Goal: Task Accomplishment & Management: Manage account settings

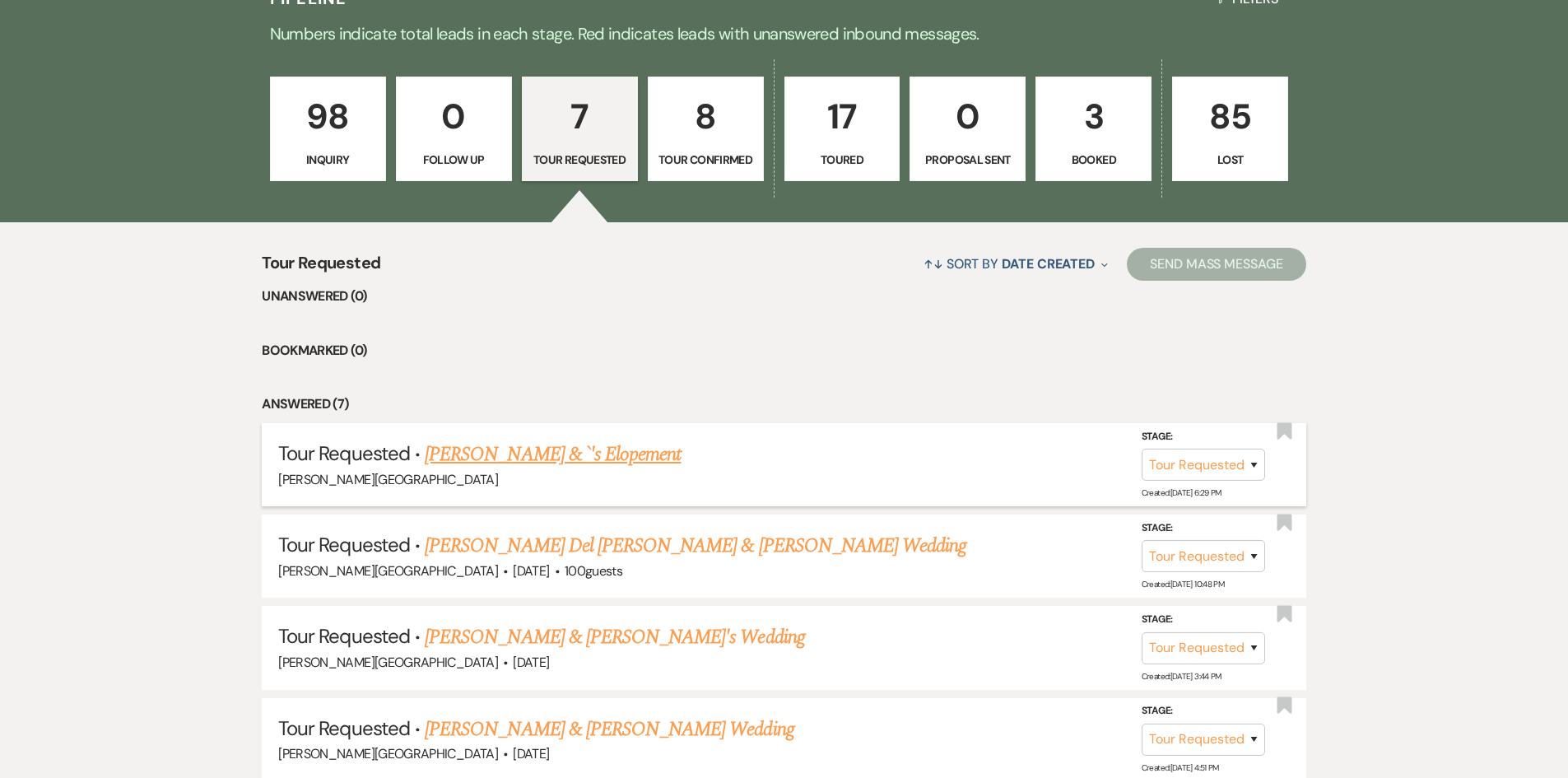
scroll to position [1503, 0]
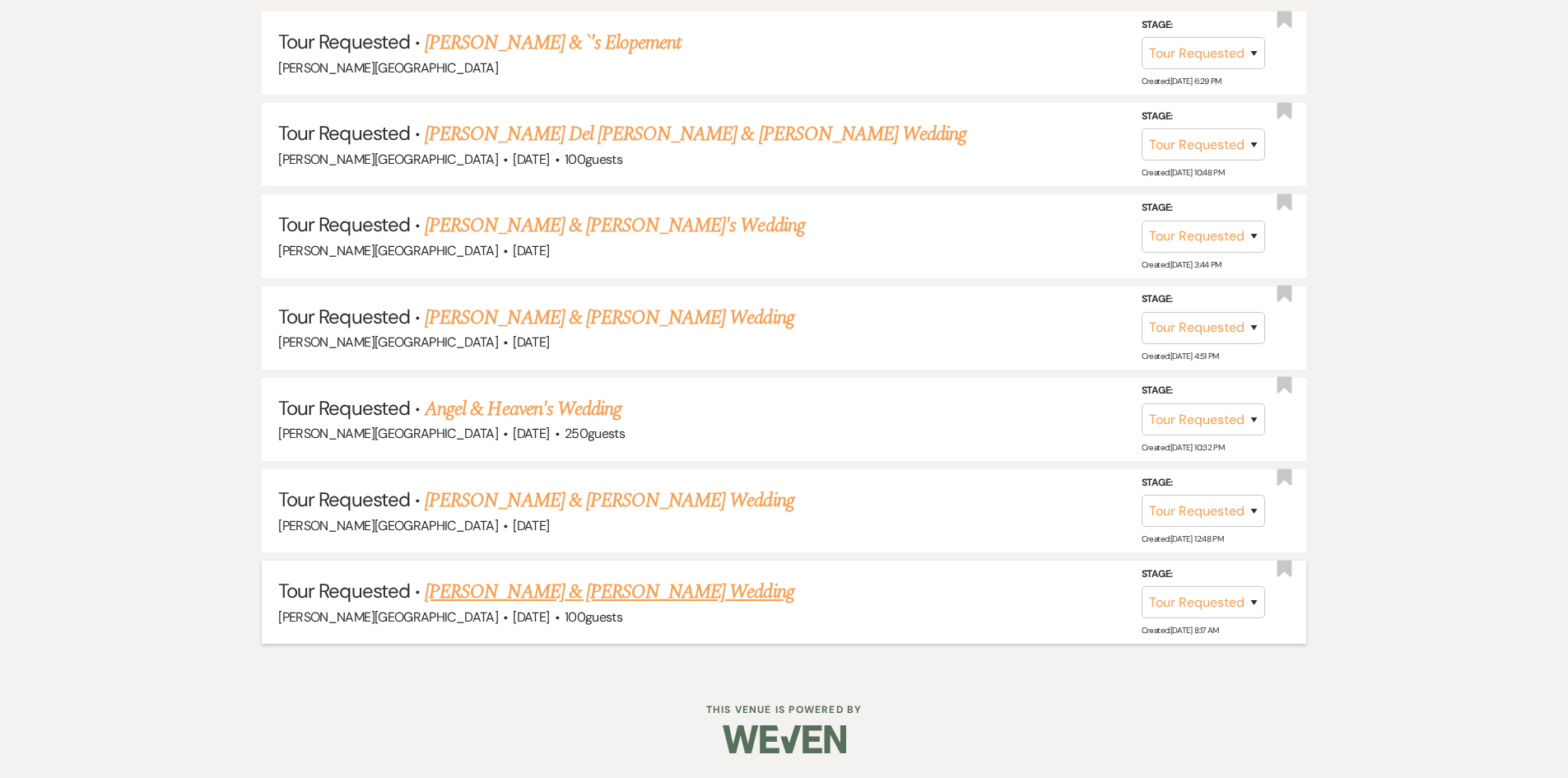
click at [611, 598] on link "[PERSON_NAME] & [PERSON_NAME] Wedding" at bounding box center [609, 592] width 369 height 30
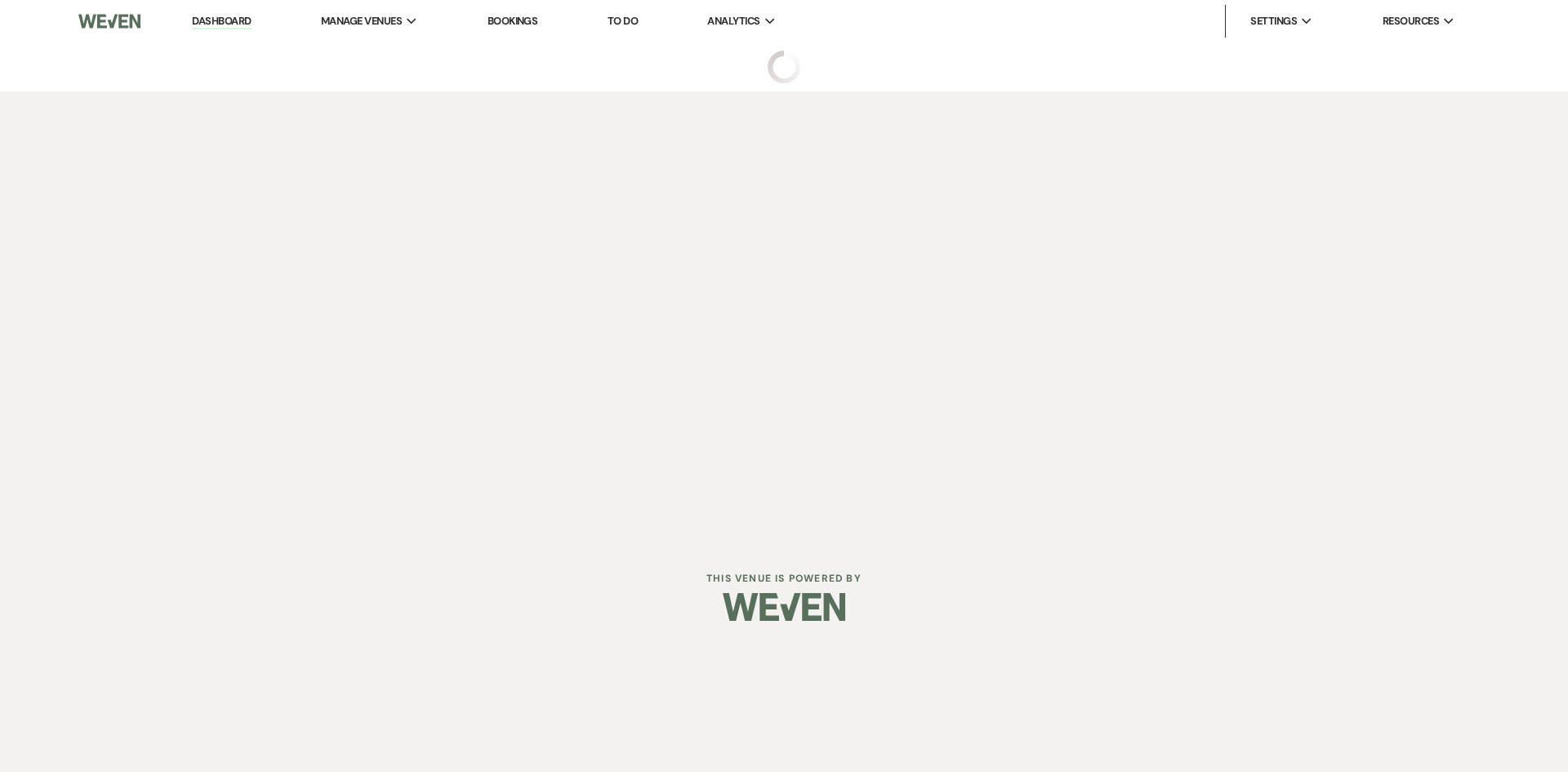
select select "2"
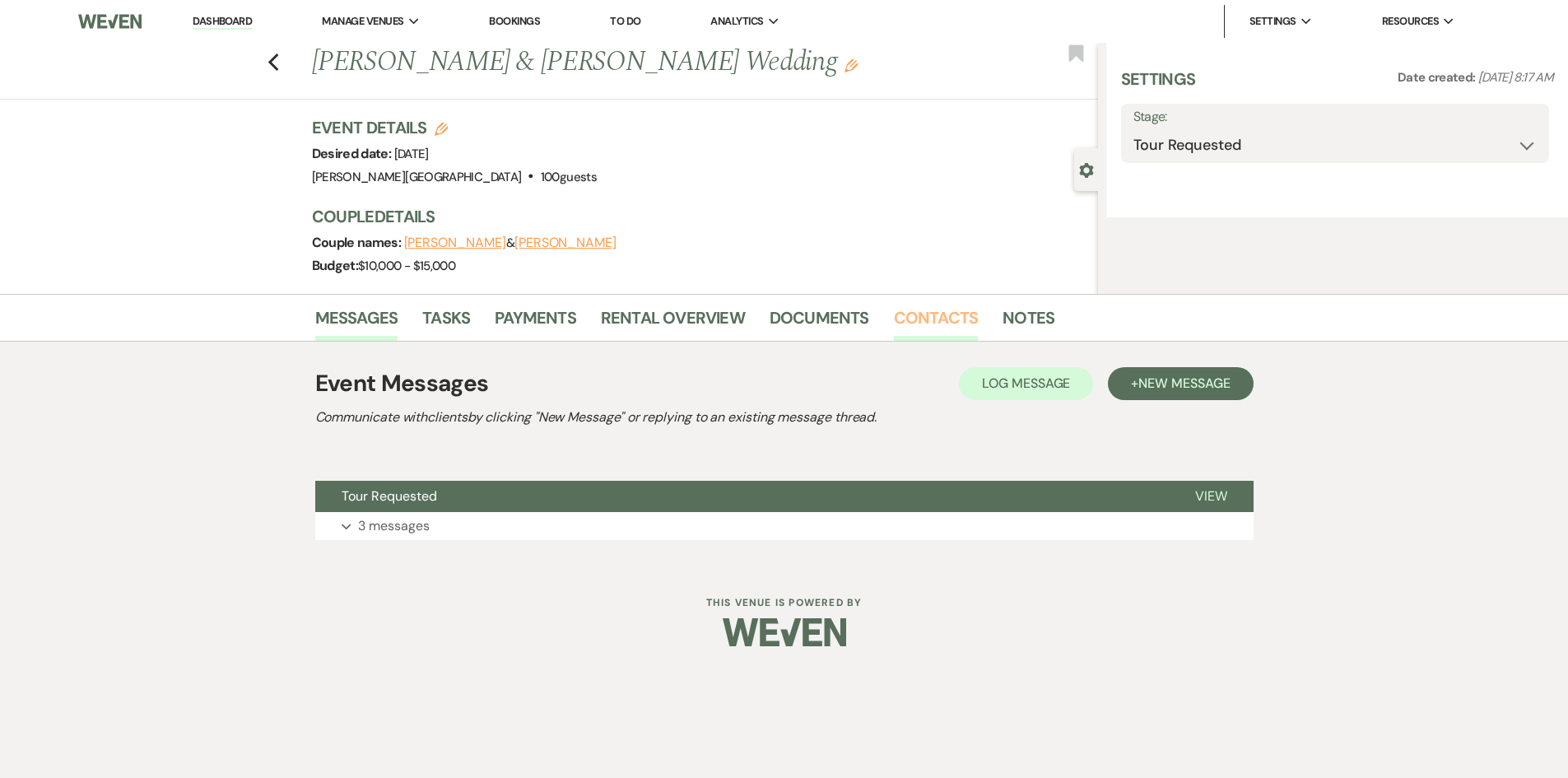
select select "5"
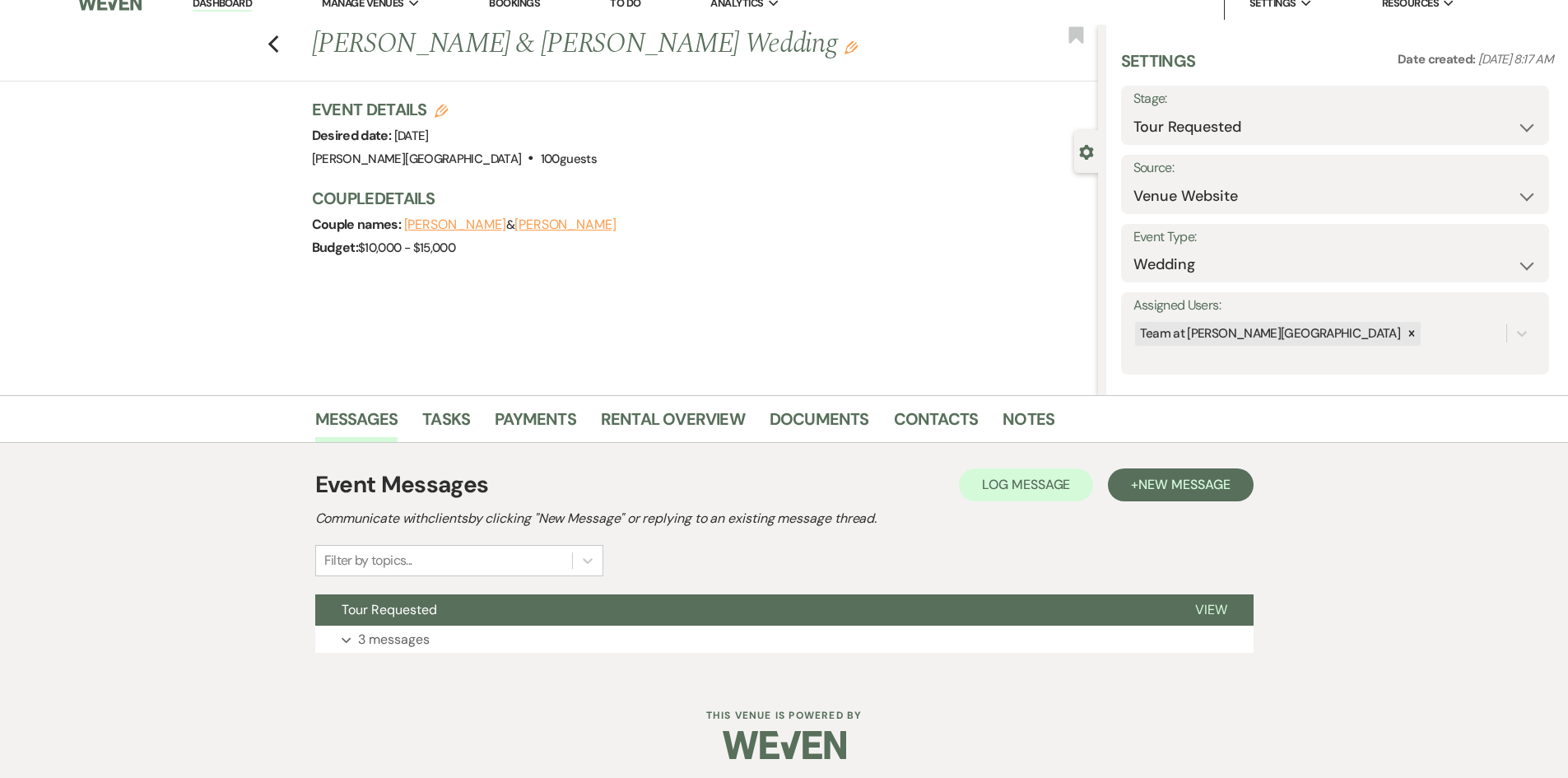
scroll to position [24, 0]
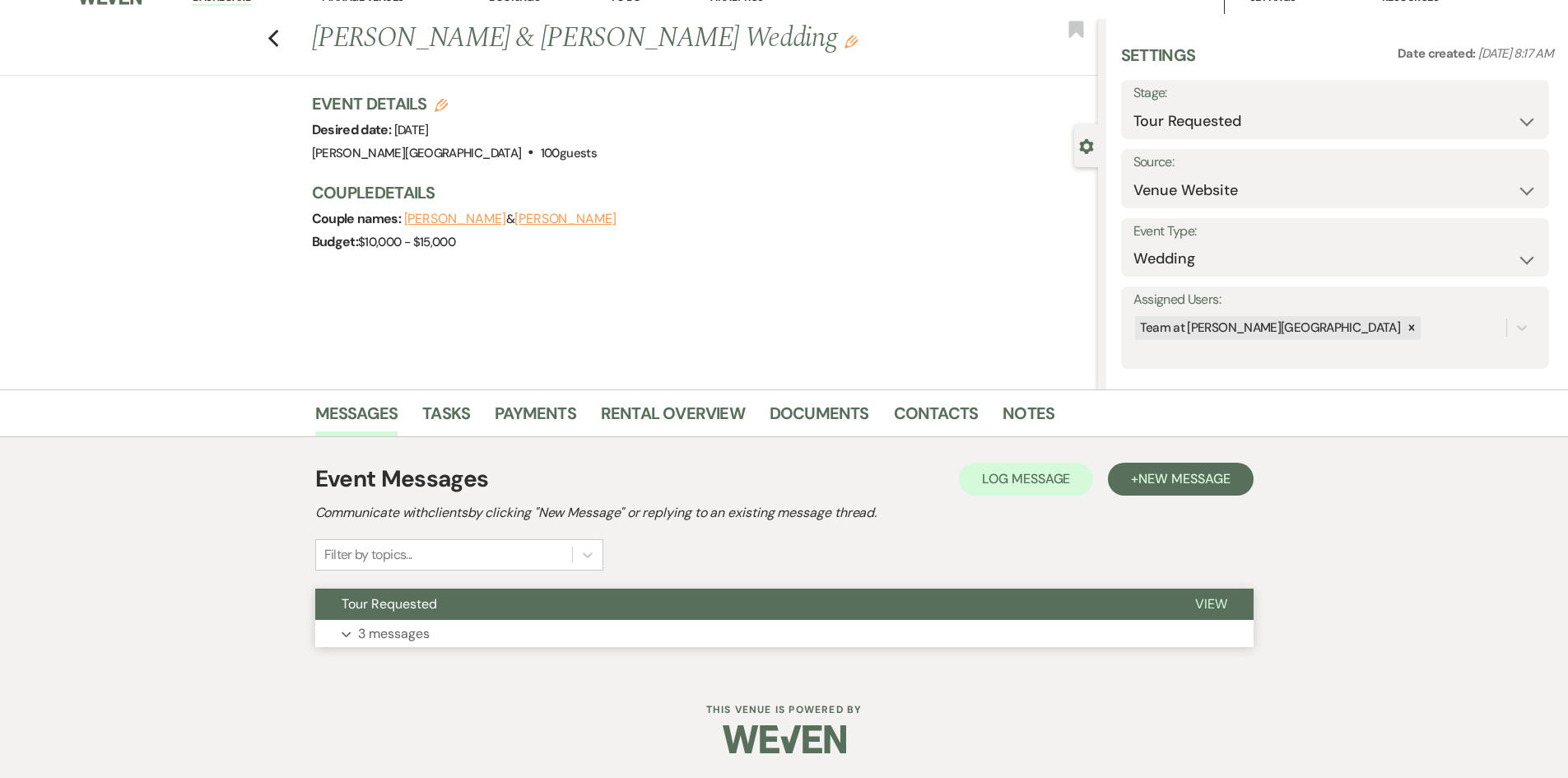
click at [398, 642] on p "3 messages" at bounding box center [393, 634] width 72 height 22
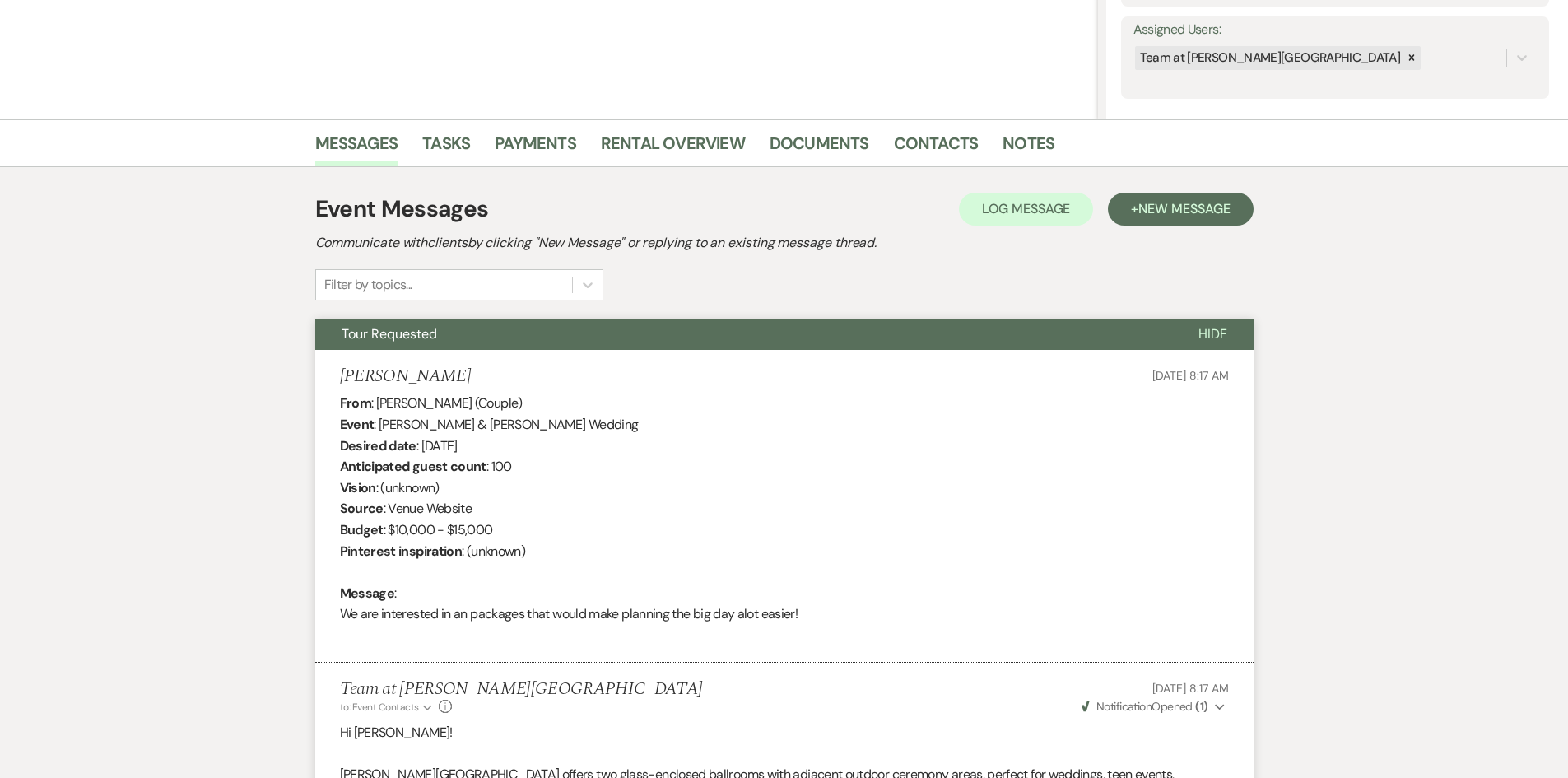
scroll to position [264, 0]
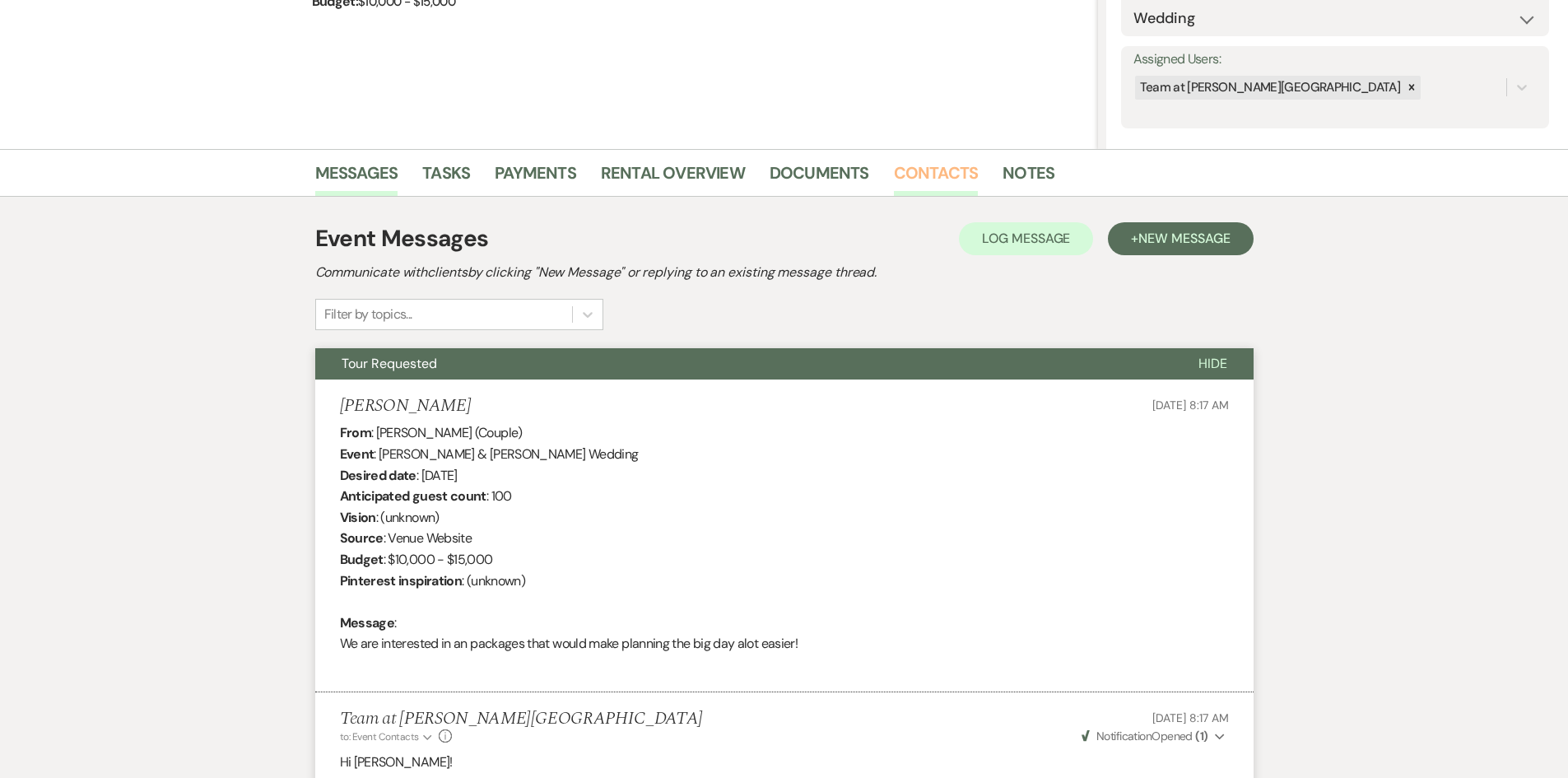
click at [927, 174] on link "Contacts" at bounding box center [936, 177] width 85 height 36
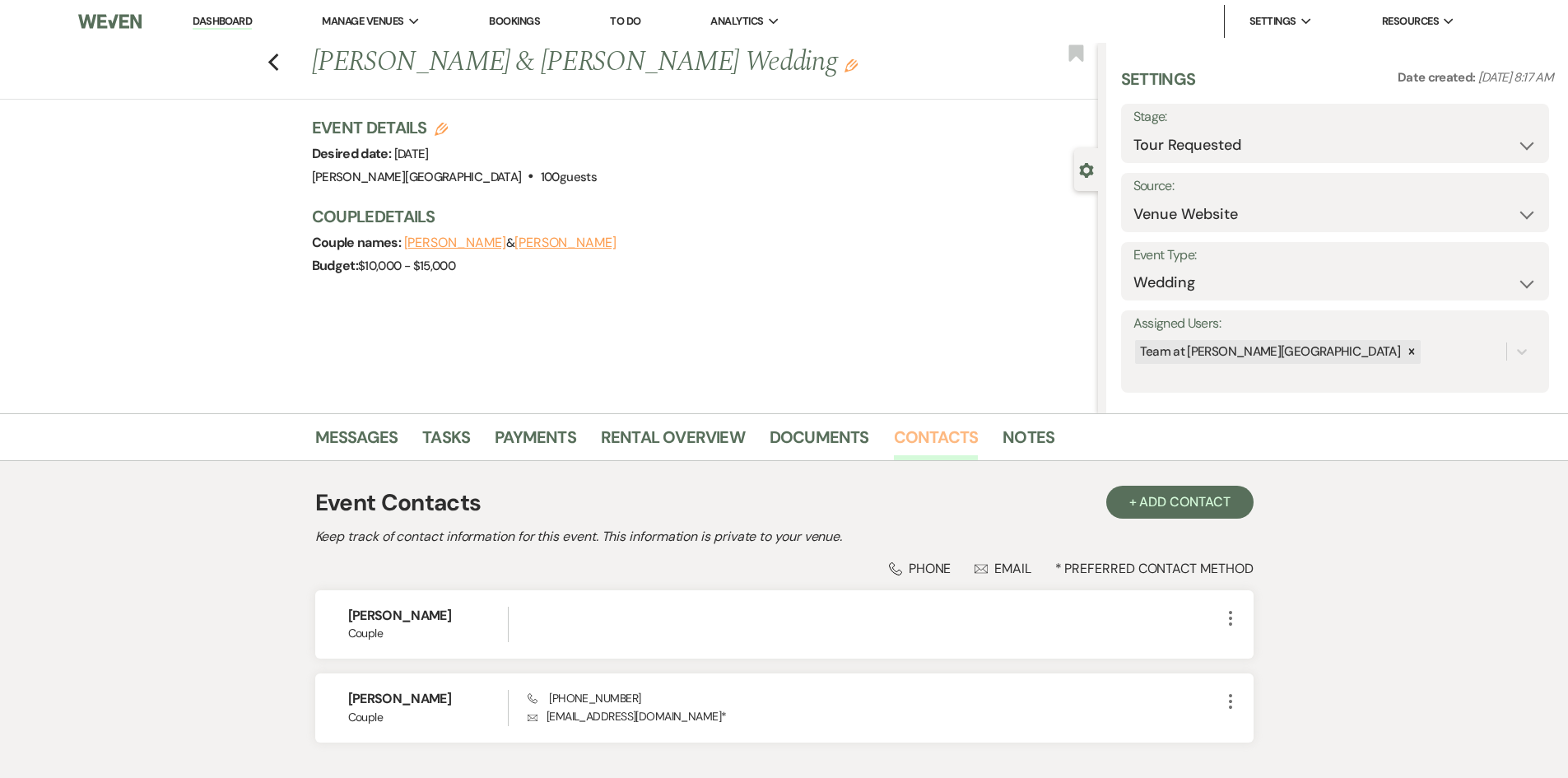
scroll to position [110, 0]
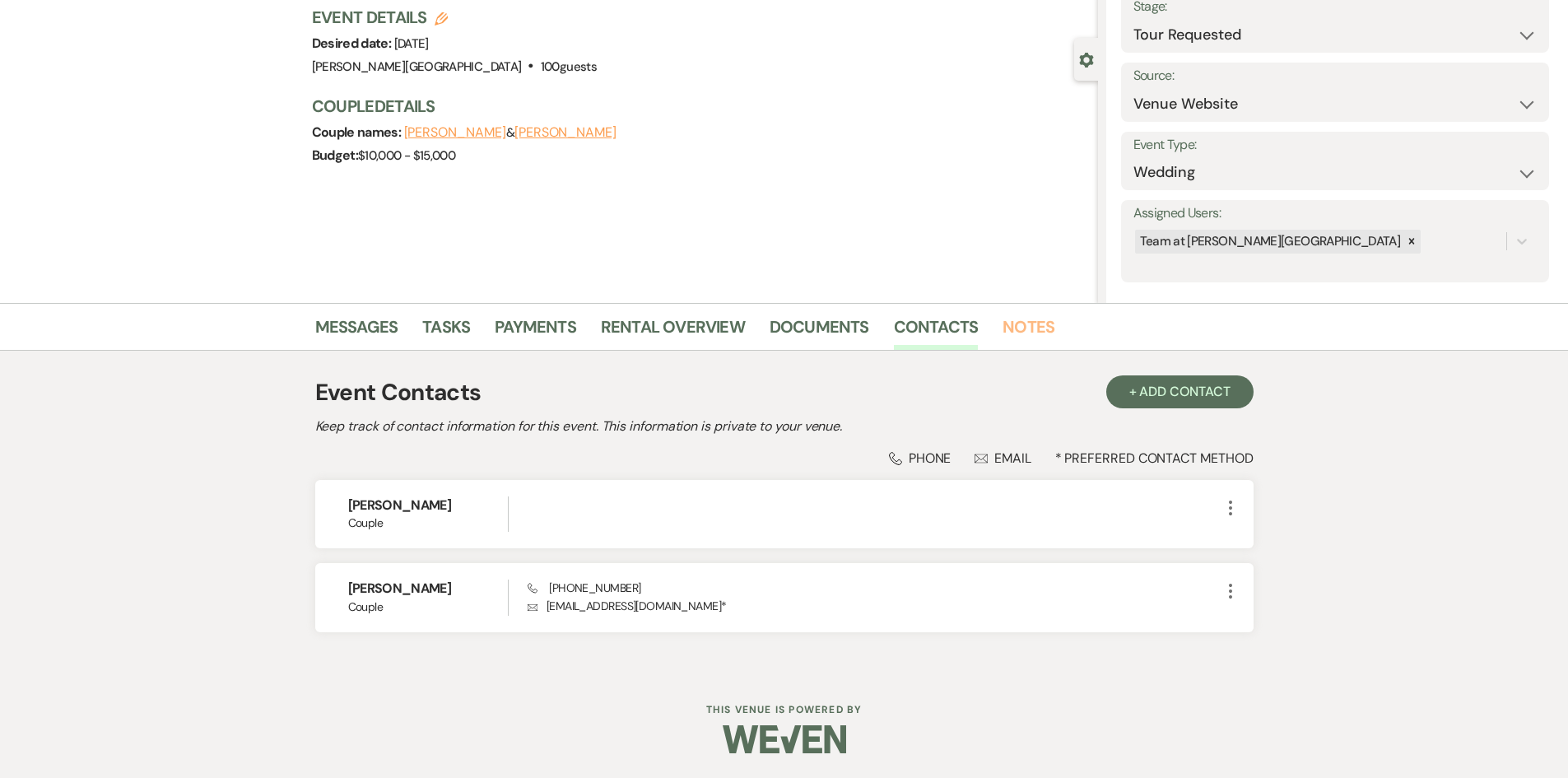
click at [1006, 338] on link "Notes" at bounding box center [1028, 331] width 52 height 36
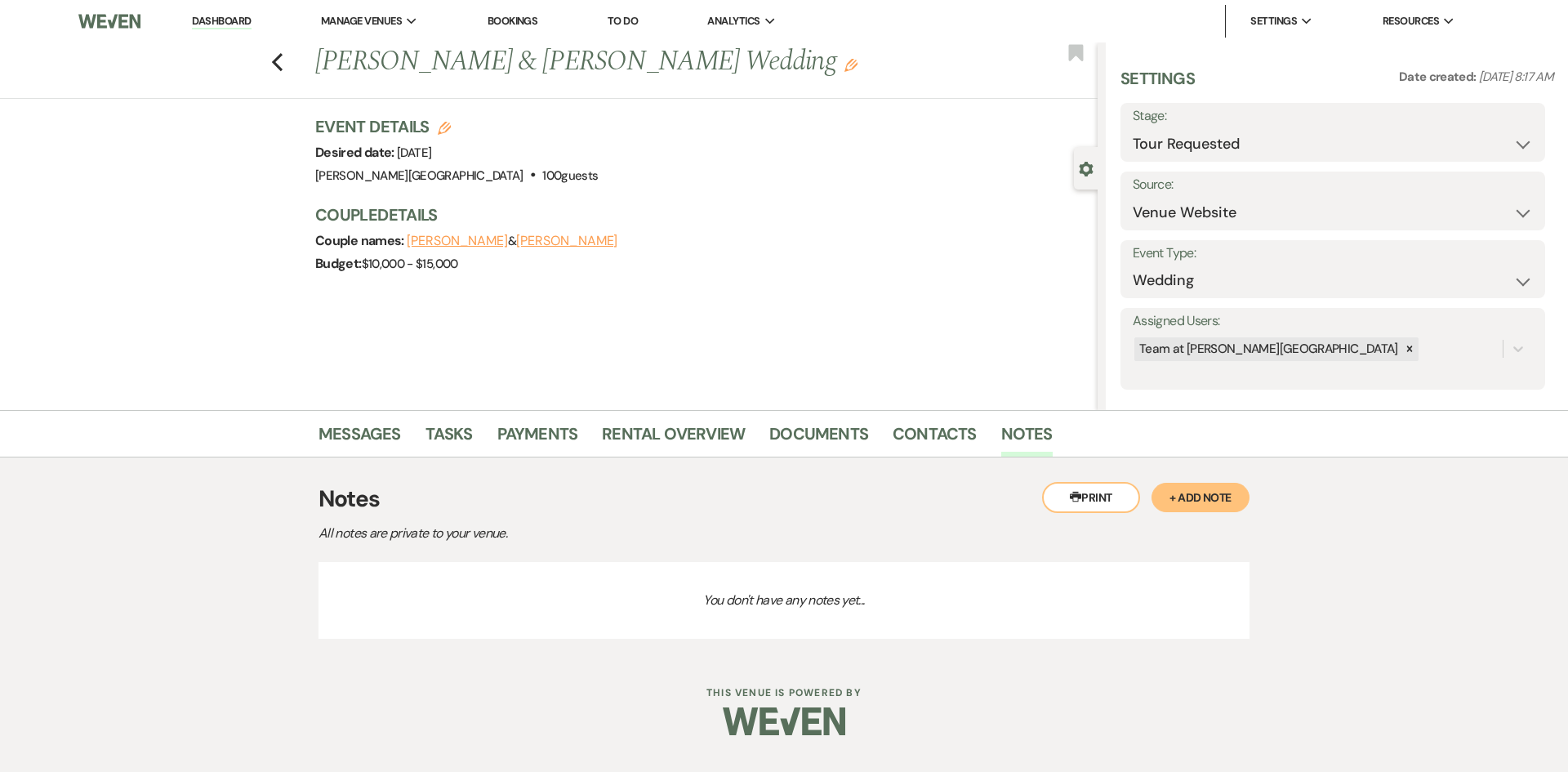
click at [1188, 507] on button "+ Add Note" at bounding box center [1200, 498] width 98 height 29
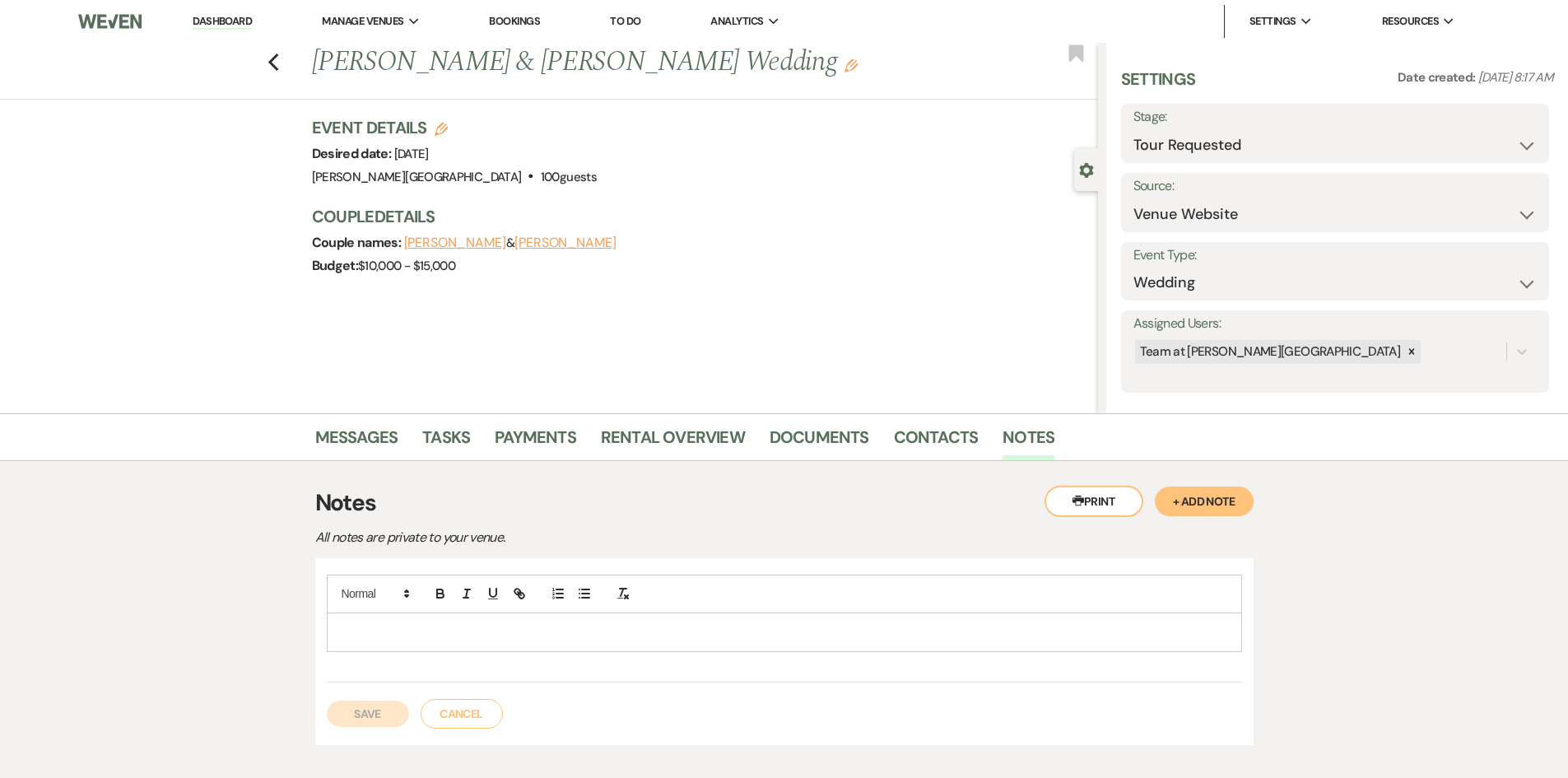
click at [535, 637] on p at bounding box center [784, 632] width 889 height 18
click at [385, 717] on button "Save" at bounding box center [369, 714] width 83 height 27
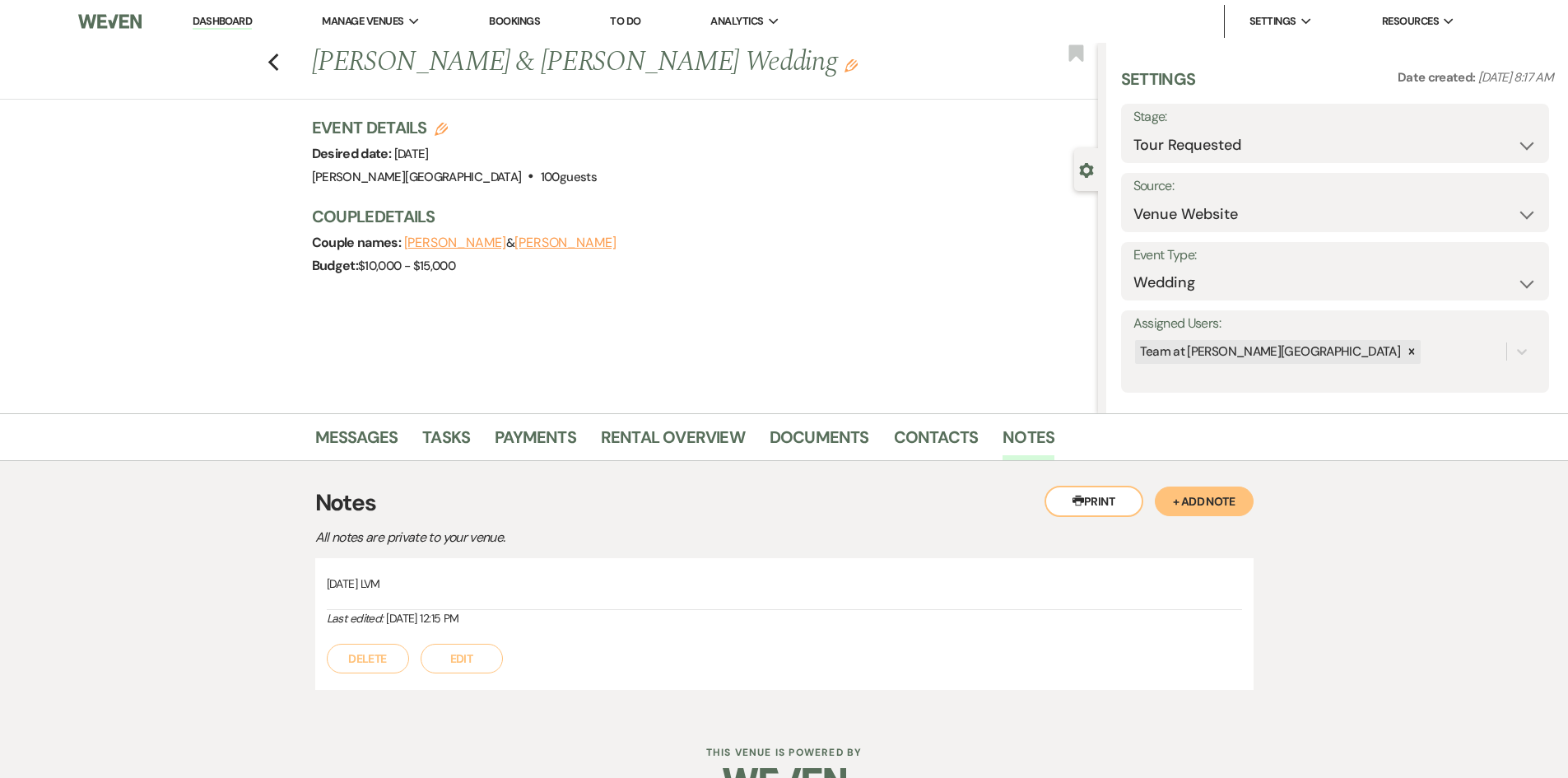
click at [292, 68] on div "Previous [PERSON_NAME] & [PERSON_NAME] Wedding Edit Bookmark" at bounding box center [545, 71] width 1106 height 57
click at [278, 70] on use "button" at bounding box center [272, 62] width 11 height 18
select select "2"
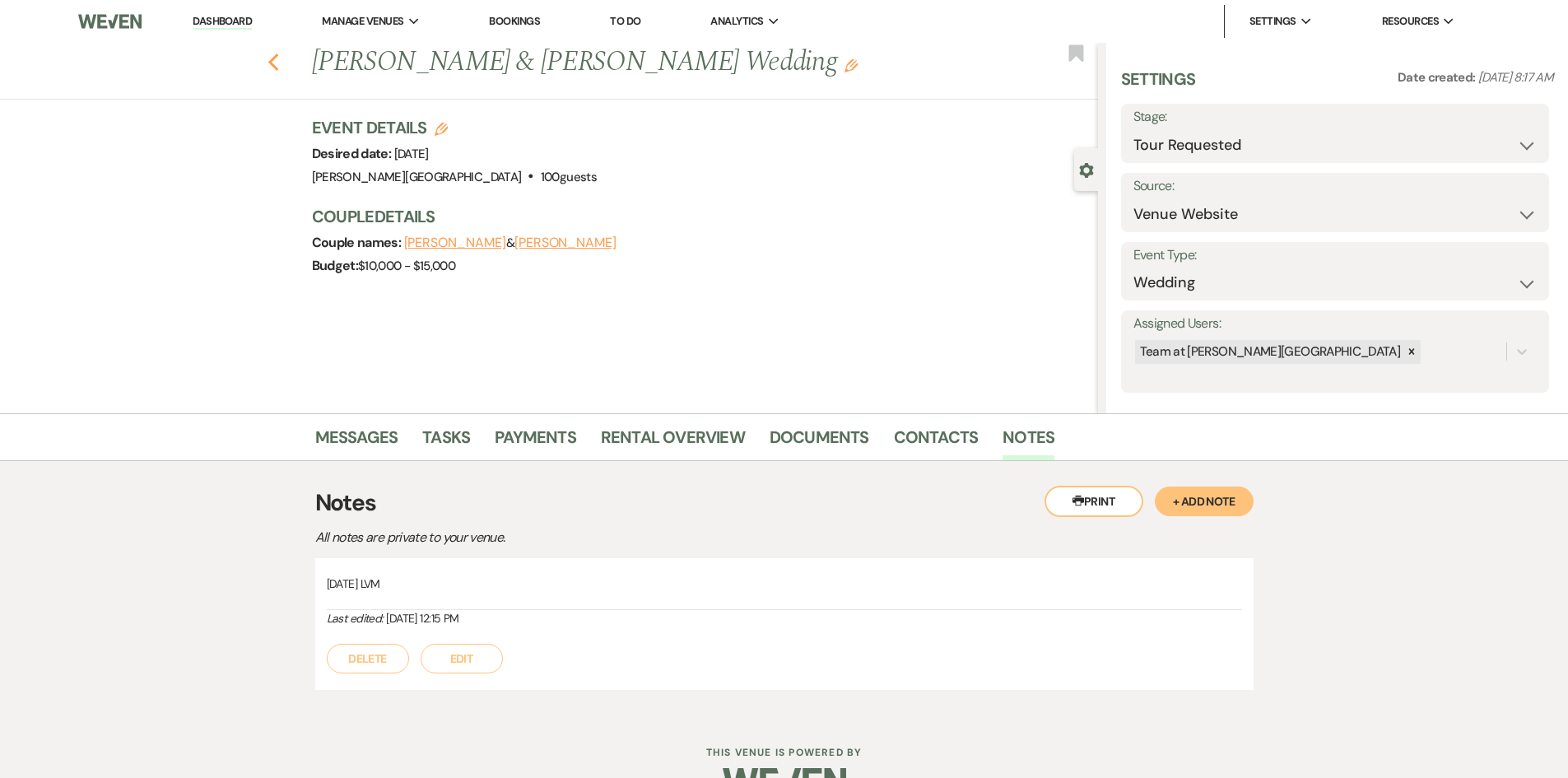
select select "2"
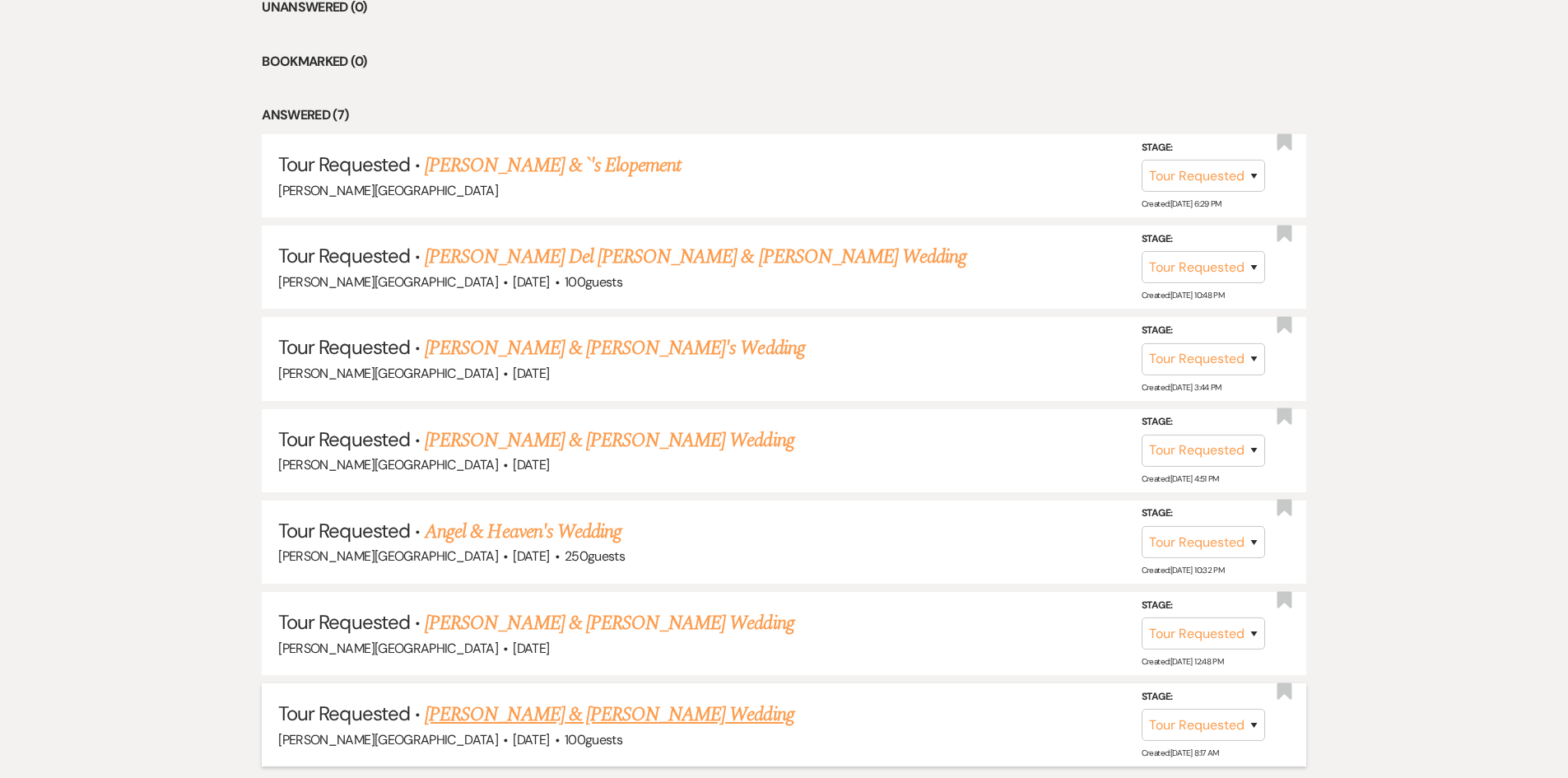
scroll to position [1503, 0]
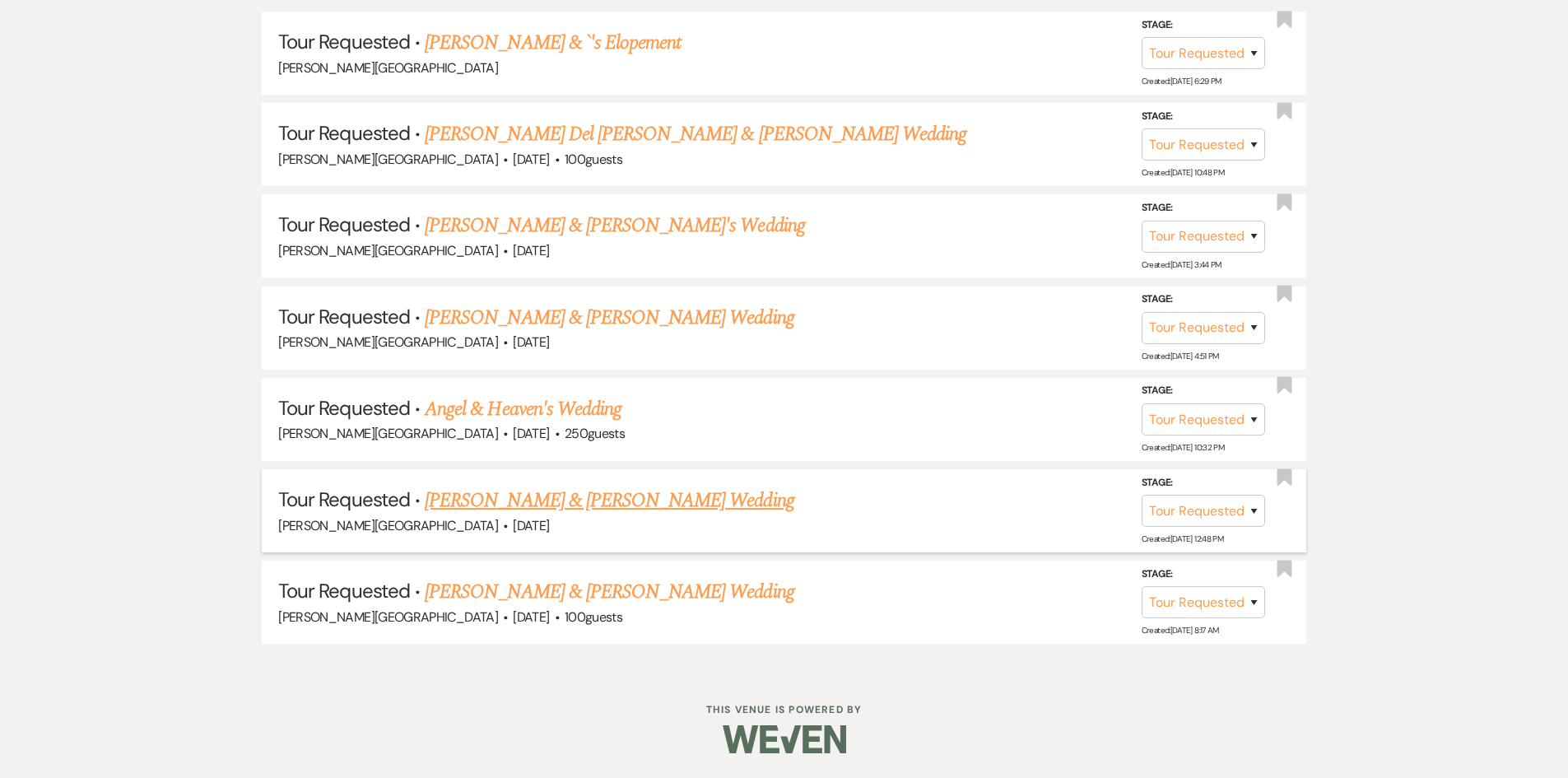
click at [588, 502] on link "[PERSON_NAME] & [PERSON_NAME] Wedding" at bounding box center [609, 501] width 369 height 30
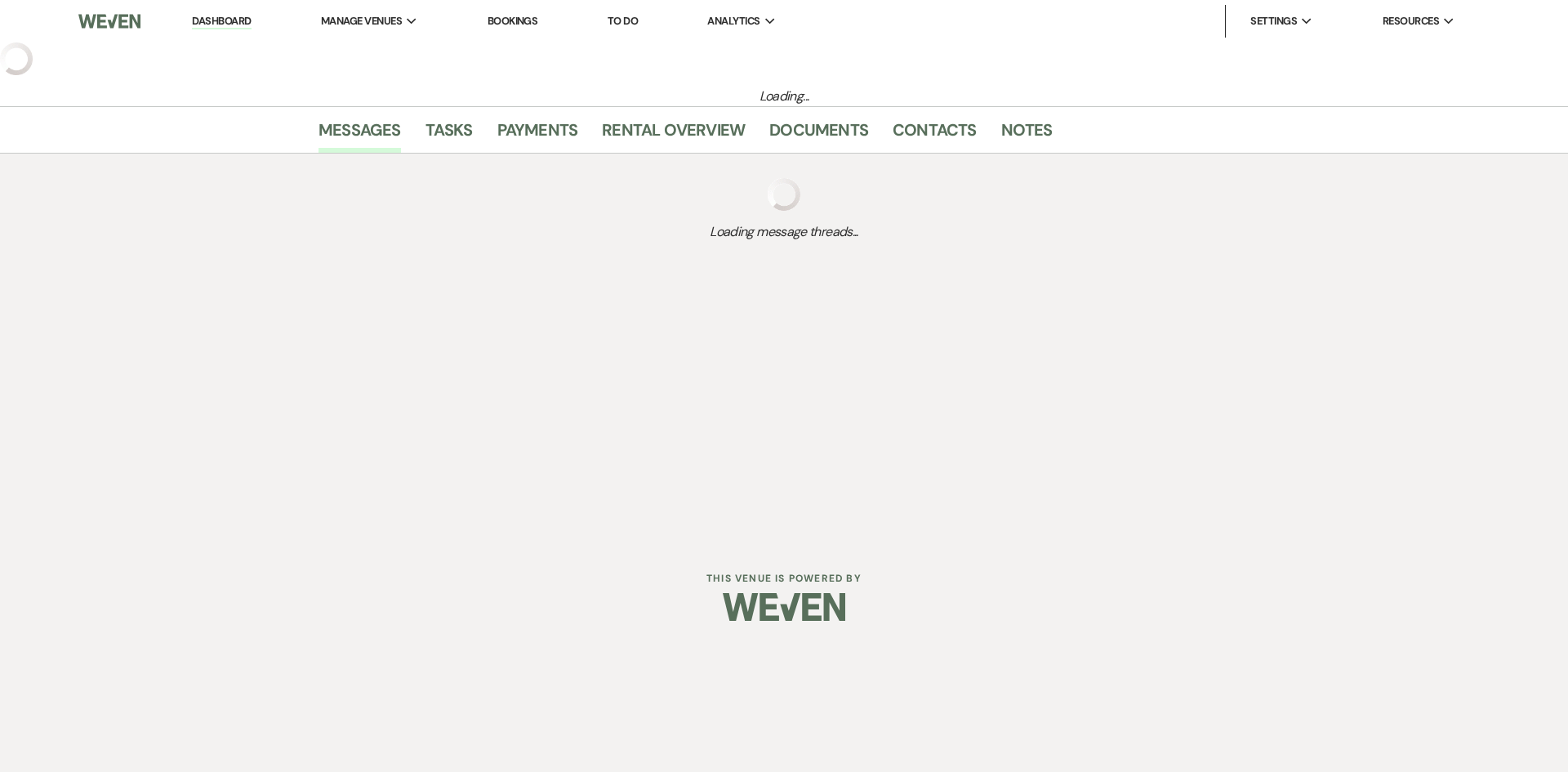
select select "2"
select select "5"
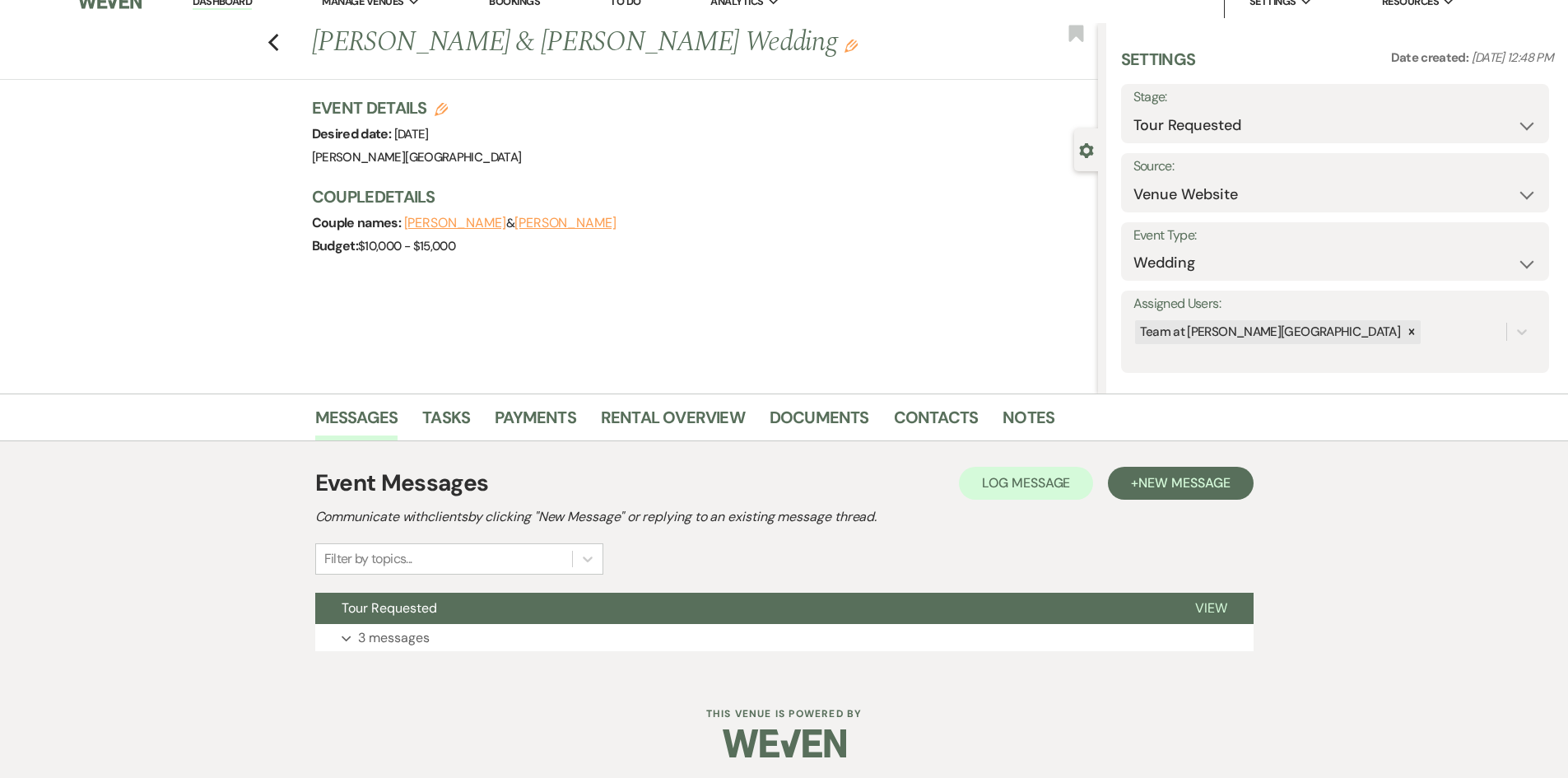
scroll to position [24, 0]
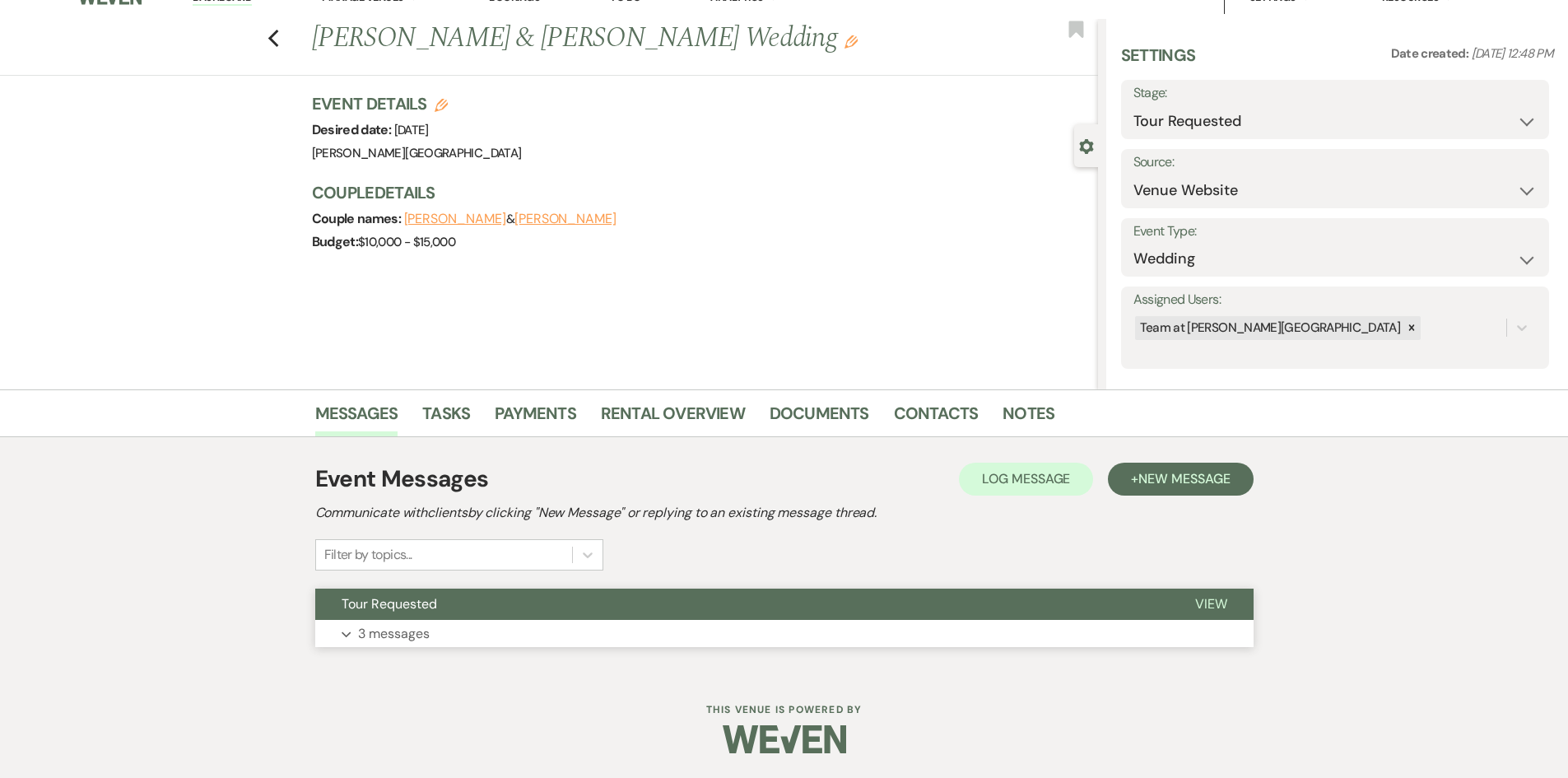
click at [402, 628] on p "3 messages" at bounding box center [393, 634] width 72 height 22
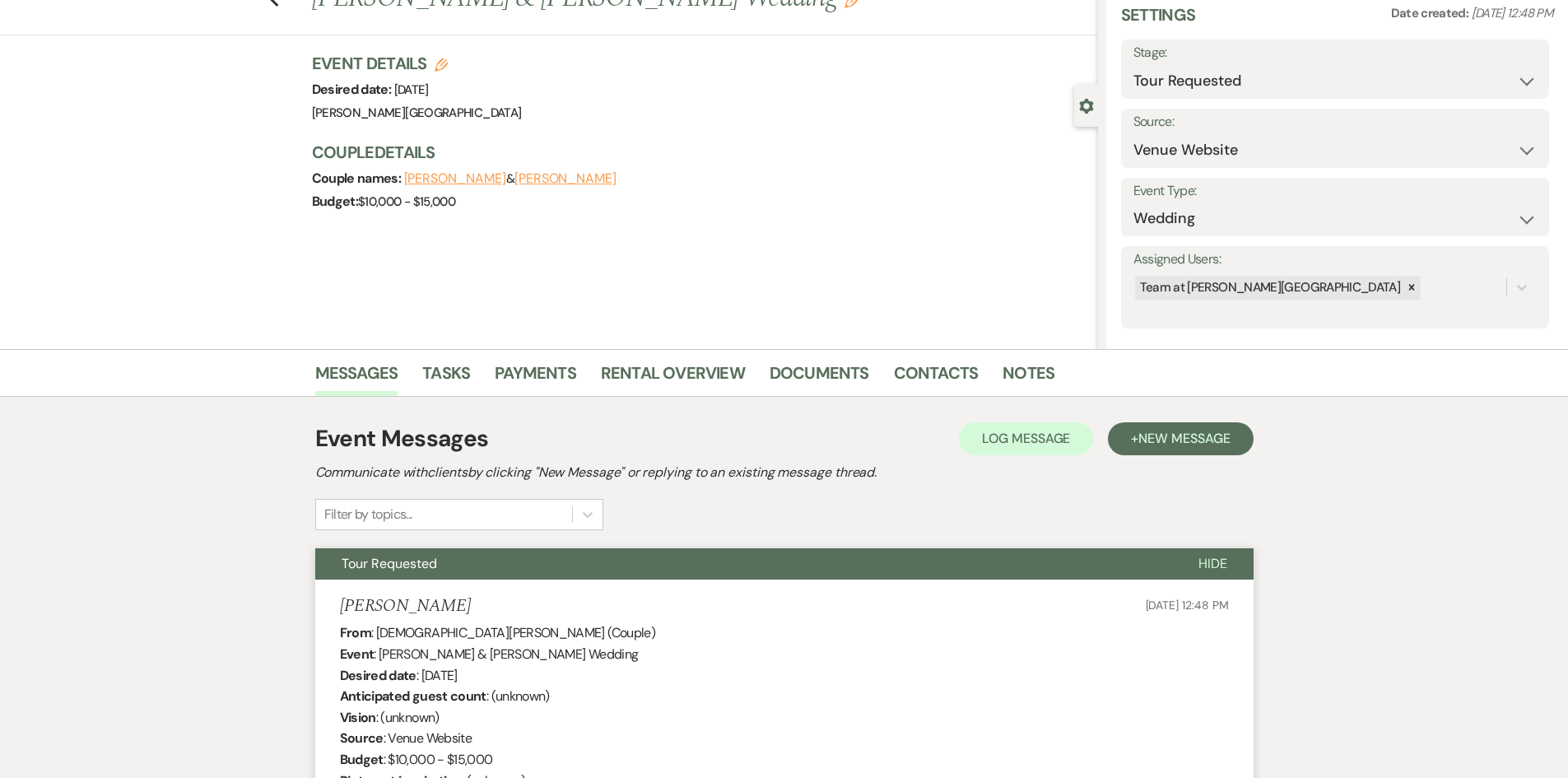
scroll to position [41, 0]
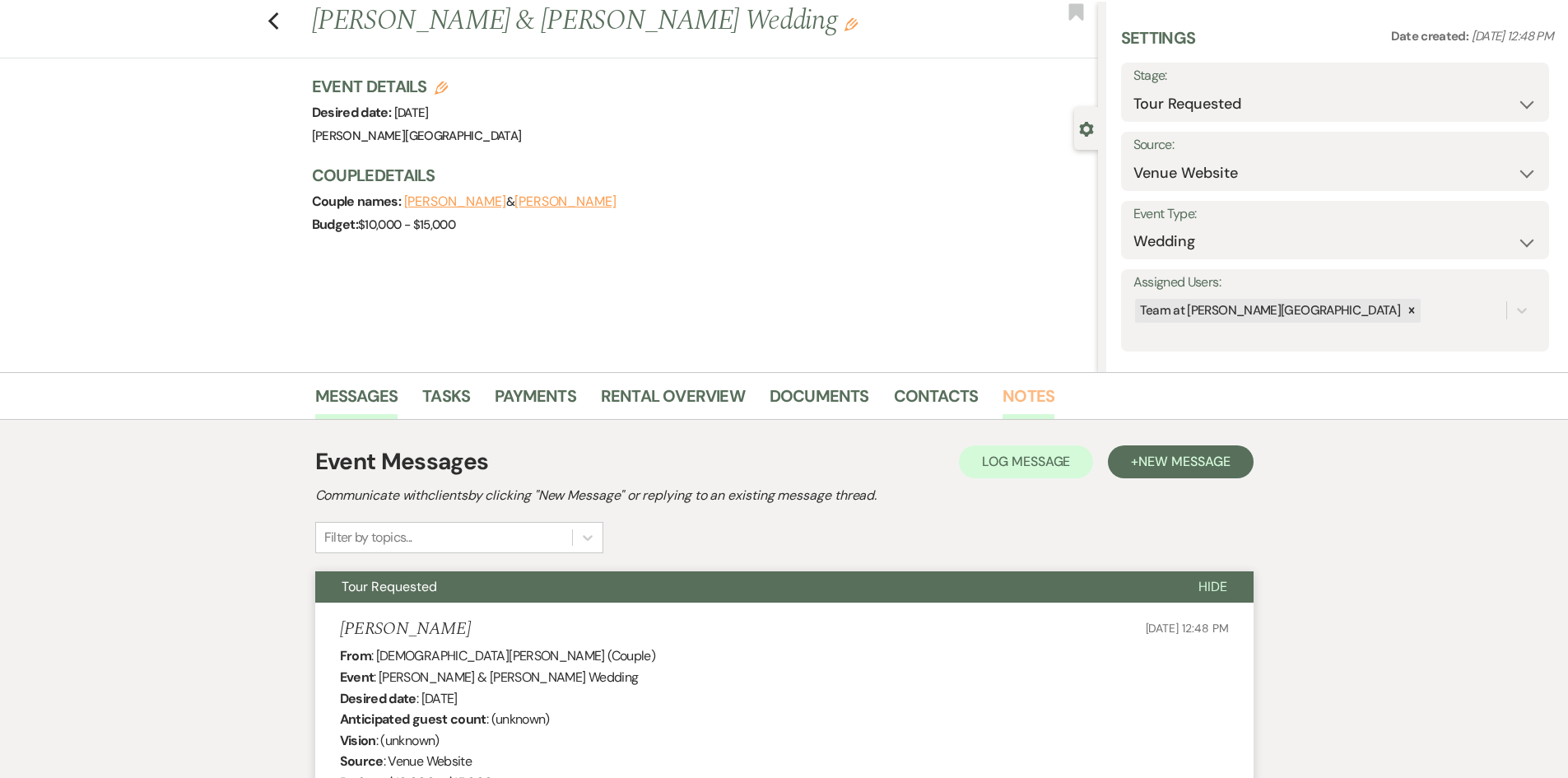
click at [1019, 410] on link "Notes" at bounding box center [1028, 400] width 52 height 36
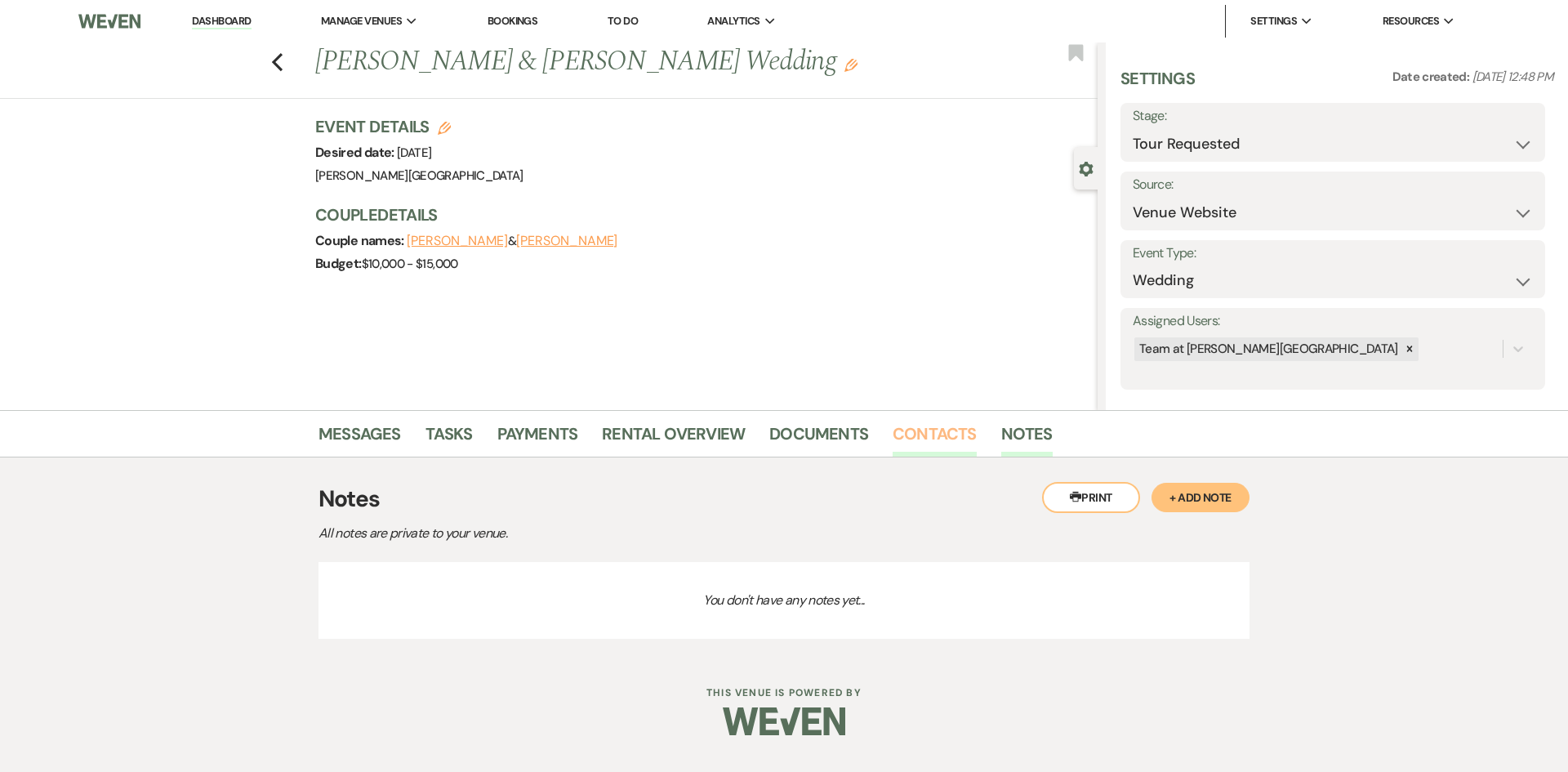
click at [939, 433] on link "Contacts" at bounding box center [935, 438] width 84 height 36
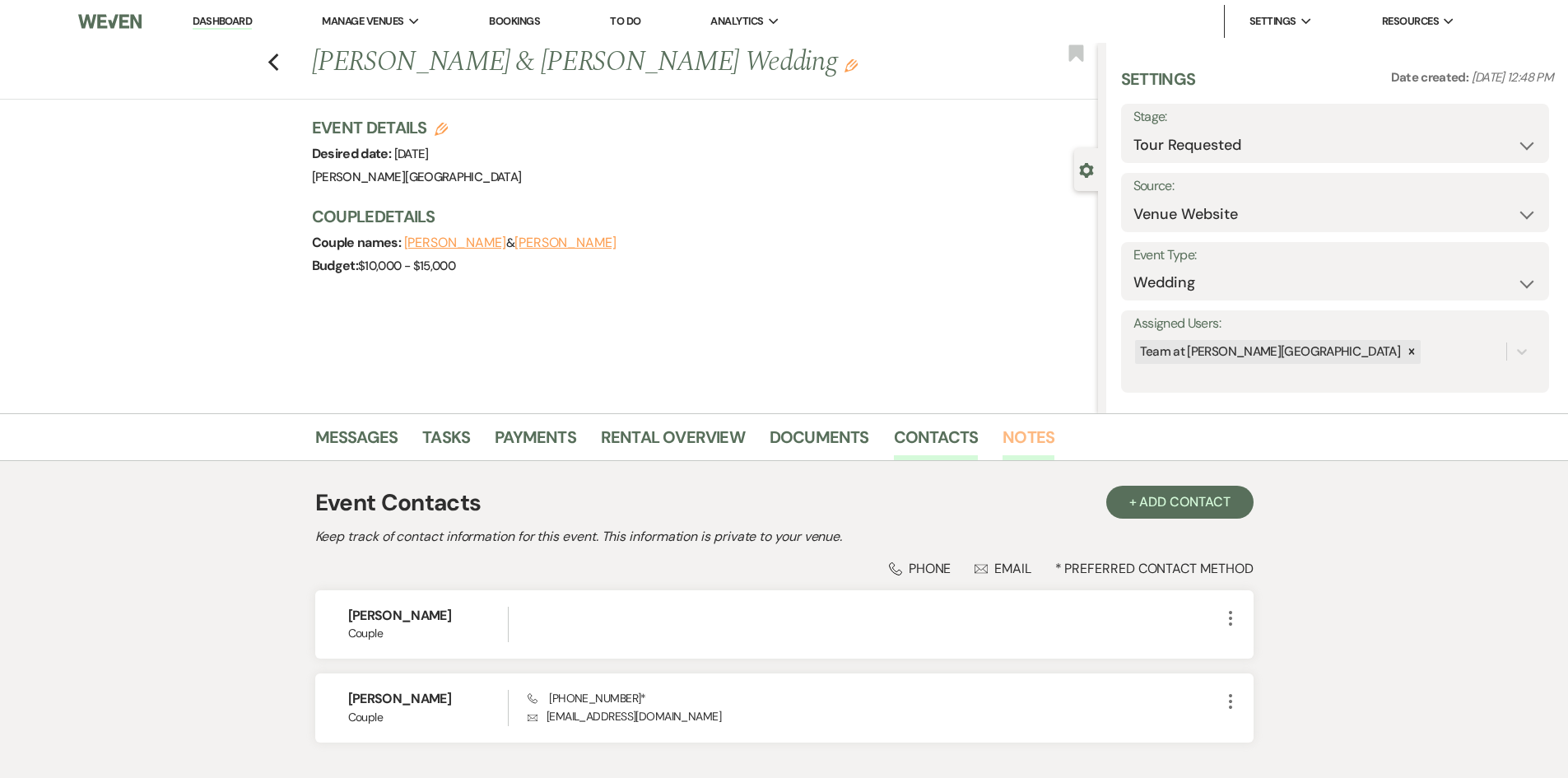
click at [1009, 446] on link "Notes" at bounding box center [1028, 442] width 52 height 36
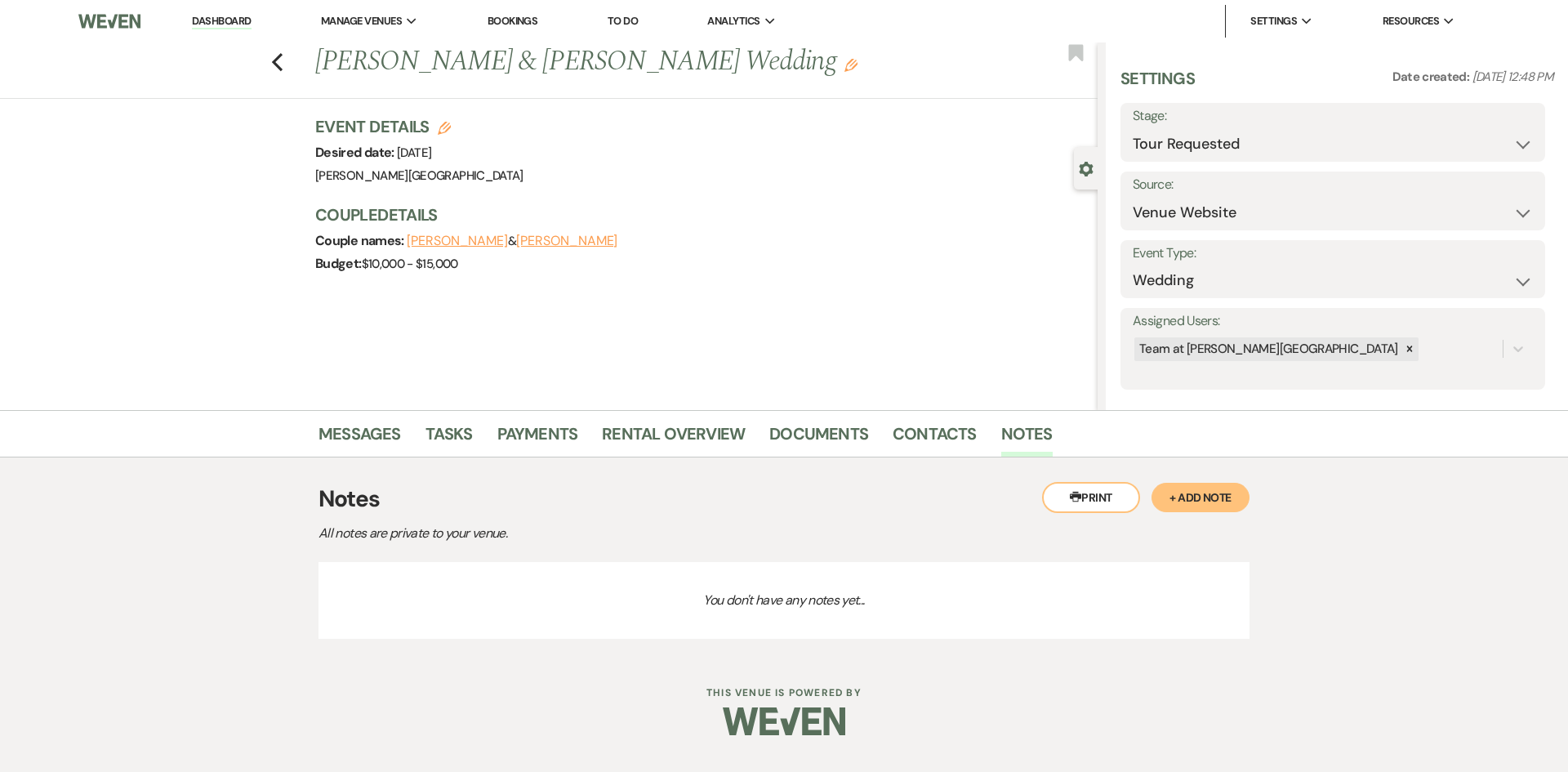
click at [1170, 500] on button "+ Add Note" at bounding box center [1200, 498] width 98 height 29
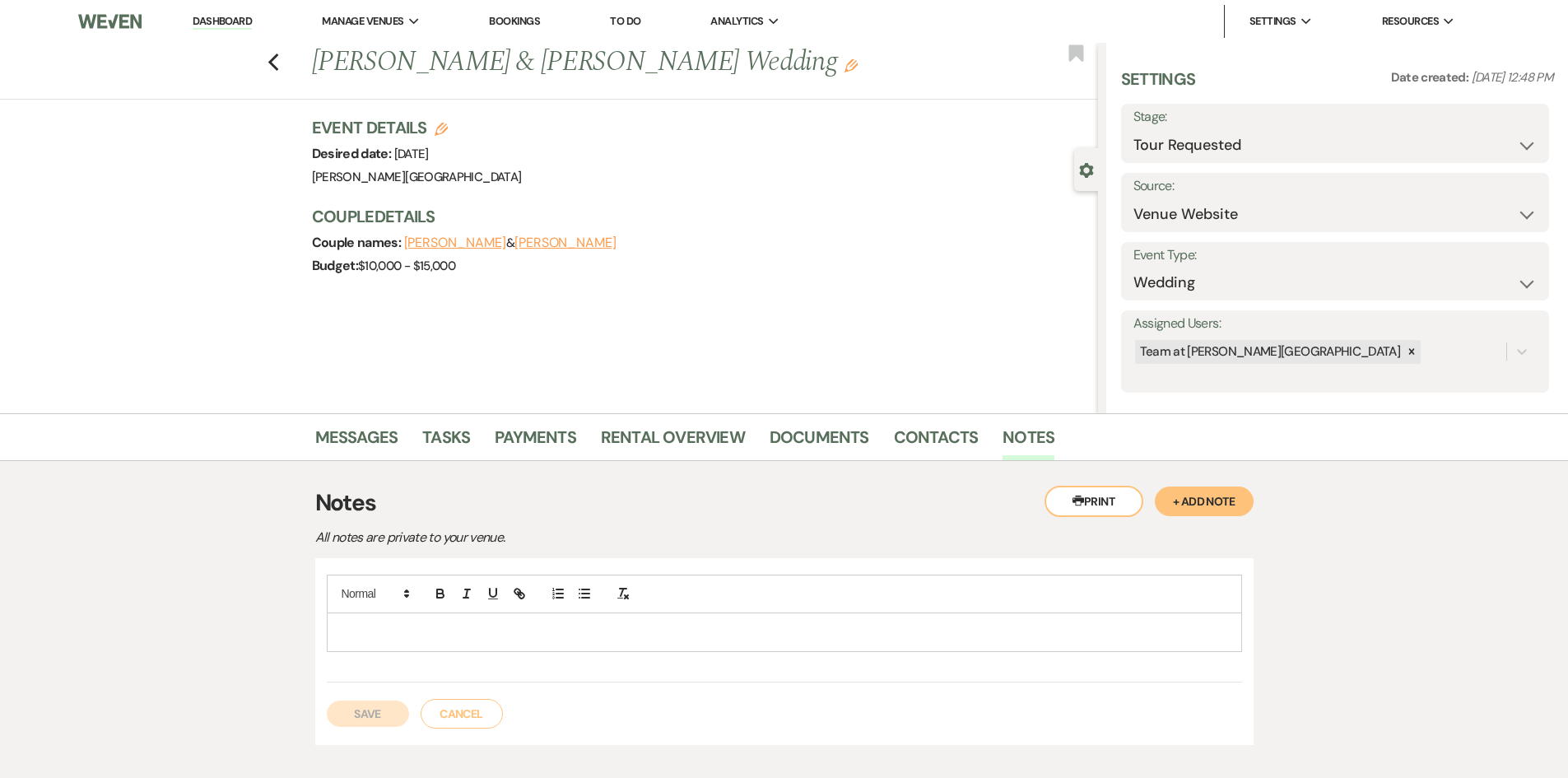
click at [577, 627] on p at bounding box center [784, 632] width 889 height 18
click at [372, 712] on button "Save" at bounding box center [369, 714] width 83 height 27
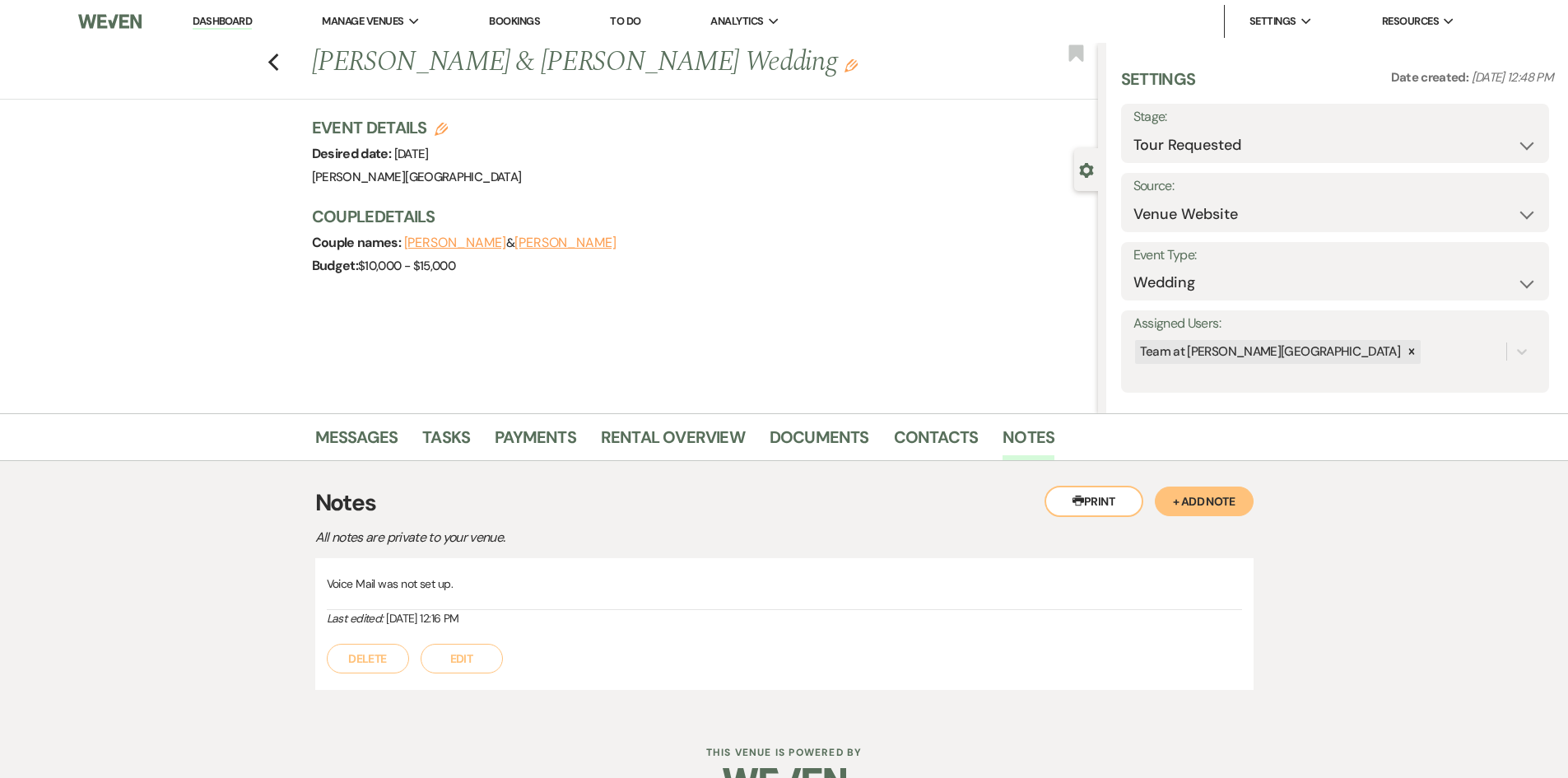
click at [270, 67] on div "Previous [PERSON_NAME] & [PERSON_NAME] Wedding Edit Bookmark" at bounding box center [545, 71] width 1106 height 57
click at [273, 67] on icon "Previous" at bounding box center [273, 62] width 13 height 20
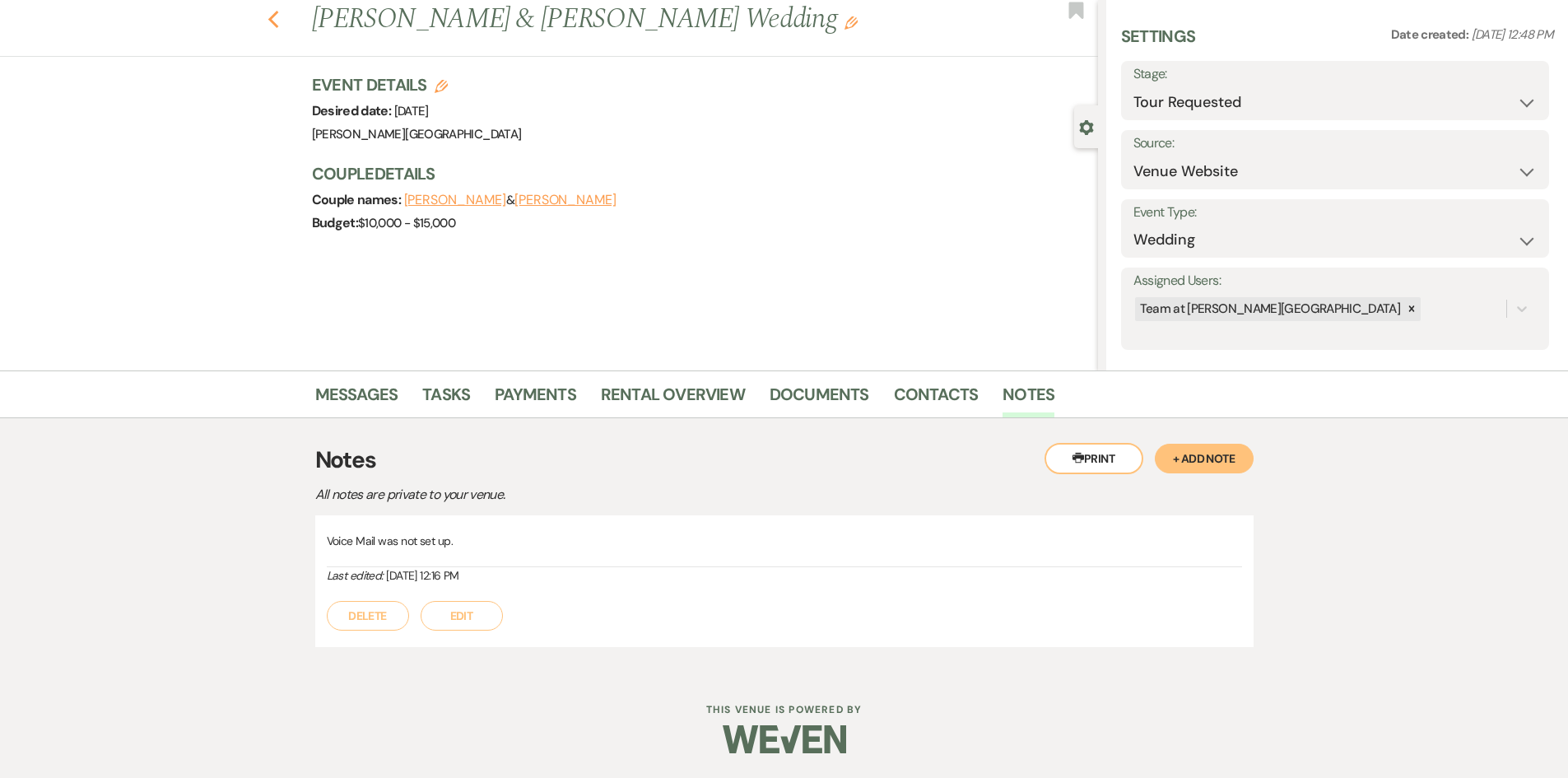
select select "2"
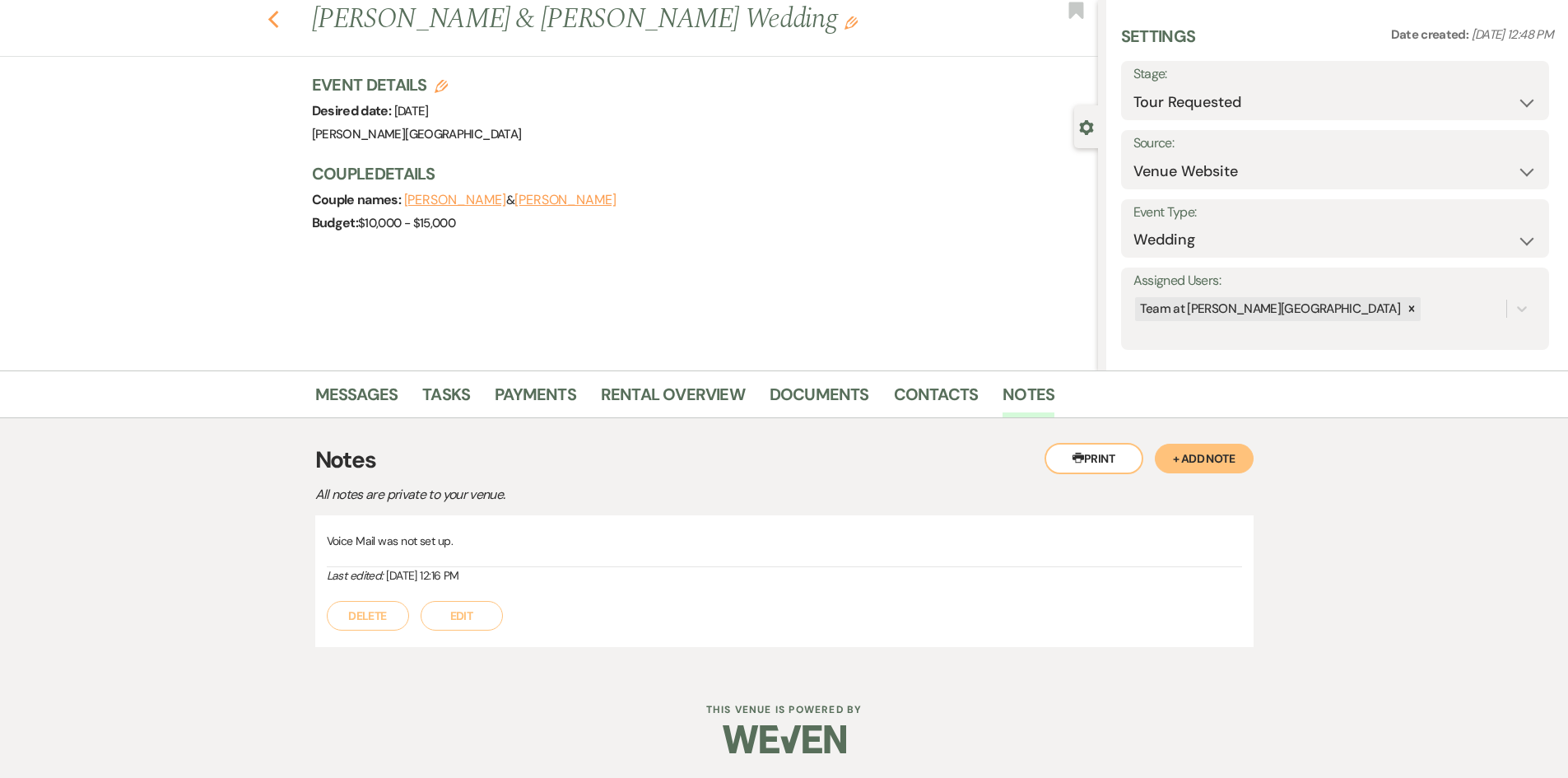
select select "2"
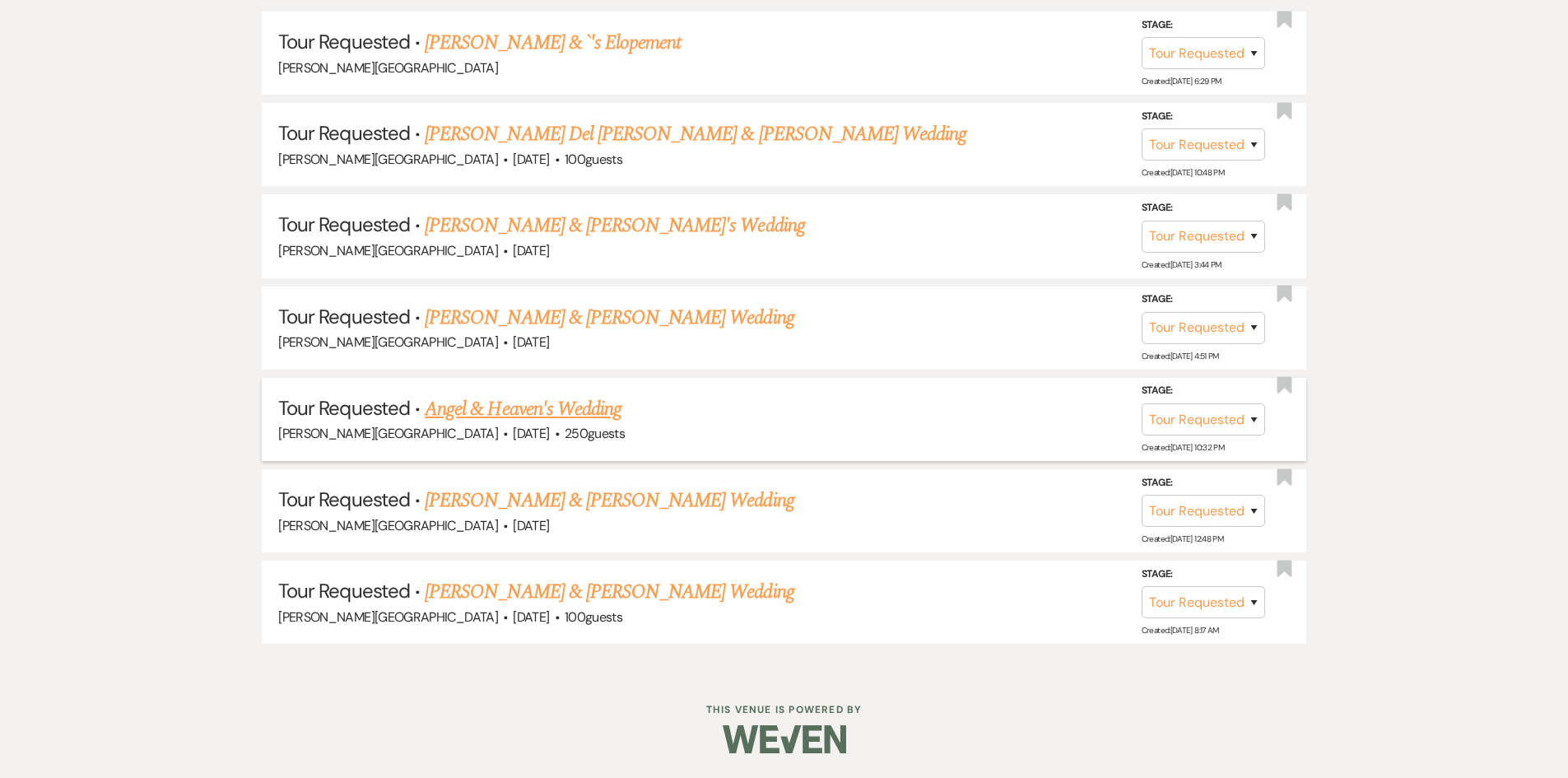
click at [536, 412] on link "Angel & Heaven's Wedding" at bounding box center [523, 409] width 197 height 30
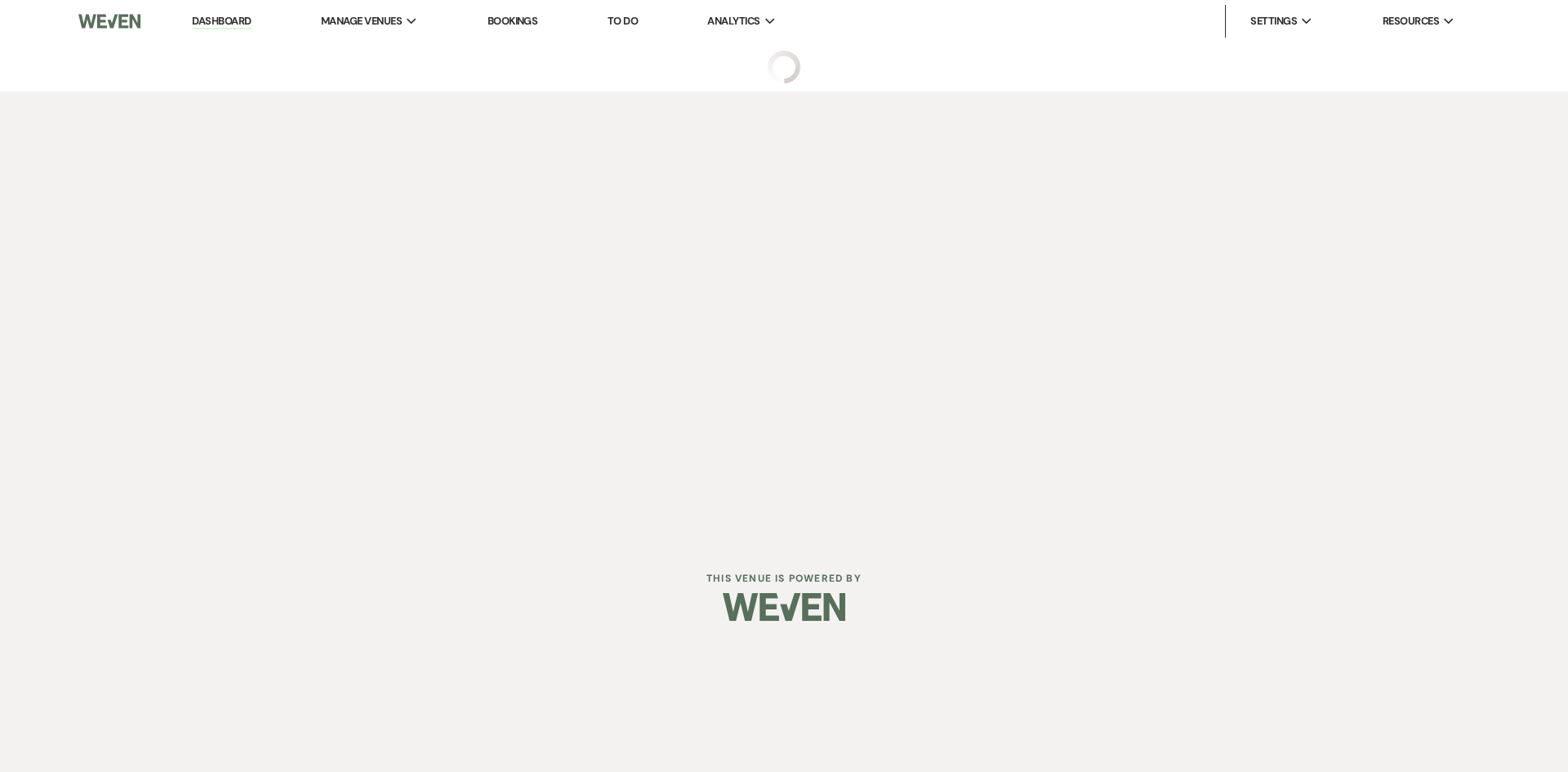
select select "2"
select select "5"
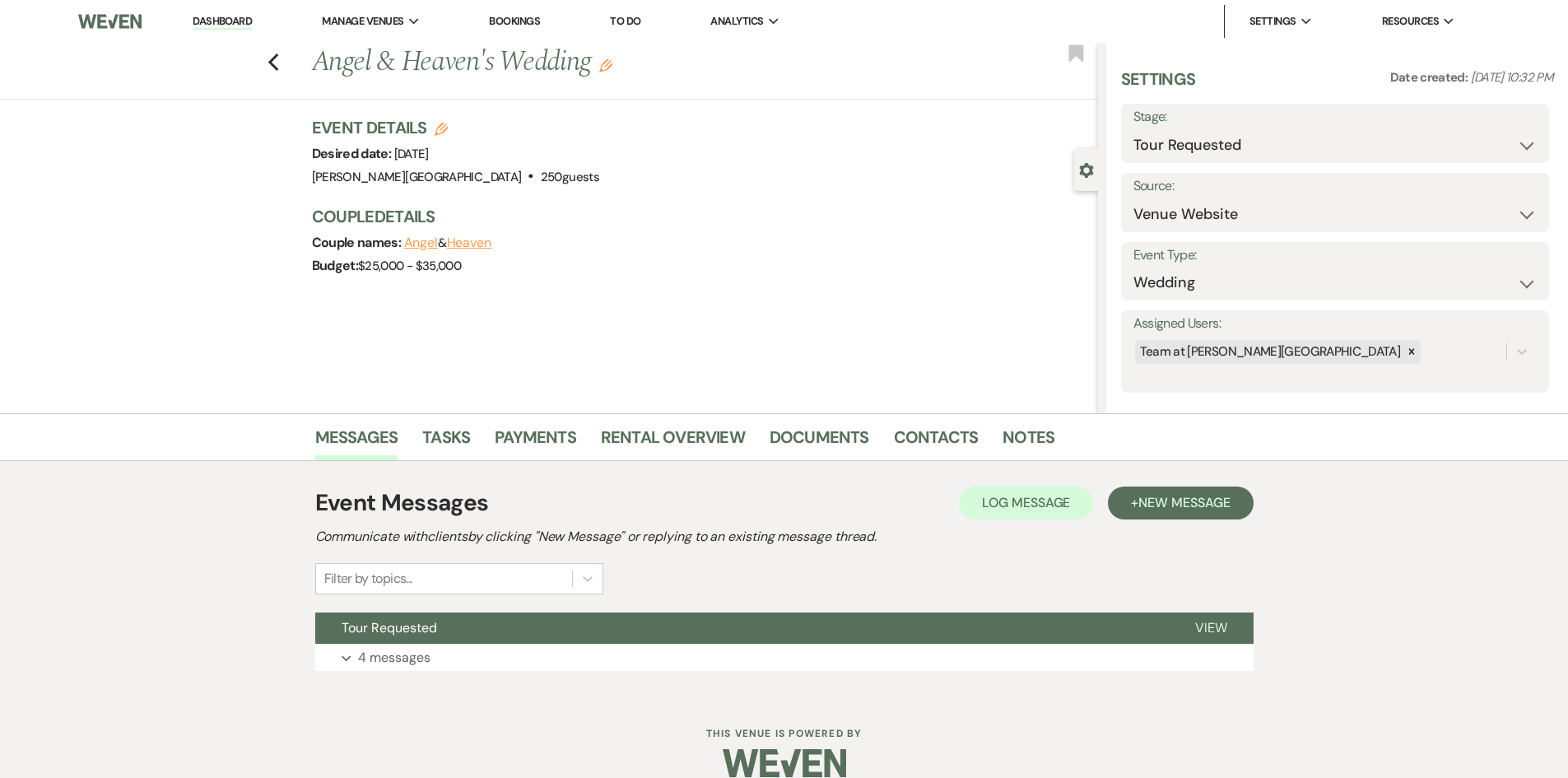
scroll to position [24, 0]
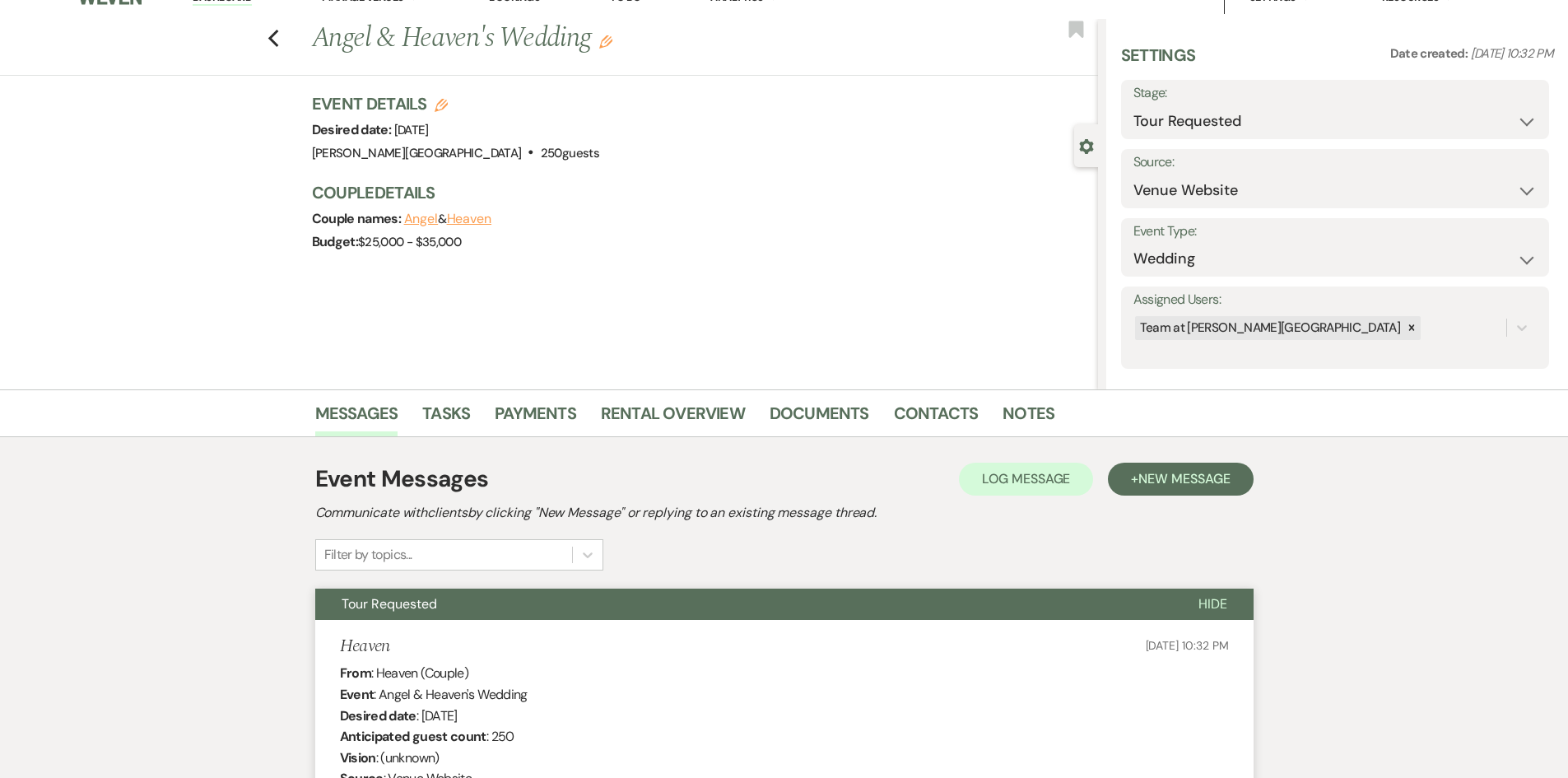
click at [409, 617] on button "Tour Requested" at bounding box center [743, 604] width 856 height 32
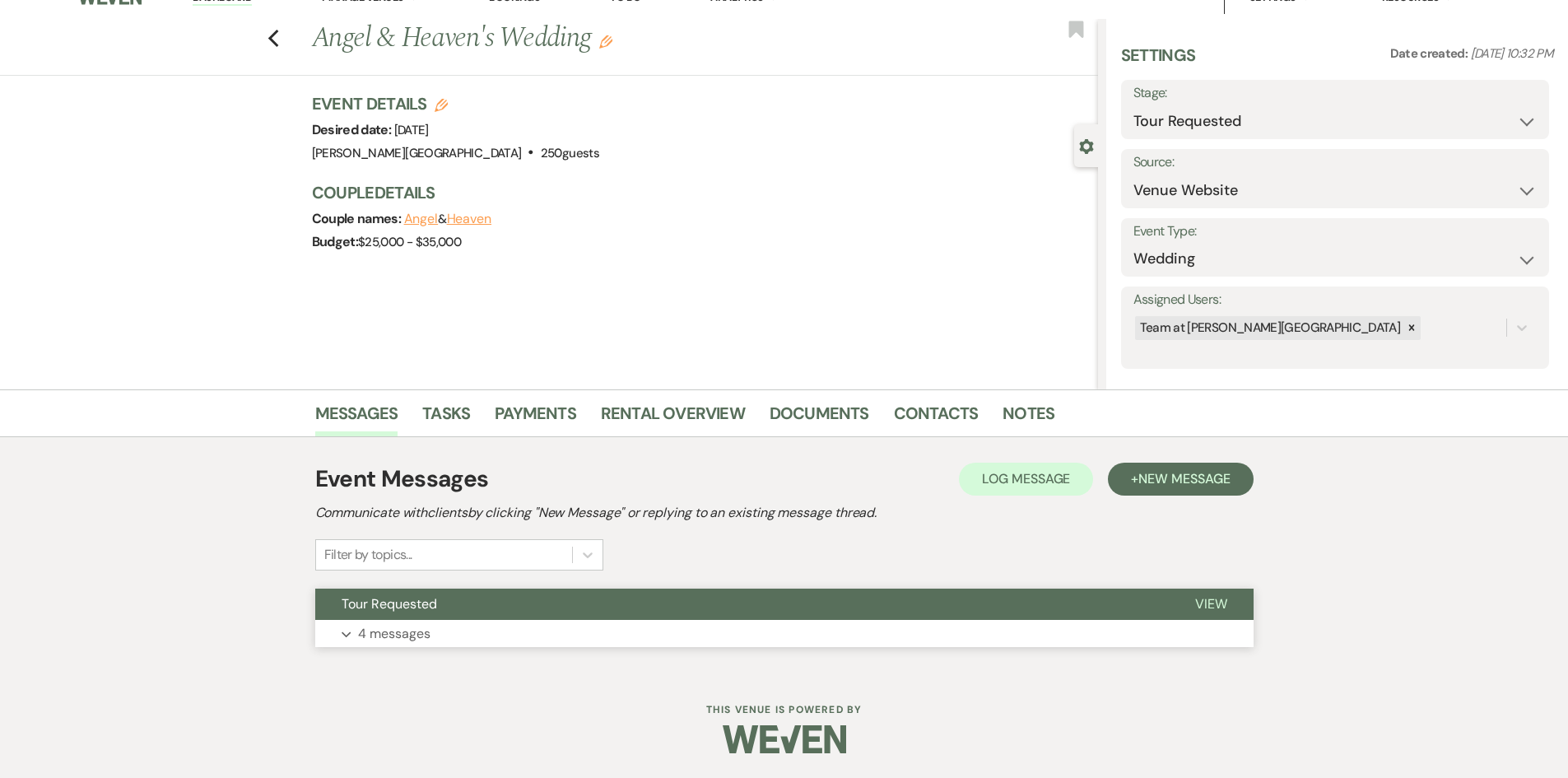
click at [407, 612] on span "Tour Requested" at bounding box center [389, 604] width 96 height 18
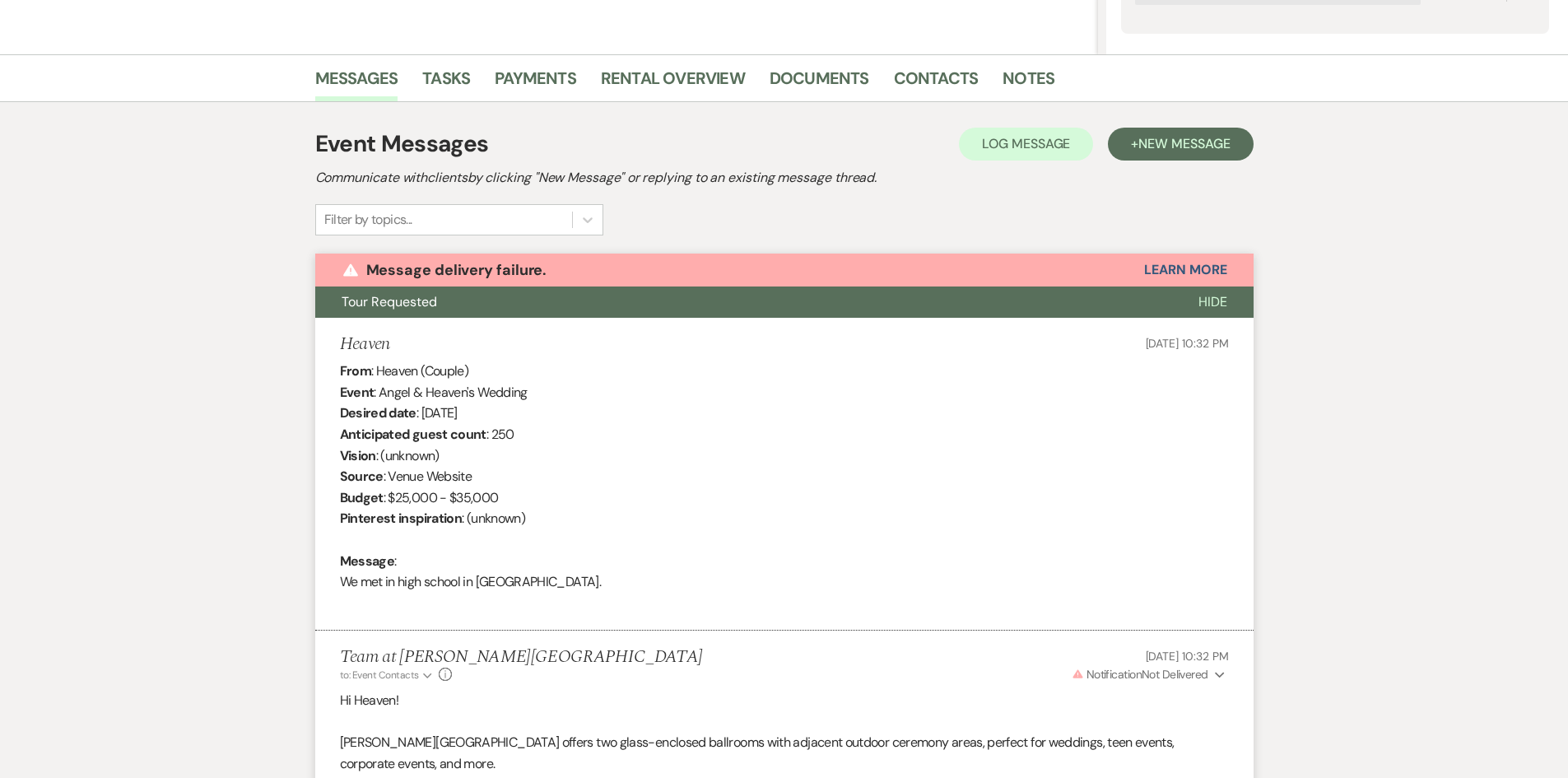
scroll to position [335, 0]
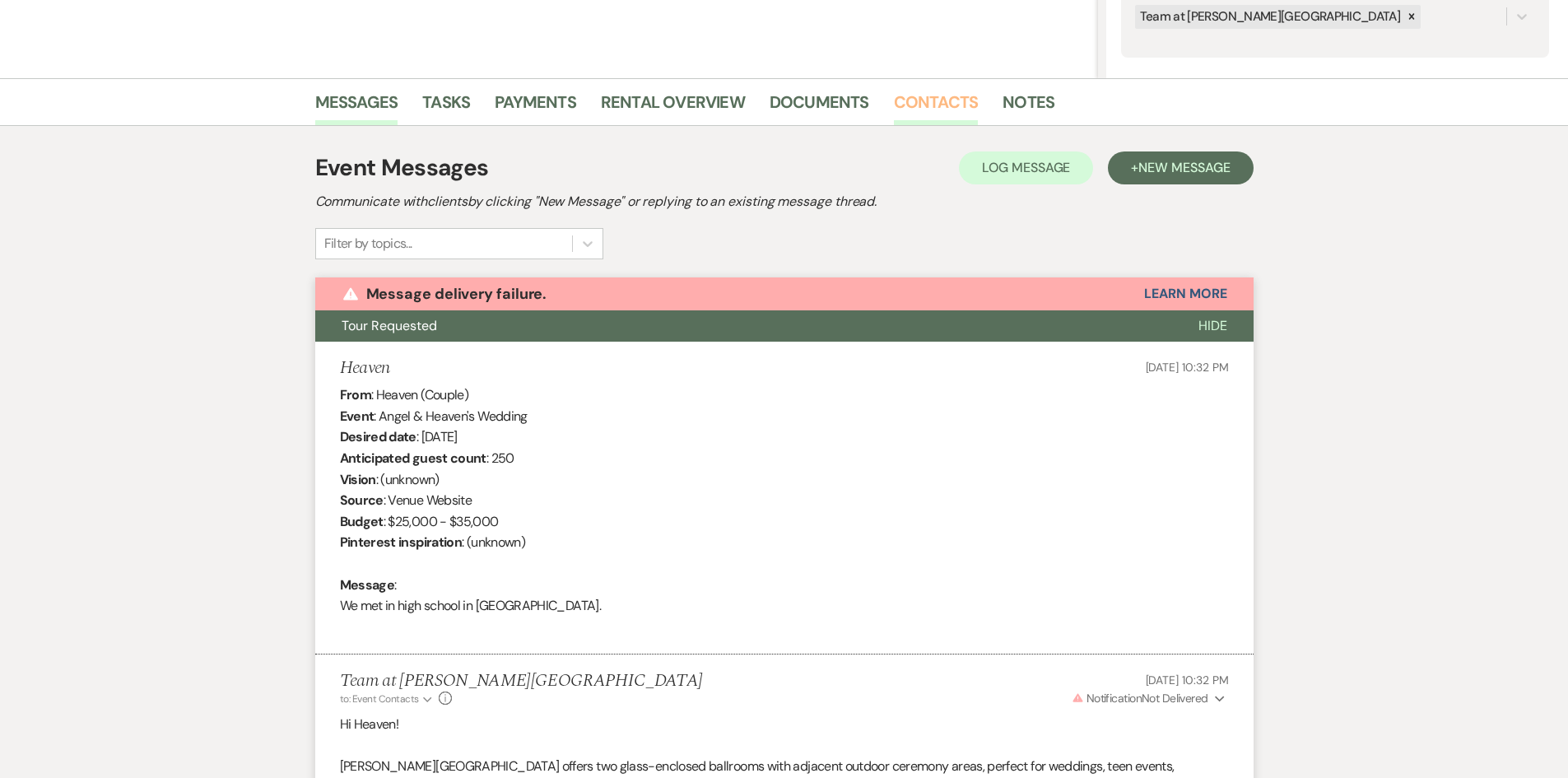
click at [928, 107] on link "Contacts" at bounding box center [936, 106] width 85 height 36
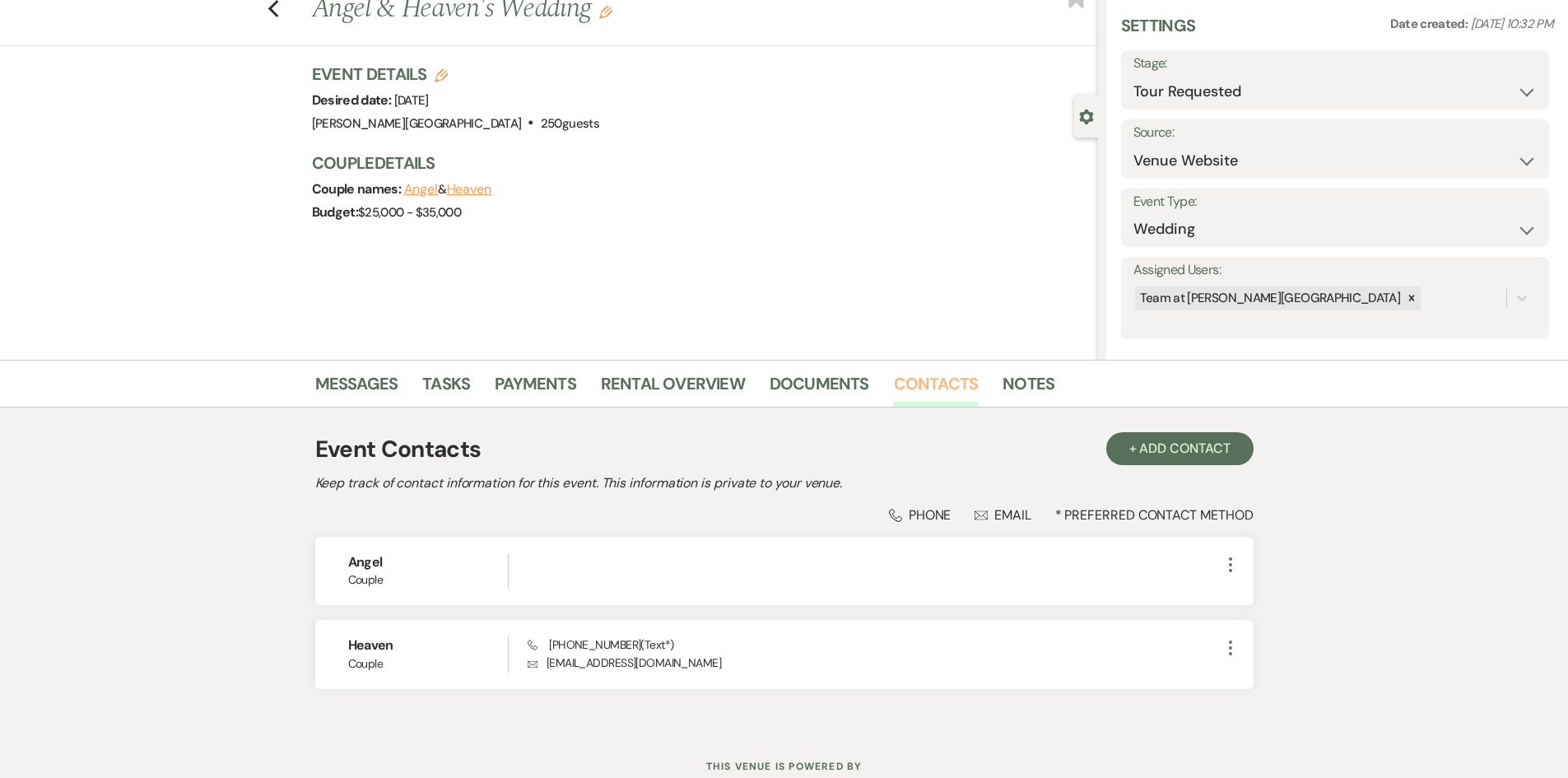
scroll to position [110, 0]
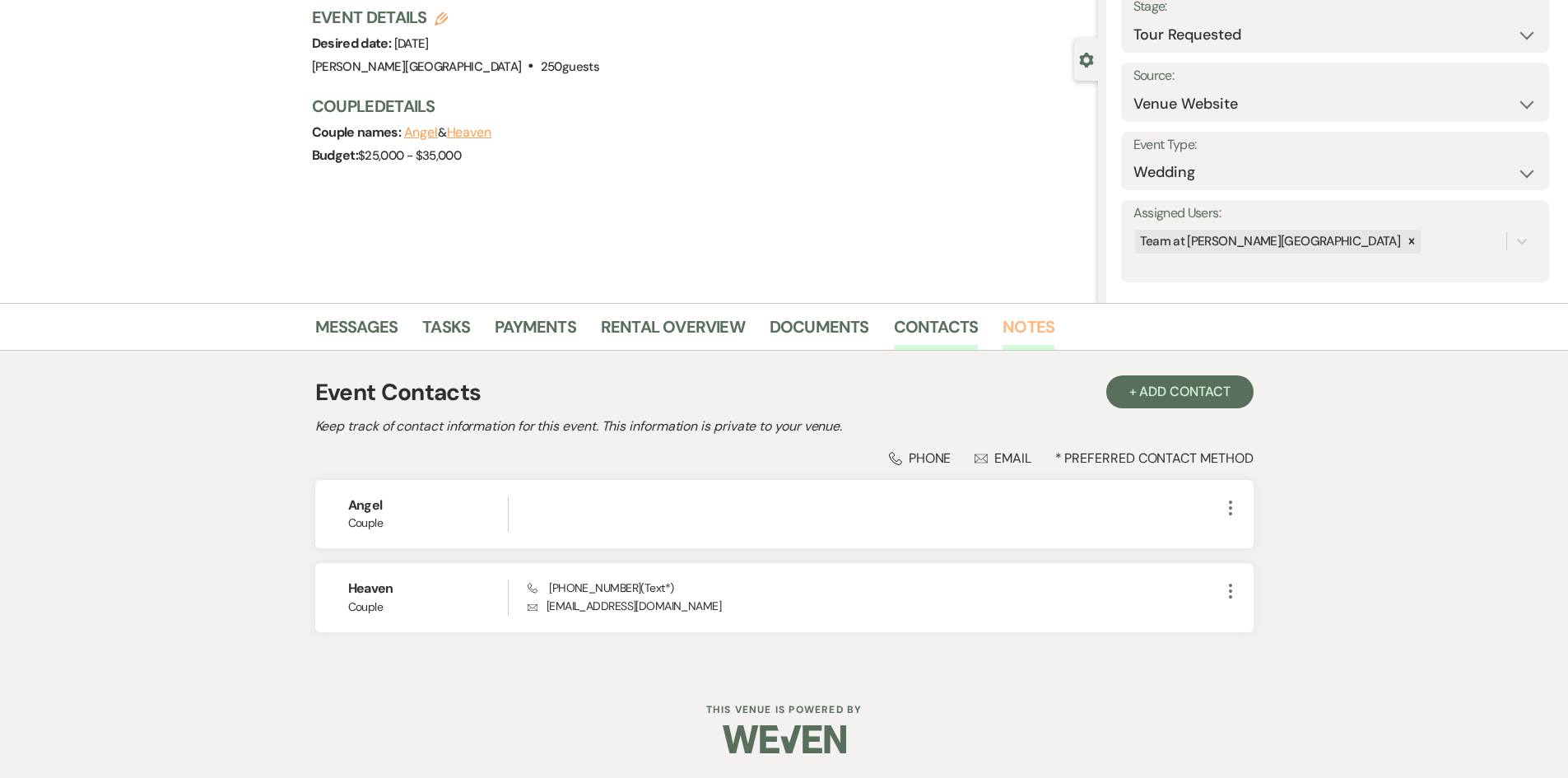
click at [1035, 327] on link "Notes" at bounding box center [1028, 331] width 52 height 36
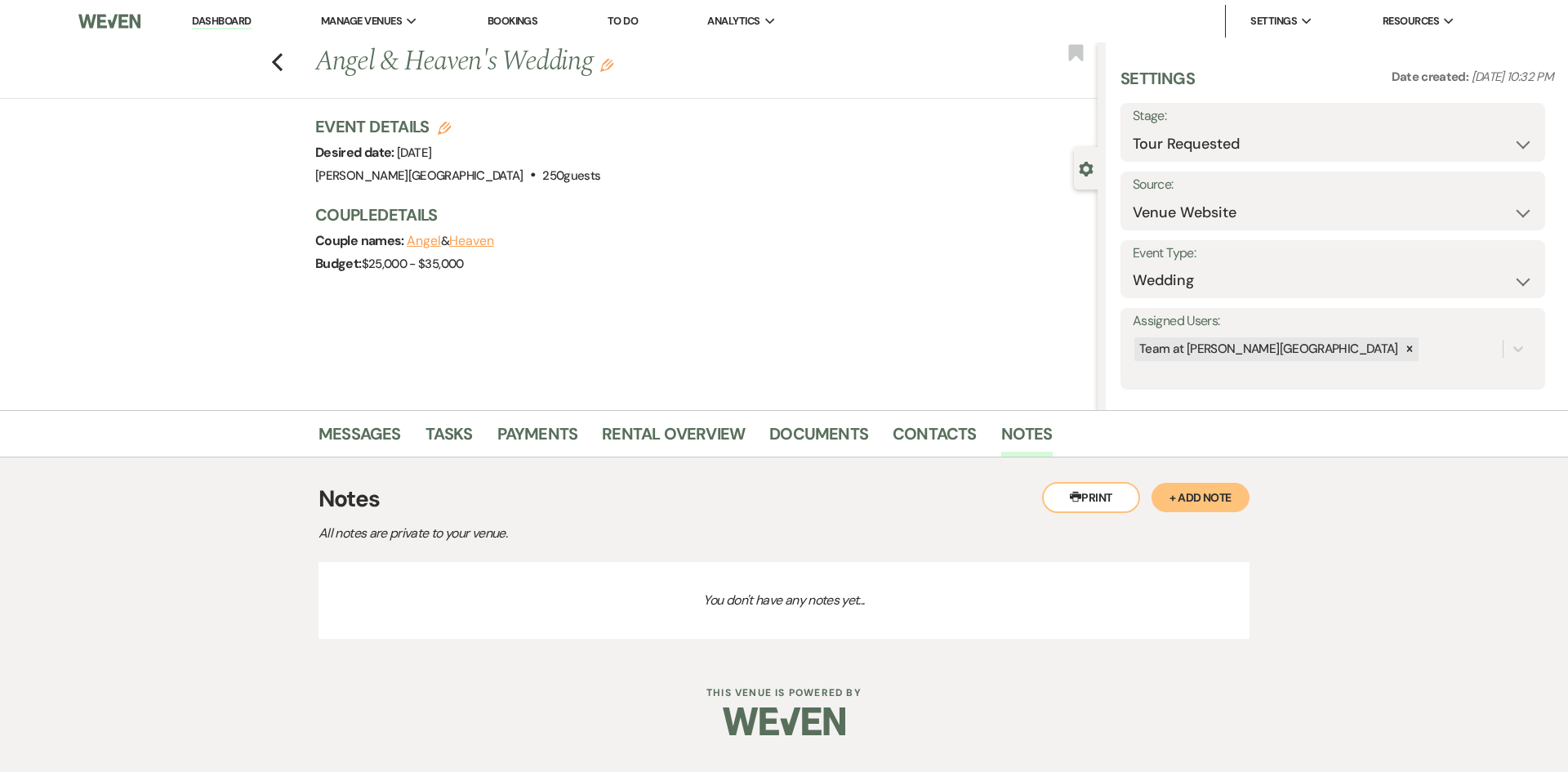
click at [1191, 496] on button "+ Add Note" at bounding box center [1200, 498] width 98 height 29
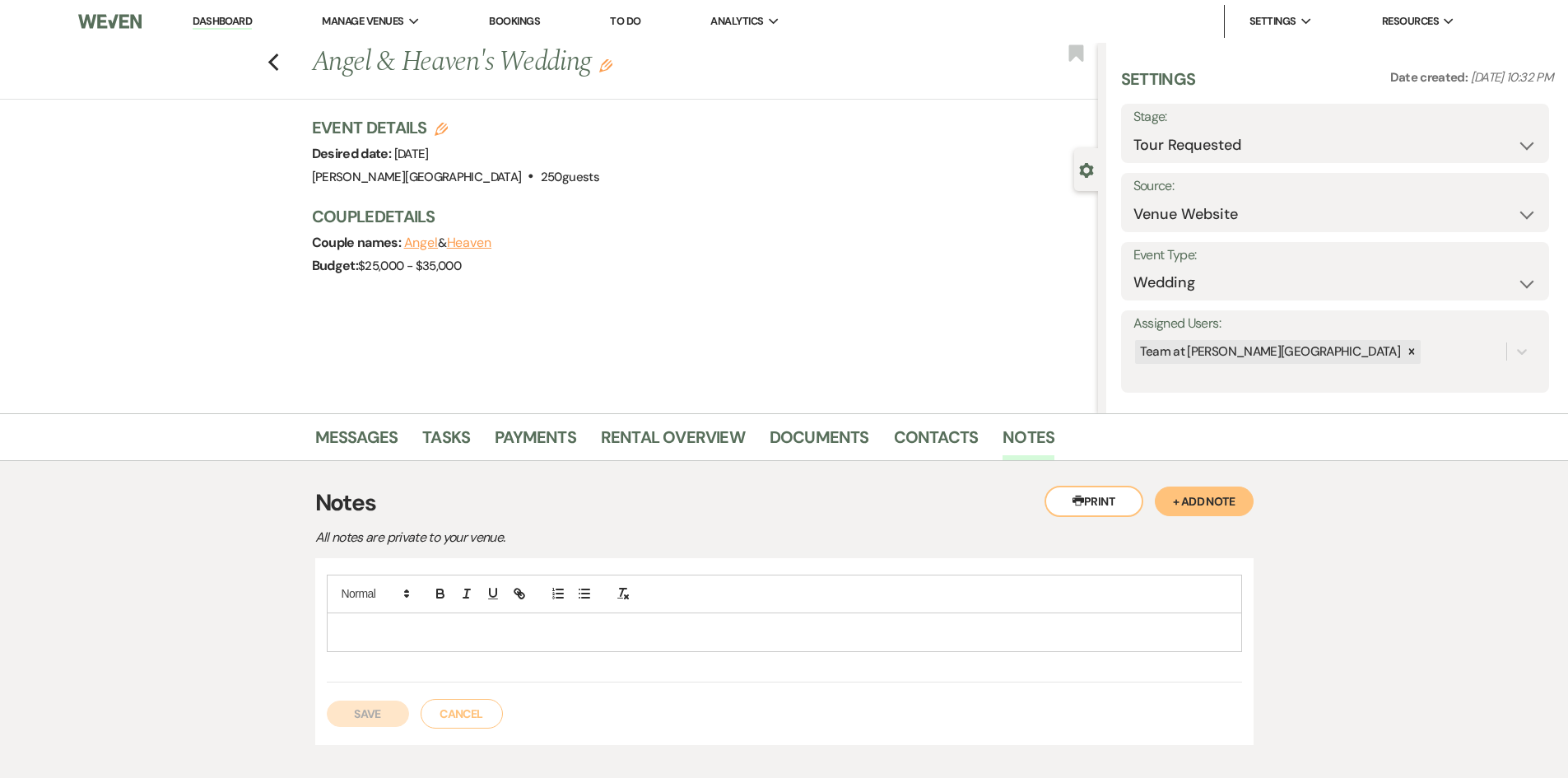
click at [475, 619] on div at bounding box center [784, 632] width 914 height 37
click at [390, 713] on button "Save" at bounding box center [369, 714] width 83 height 27
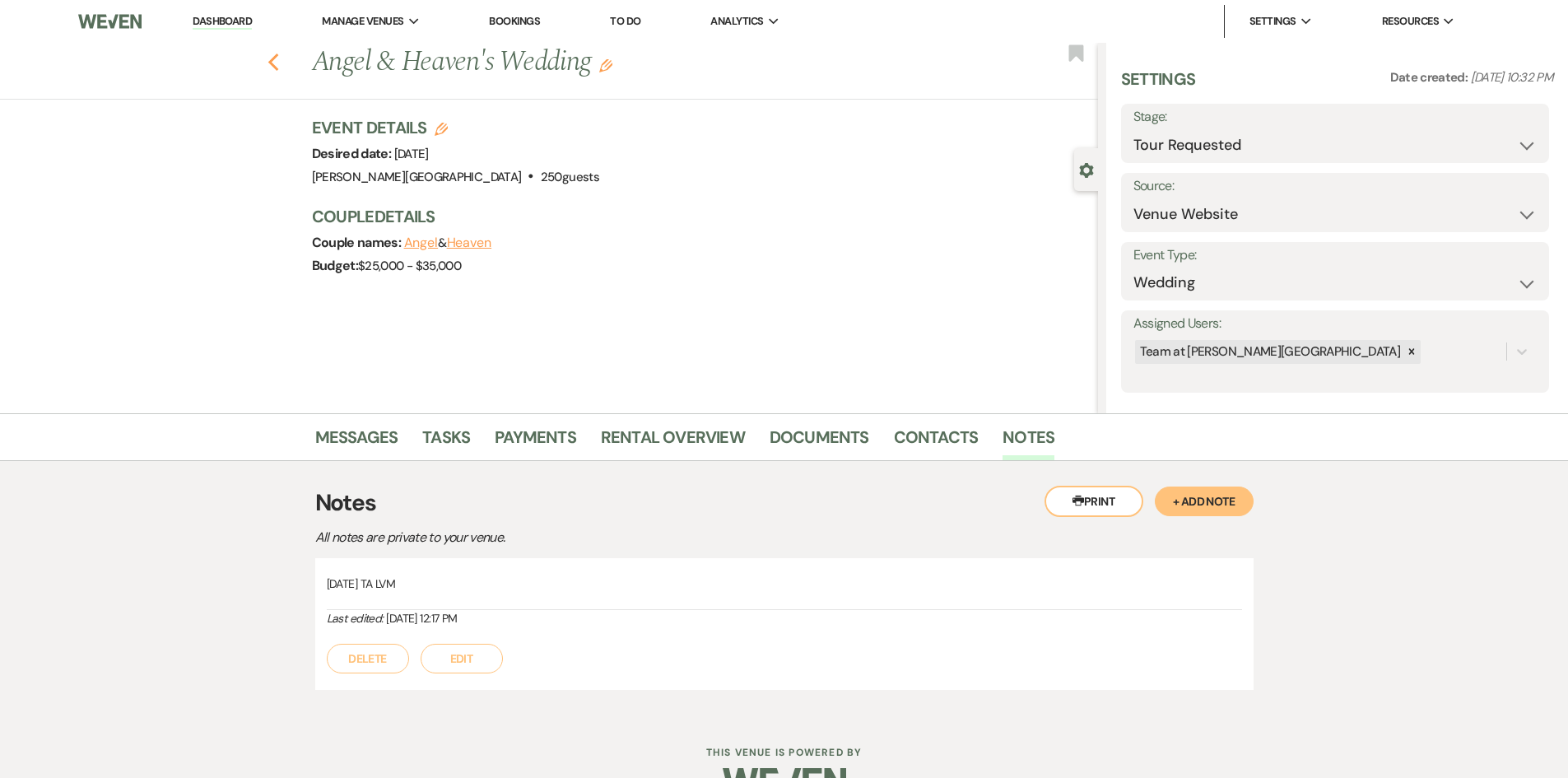
click at [280, 62] on icon "Previous" at bounding box center [273, 62] width 13 height 20
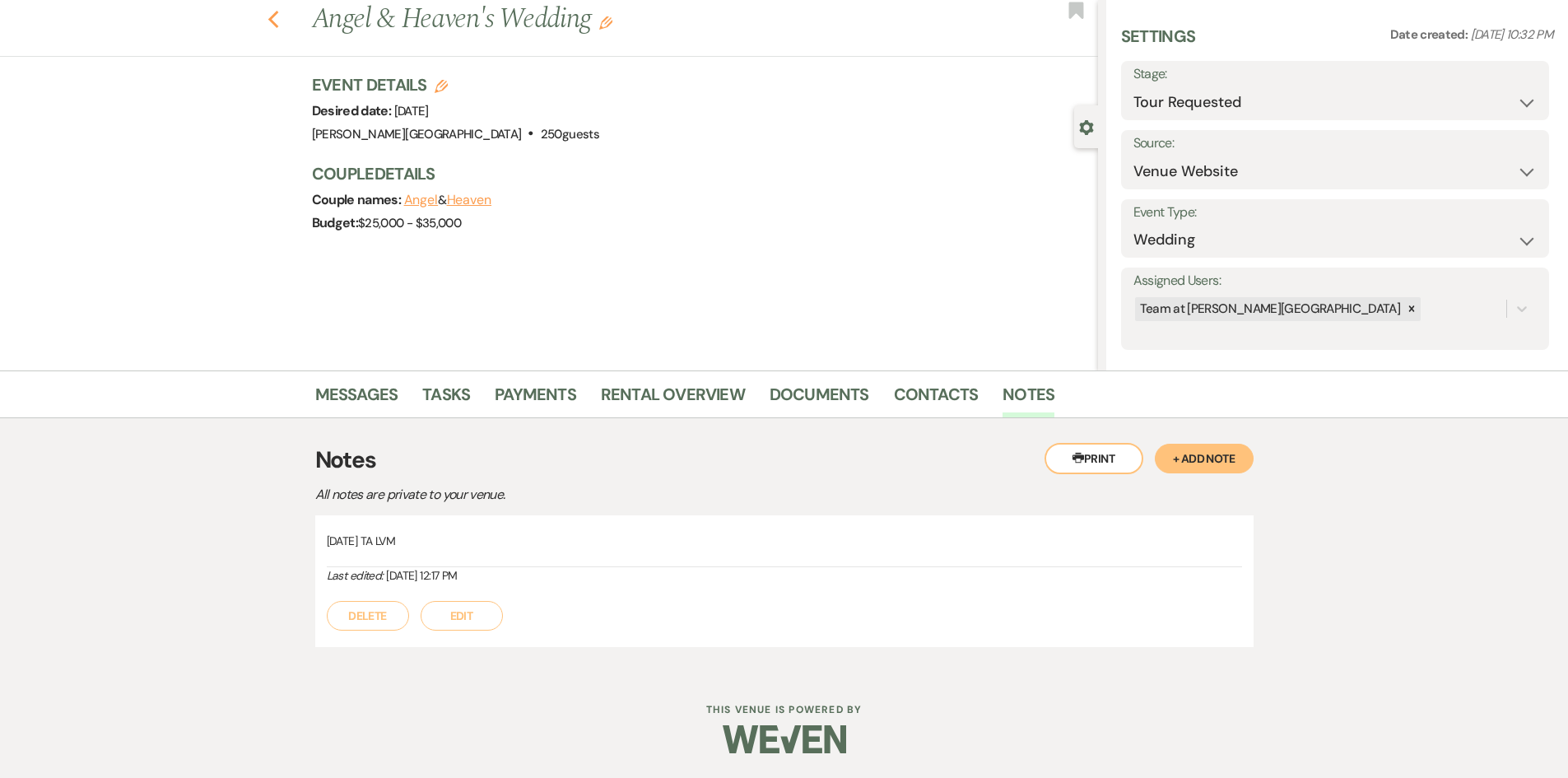
select select "2"
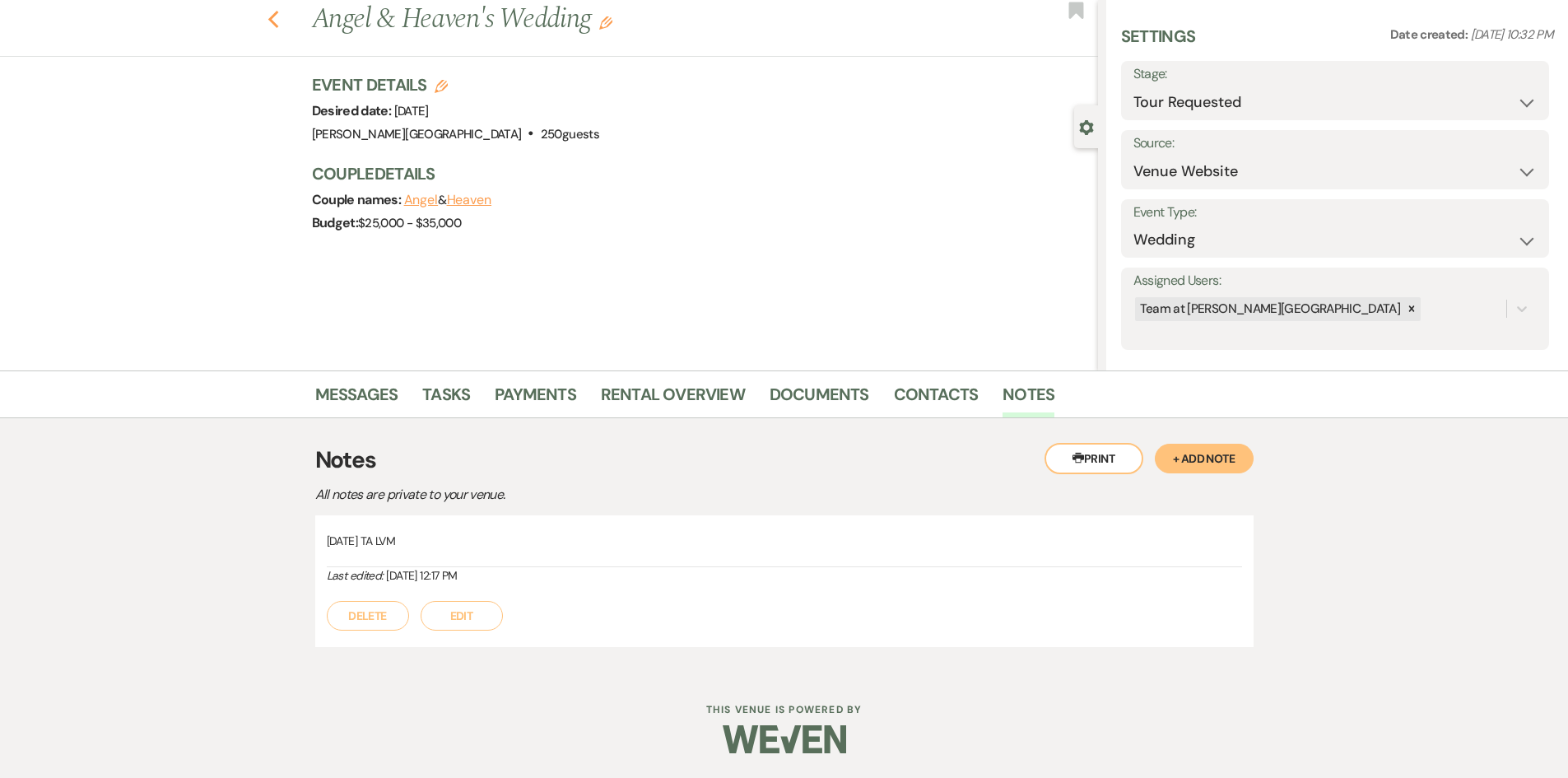
select select "2"
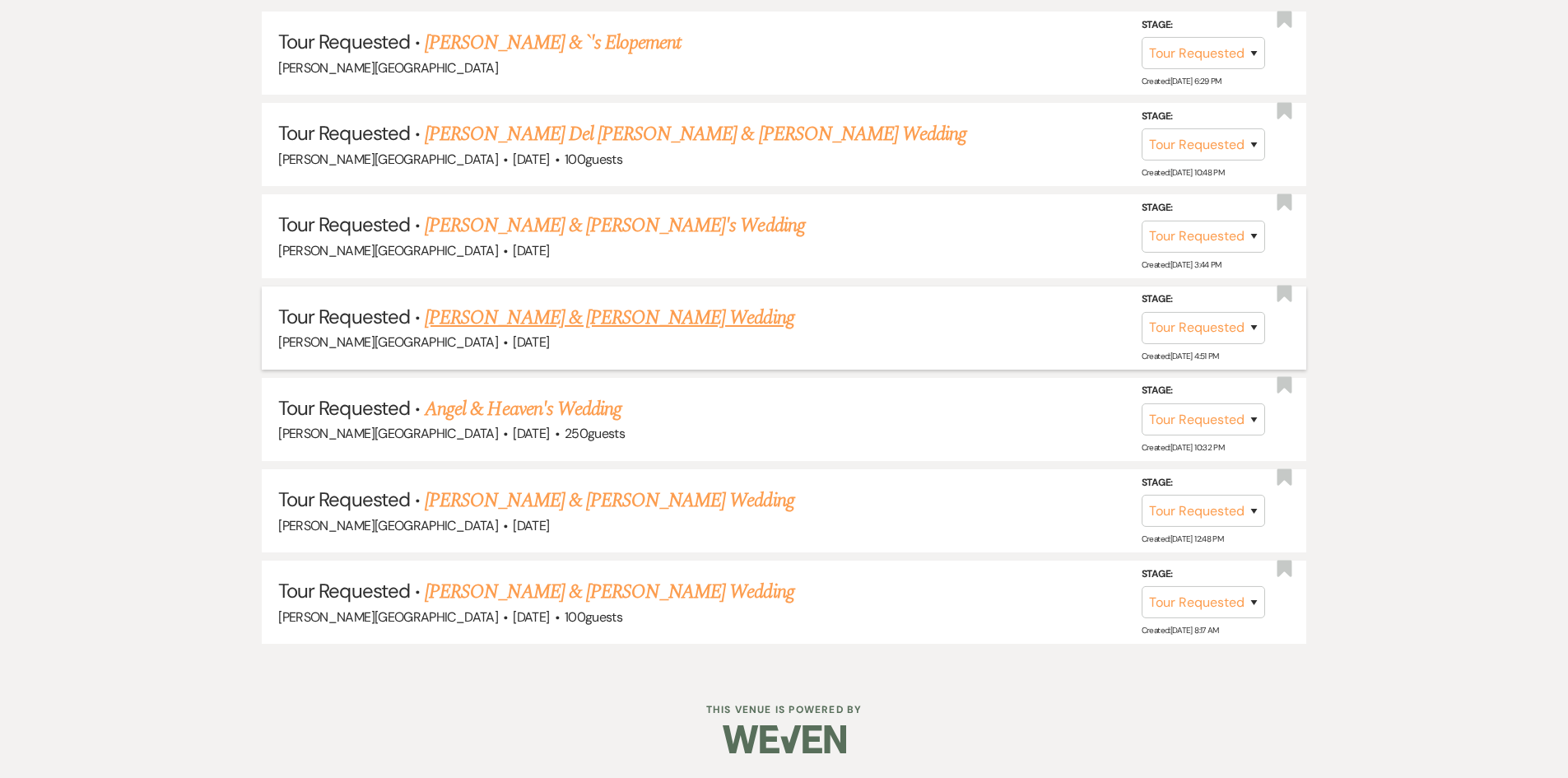
click at [537, 327] on link "[PERSON_NAME] & [PERSON_NAME] Wedding" at bounding box center [609, 318] width 369 height 30
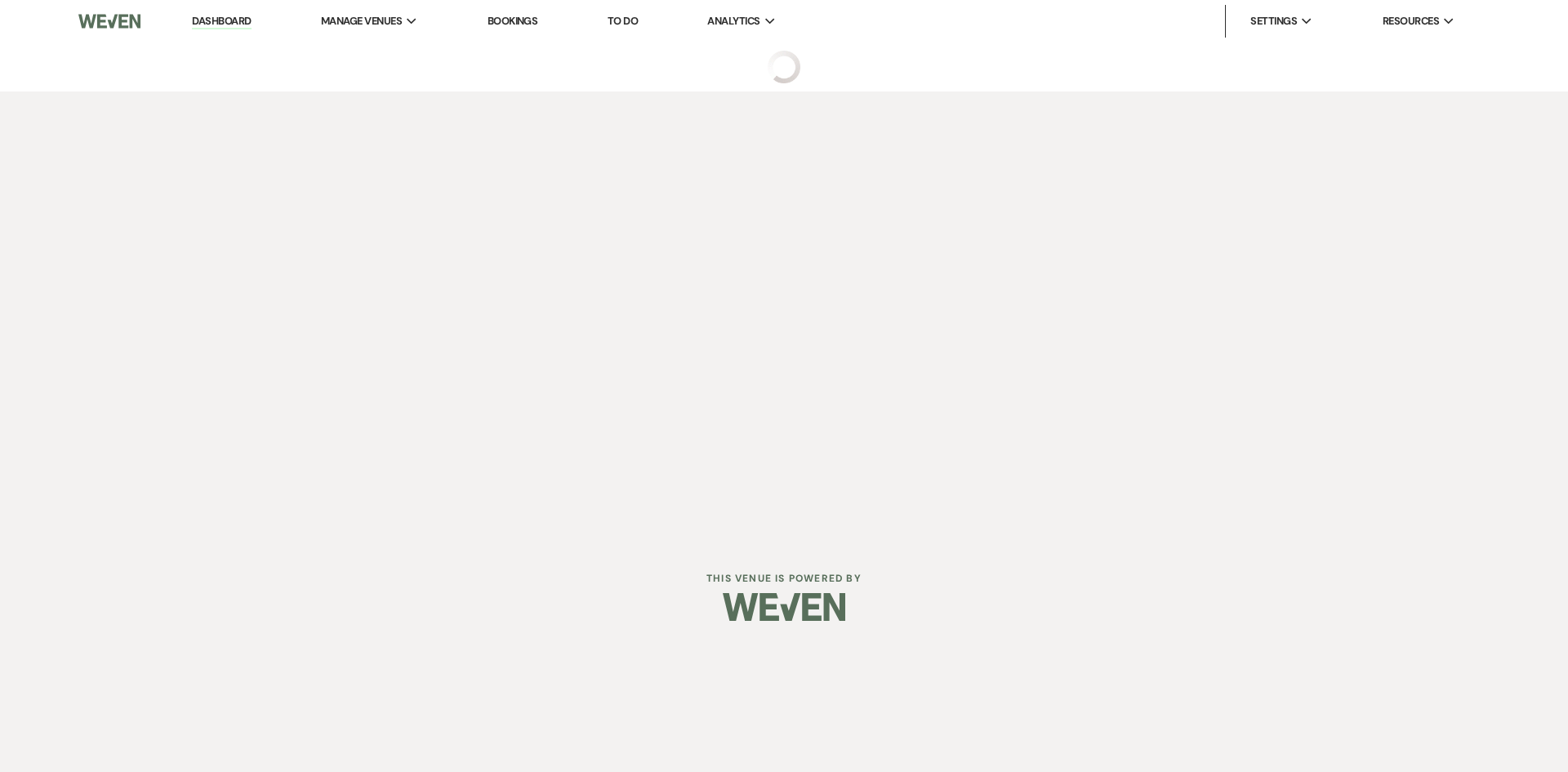
select select "2"
select select "5"
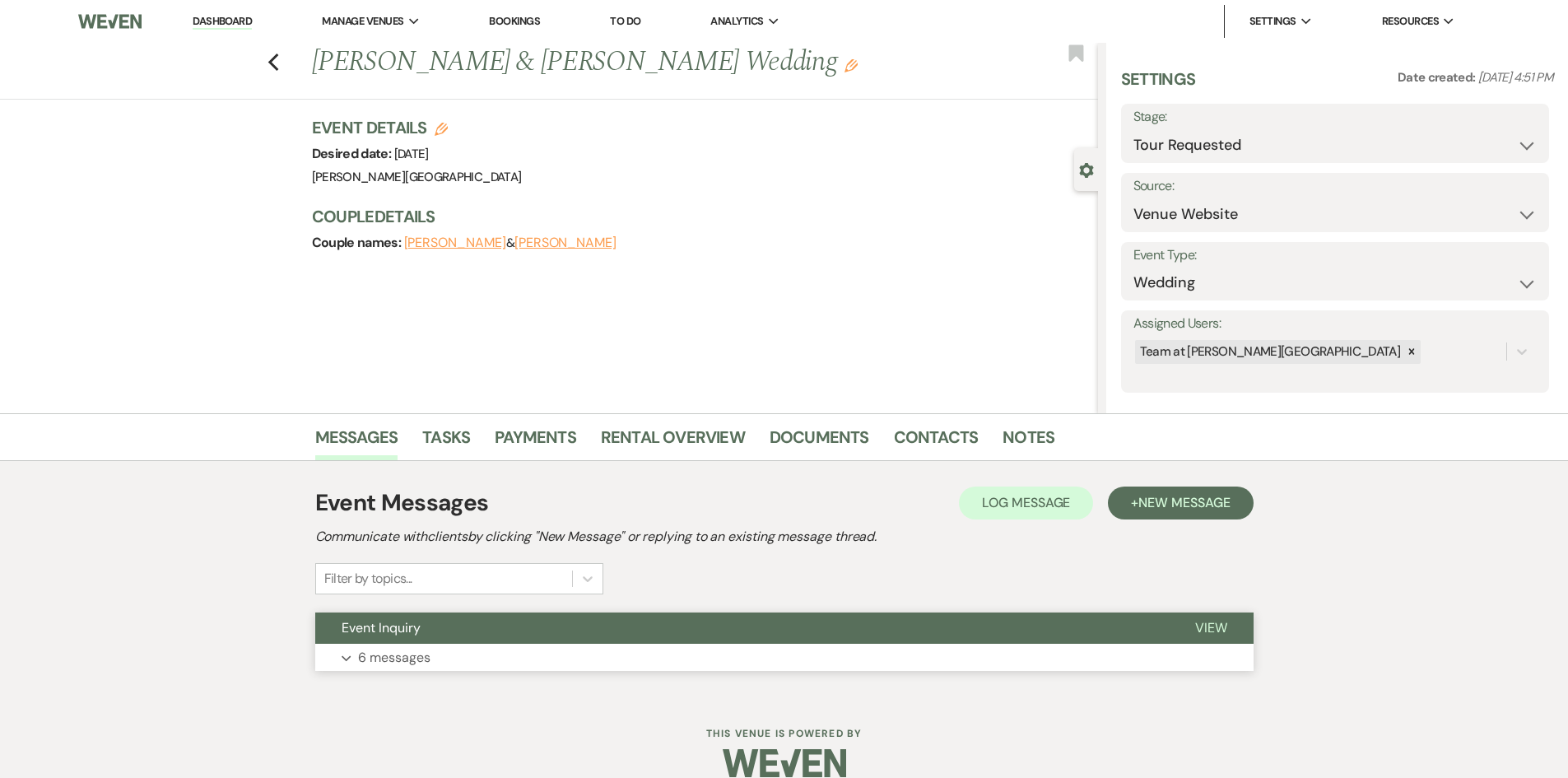
click at [378, 662] on p "6 messages" at bounding box center [393, 658] width 72 height 22
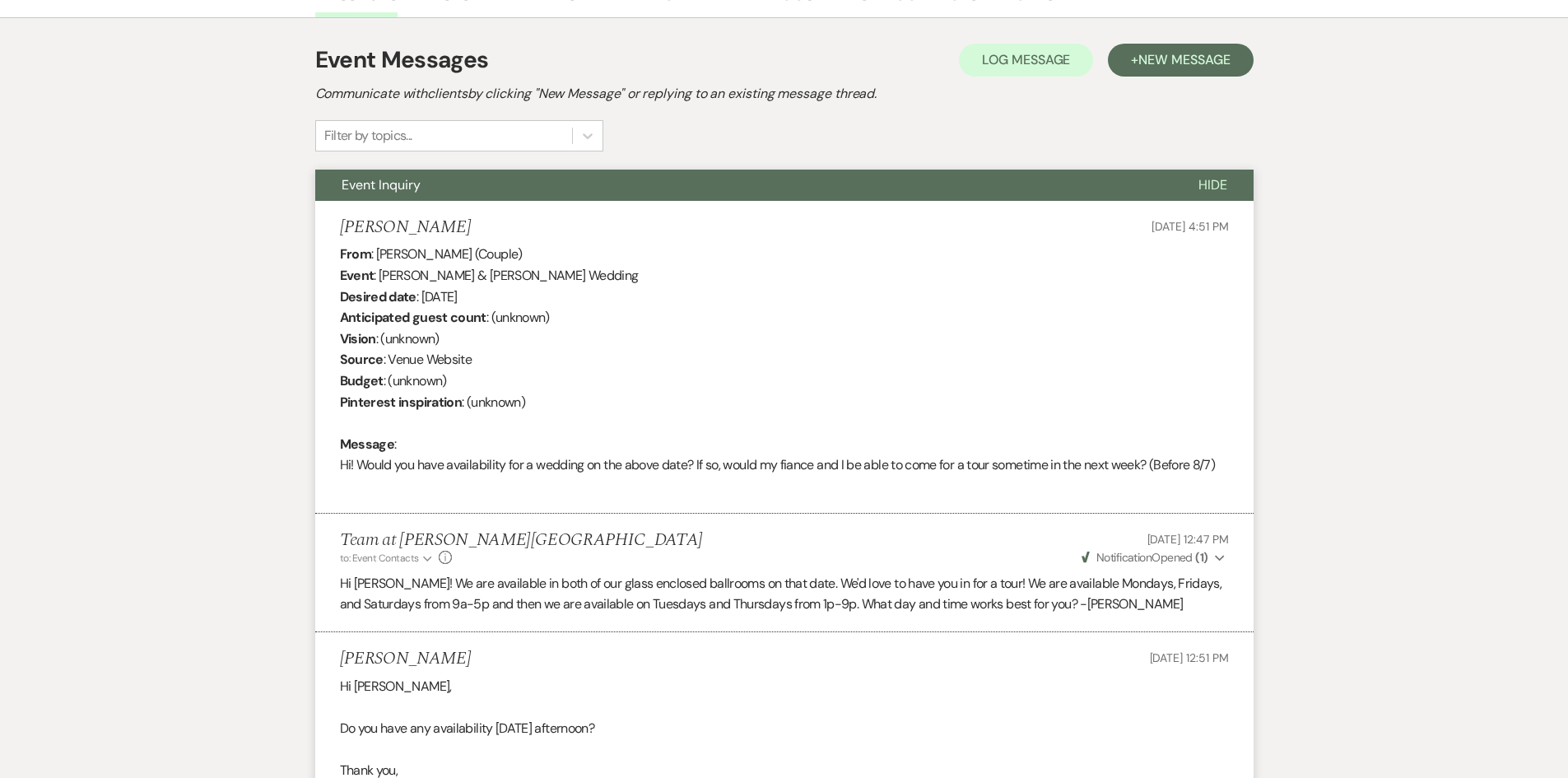
scroll to position [32, 0]
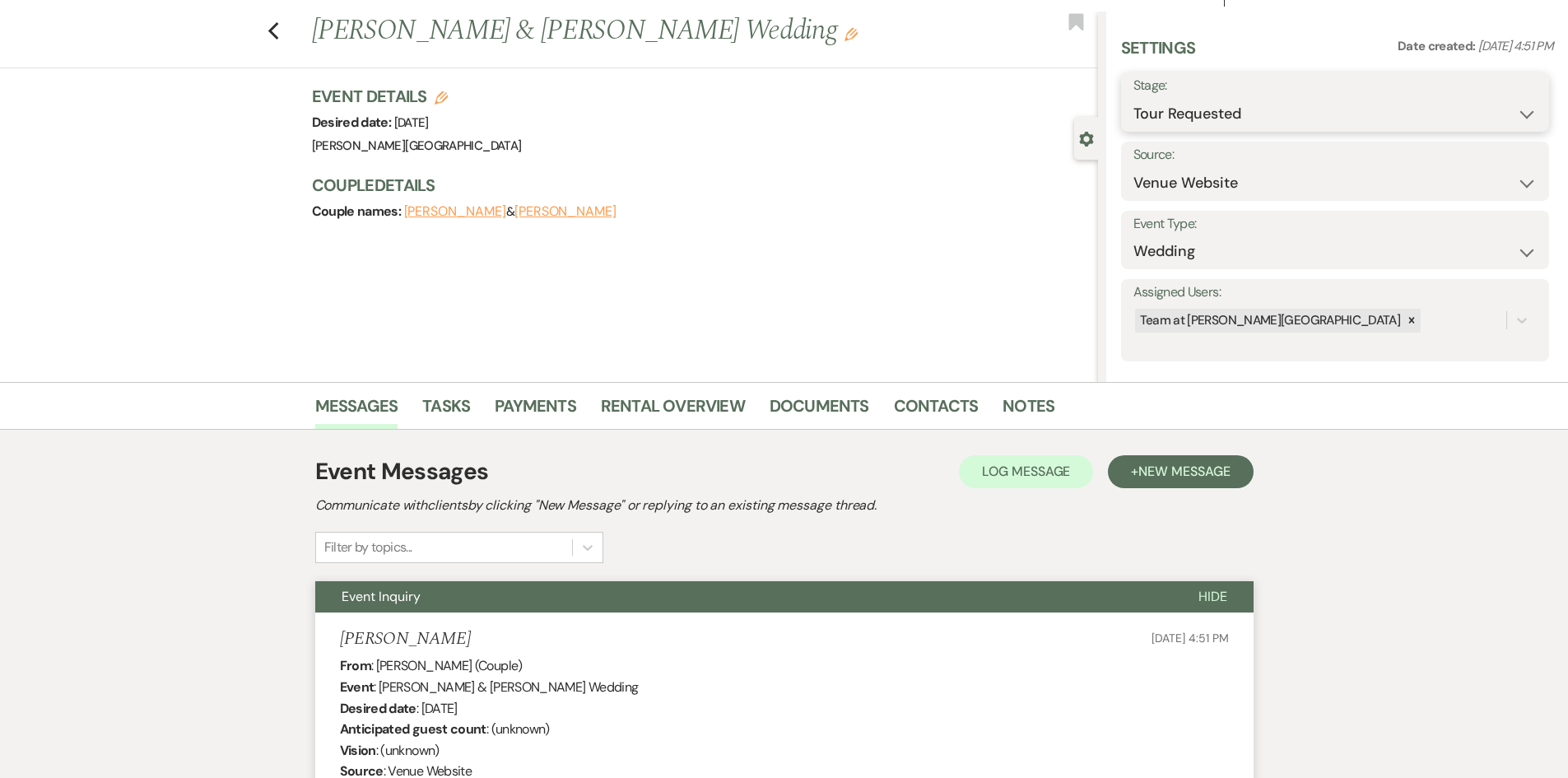
click at [1268, 111] on select "Inquiry Follow Up Tour Requested Tour Confirmed Toured Proposal Sent Booked Lost" at bounding box center [1334, 113] width 403 height 33
select select "4"
click at [1133, 98] on select "Inquiry Follow Up Tour Requested Tour Confirmed Toured Proposal Sent Booked Lost" at bounding box center [1334, 113] width 403 height 33
click at [1489, 103] on button "Save" at bounding box center [1502, 102] width 93 height 33
click at [933, 415] on link "Contacts" at bounding box center [936, 410] width 85 height 36
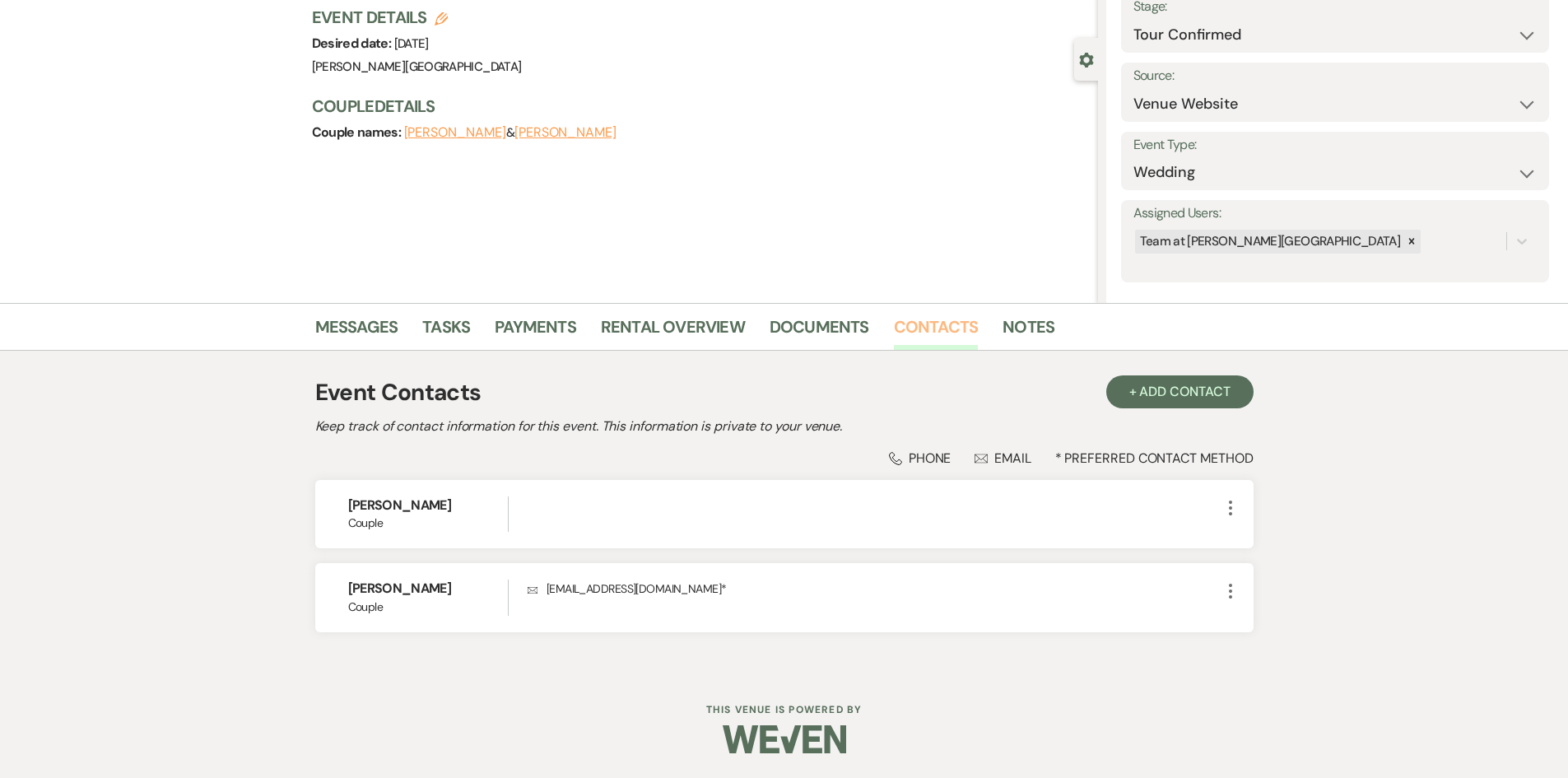
scroll to position [28, 0]
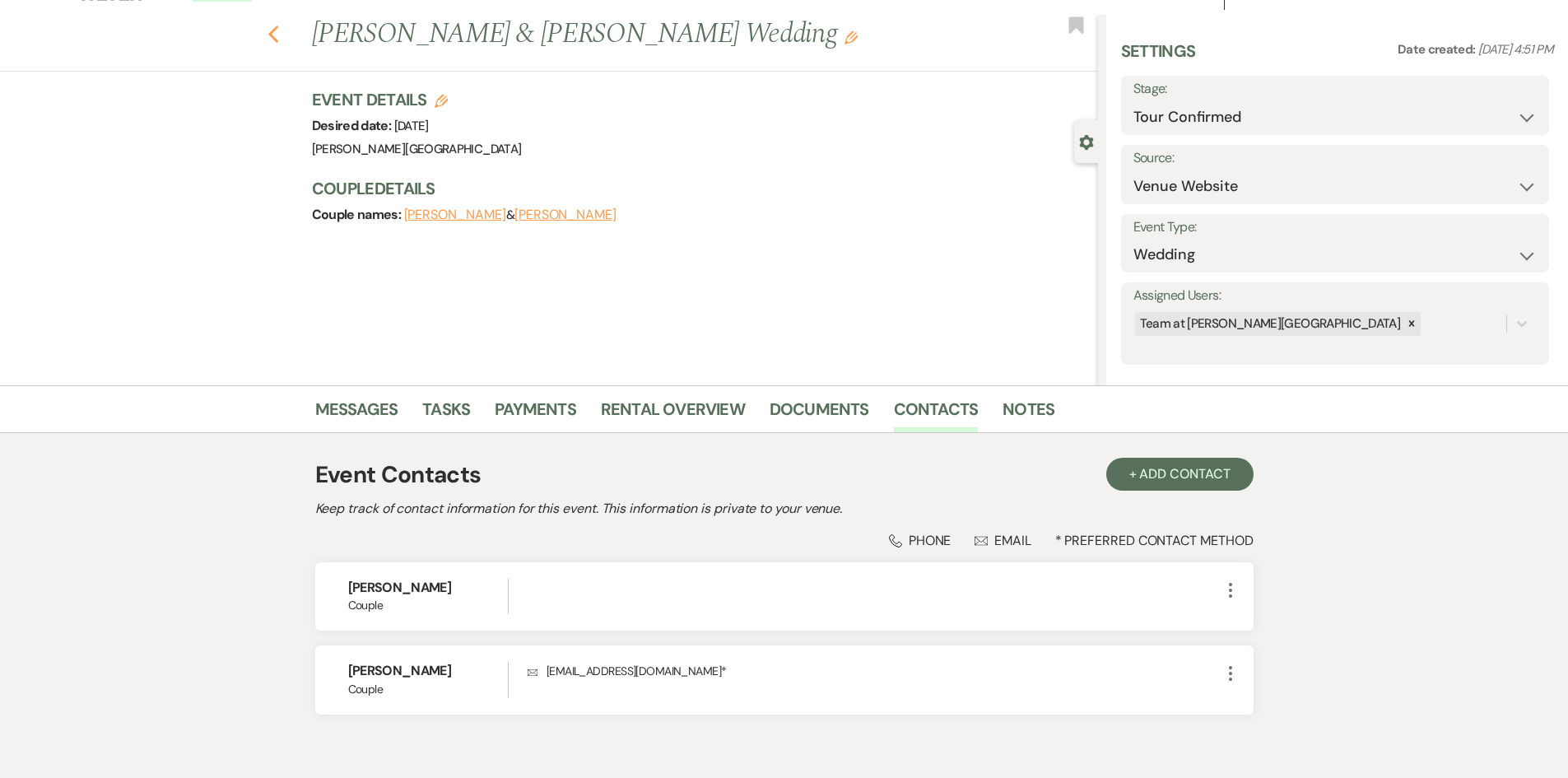
click at [280, 33] on icon "Previous" at bounding box center [273, 35] width 13 height 20
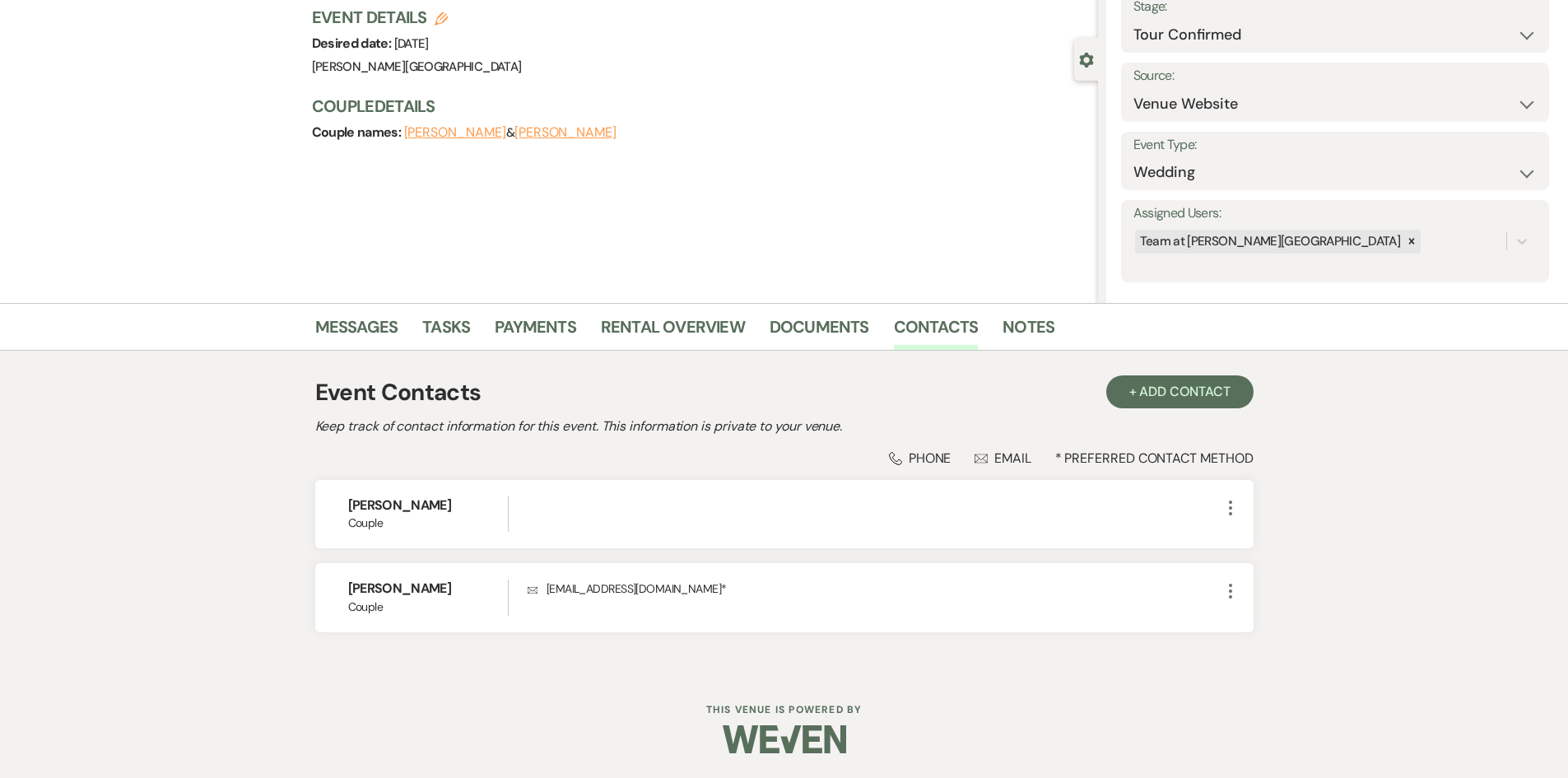
select select "2"
select select "4"
select select "2"
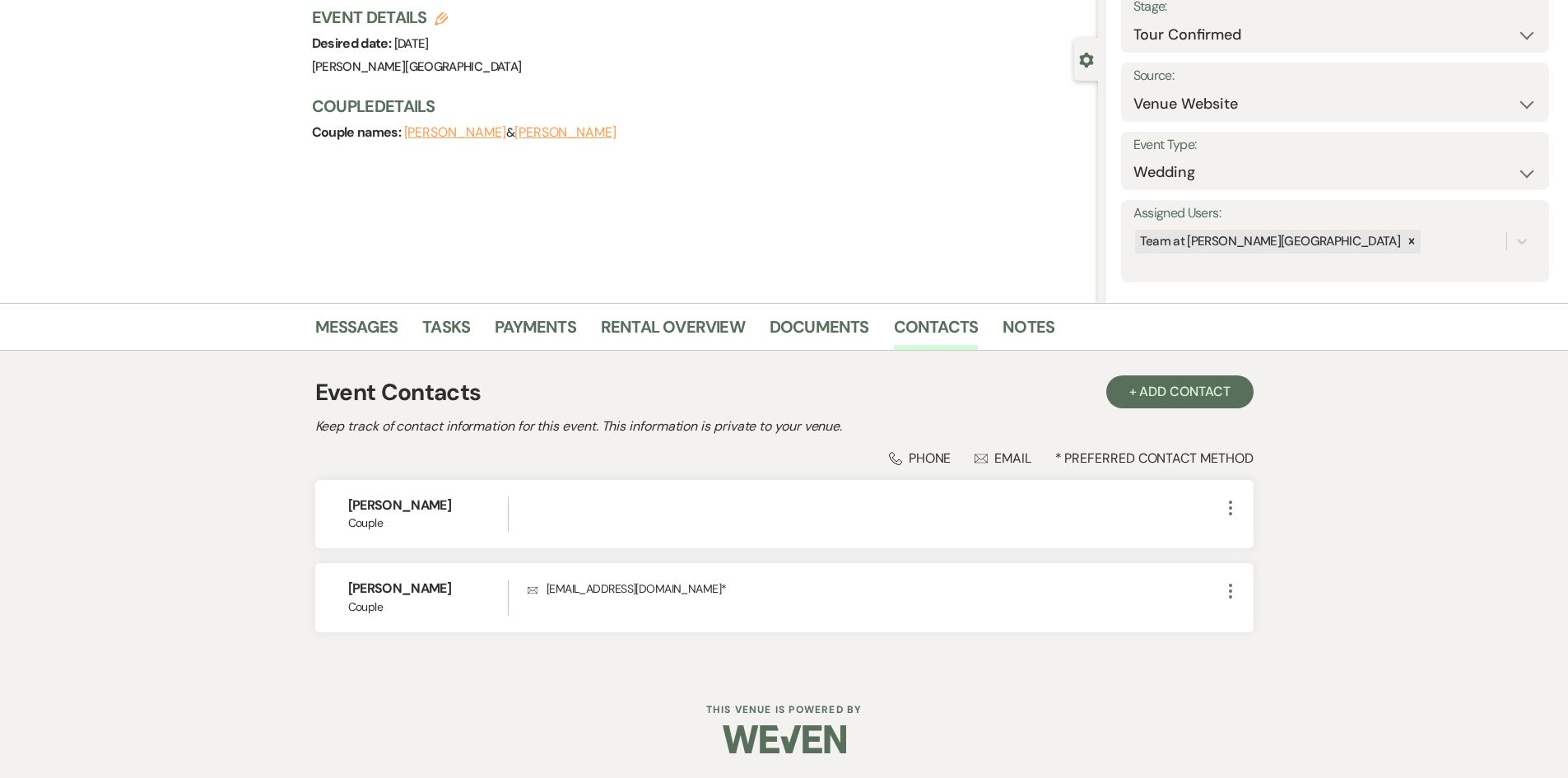
select select "2"
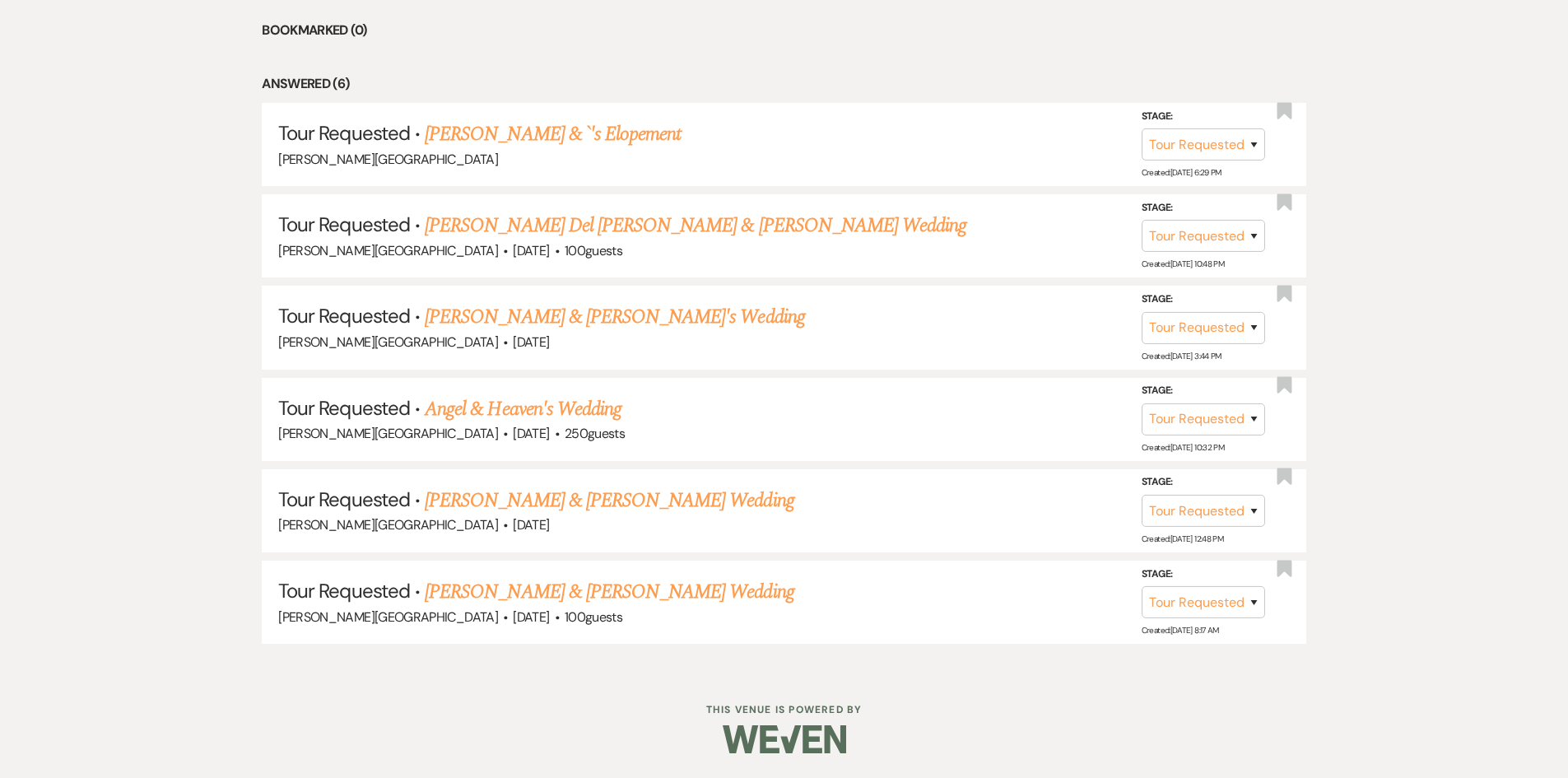
scroll to position [1411, 0]
click at [530, 304] on link "[PERSON_NAME] & [PERSON_NAME]'s Wedding" at bounding box center [615, 317] width 380 height 30
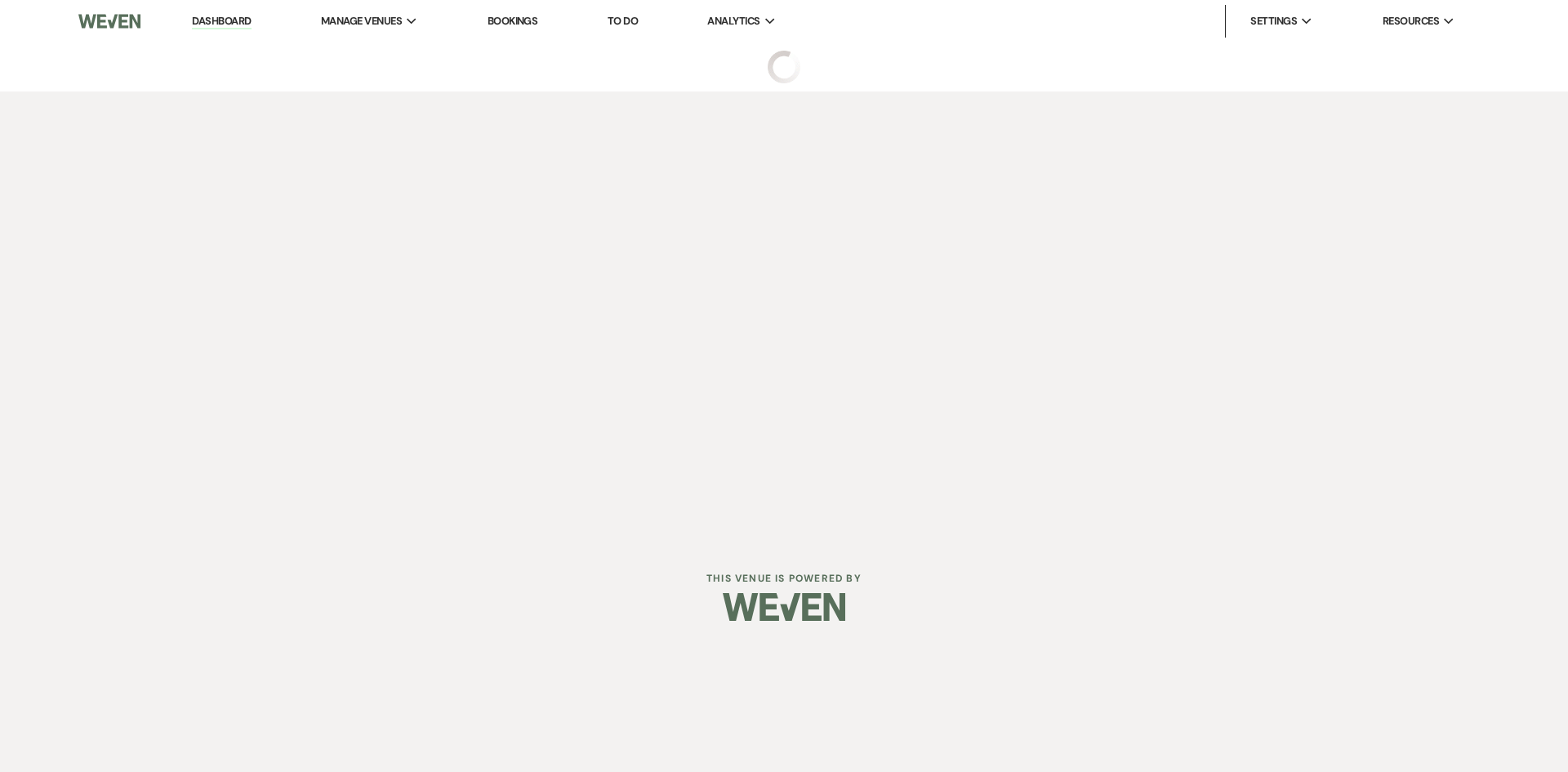
select select "2"
select select "5"
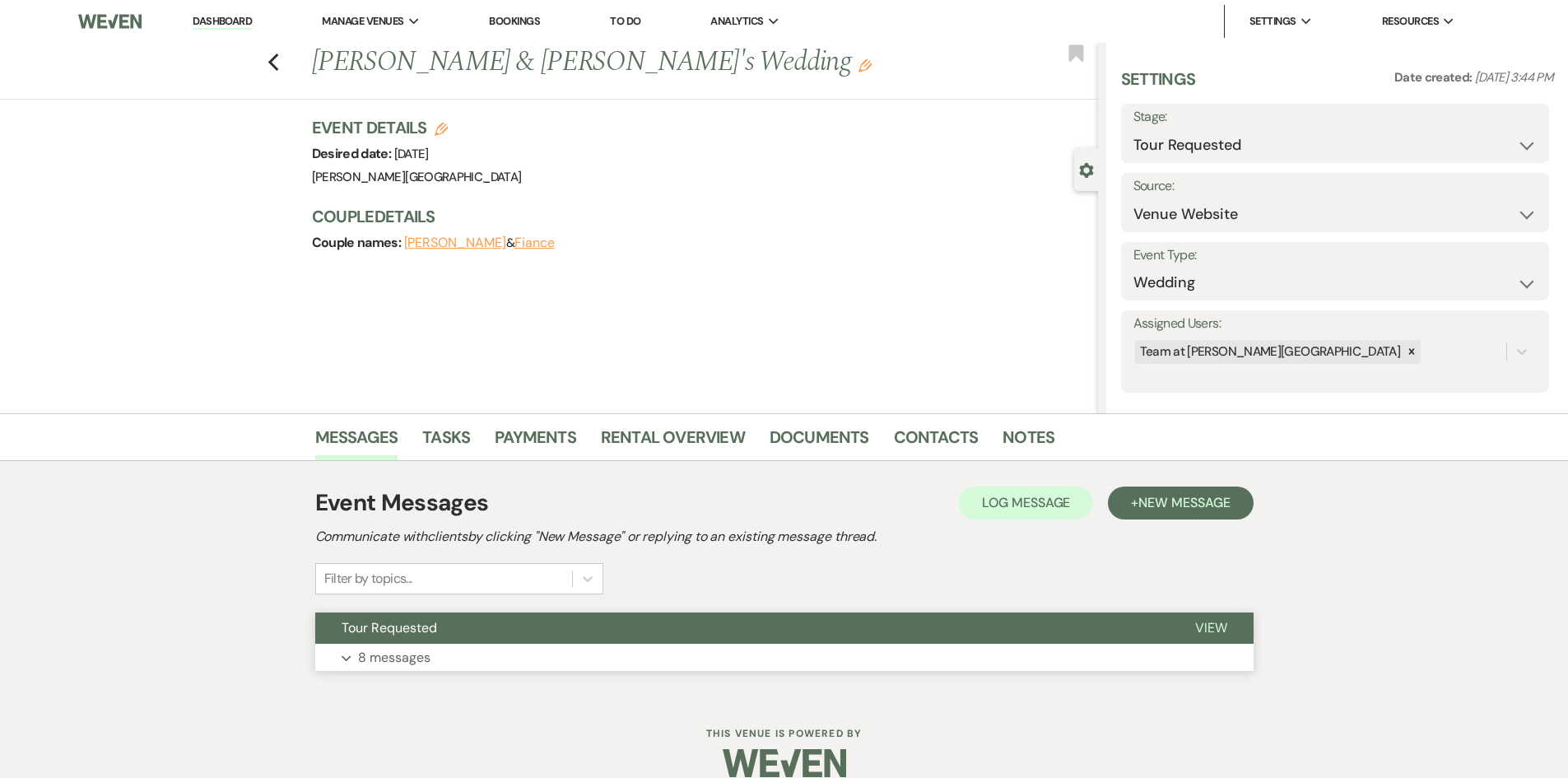
click at [403, 648] on p "8 messages" at bounding box center [393, 658] width 72 height 22
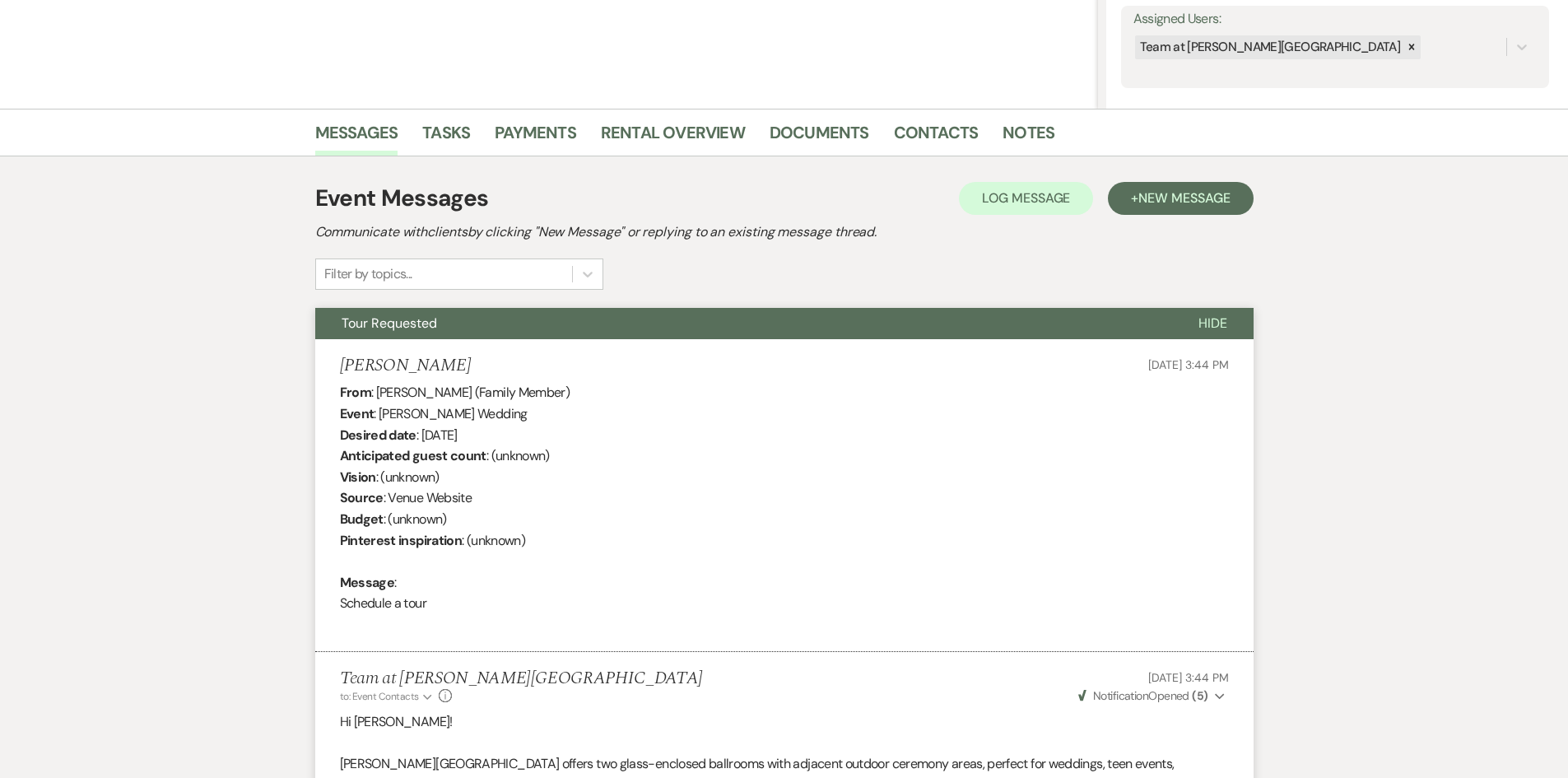
scroll to position [116, 0]
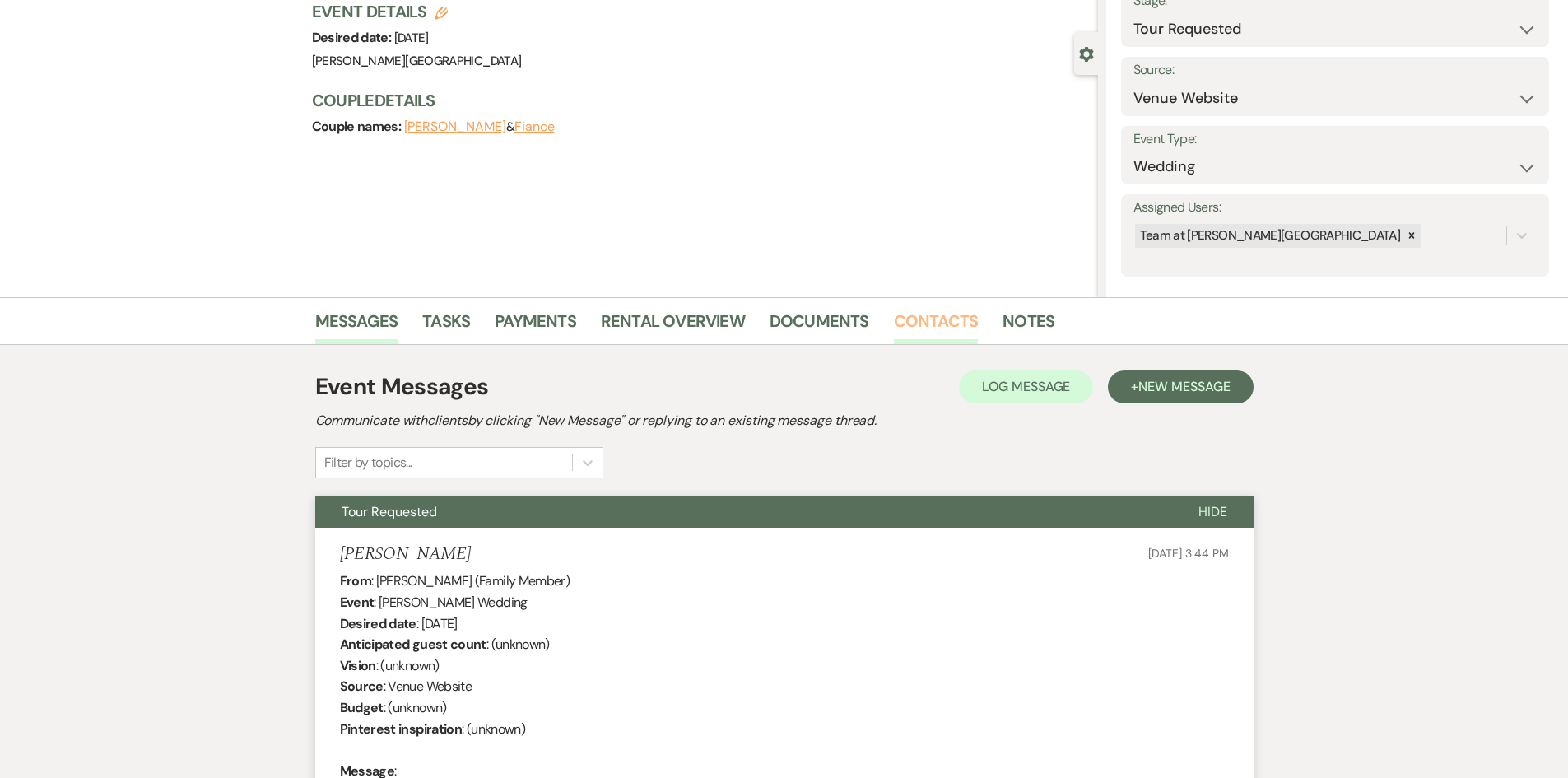
click at [915, 318] on link "Contacts" at bounding box center [936, 325] width 85 height 36
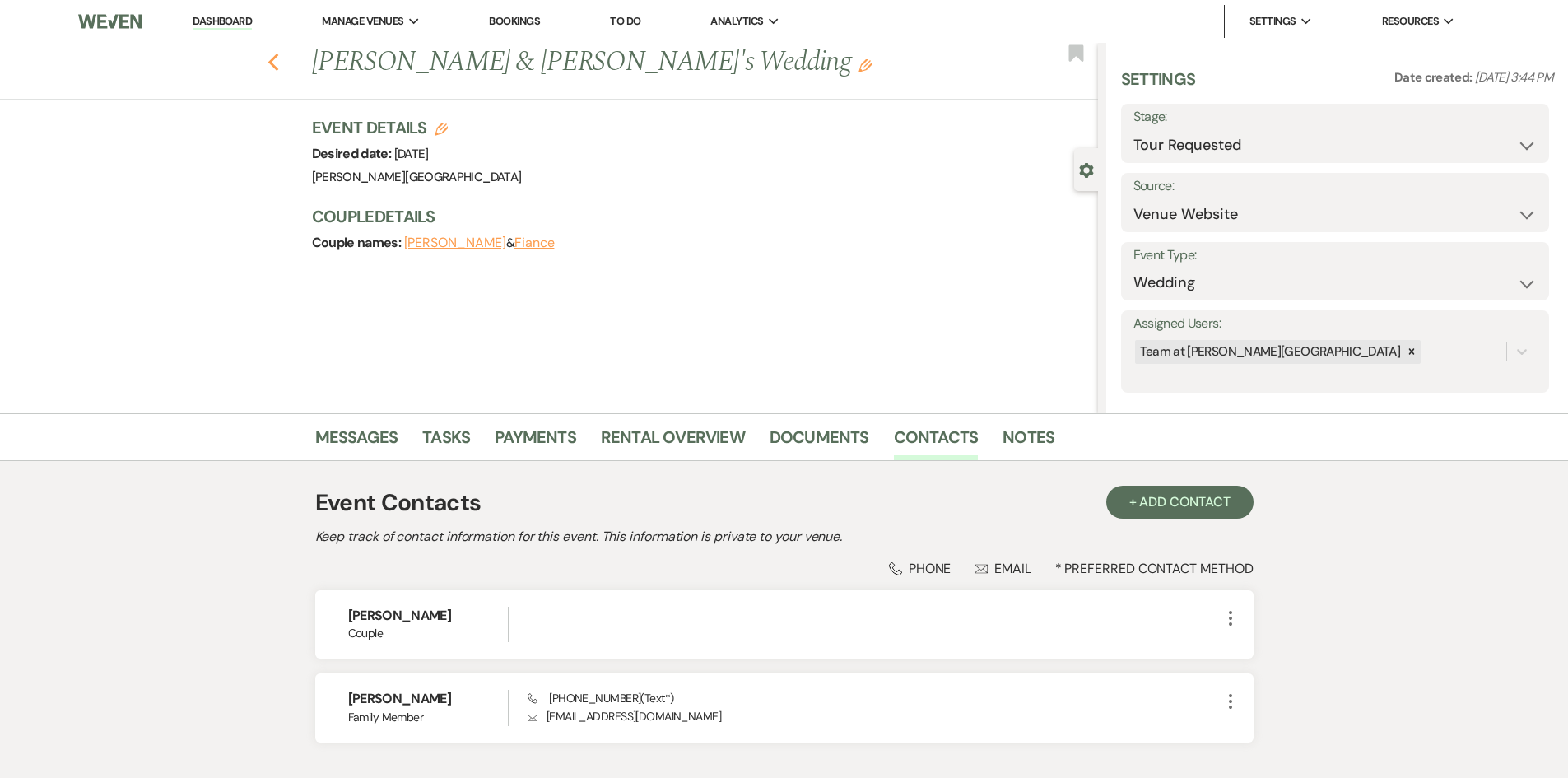
click at [278, 60] on use "button" at bounding box center [272, 62] width 11 height 18
select select "2"
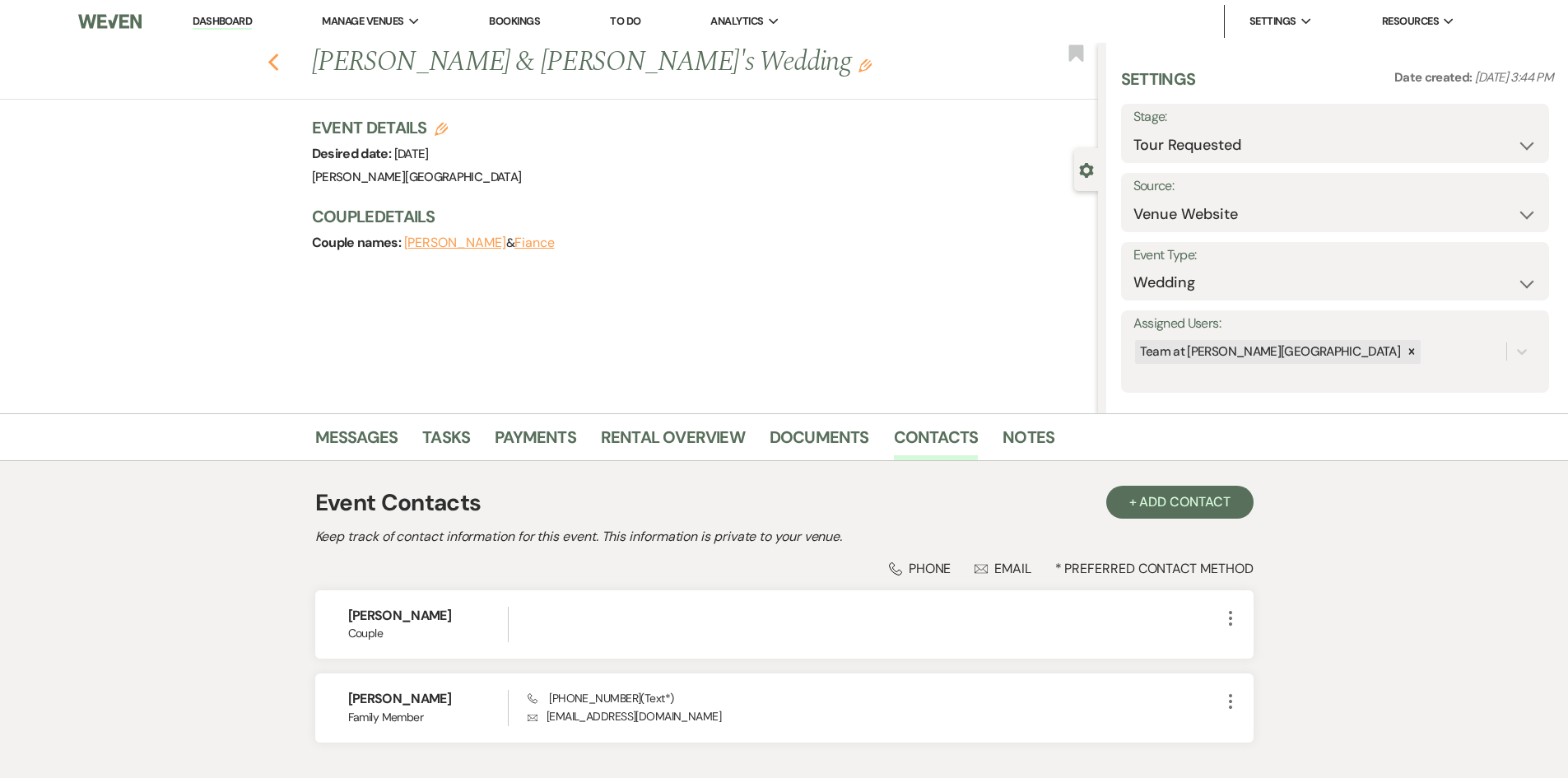
select select "2"
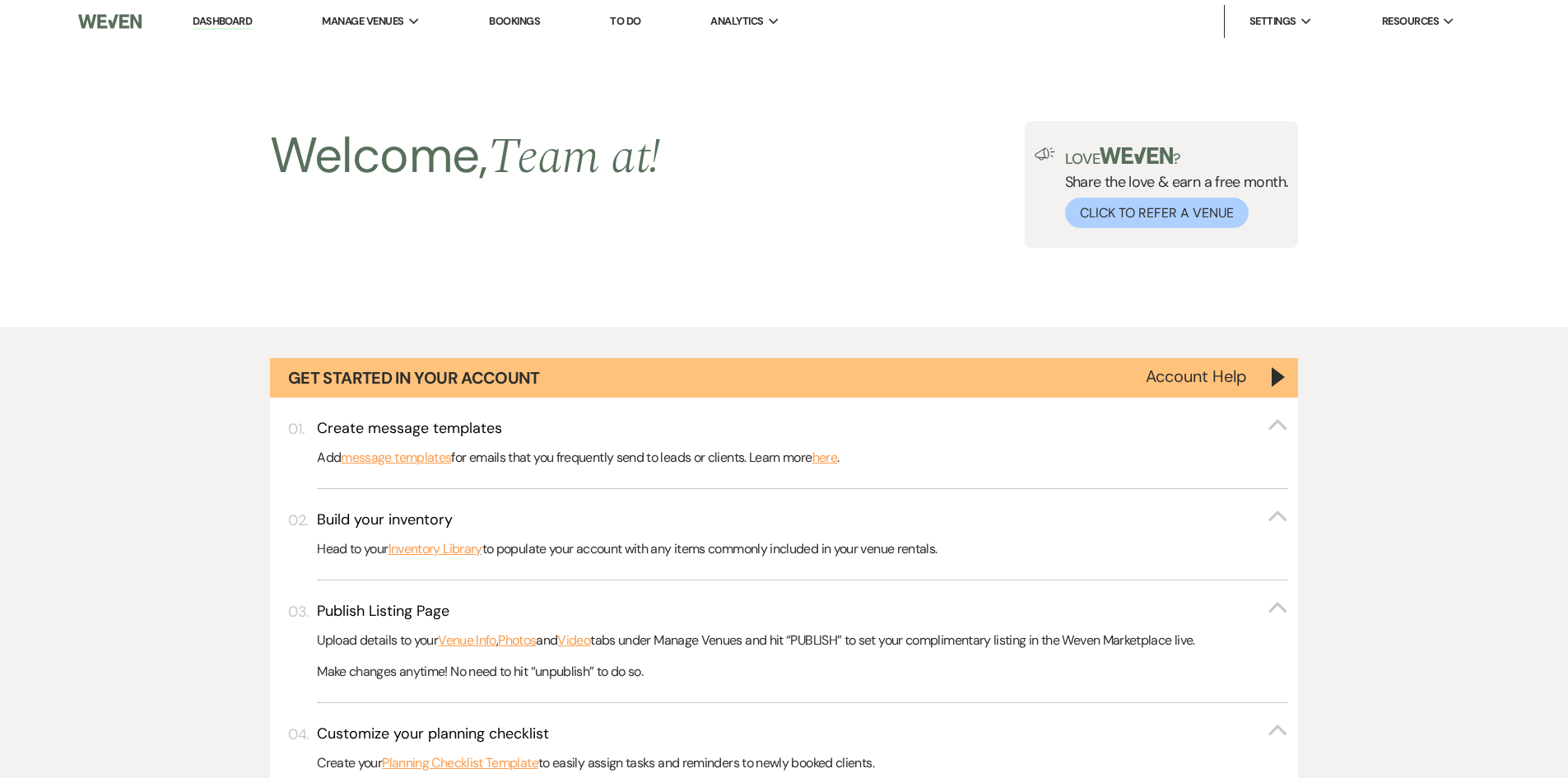
scroll to position [1411, 0]
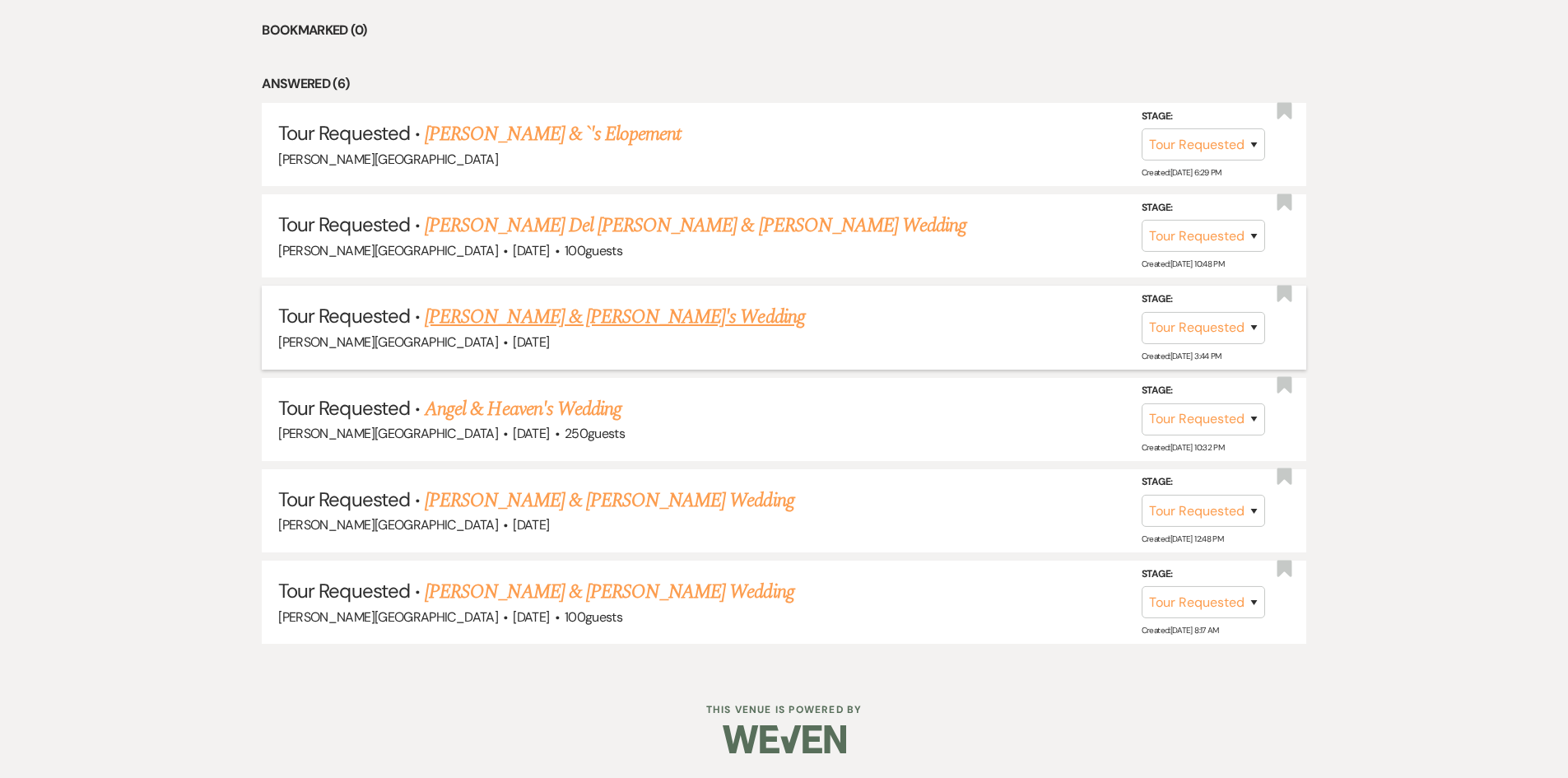
click at [557, 327] on link "[PERSON_NAME] & [PERSON_NAME]'s Wedding" at bounding box center [615, 317] width 380 height 30
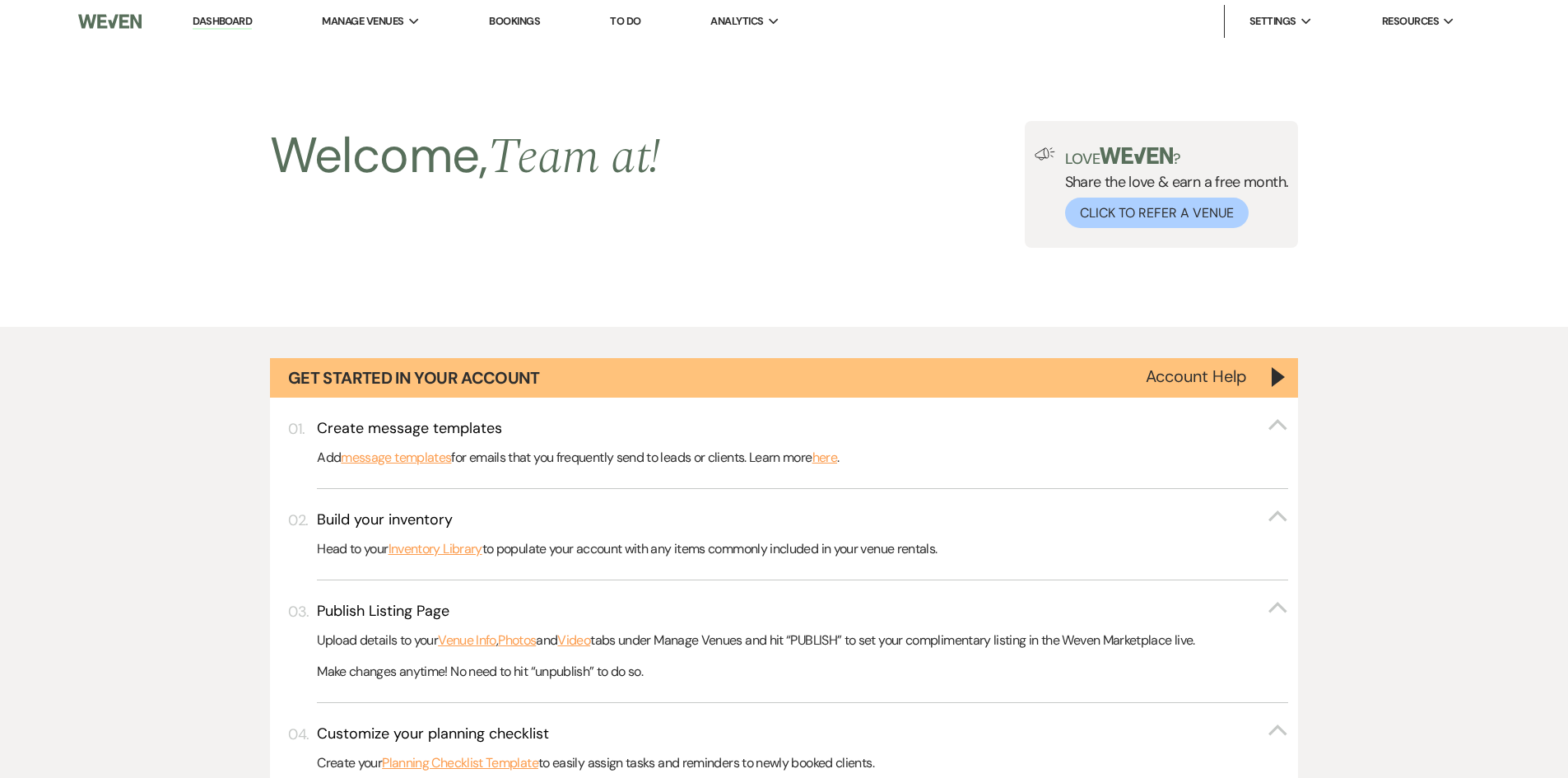
select select "2"
select select "5"
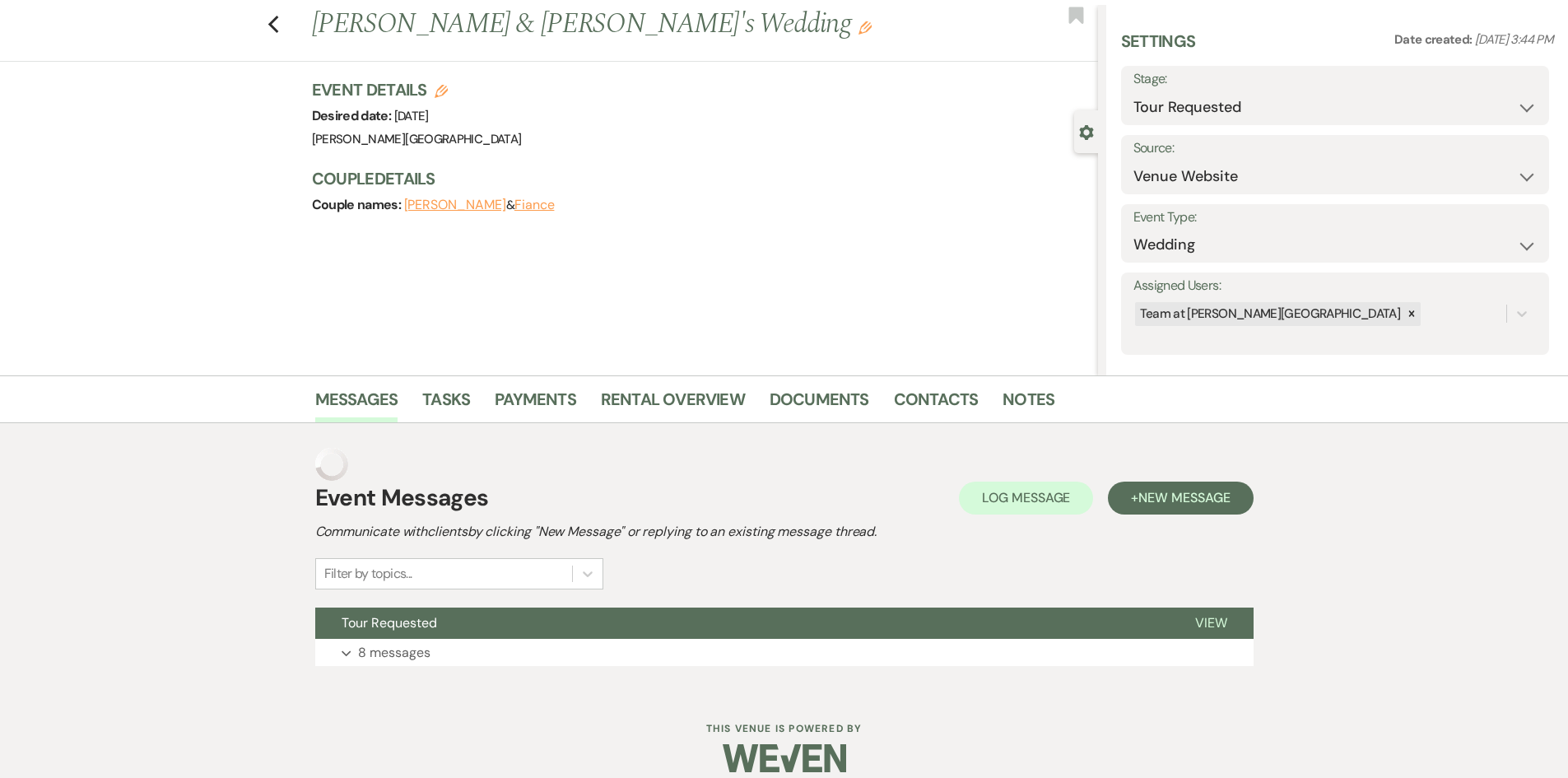
scroll to position [57, 0]
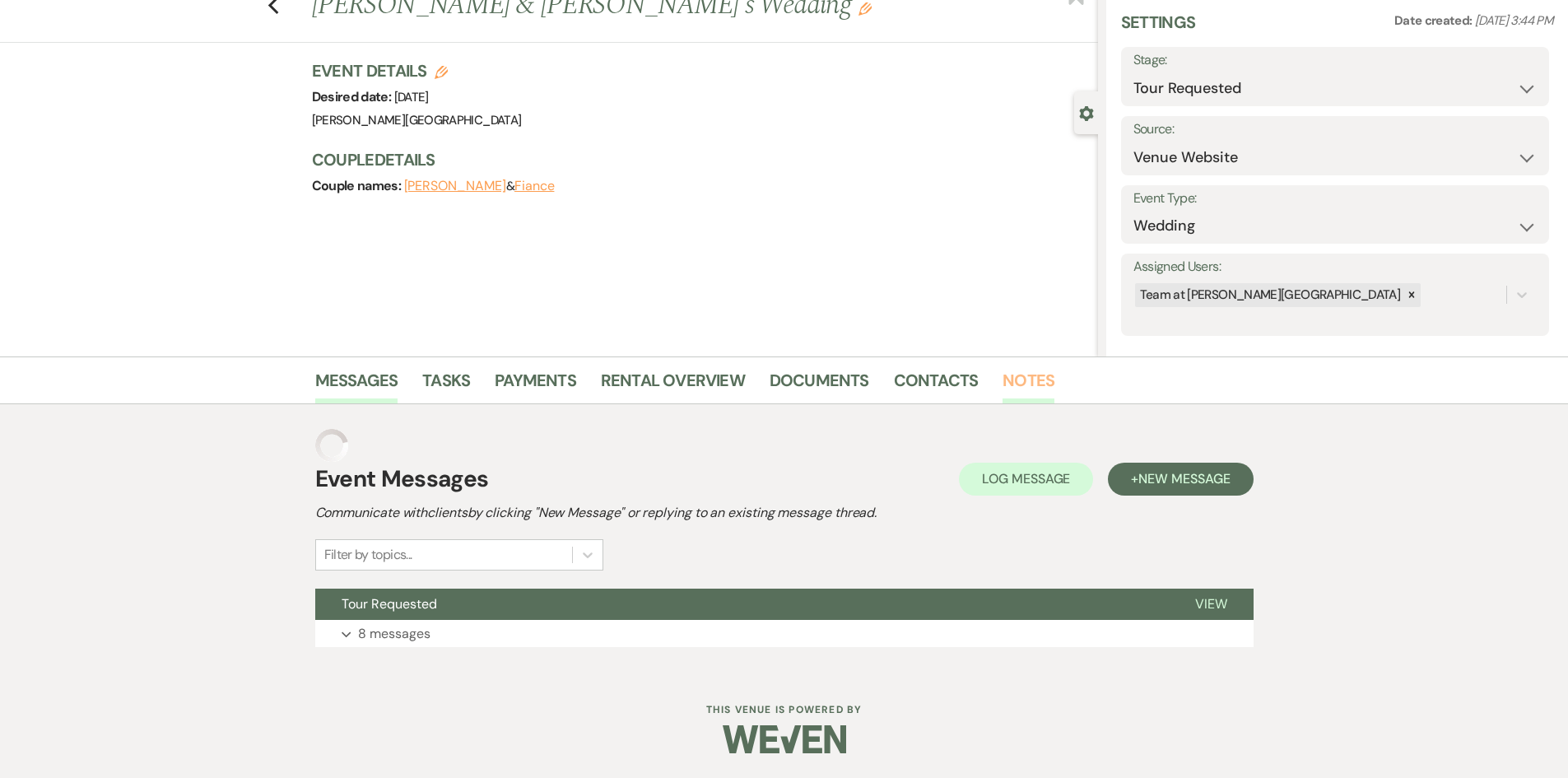
click at [1019, 388] on link "Notes" at bounding box center [1028, 385] width 52 height 36
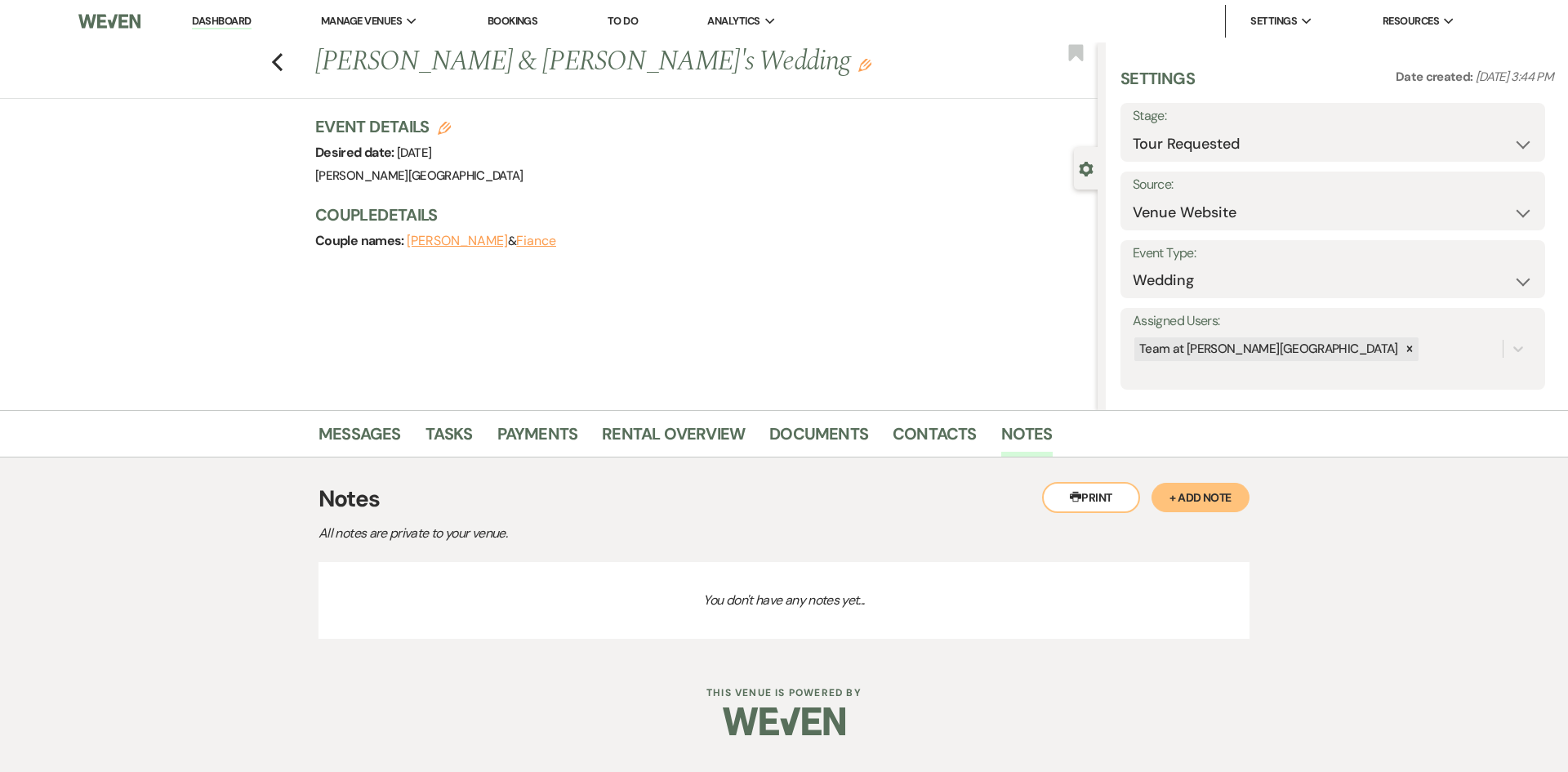
click at [1206, 498] on button "+ Add Note" at bounding box center [1200, 498] width 98 height 29
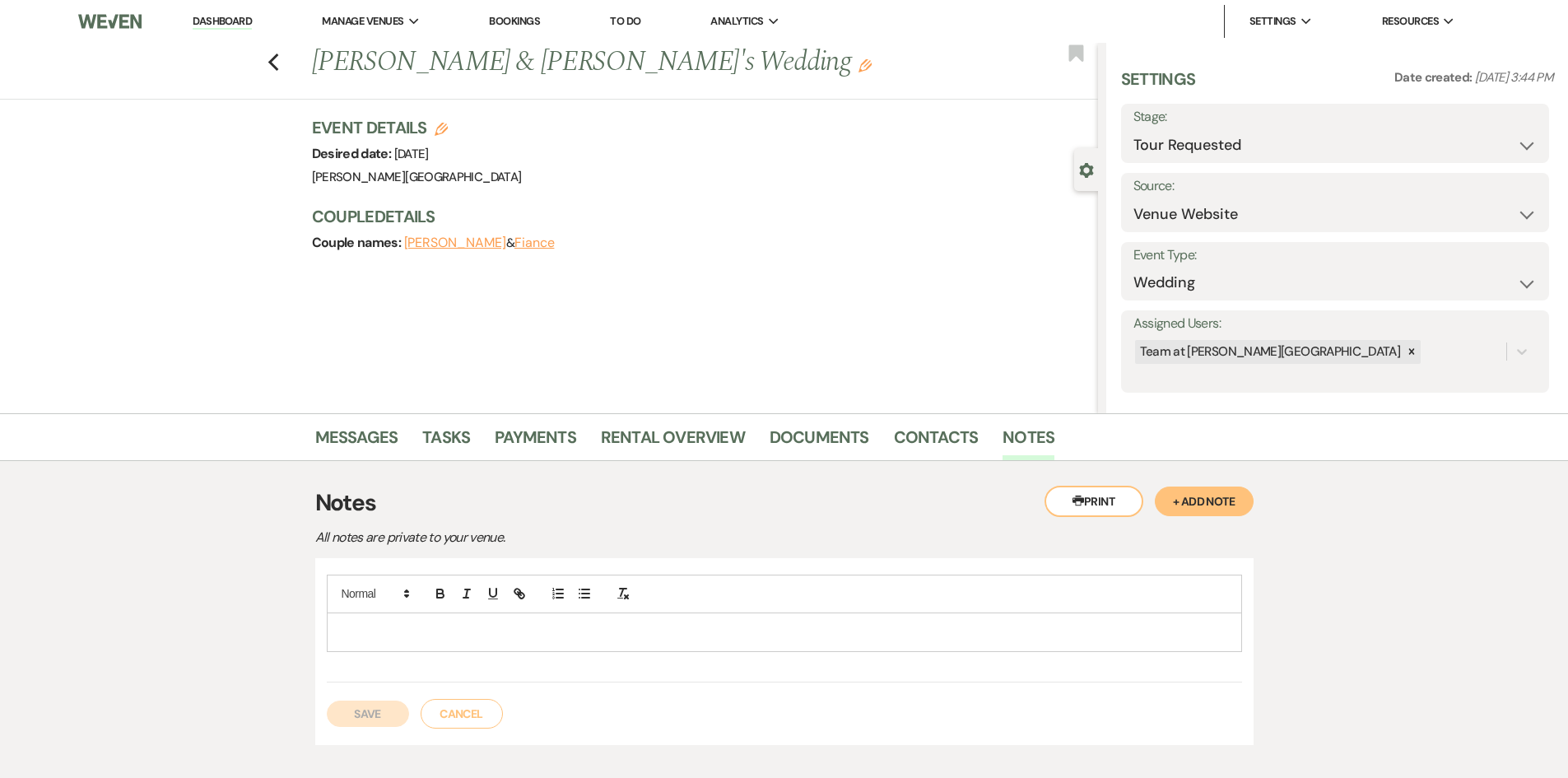
click at [611, 636] on p at bounding box center [784, 632] width 889 height 18
click at [374, 709] on button "Save" at bounding box center [369, 714] width 83 height 27
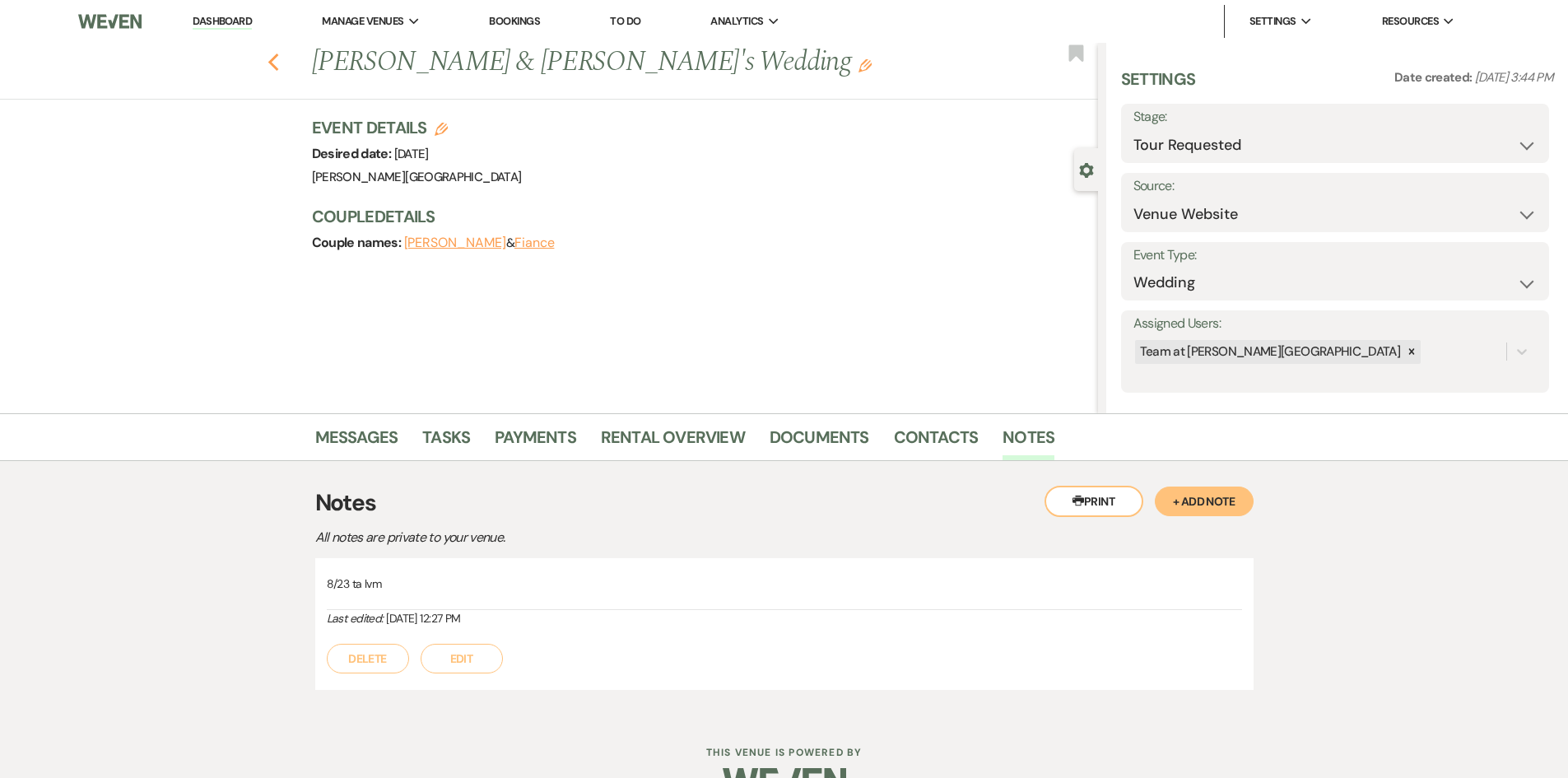
click at [278, 68] on use "button" at bounding box center [272, 62] width 11 height 18
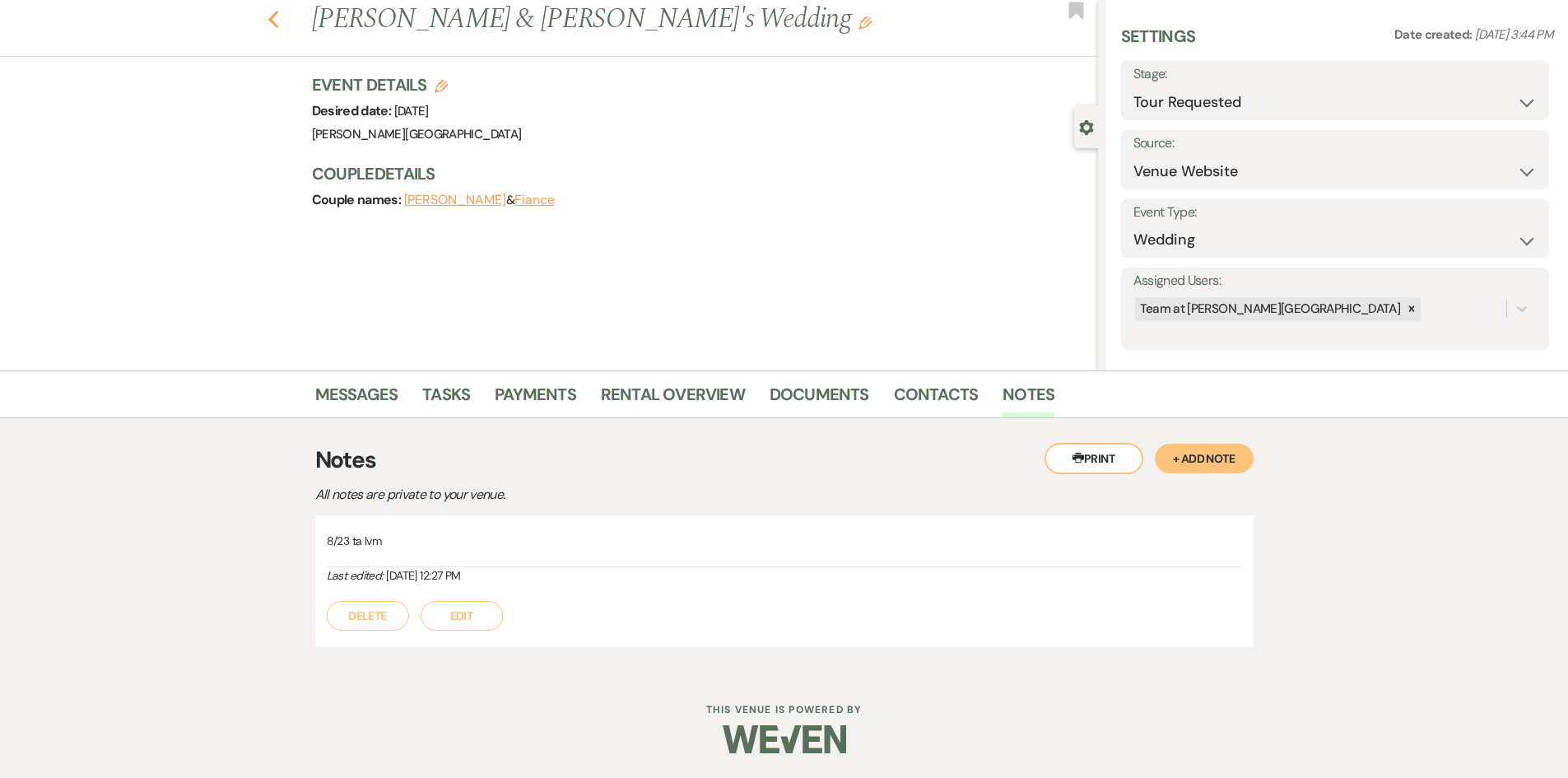
select select "2"
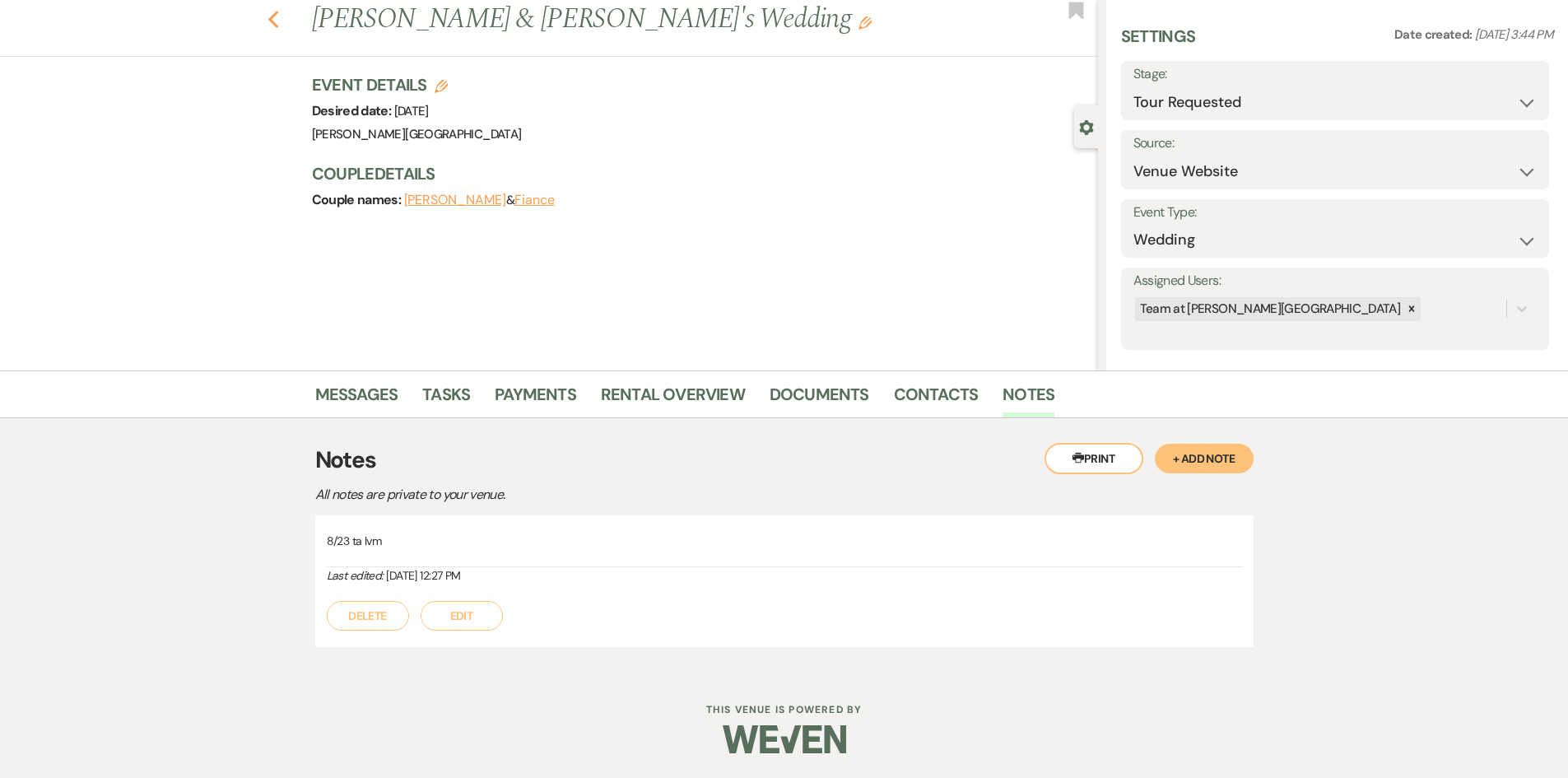
select select "2"
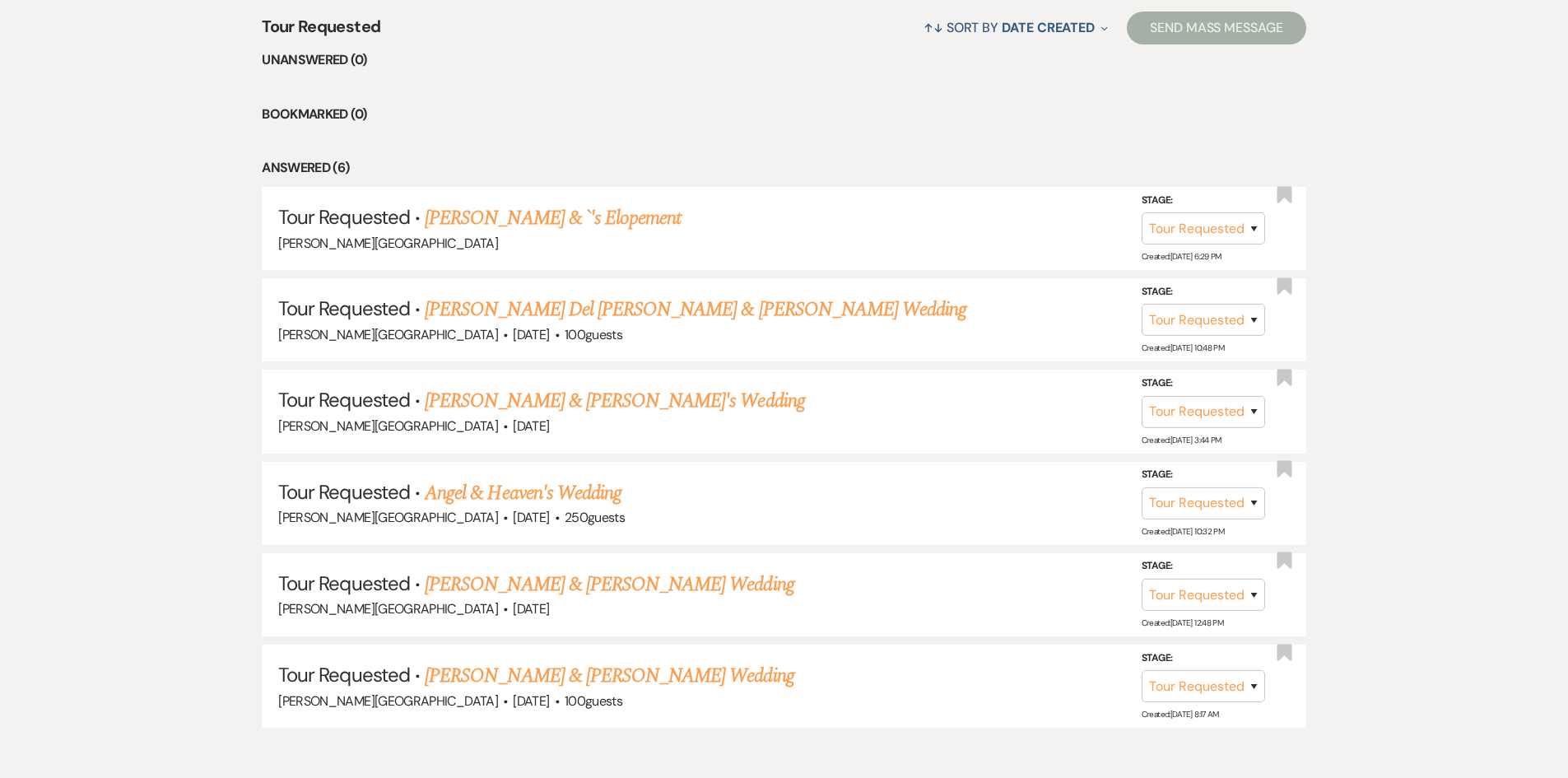
scroll to position [1329, 0]
click at [533, 319] on link "[PERSON_NAME] Del [PERSON_NAME] & [PERSON_NAME] Wedding" at bounding box center [695, 308] width 541 height 30
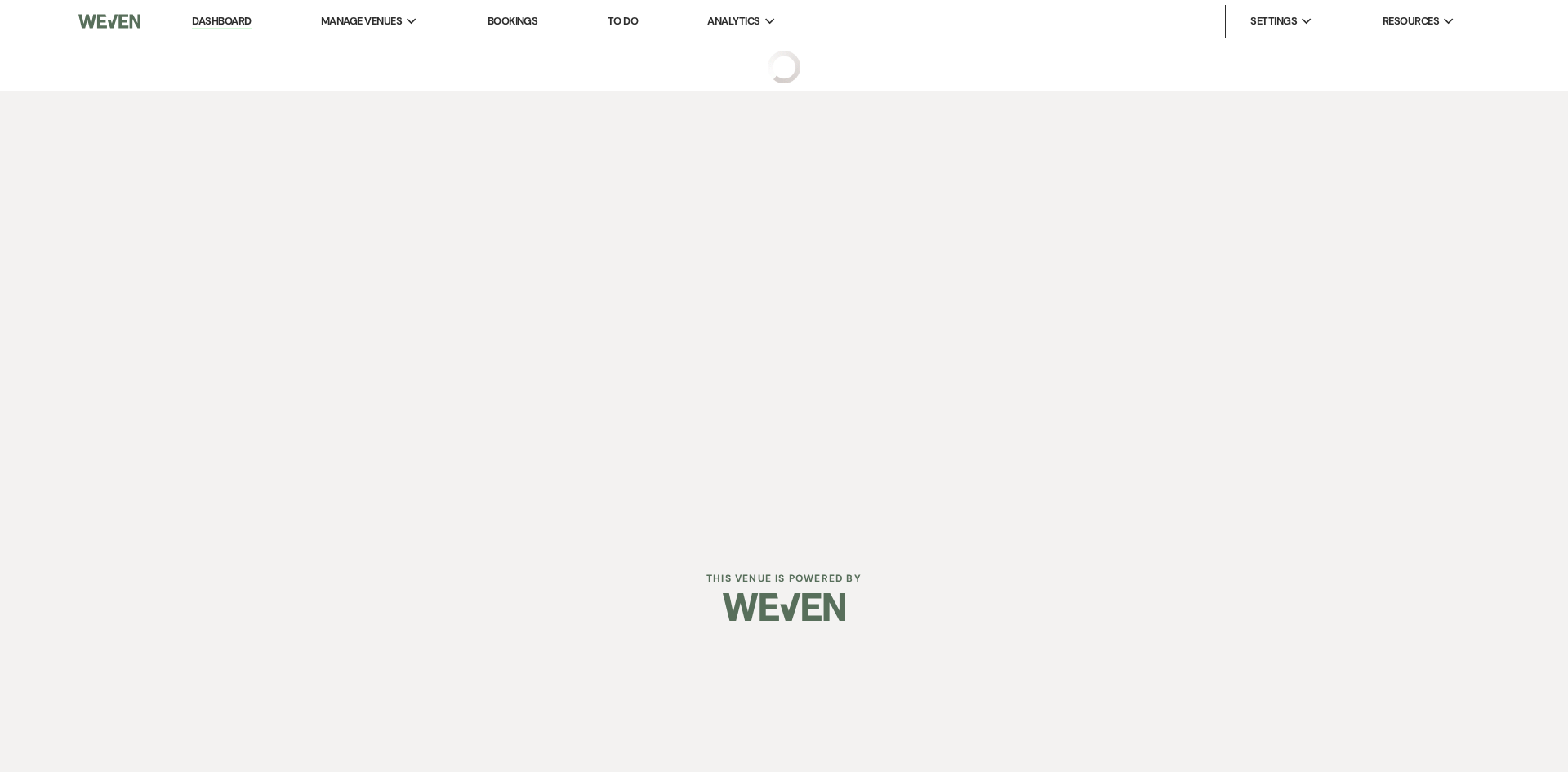
select select "2"
select select "5"
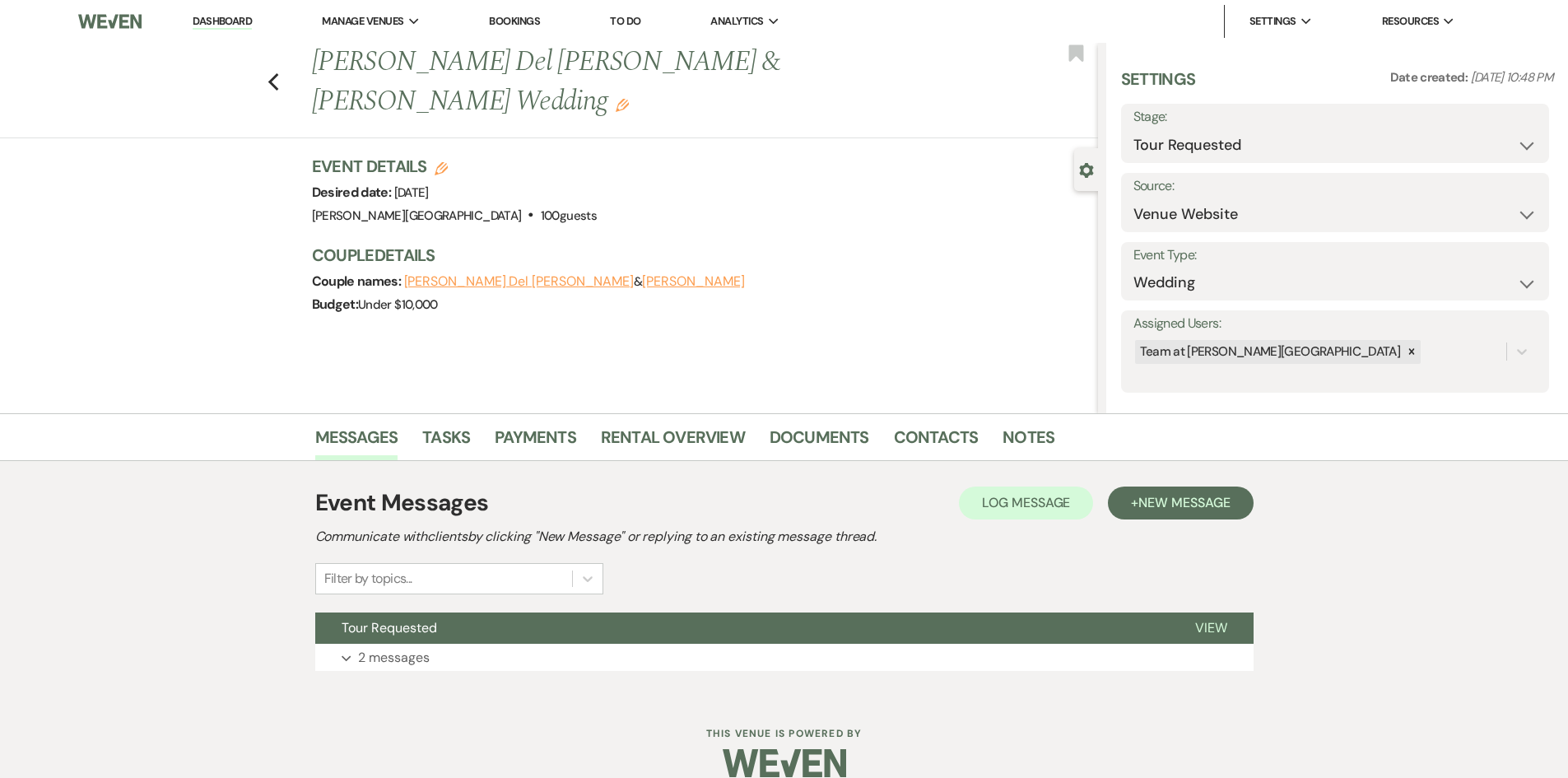
scroll to position [24, 0]
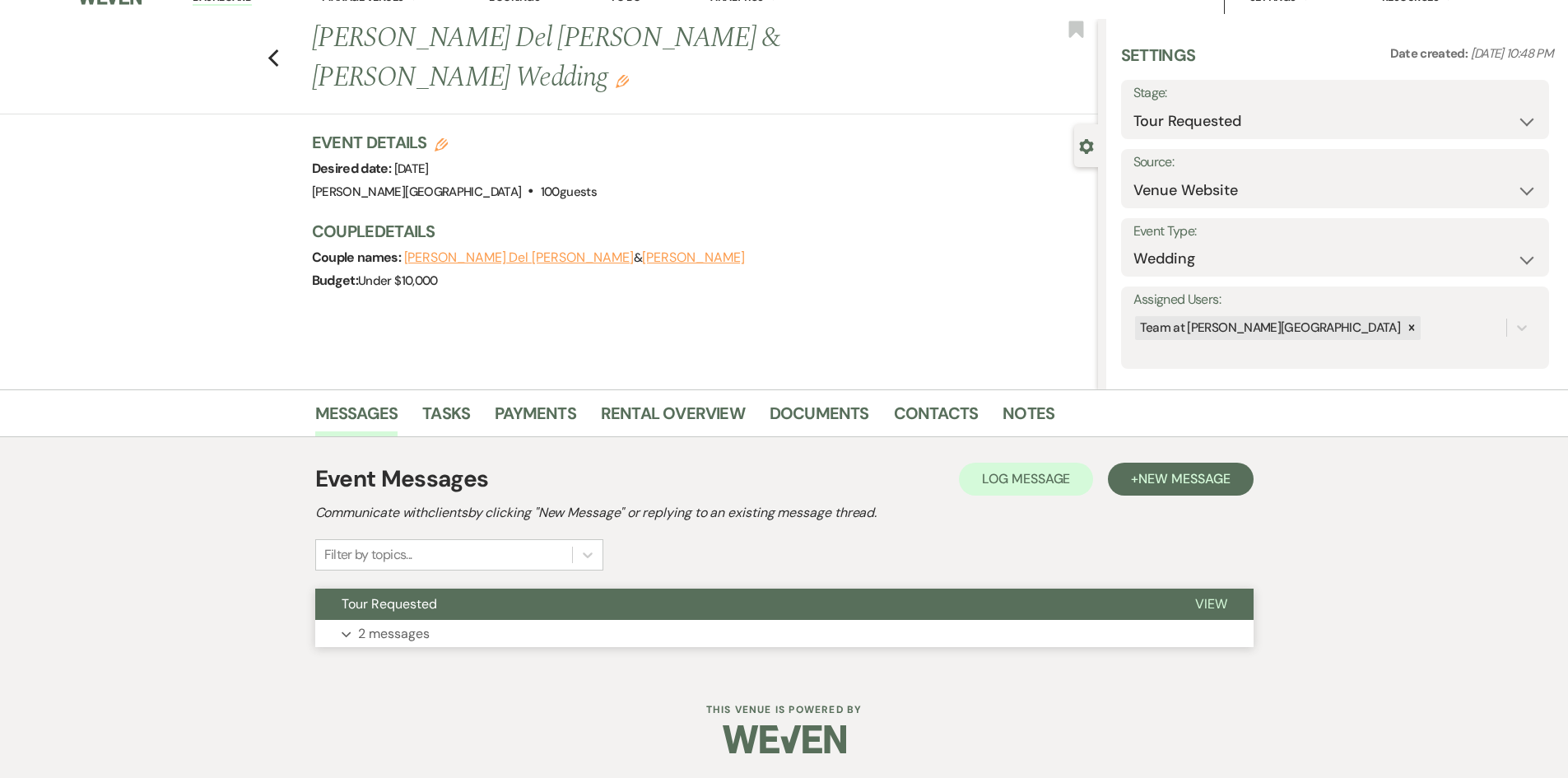
click at [391, 641] on p "2 messages" at bounding box center [393, 634] width 72 height 22
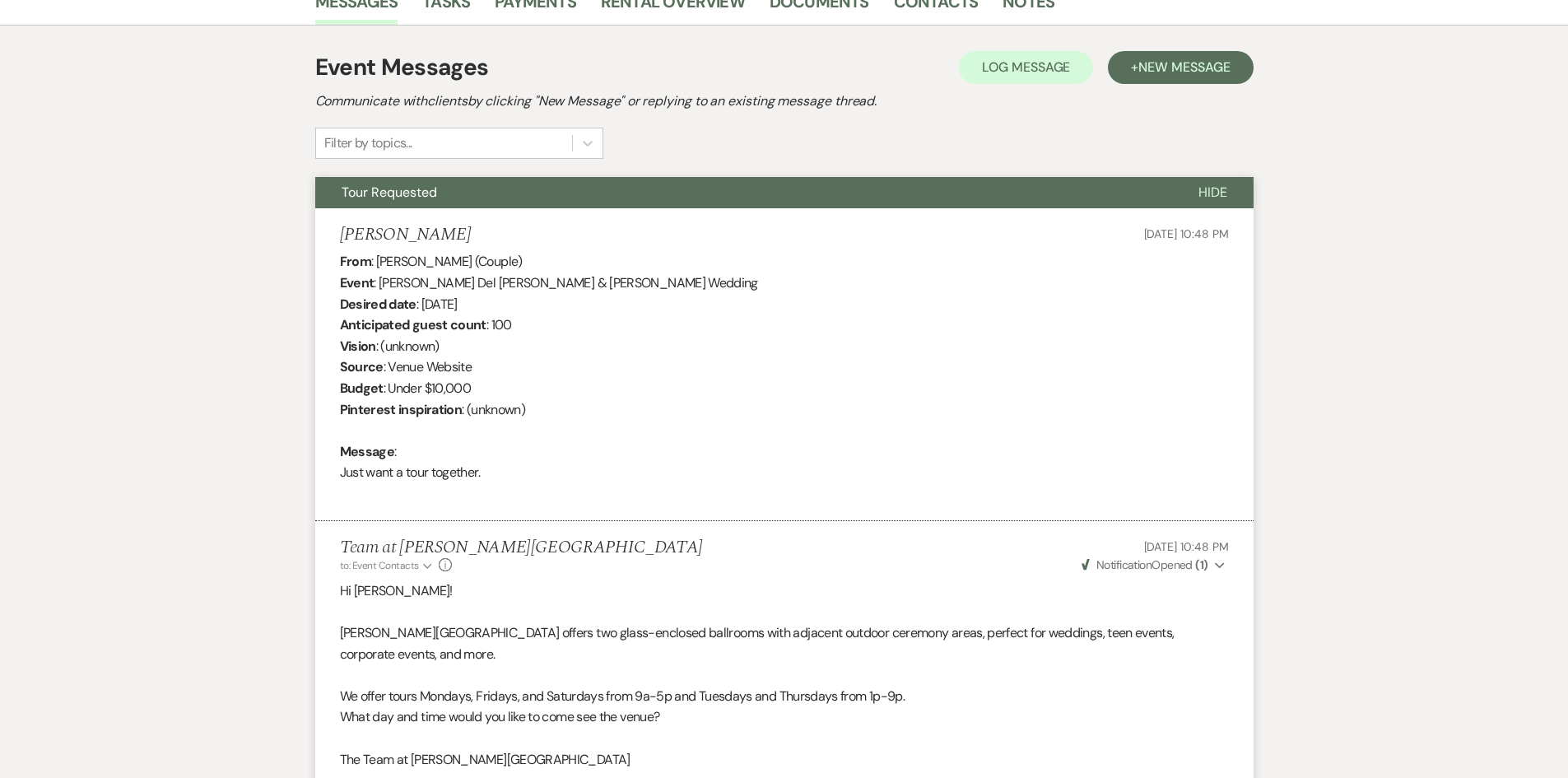
scroll to position [353, 0]
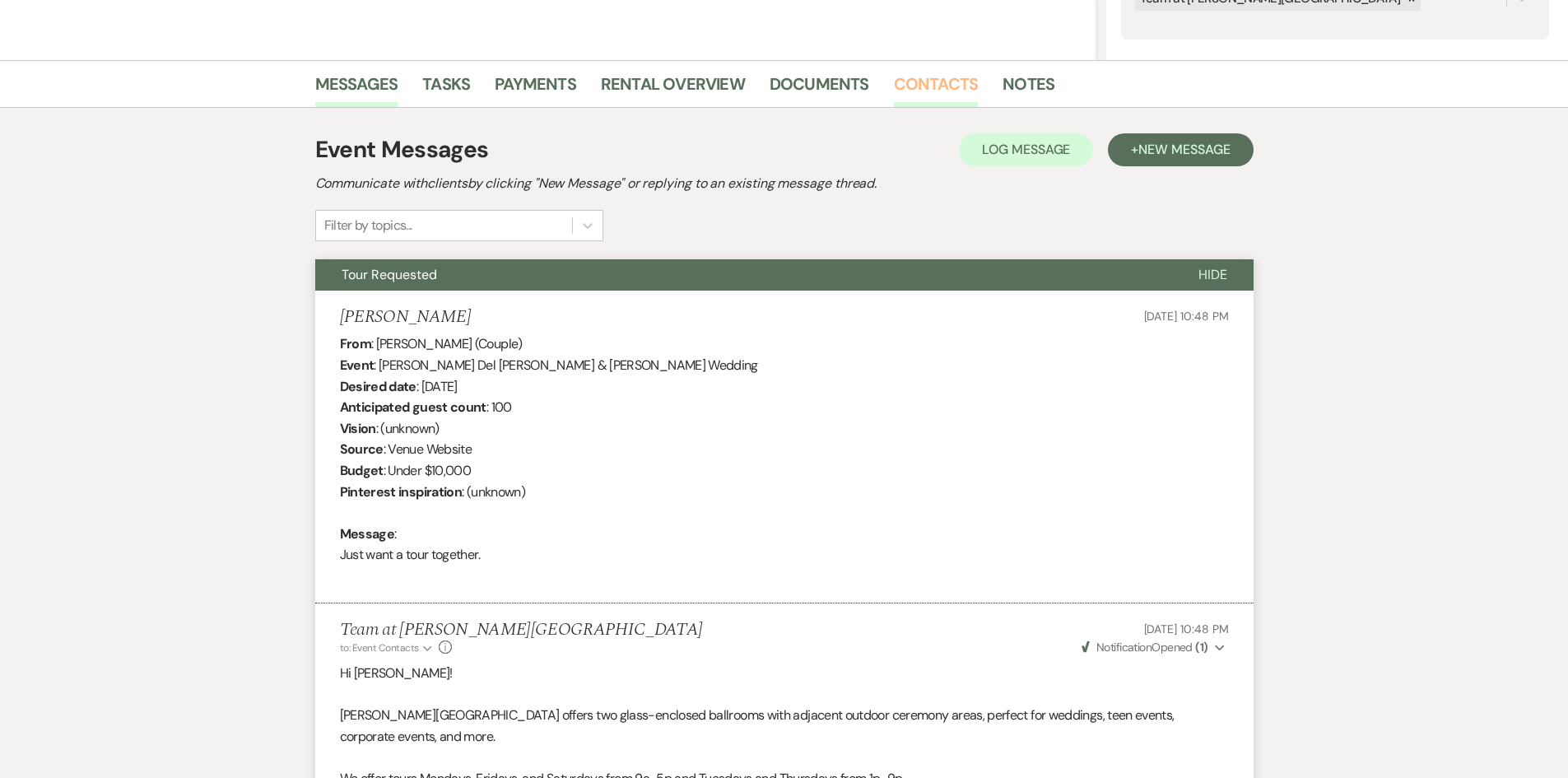
click at [903, 96] on link "Contacts" at bounding box center [936, 89] width 85 height 36
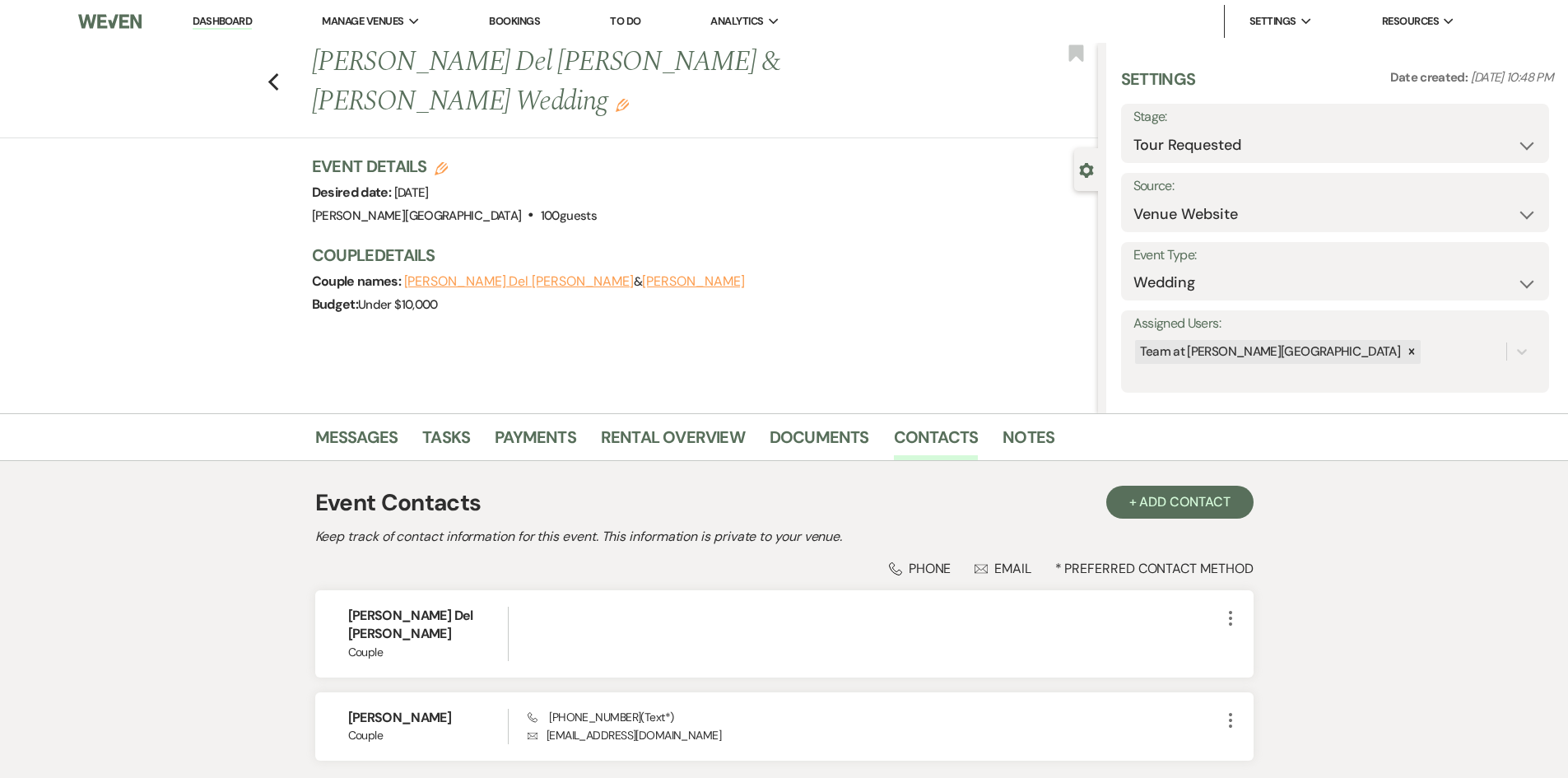
click at [287, 72] on div "Previous [PERSON_NAME] Del [PERSON_NAME] & [PERSON_NAME] Wedding Edit Bookmark" at bounding box center [545, 90] width 1106 height 96
click at [280, 72] on icon "Previous" at bounding box center [273, 82] width 13 height 20
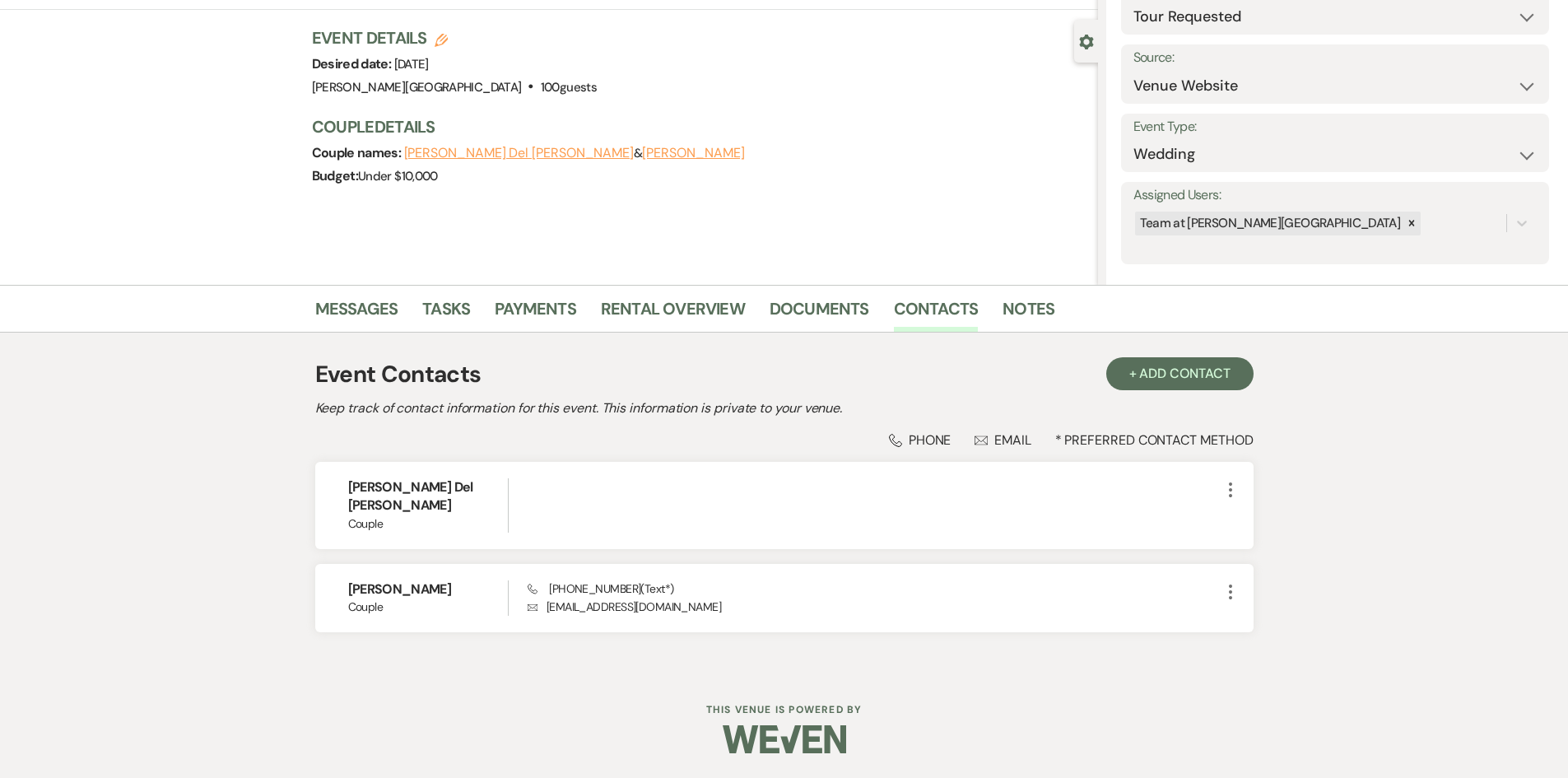
select select "2"
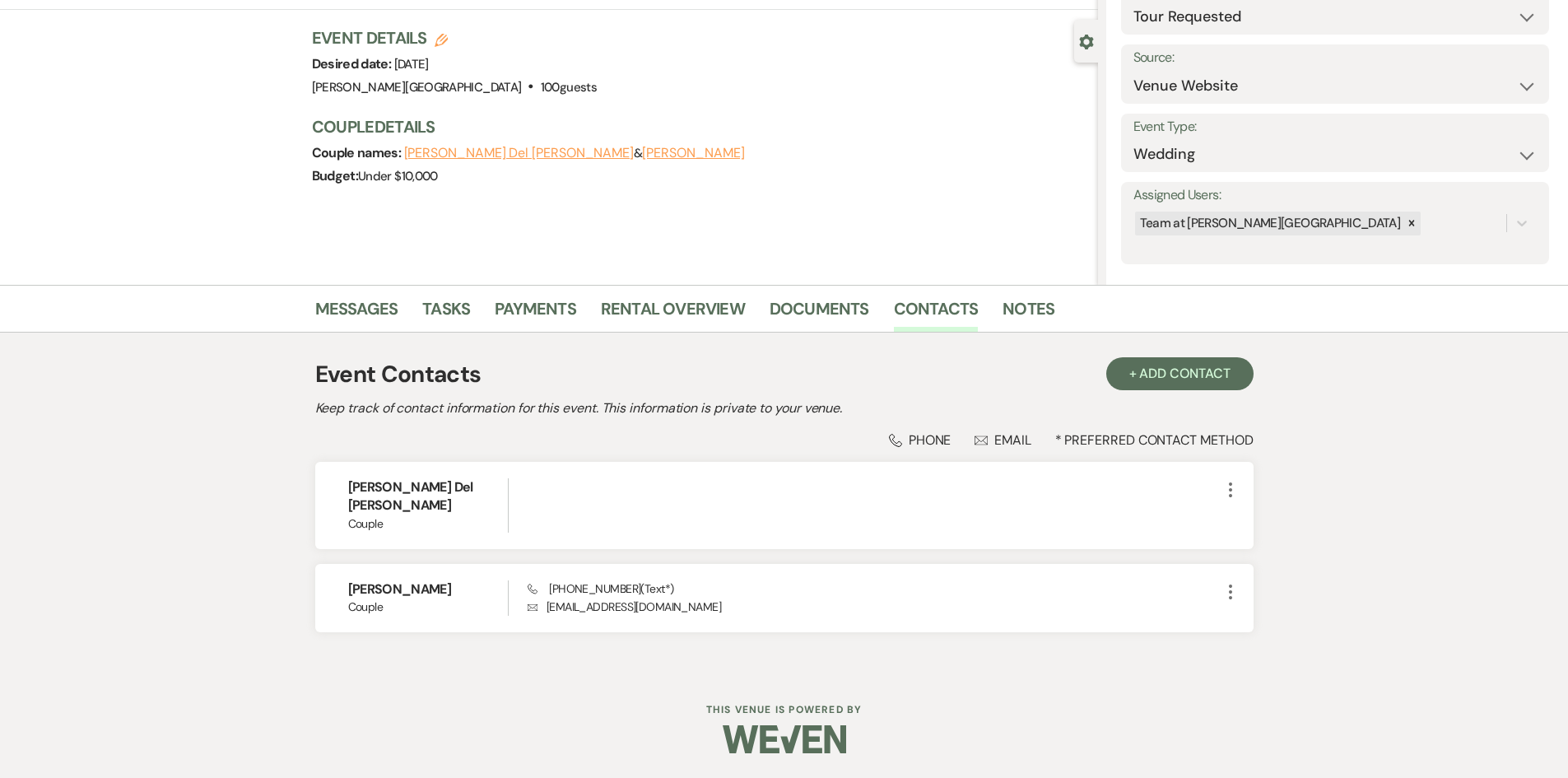
select select "2"
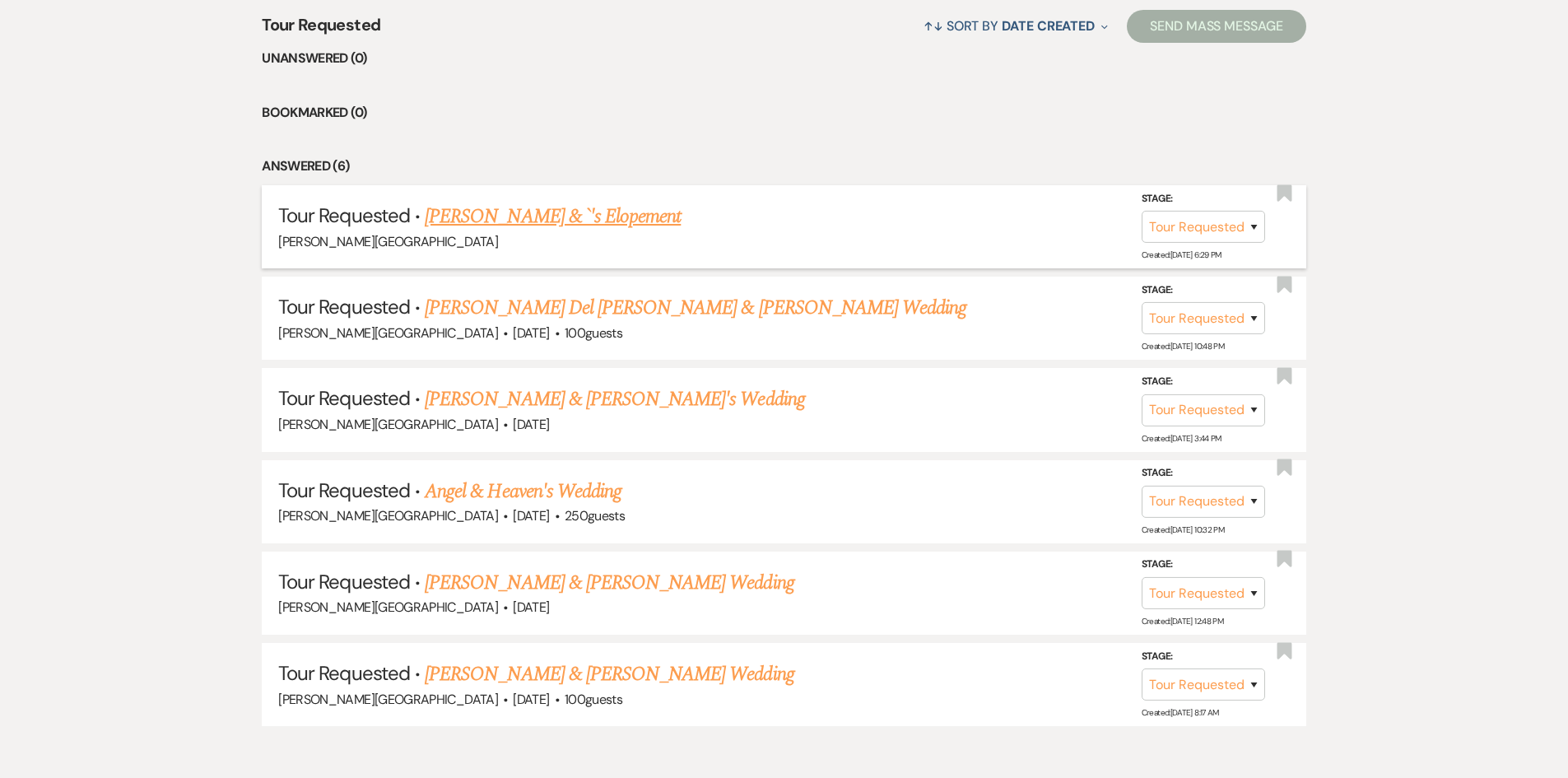
click at [531, 222] on link "[PERSON_NAME] & `'s Elopement" at bounding box center [553, 217] width 256 height 30
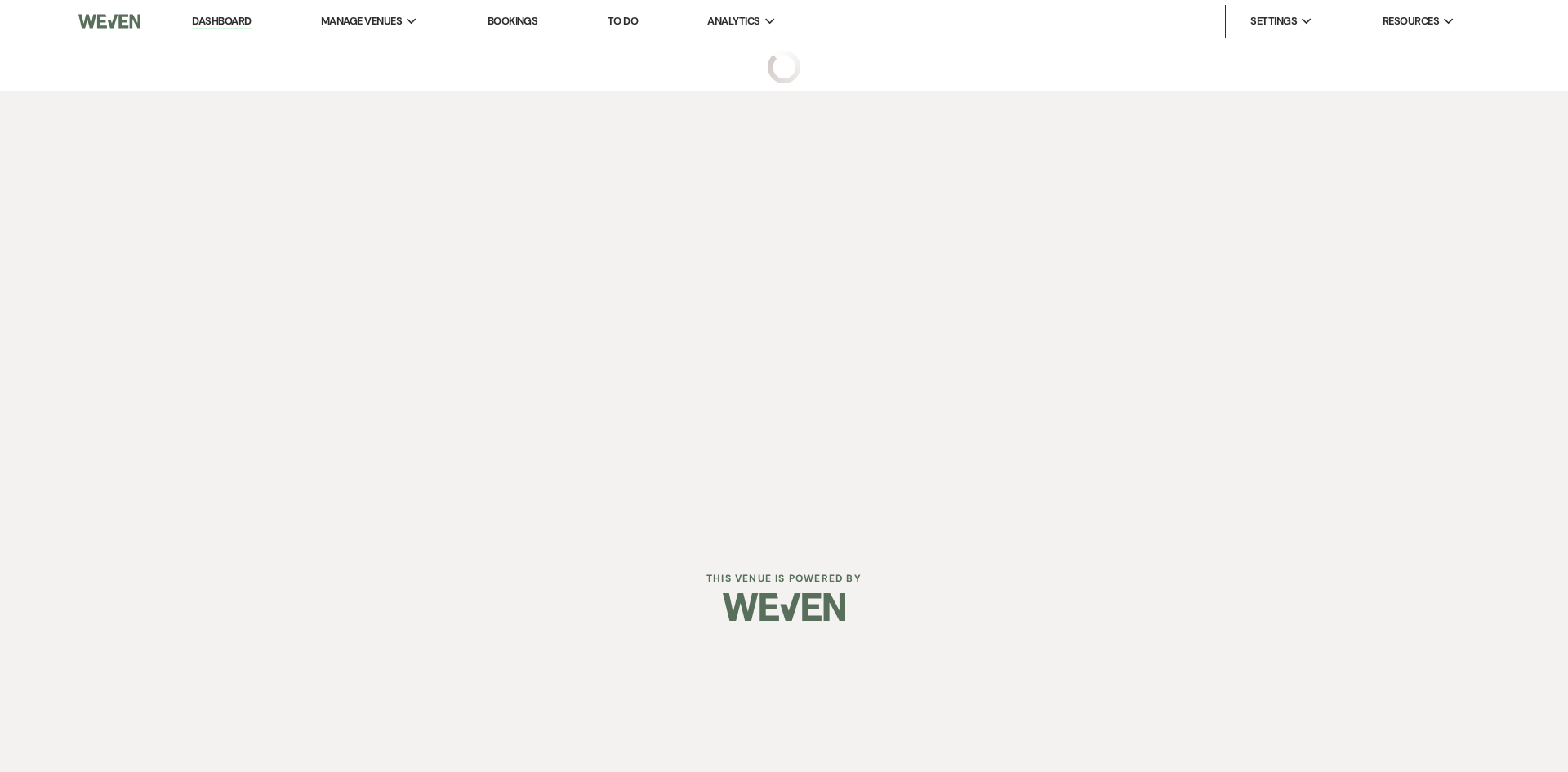
select select "2"
select select "5"
select select "22"
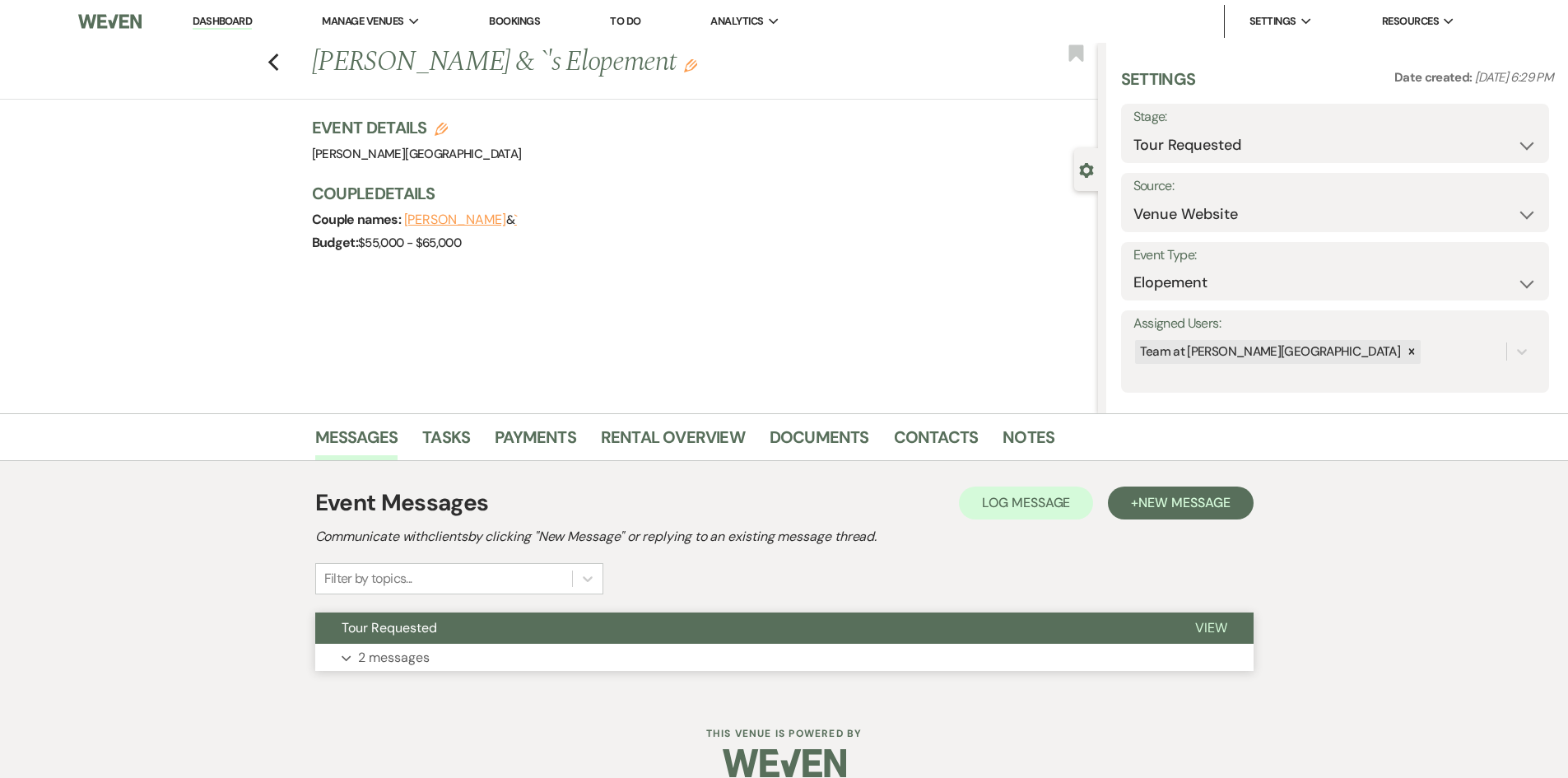
click at [402, 662] on p "2 messages" at bounding box center [393, 658] width 72 height 22
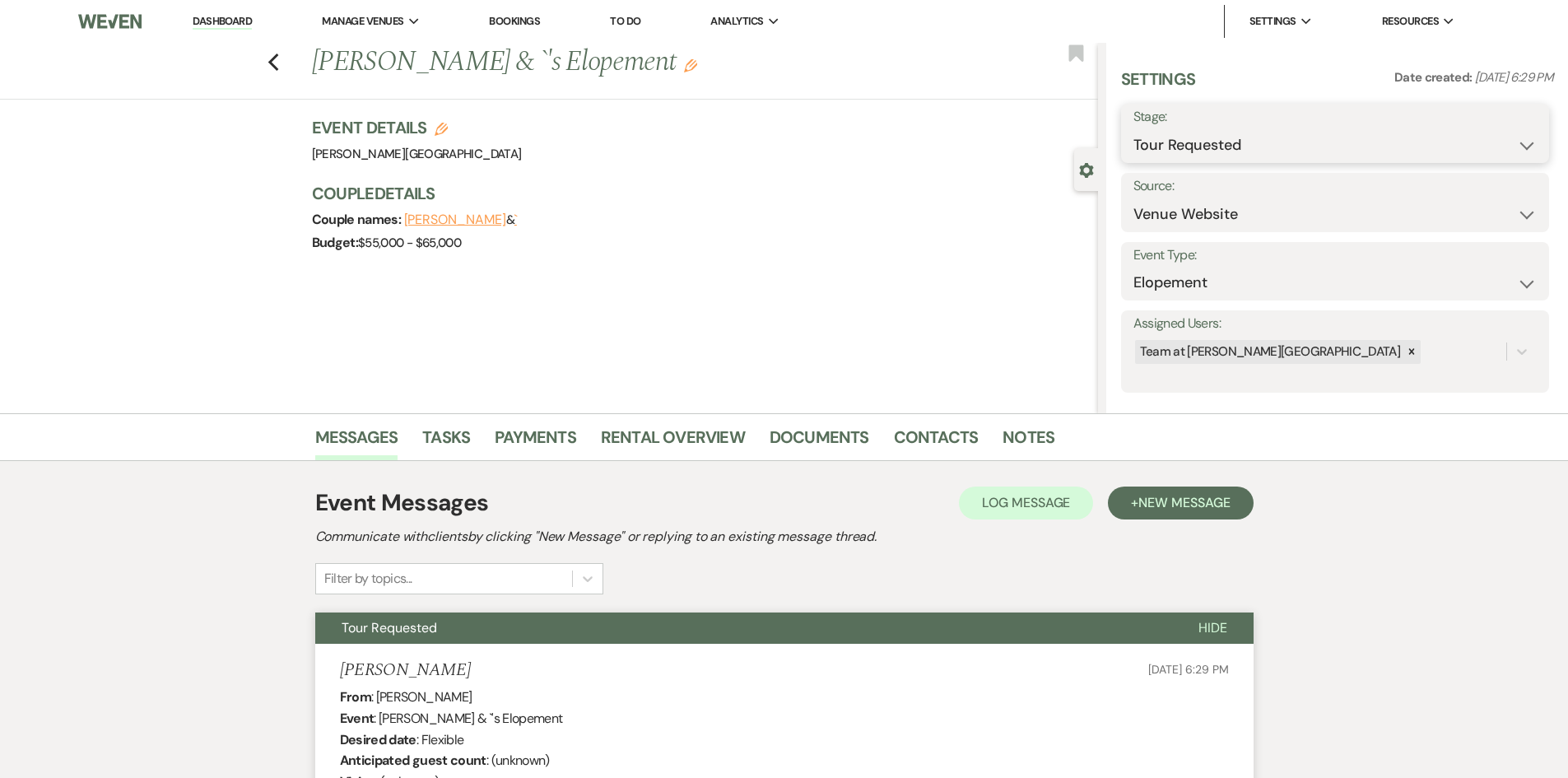
click at [1341, 148] on select "Inquiry Follow Up Tour Requested Tour Confirmed Toured Proposal Sent Booked Lost" at bounding box center [1334, 145] width 403 height 33
select select "8"
click at [1133, 129] on select "Inquiry Follow Up Tour Requested Tour Confirmed Toured Proposal Sent Booked Lost" at bounding box center [1334, 145] width 403 height 33
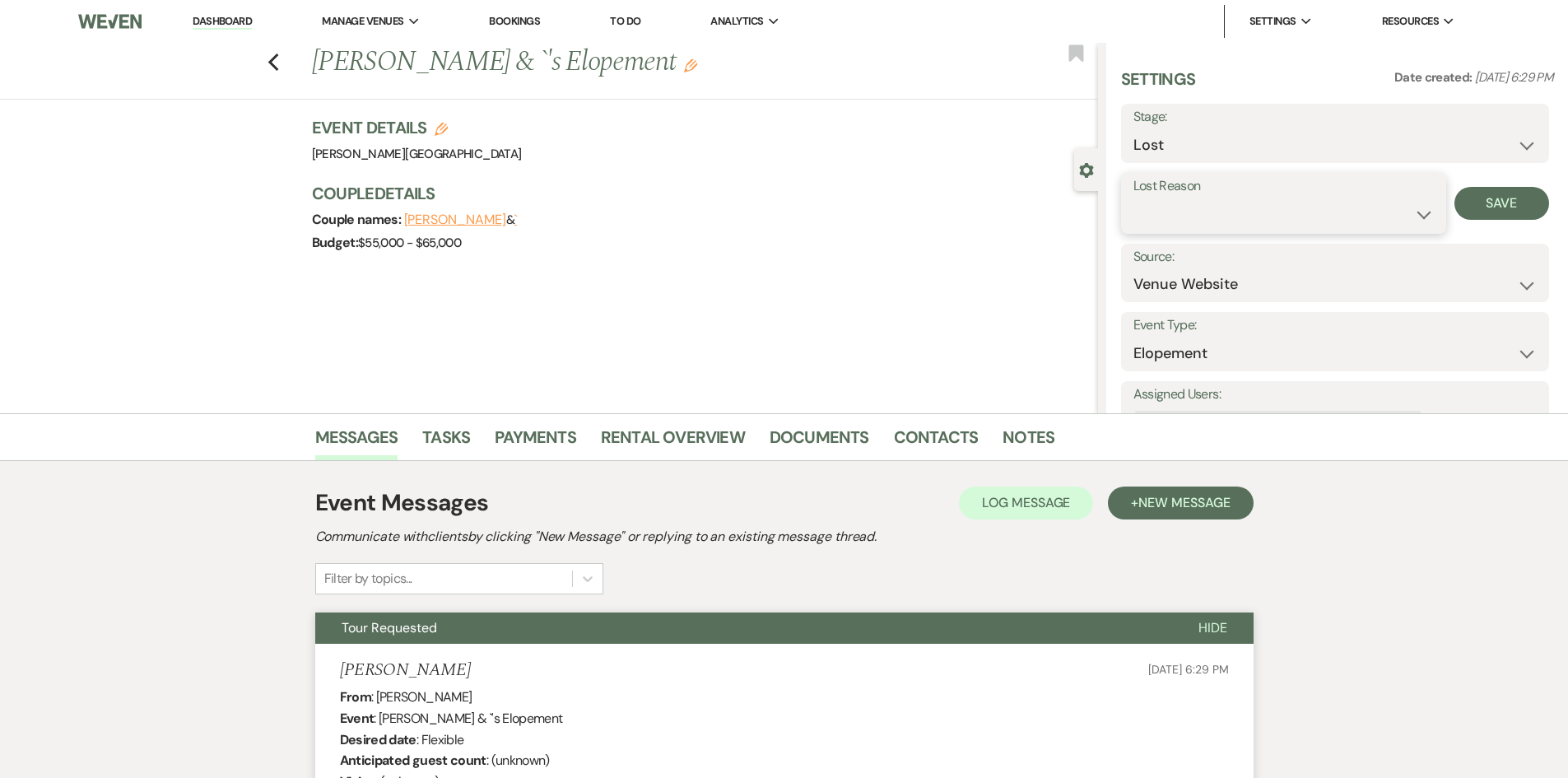
click at [1282, 219] on select "Booked Elsewhere Budget Date Unavailable No Response Not a Good Match Capacity …" at bounding box center [1283, 214] width 301 height 33
select select "3"
click at [1133, 198] on select "Booked Elsewhere Budget Date Unavailable No Response Not a Good Match Capacity …" at bounding box center [1283, 214] width 301 height 33
click at [1488, 207] on button "Save" at bounding box center [1502, 203] width 95 height 33
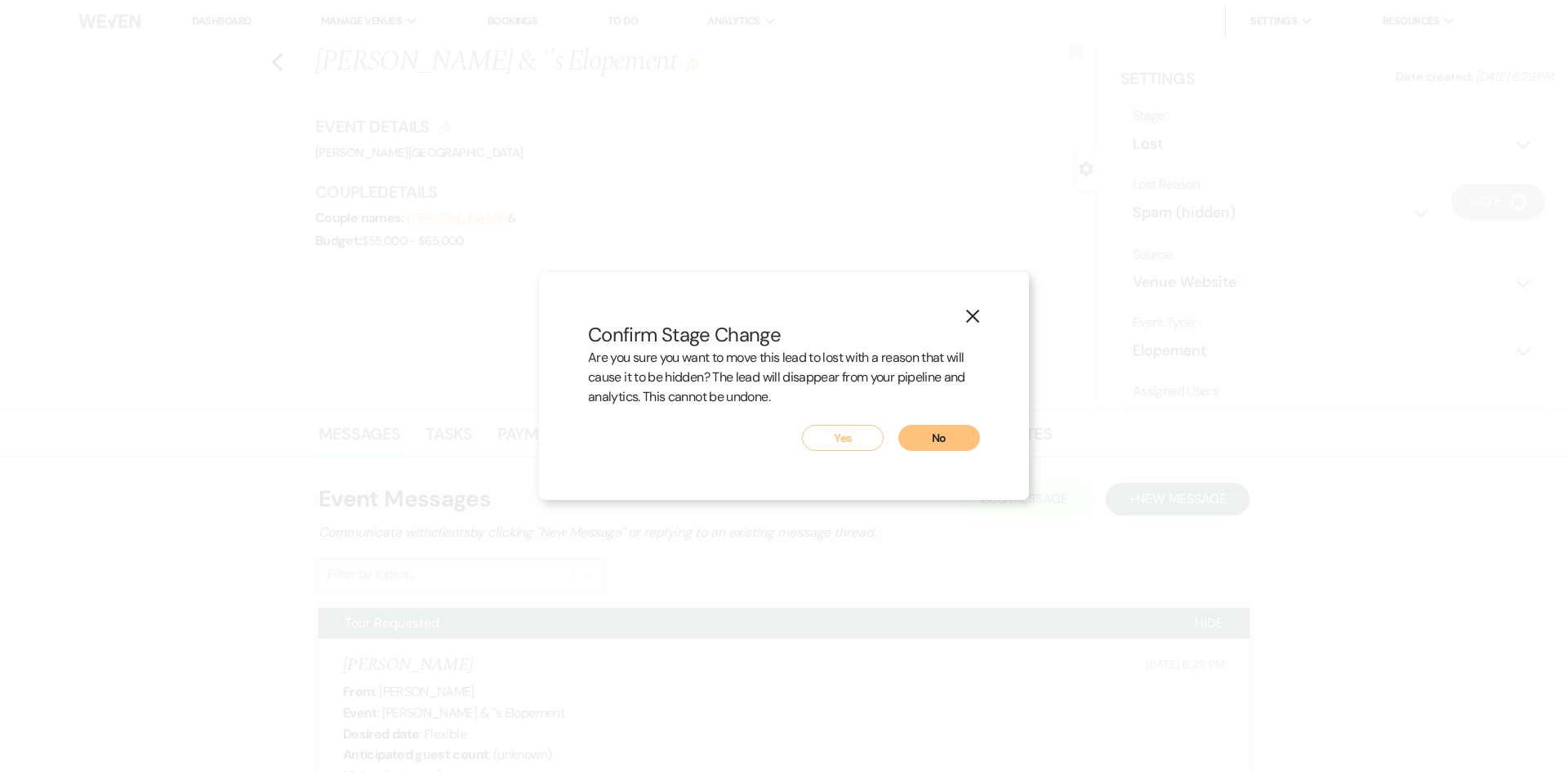
click at [843, 433] on button "Yes" at bounding box center [843, 437] width 82 height 26
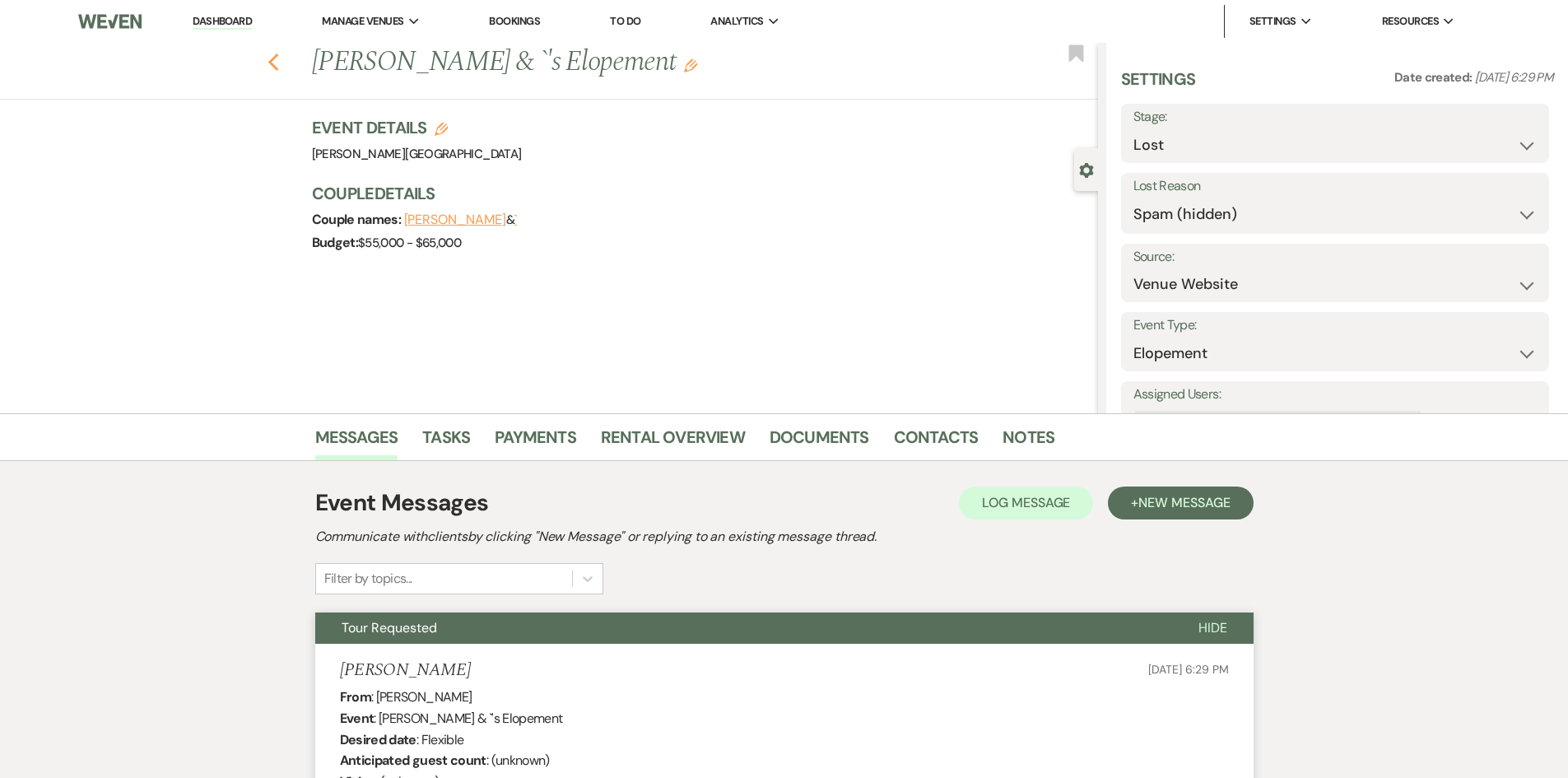
click at [278, 60] on use "button" at bounding box center [272, 62] width 11 height 18
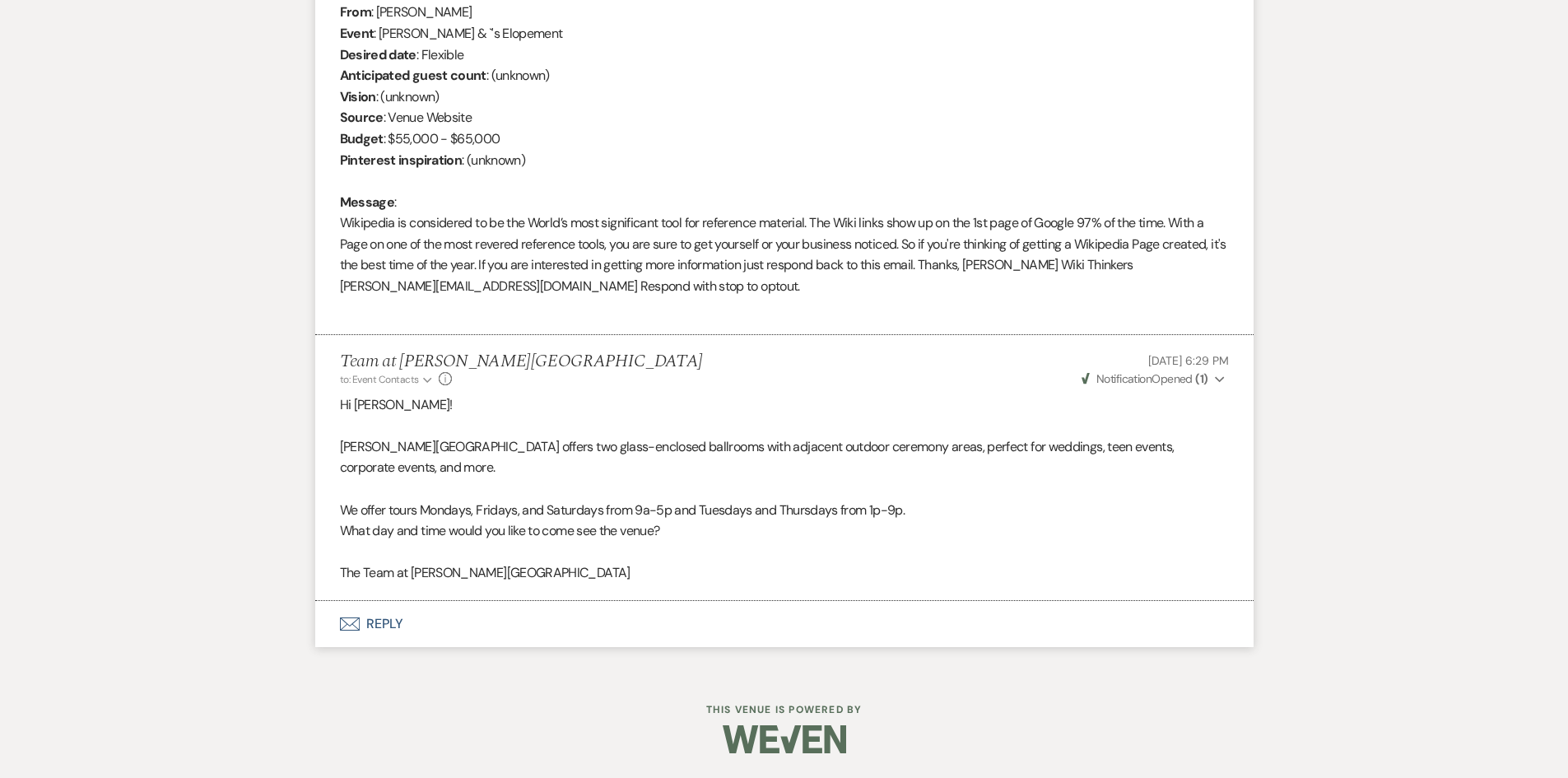
scroll to position [1320, 0]
select select "2"
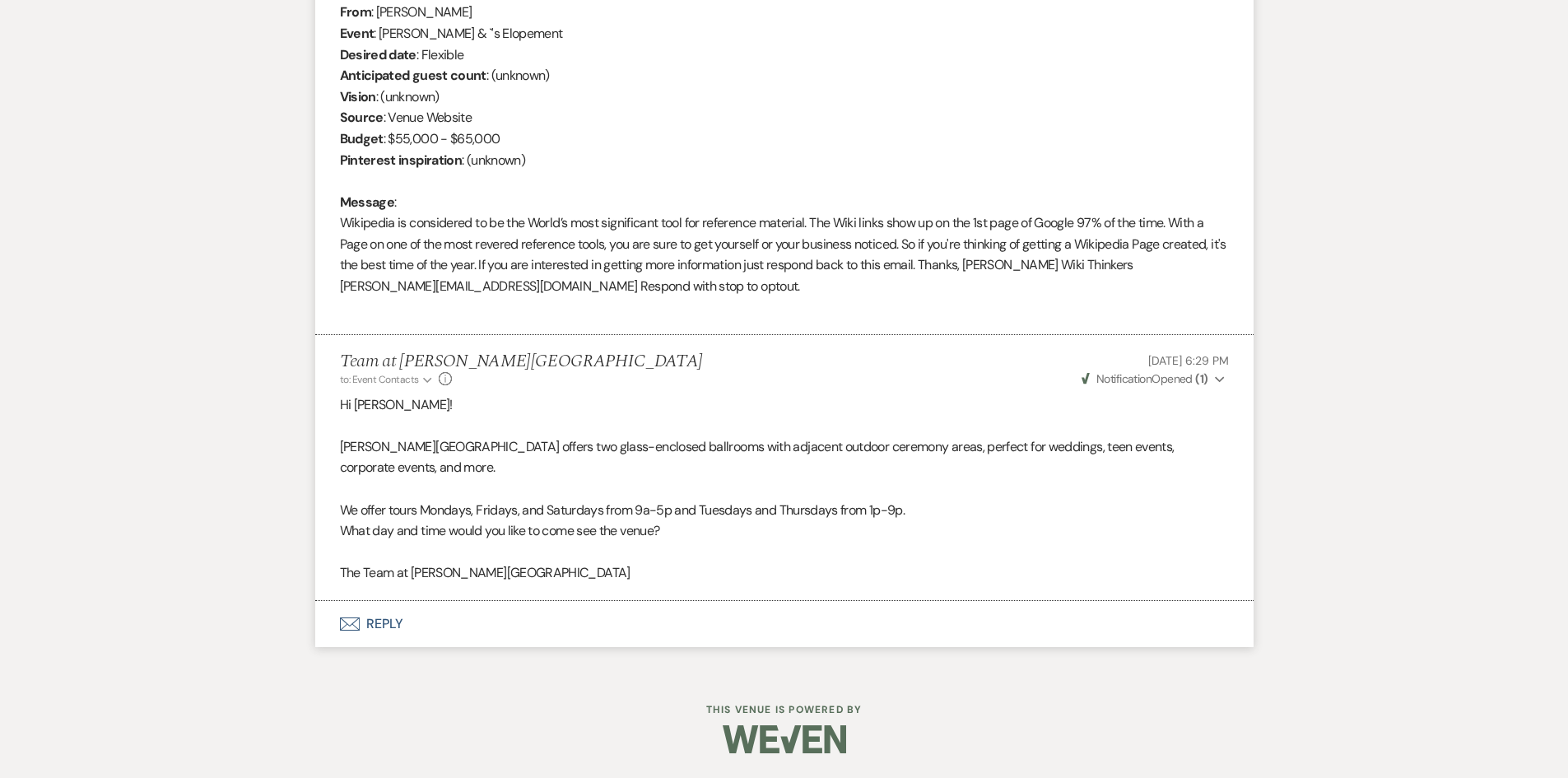
select select "2"
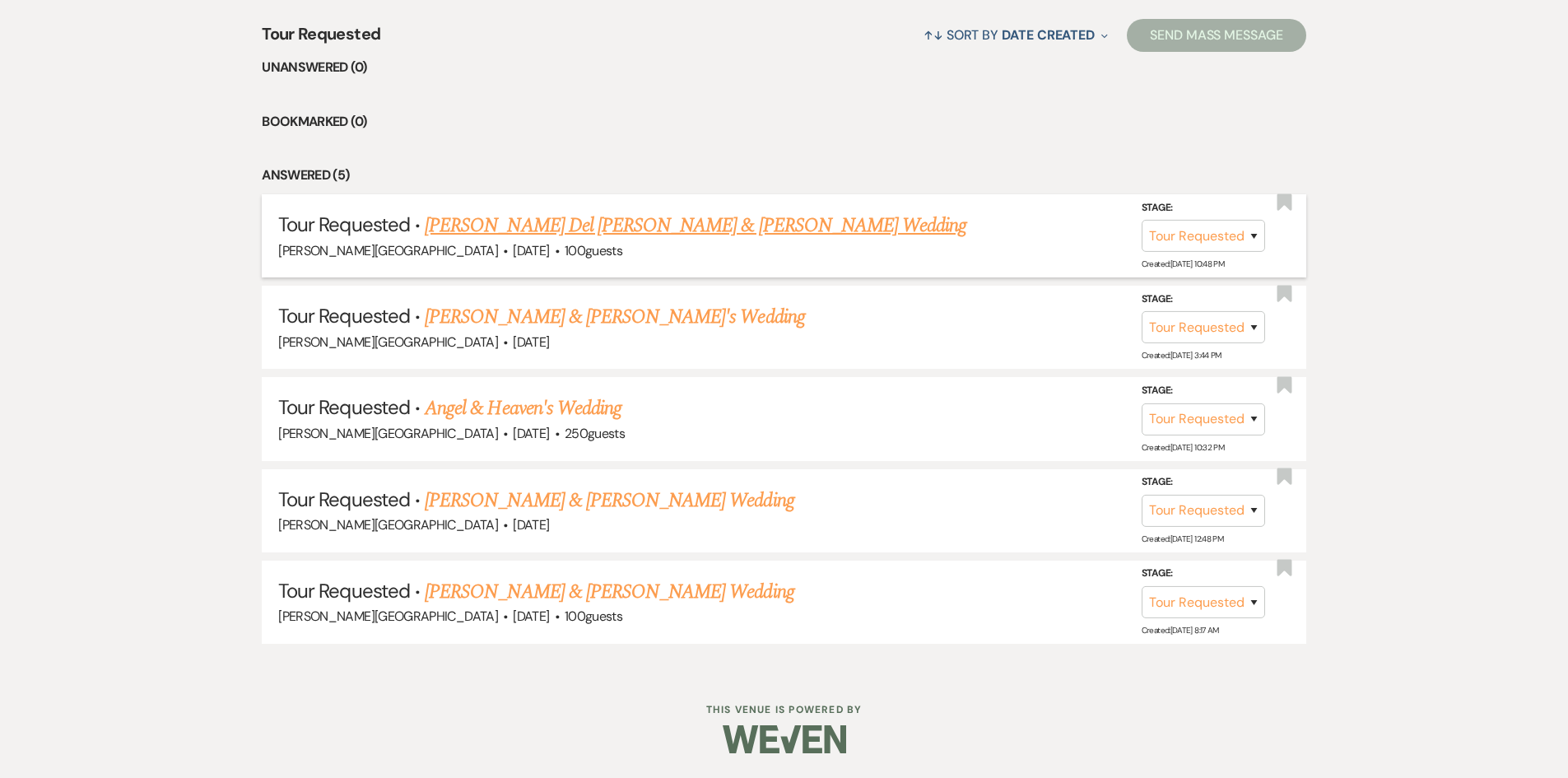
click at [625, 225] on link "[PERSON_NAME] Del [PERSON_NAME] & [PERSON_NAME] Wedding" at bounding box center [695, 226] width 541 height 30
select select "2"
select select "5"
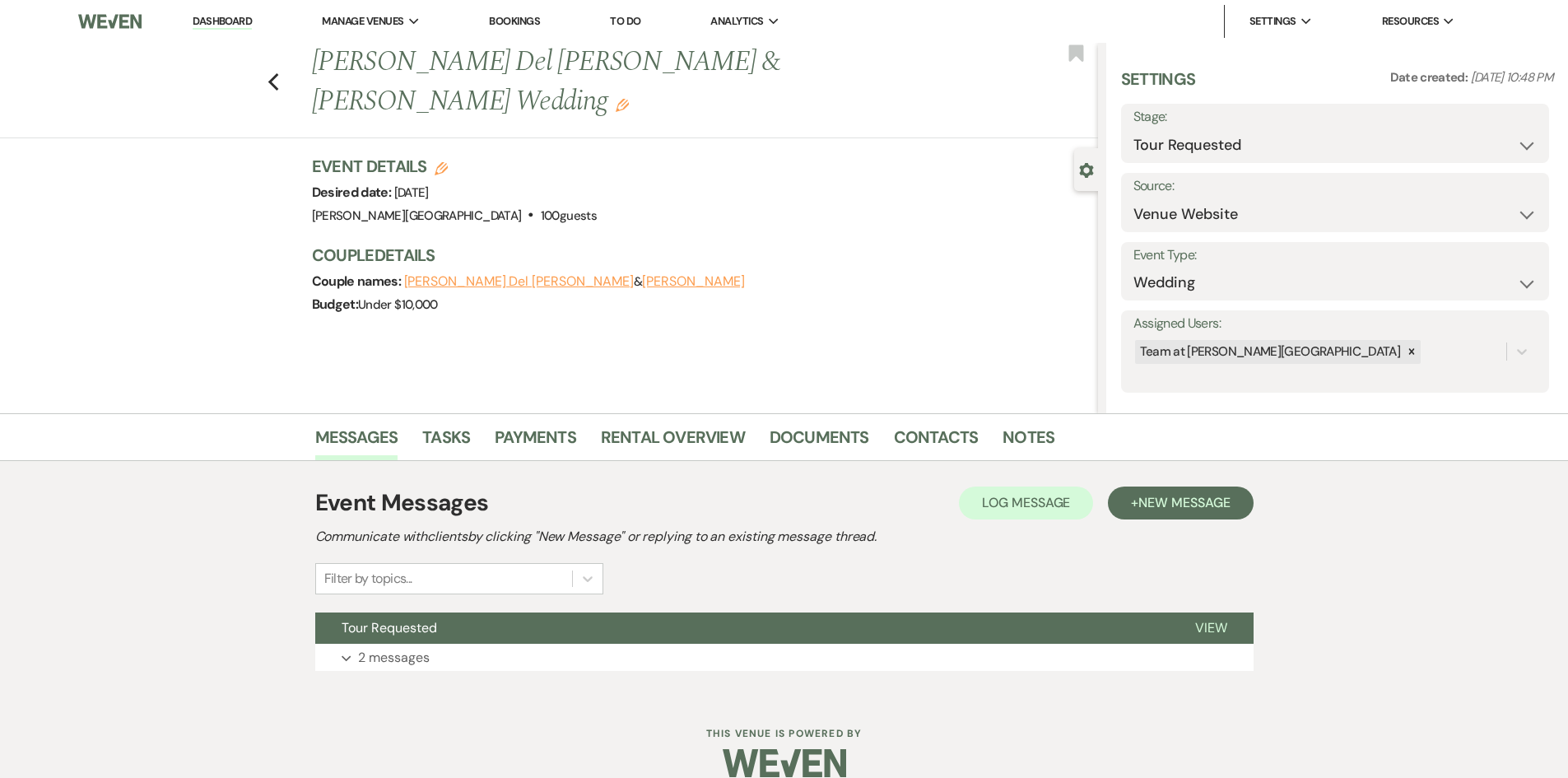
scroll to position [24, 0]
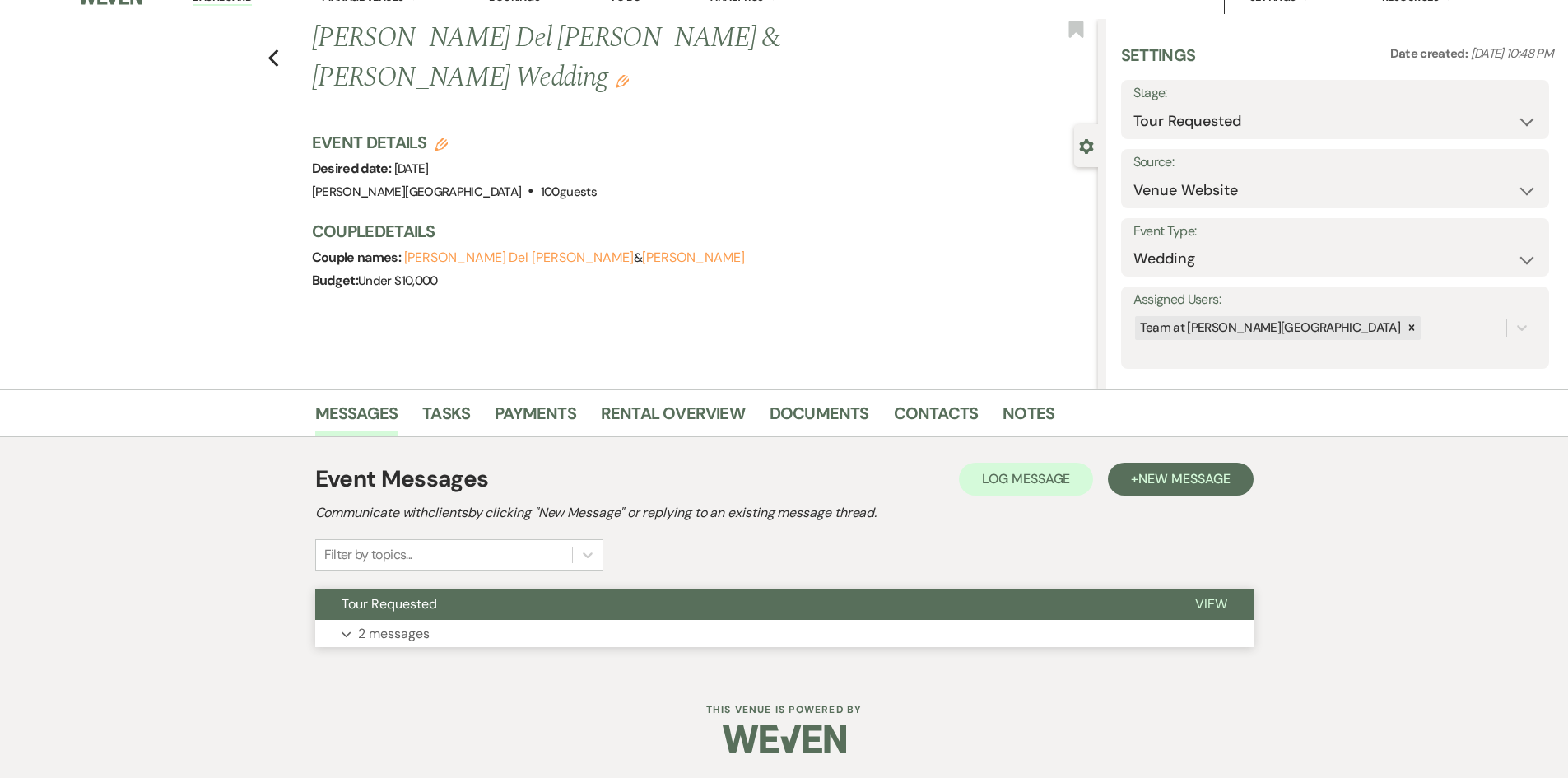
click at [394, 631] on p "2 messages" at bounding box center [393, 634] width 72 height 22
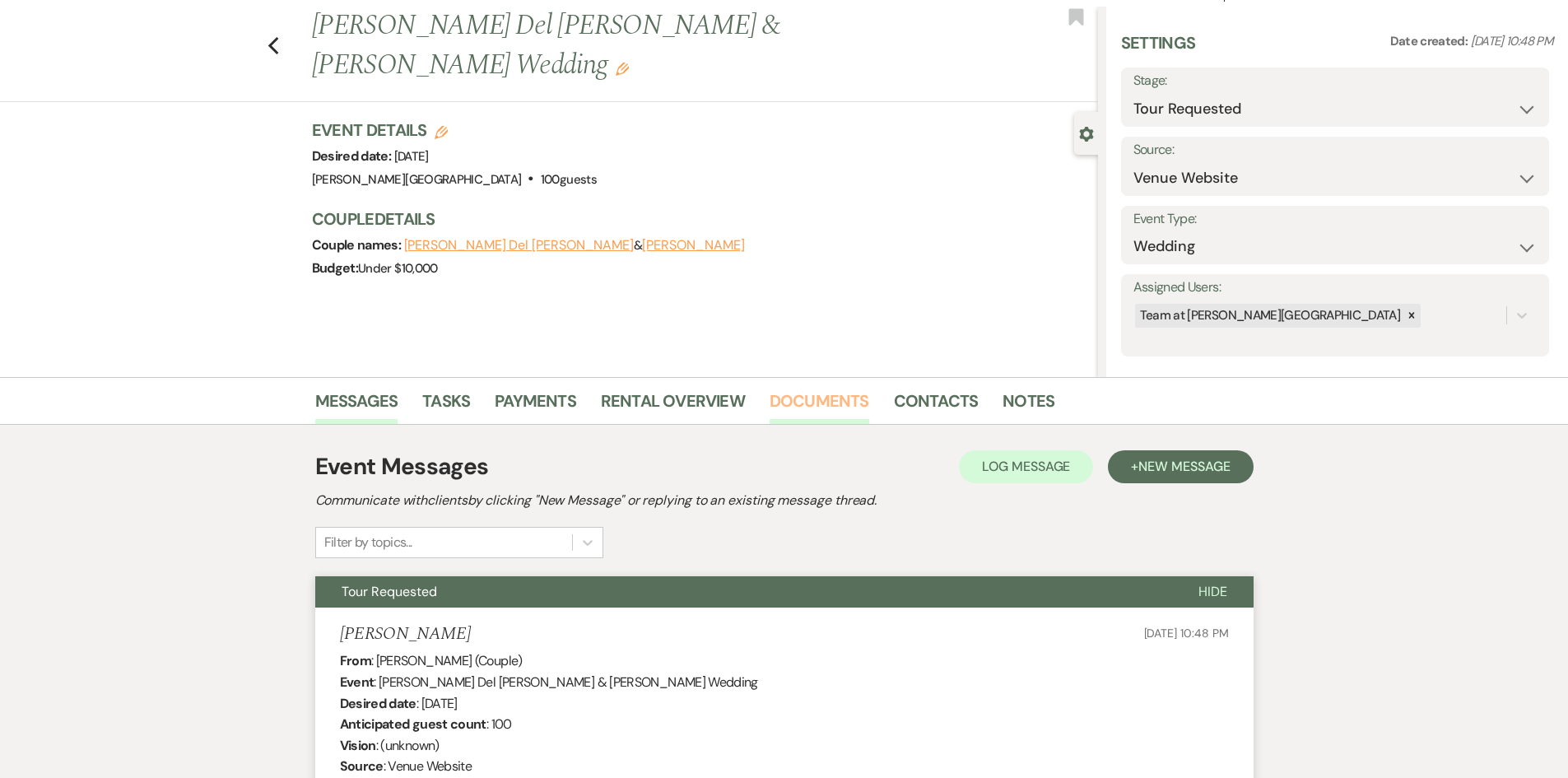
scroll to position [0, 0]
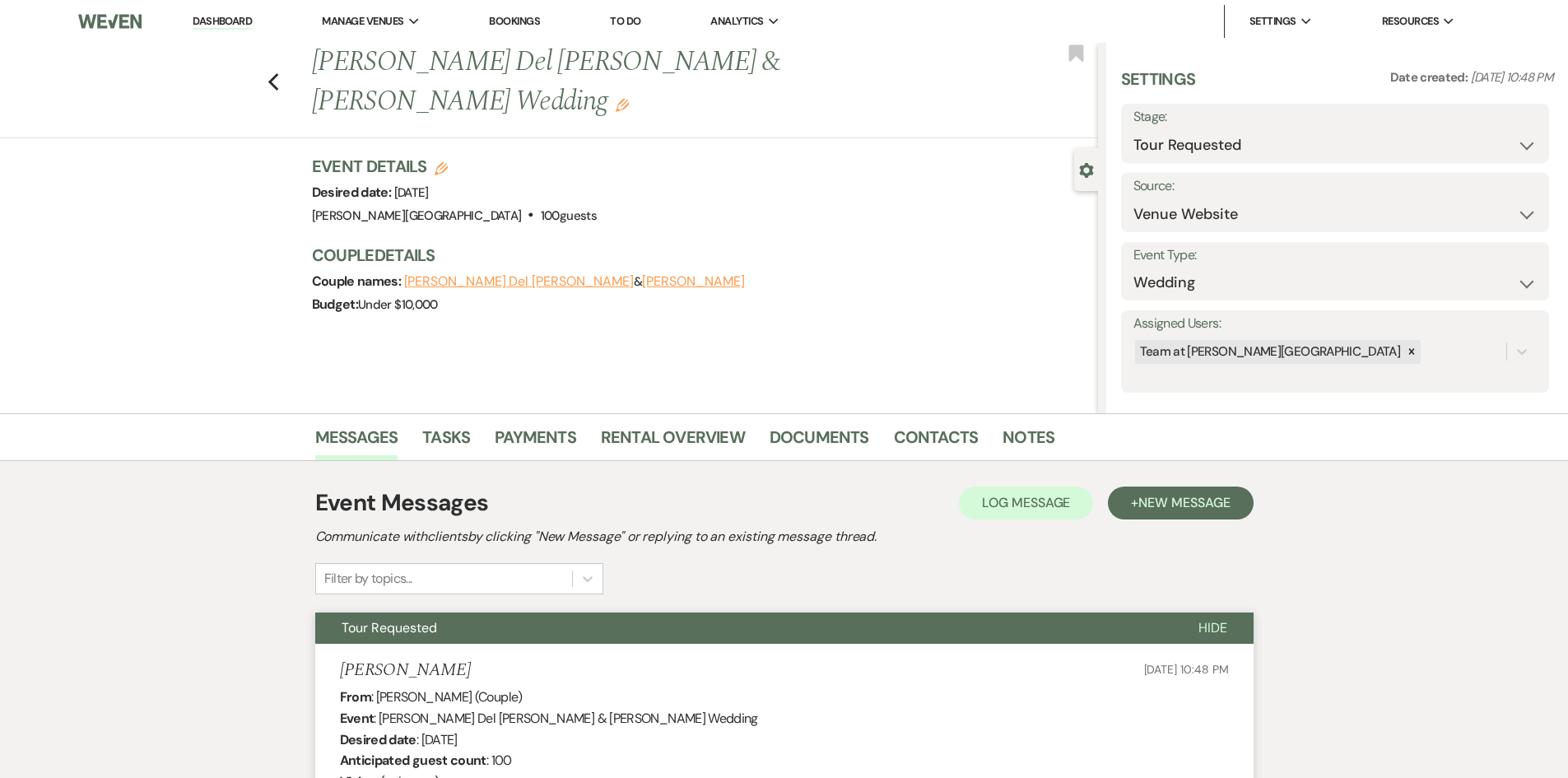
click at [989, 435] on li "Contacts" at bounding box center [948, 441] width 109 height 39
click at [1009, 446] on link "Notes" at bounding box center [1028, 442] width 52 height 36
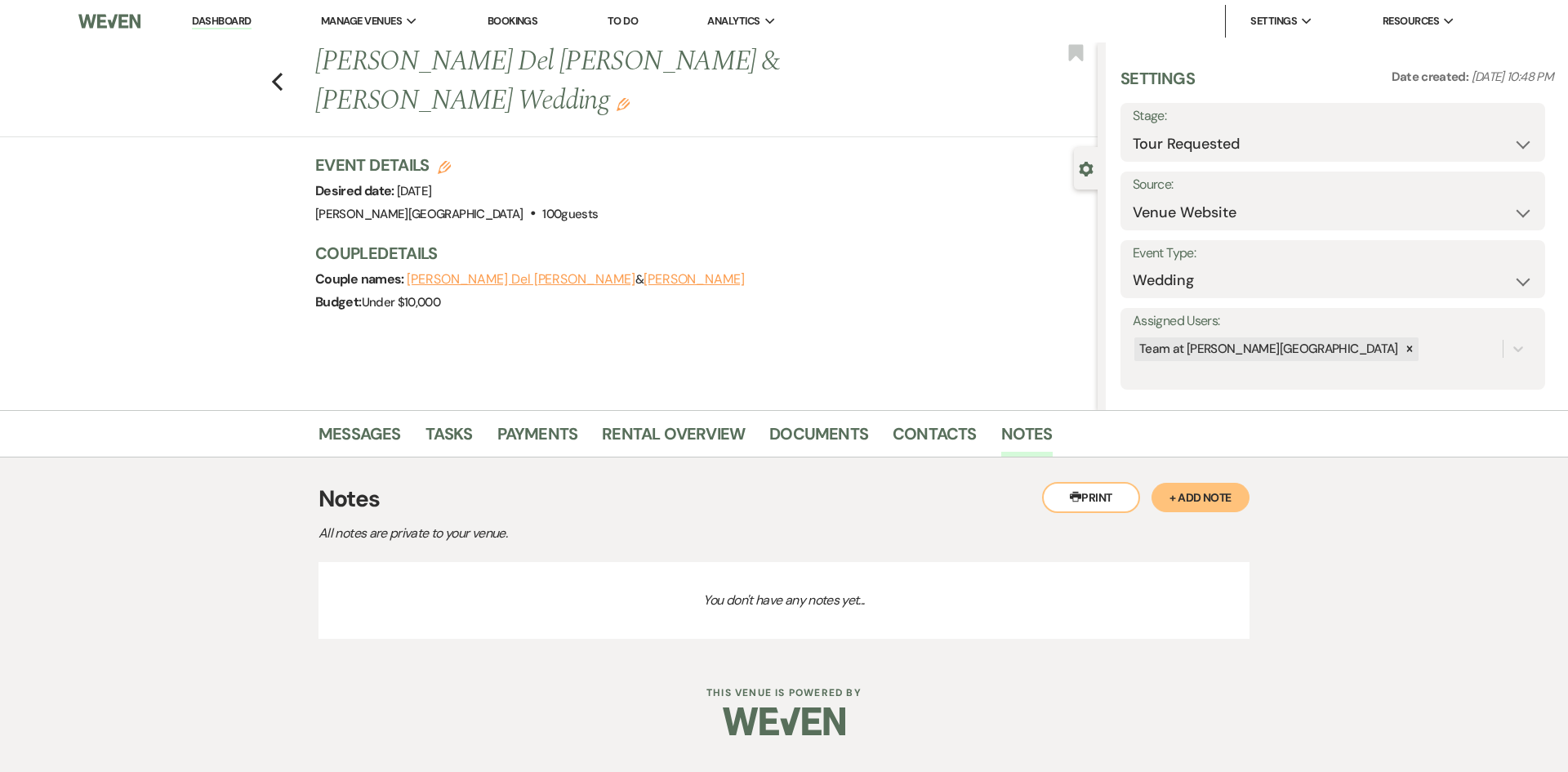
click at [1198, 498] on button "+ Add Note" at bounding box center [1200, 498] width 98 height 29
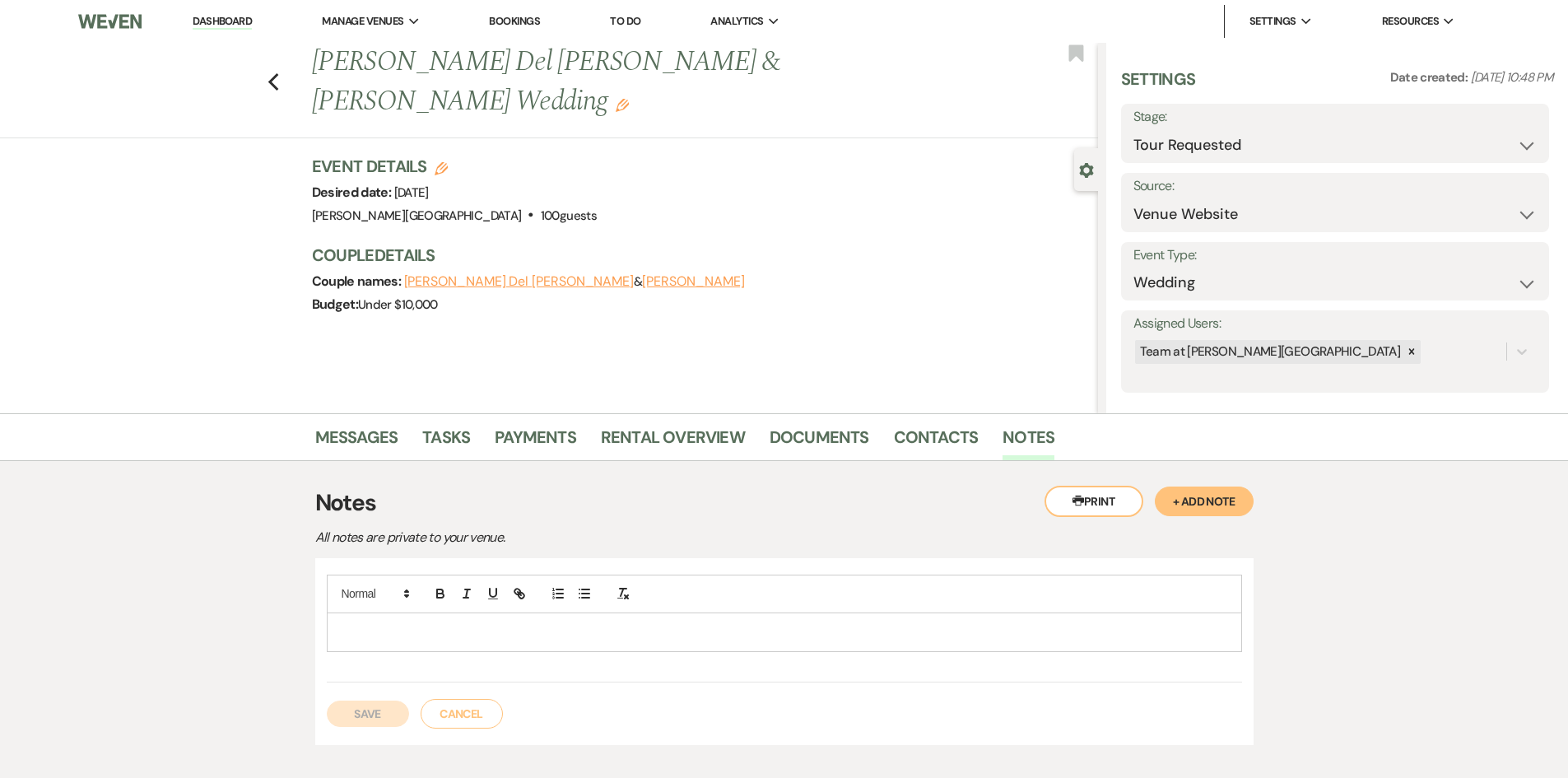
click at [490, 635] on p at bounding box center [784, 632] width 889 height 18
click at [377, 717] on button "Save" at bounding box center [369, 714] width 83 height 27
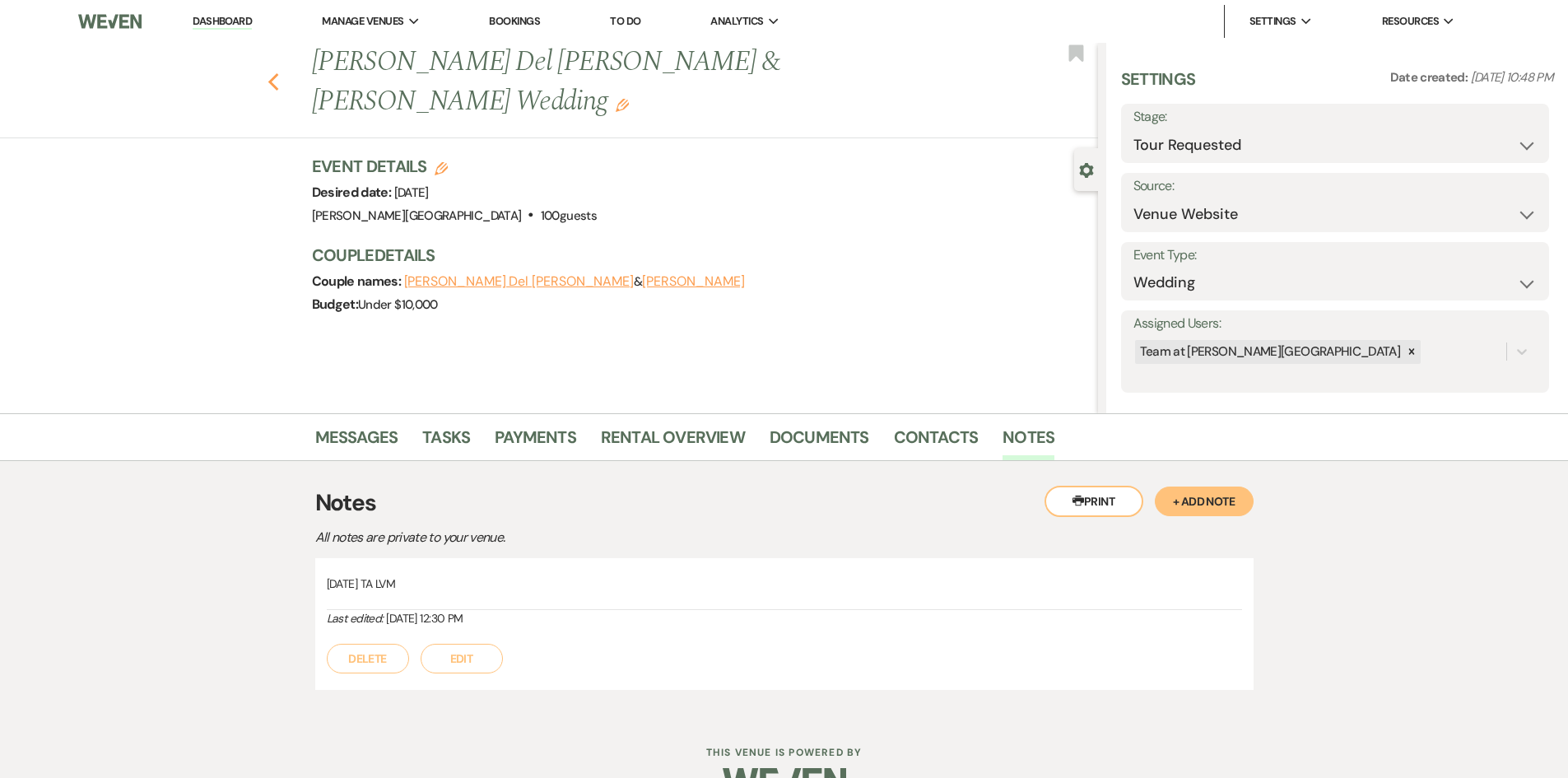
click at [277, 73] on use "button" at bounding box center [272, 82] width 11 height 18
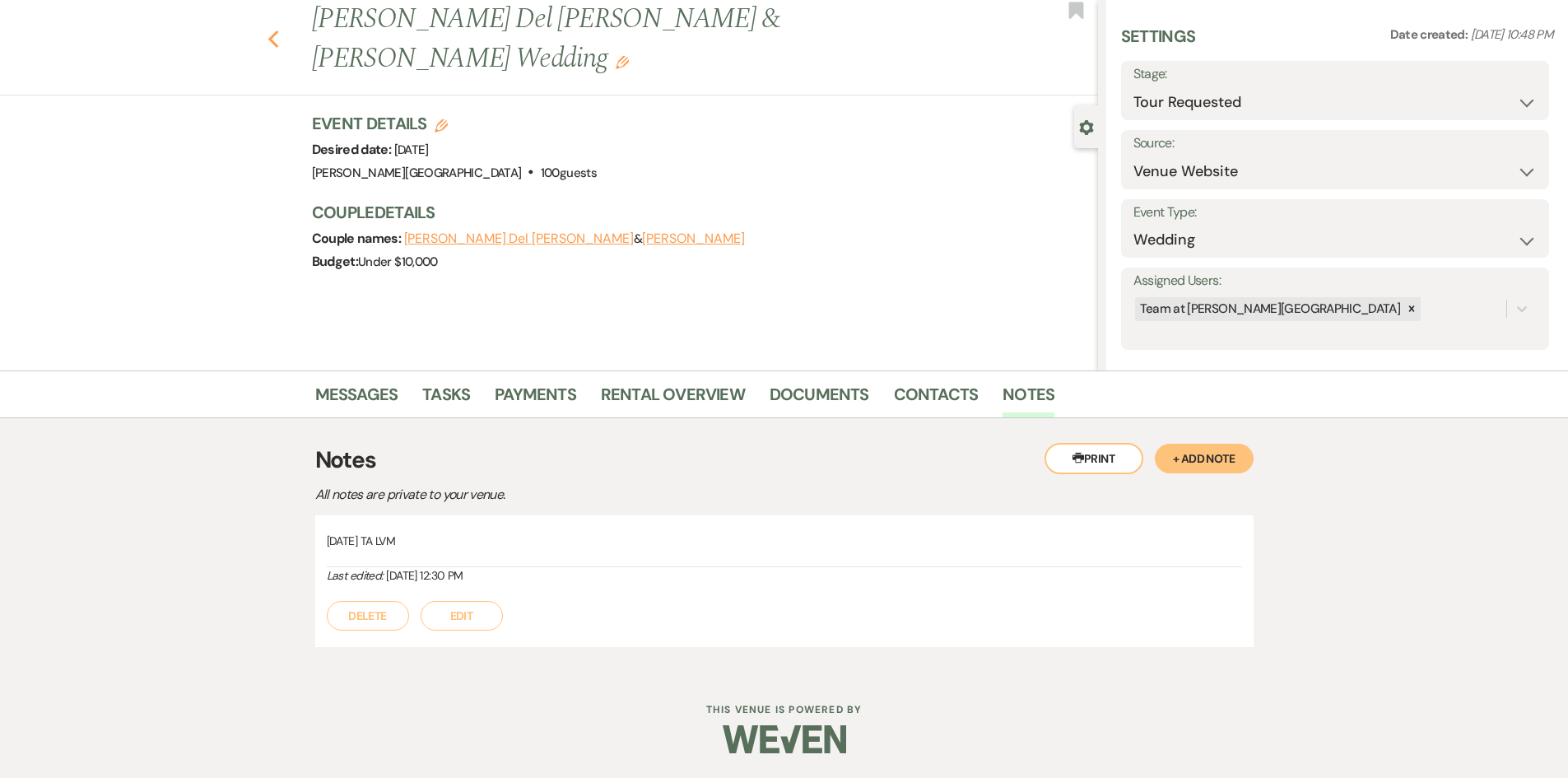
select select "2"
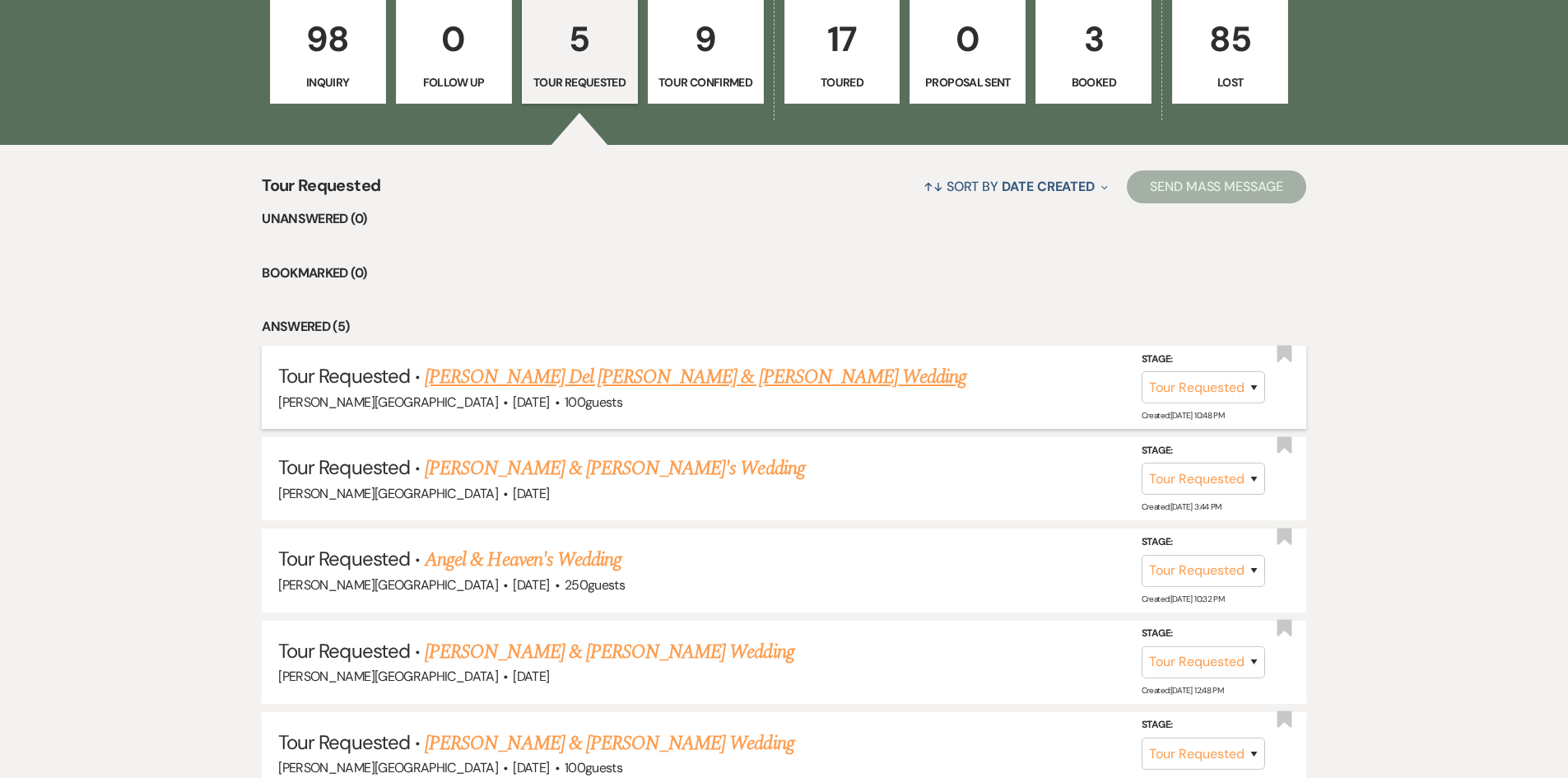
scroll to position [908, 0]
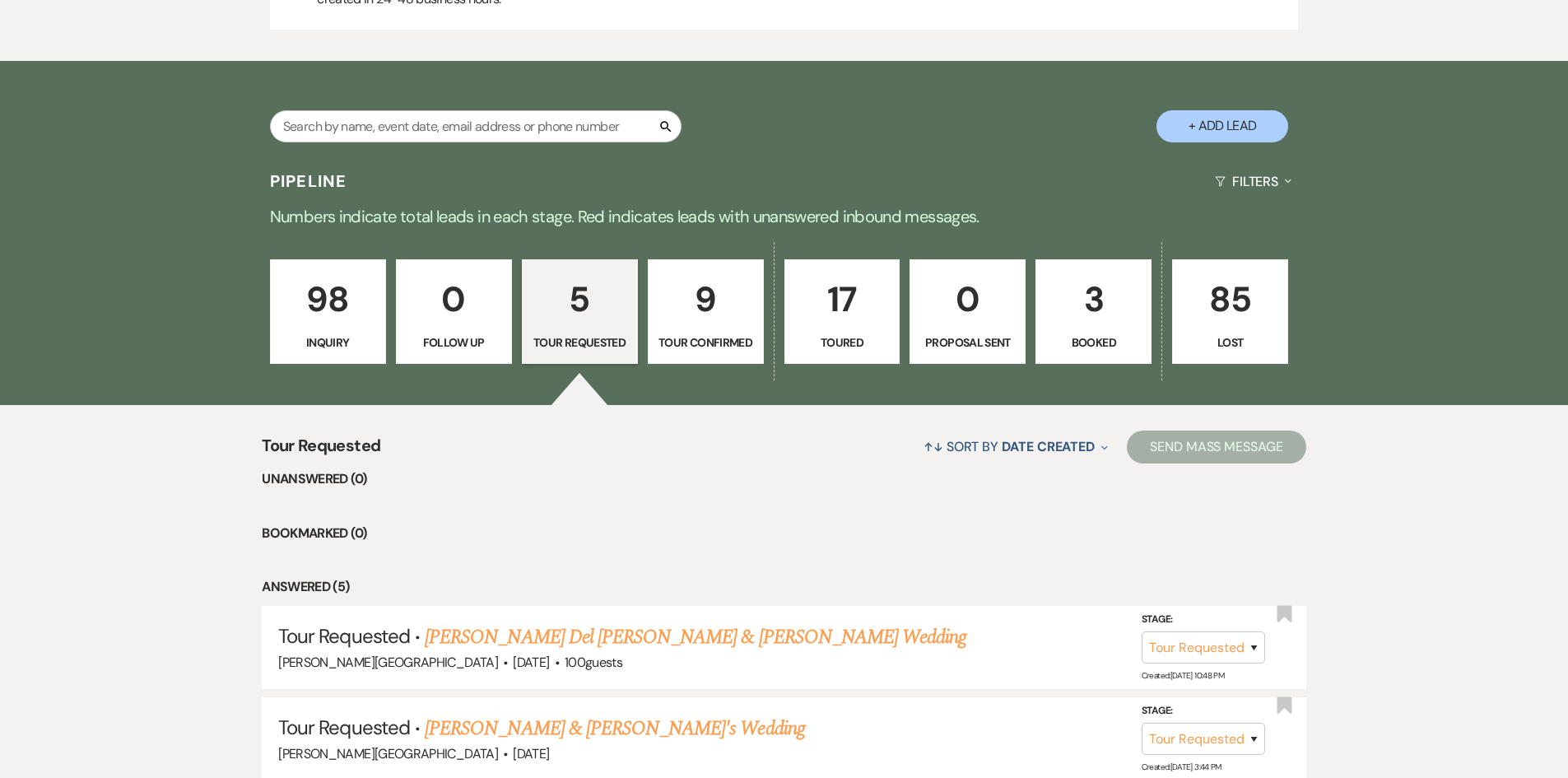
click at [339, 307] on p "98" at bounding box center [328, 300] width 95 height 55
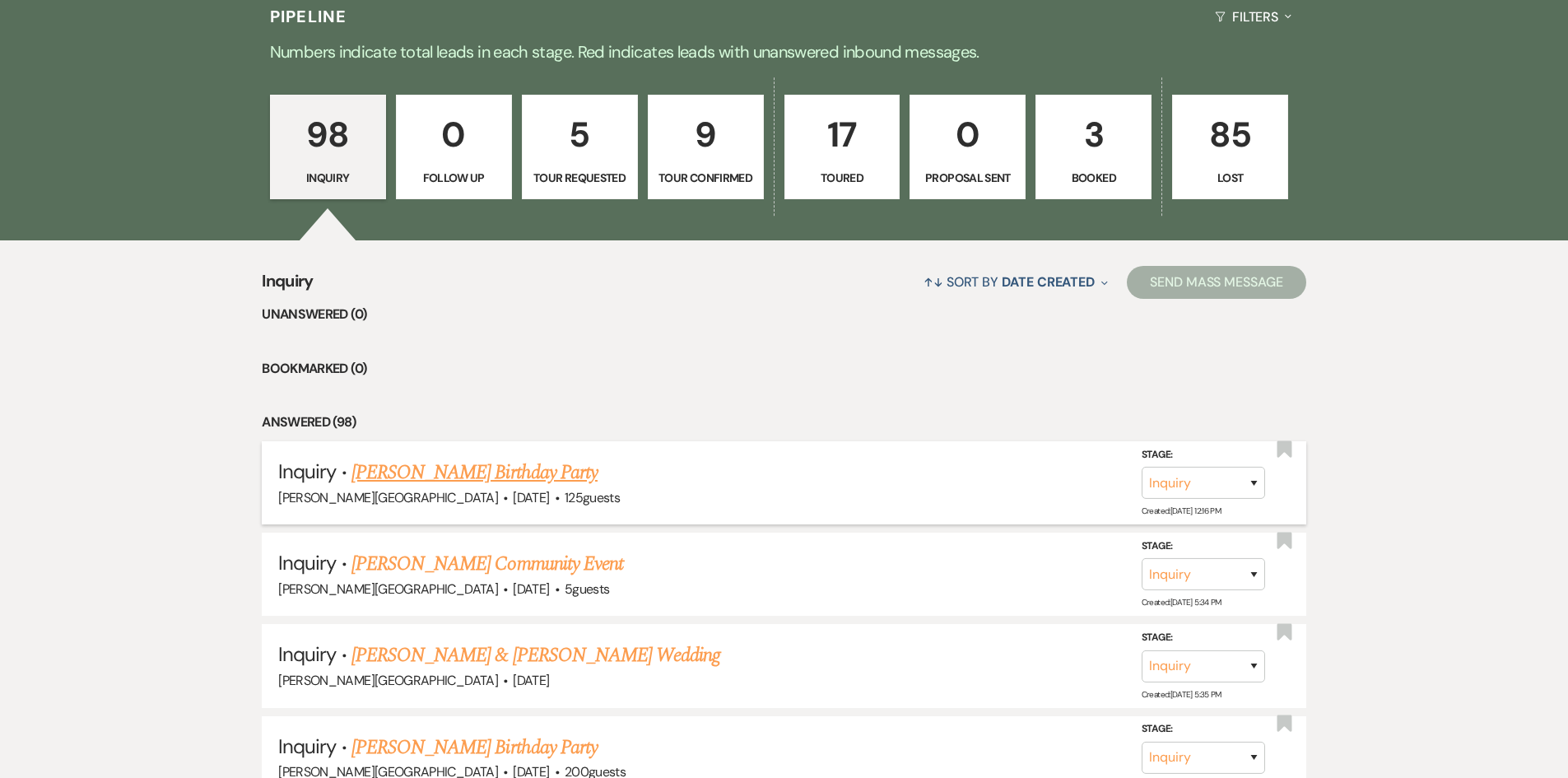
scroll to position [1156, 0]
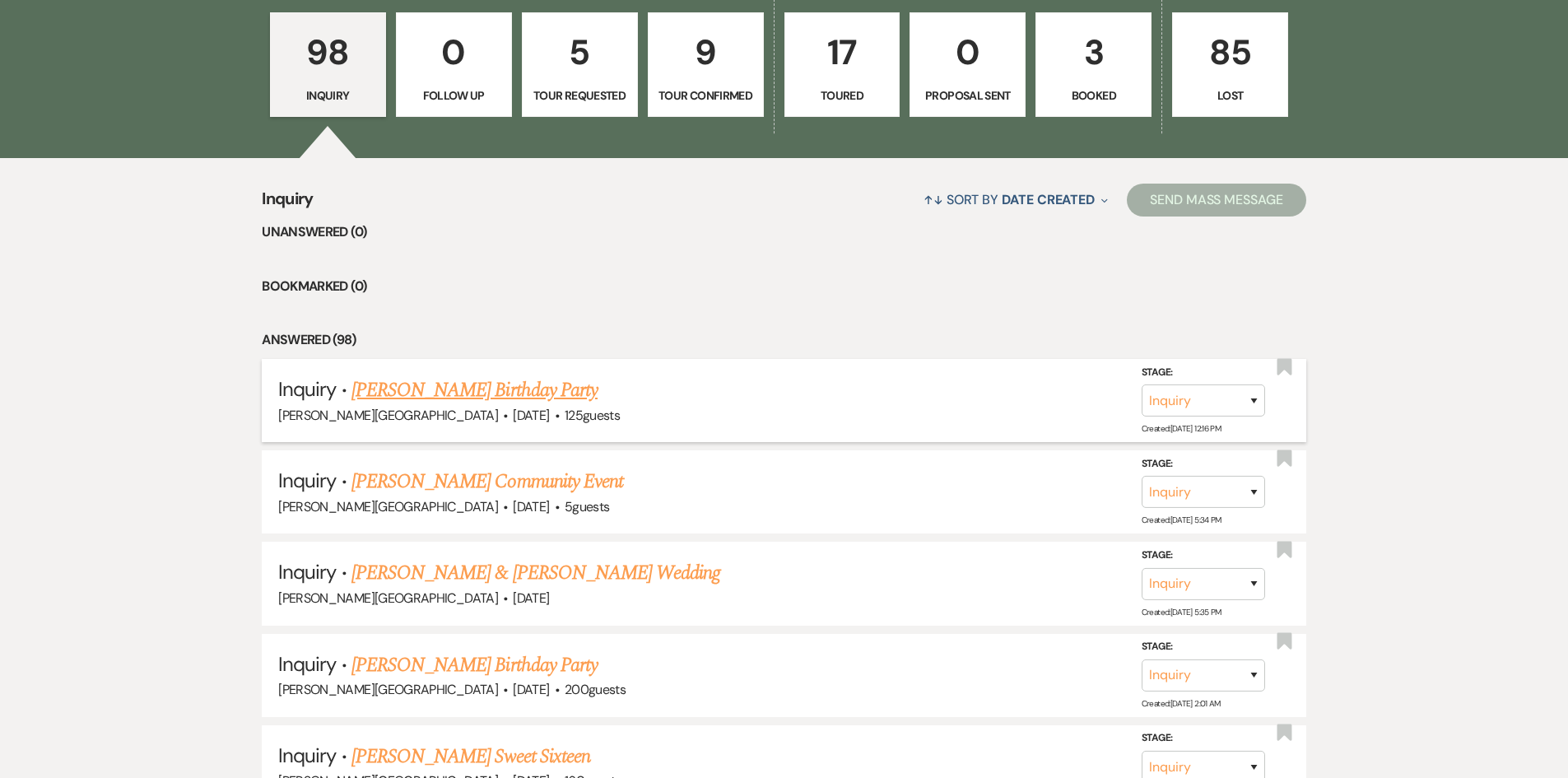
click at [524, 394] on link "[PERSON_NAME] Birthday Party" at bounding box center [475, 390] width 246 height 30
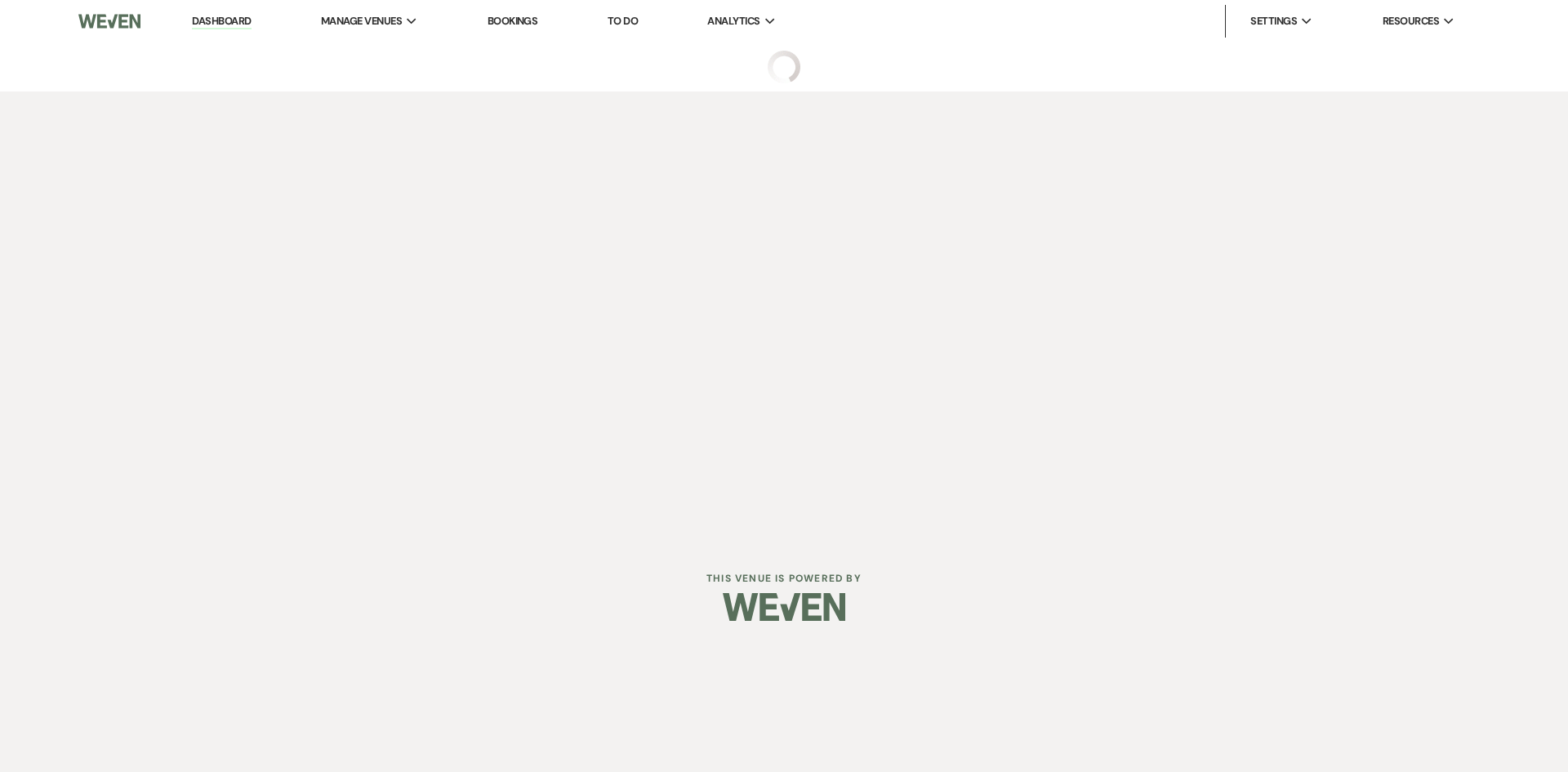
select select "5"
select select "4"
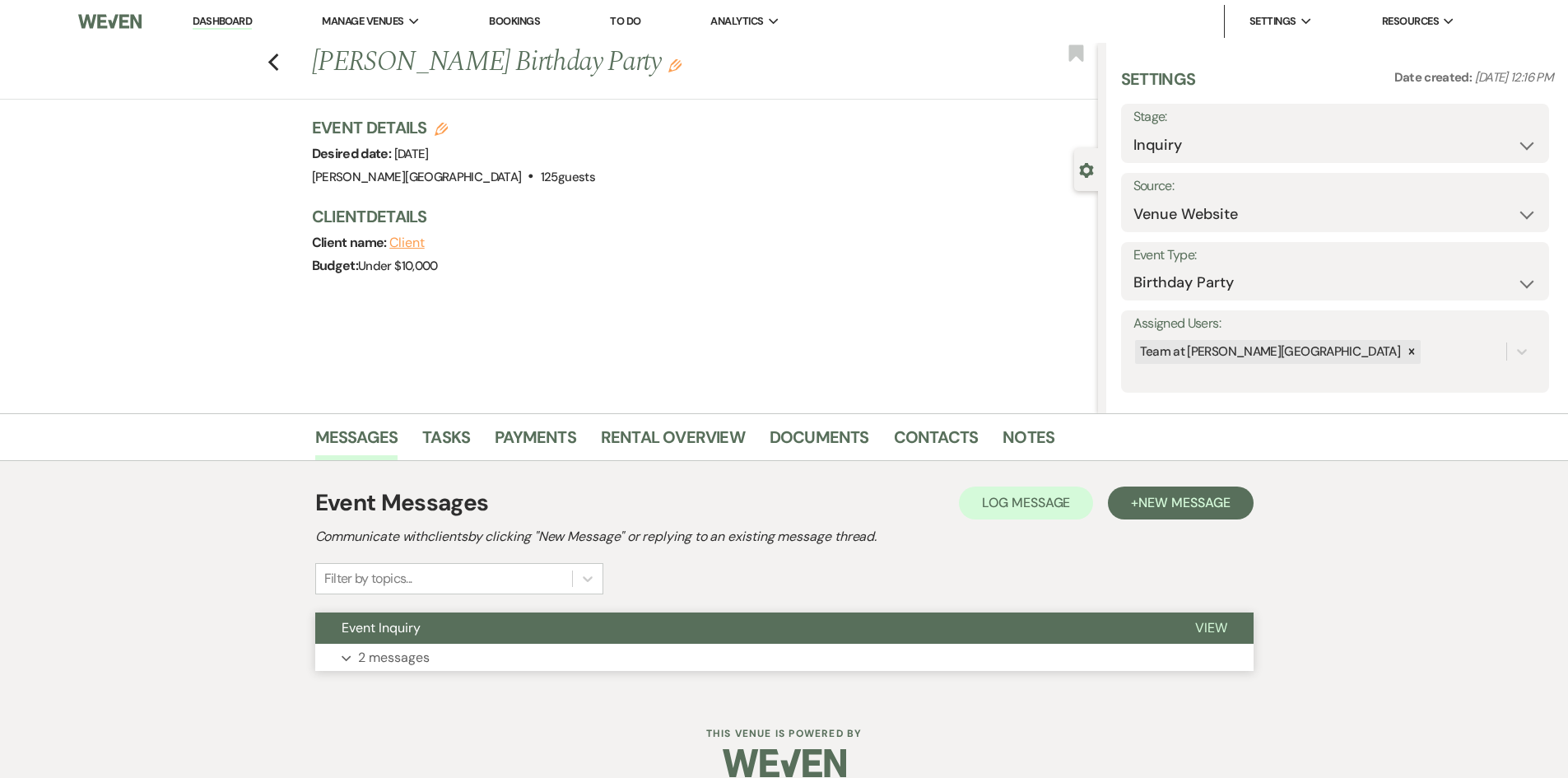
click at [382, 658] on p "2 messages" at bounding box center [393, 658] width 72 height 22
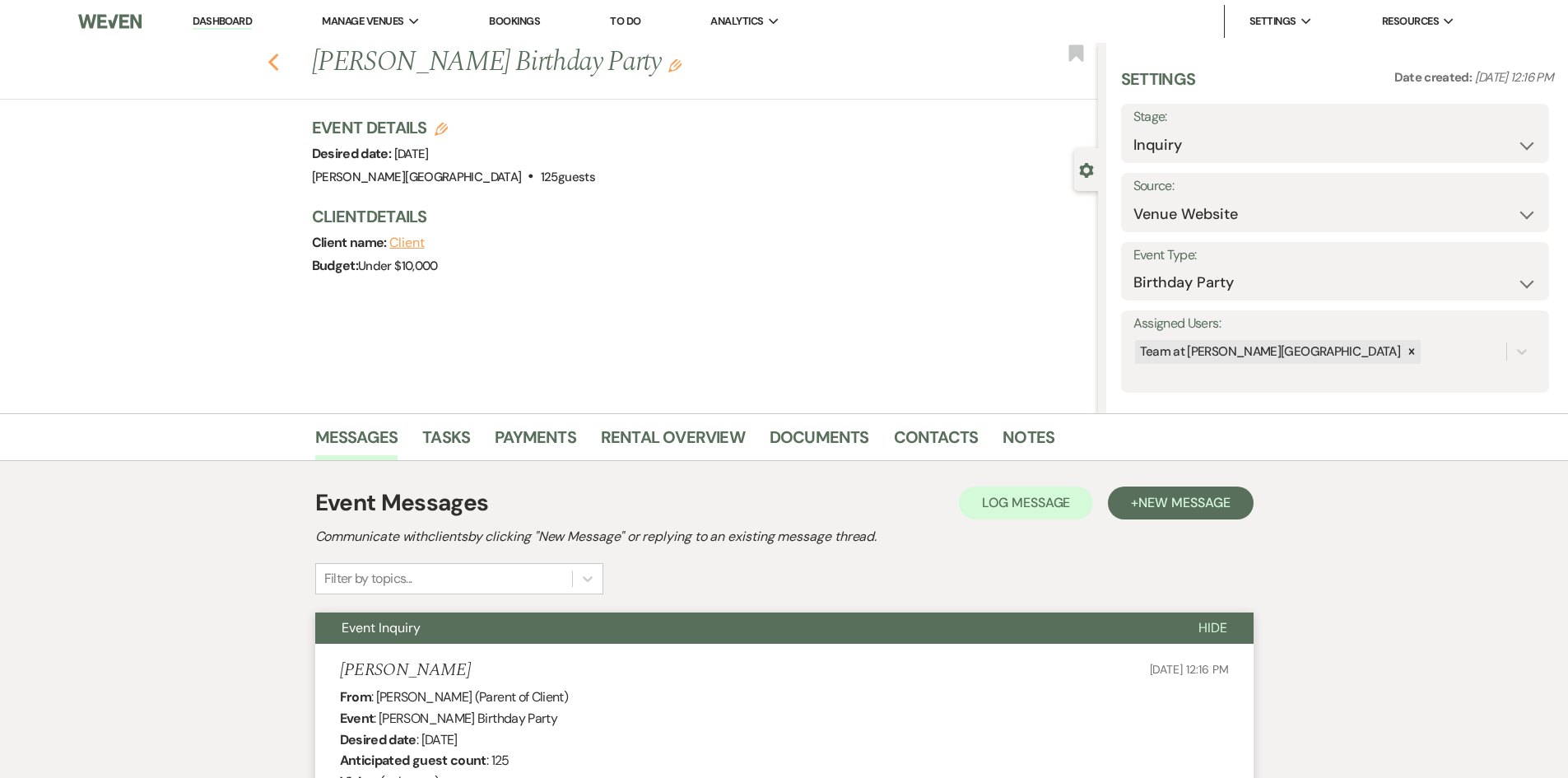
click at [280, 65] on icon "Previous" at bounding box center [273, 62] width 13 height 20
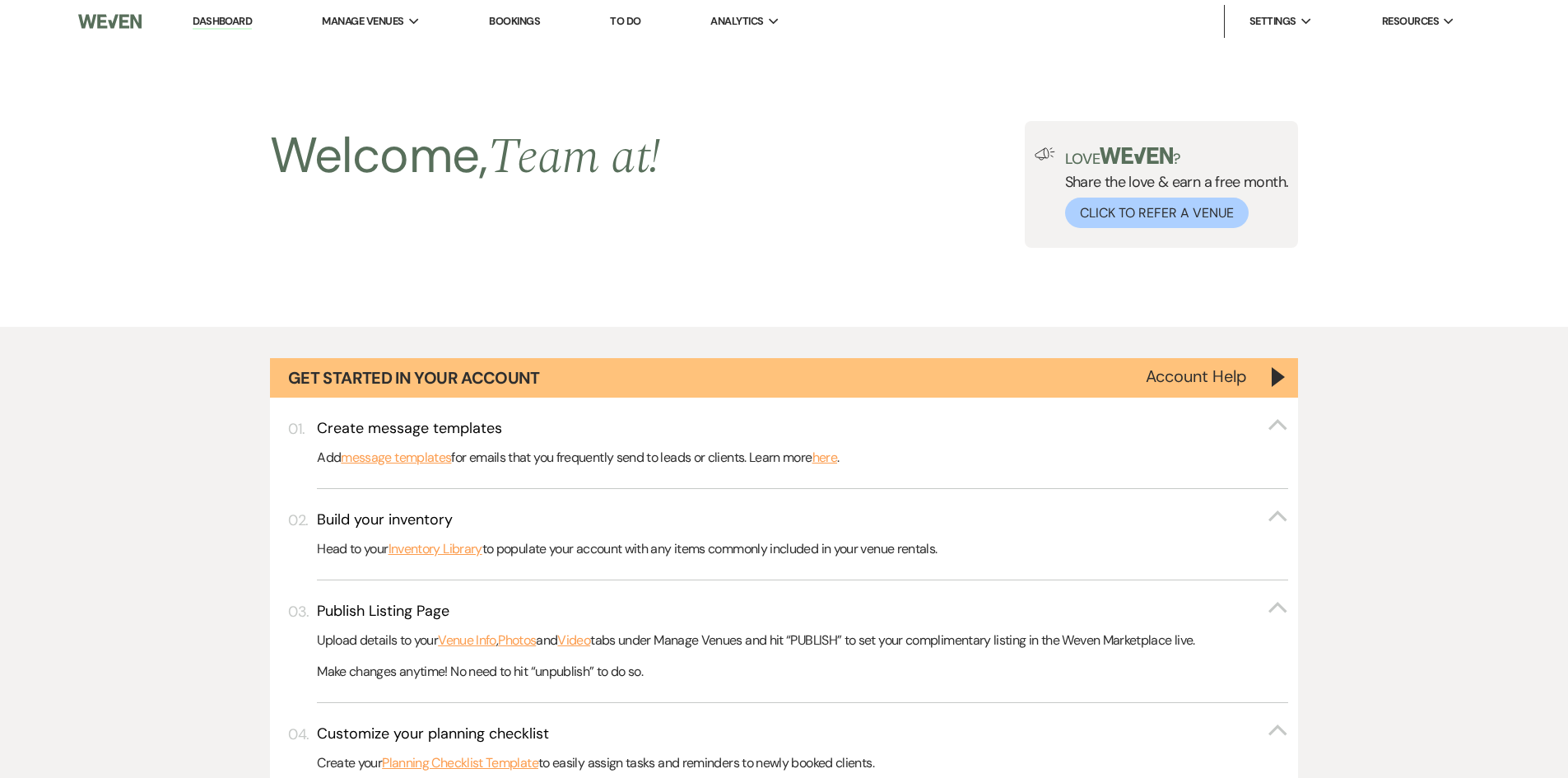
scroll to position [1156, 0]
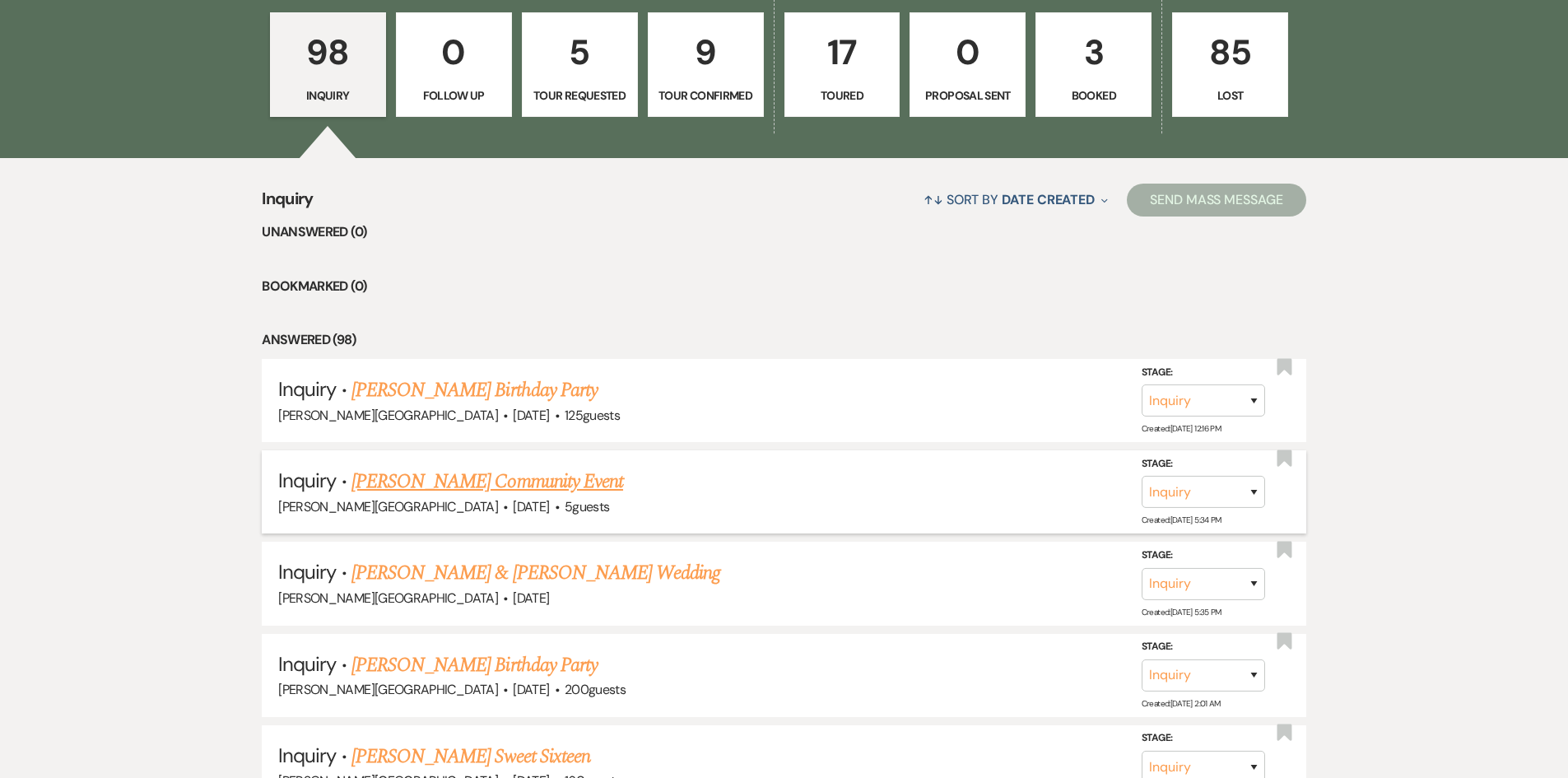
click at [551, 466] on link "[PERSON_NAME] Community Event" at bounding box center [488, 481] width 272 height 30
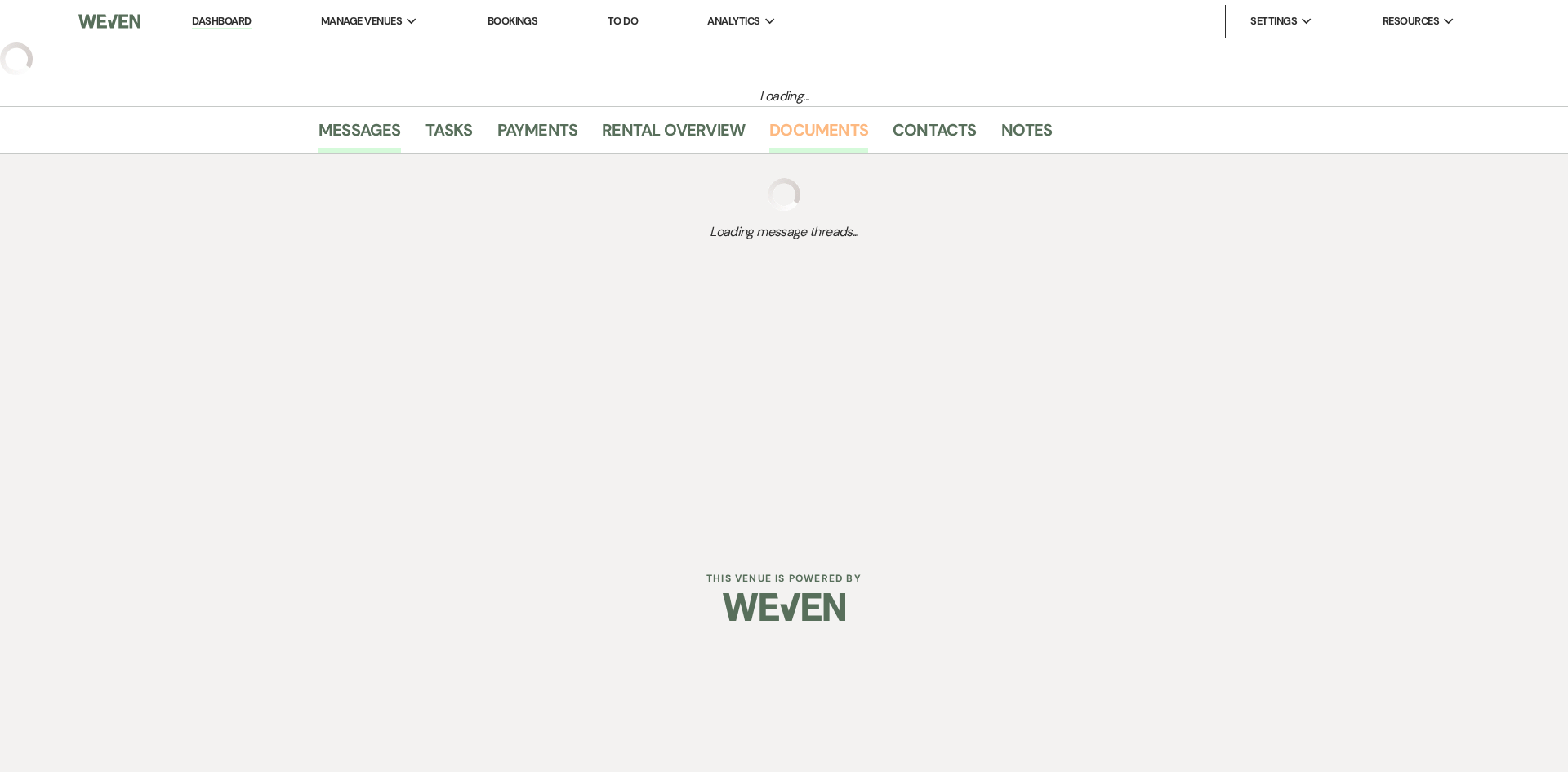
select select "5"
select select "7"
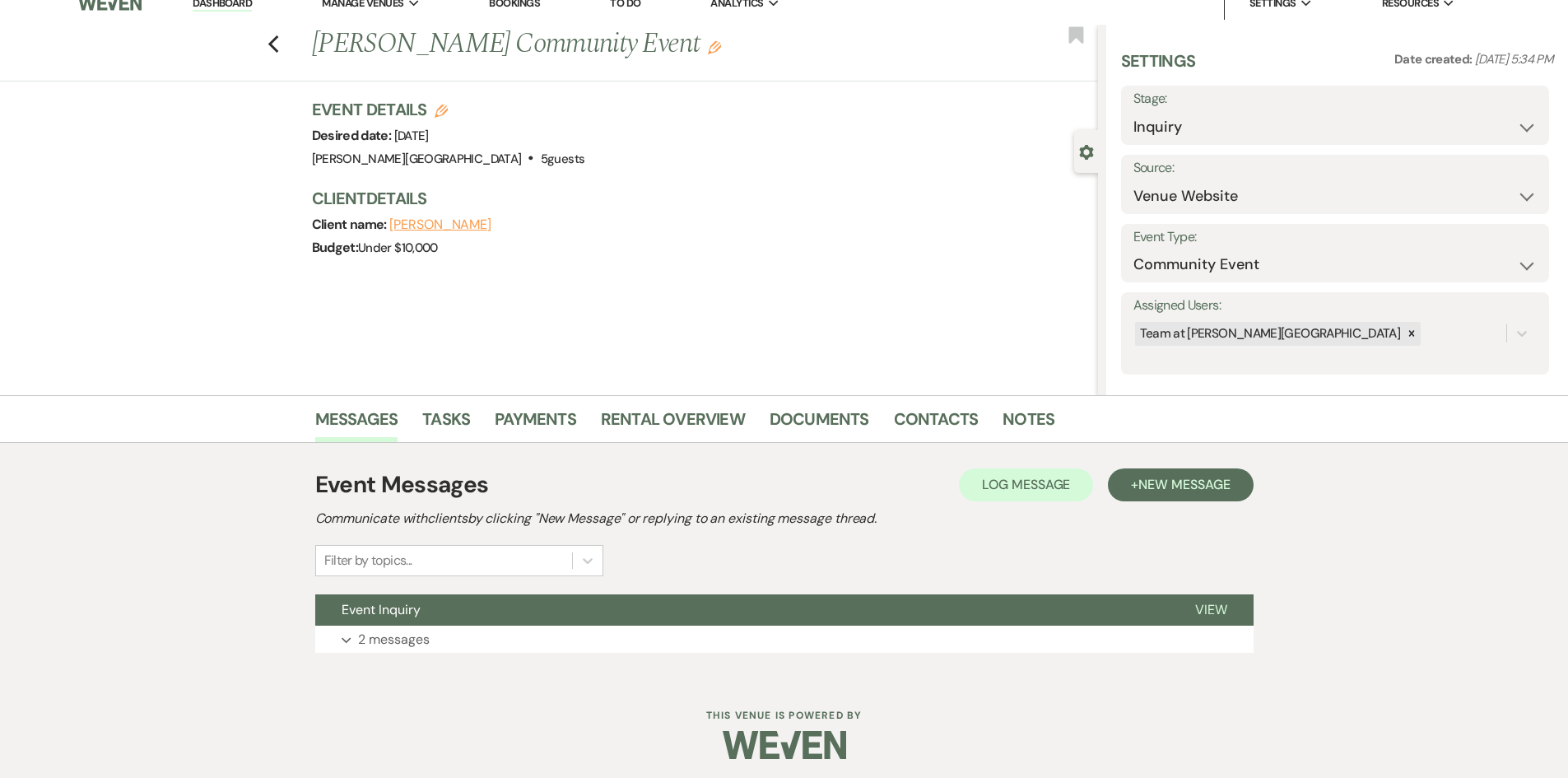
scroll to position [24, 0]
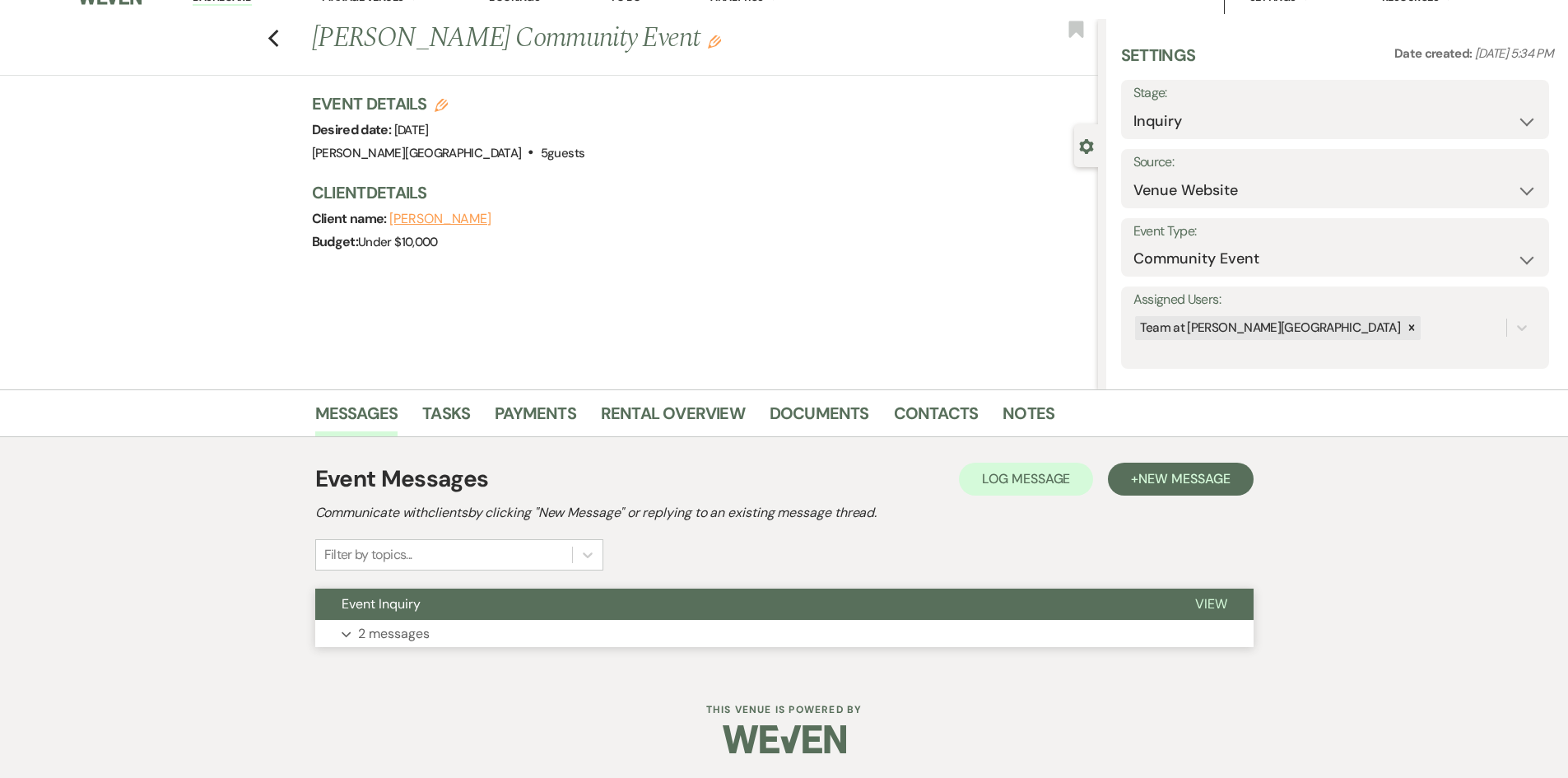
click at [422, 637] on p "2 messages" at bounding box center [393, 634] width 72 height 22
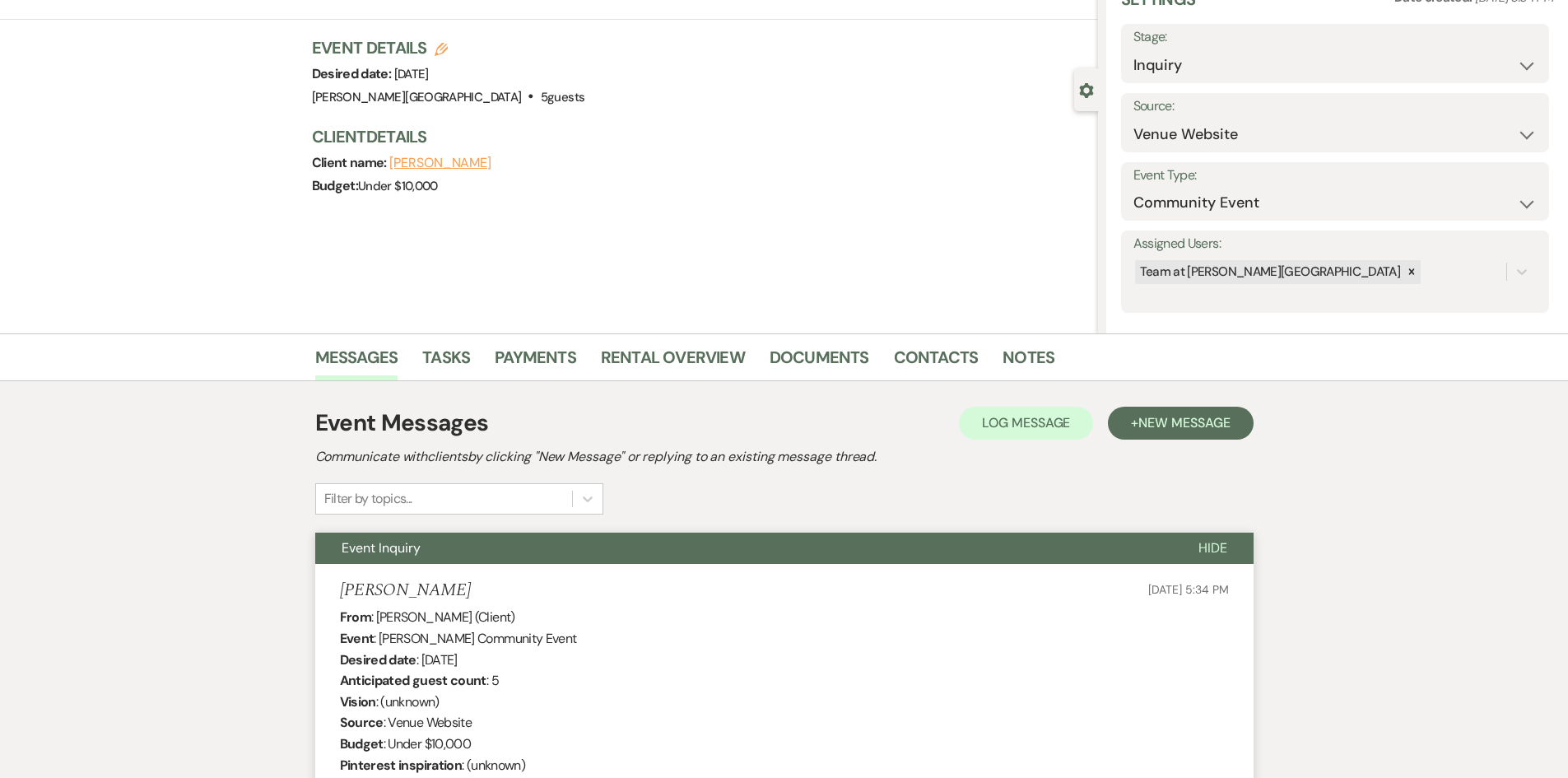
scroll to position [0, 0]
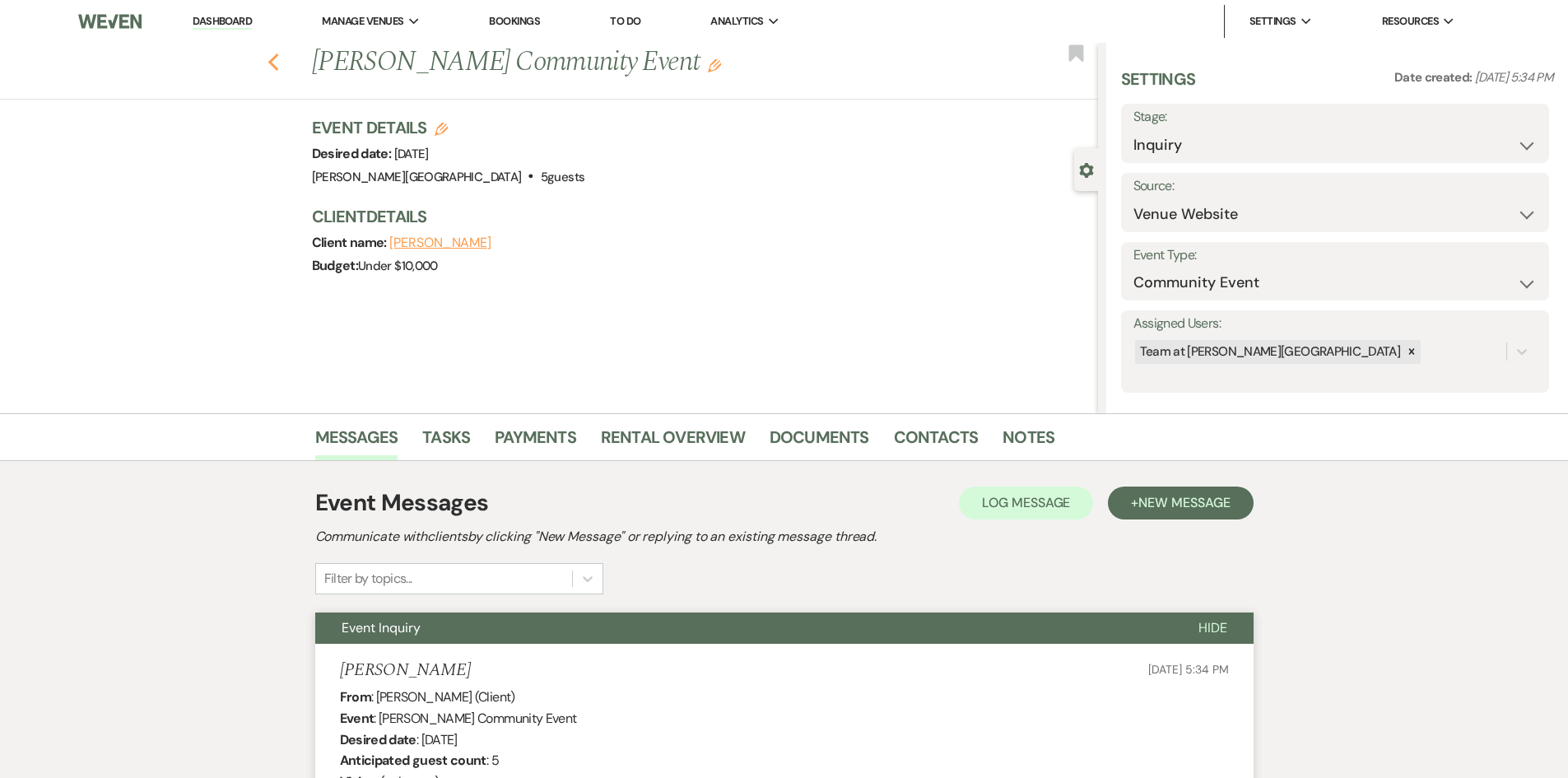
click at [280, 64] on icon "Previous" at bounding box center [273, 62] width 13 height 20
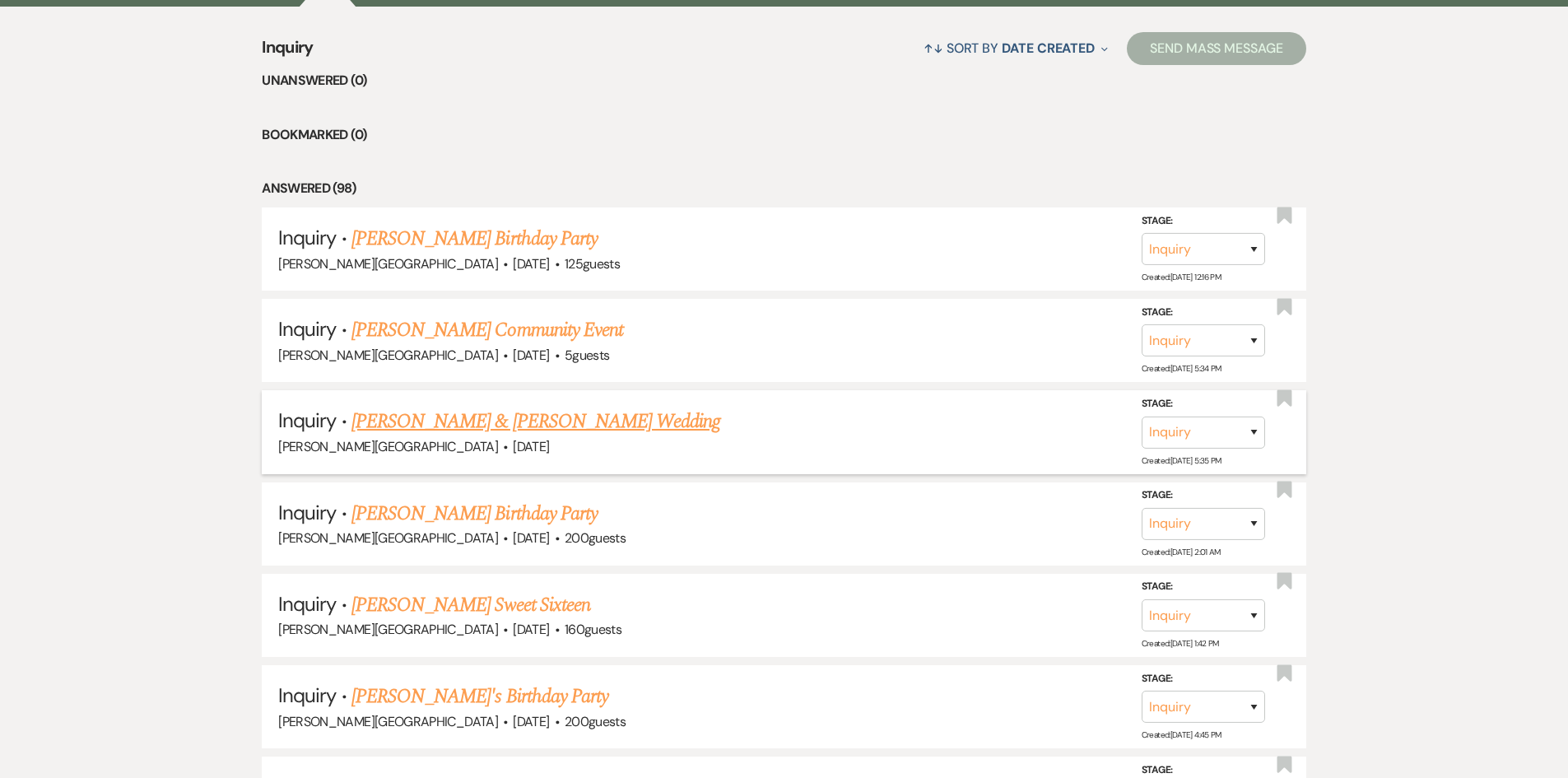
scroll to position [1320, 0]
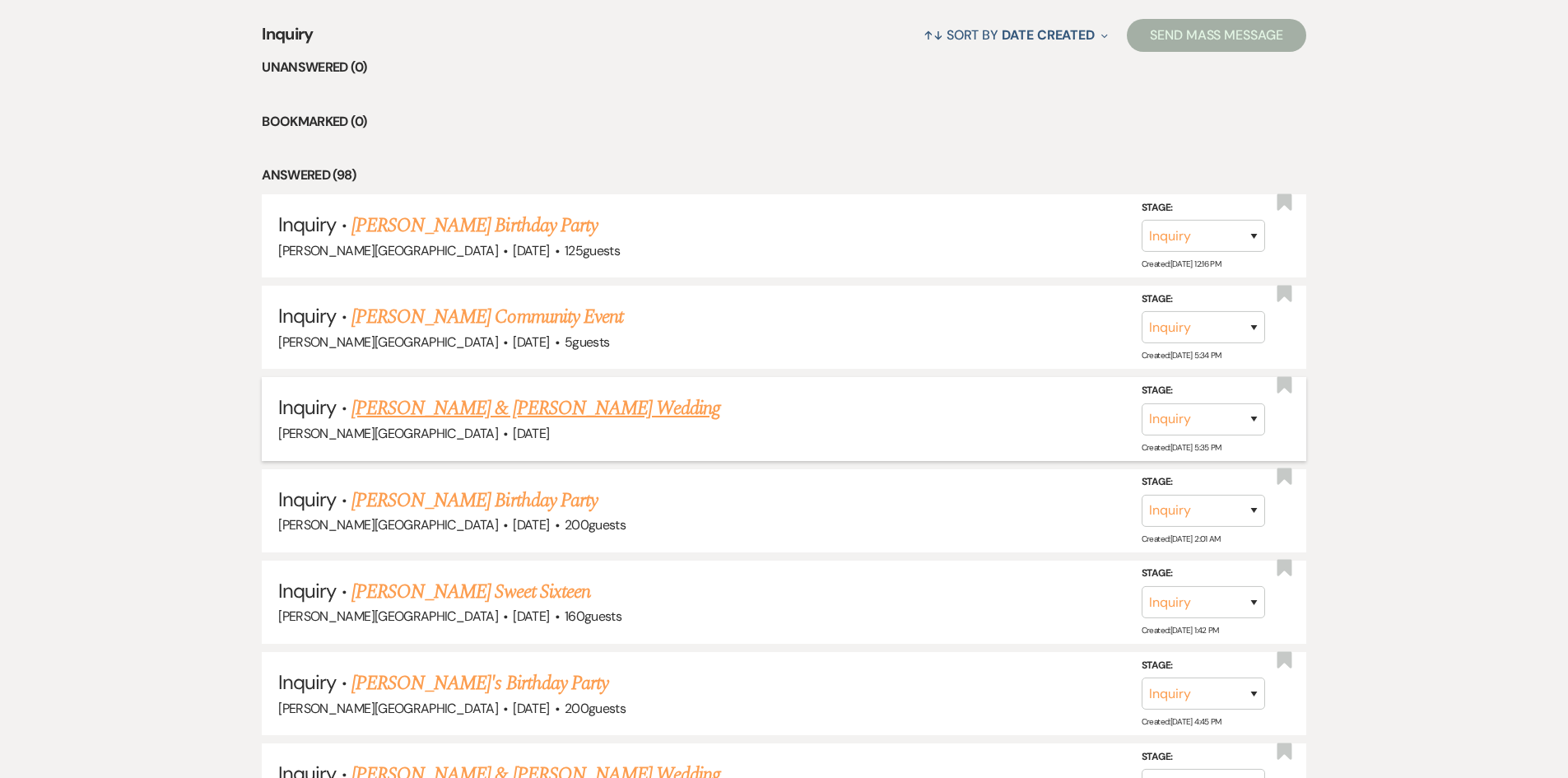
click at [521, 405] on link "[PERSON_NAME] & [PERSON_NAME] Wedding" at bounding box center [536, 408] width 369 height 30
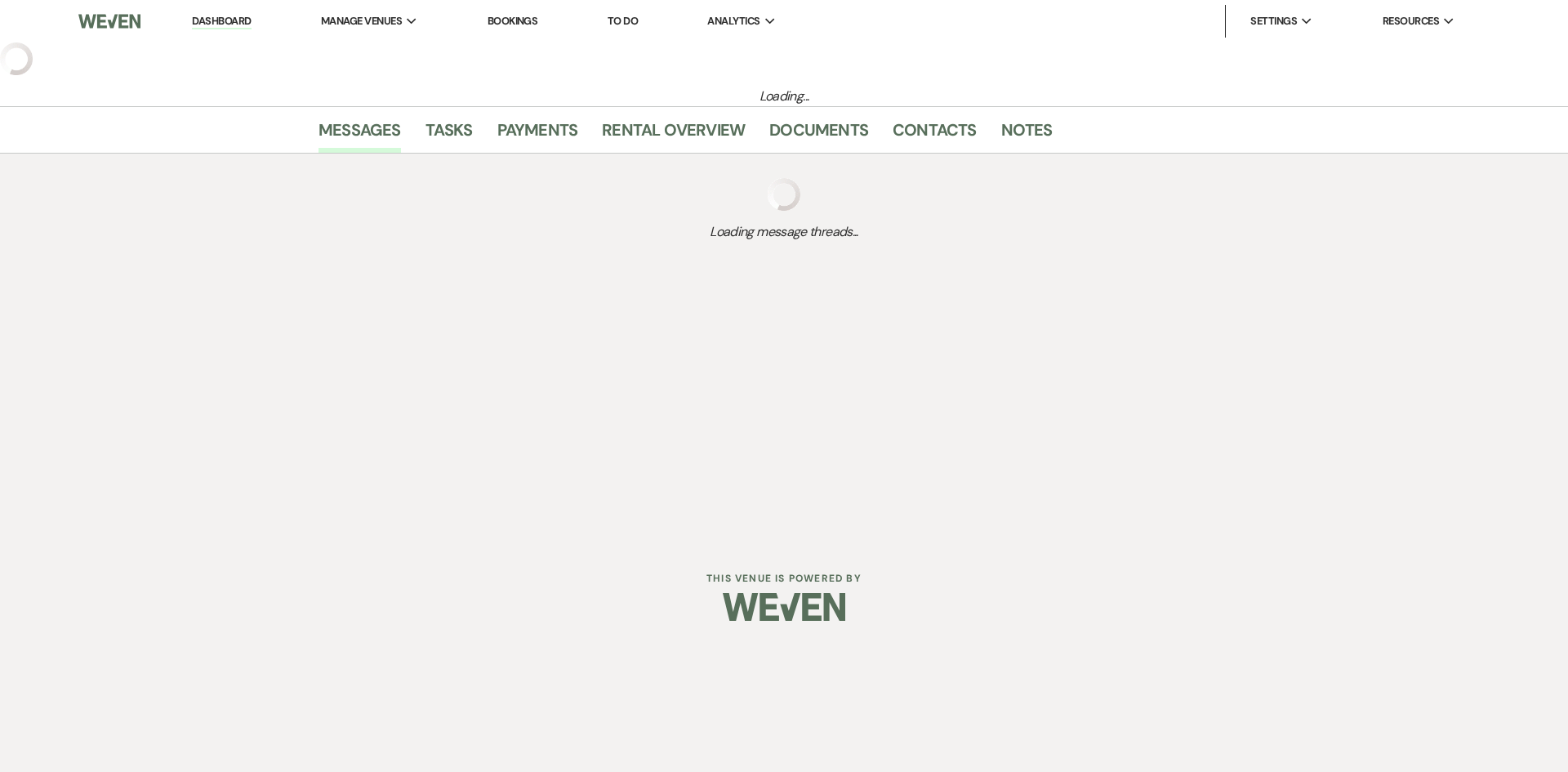
select select "5"
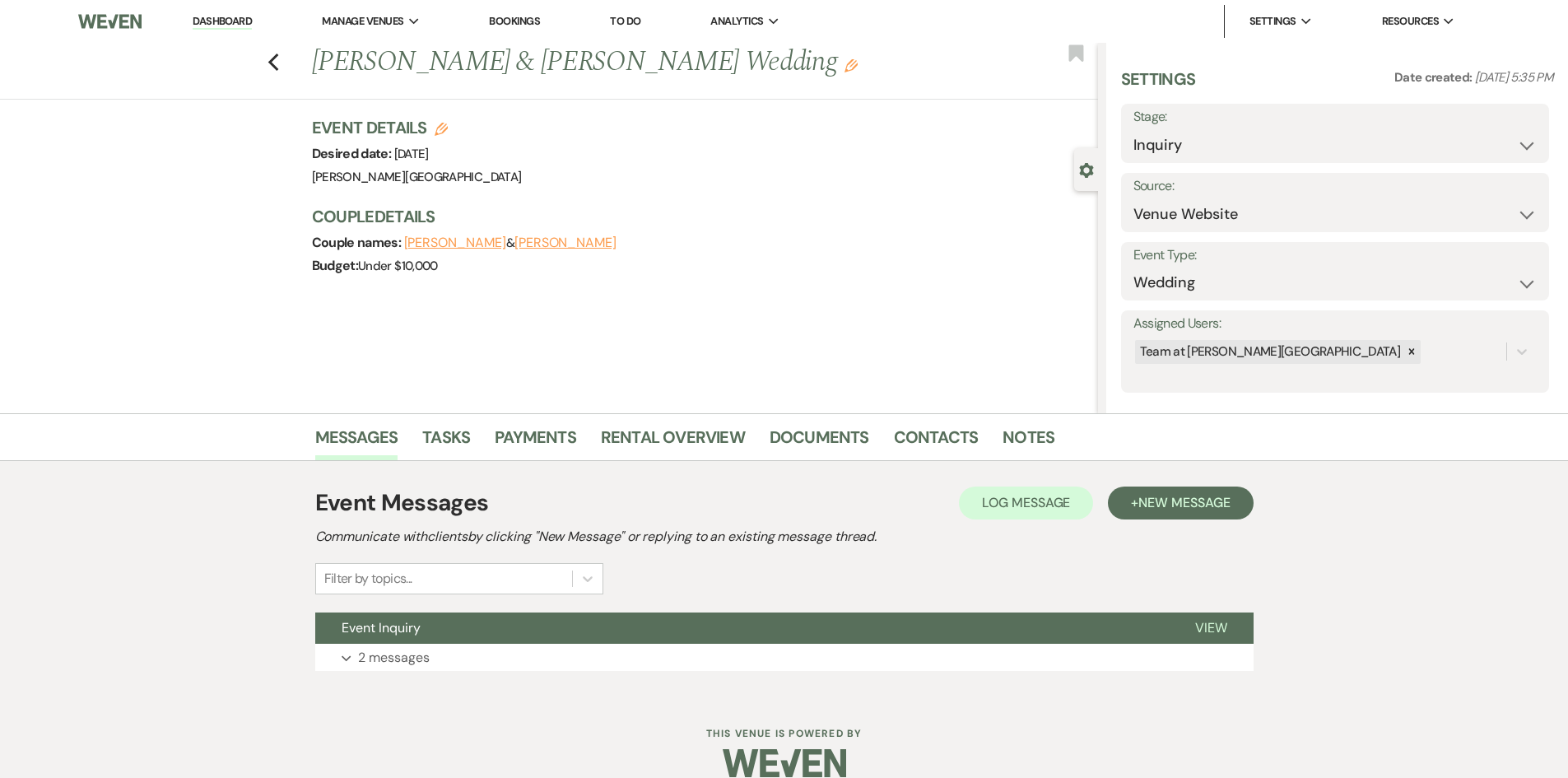
scroll to position [24, 0]
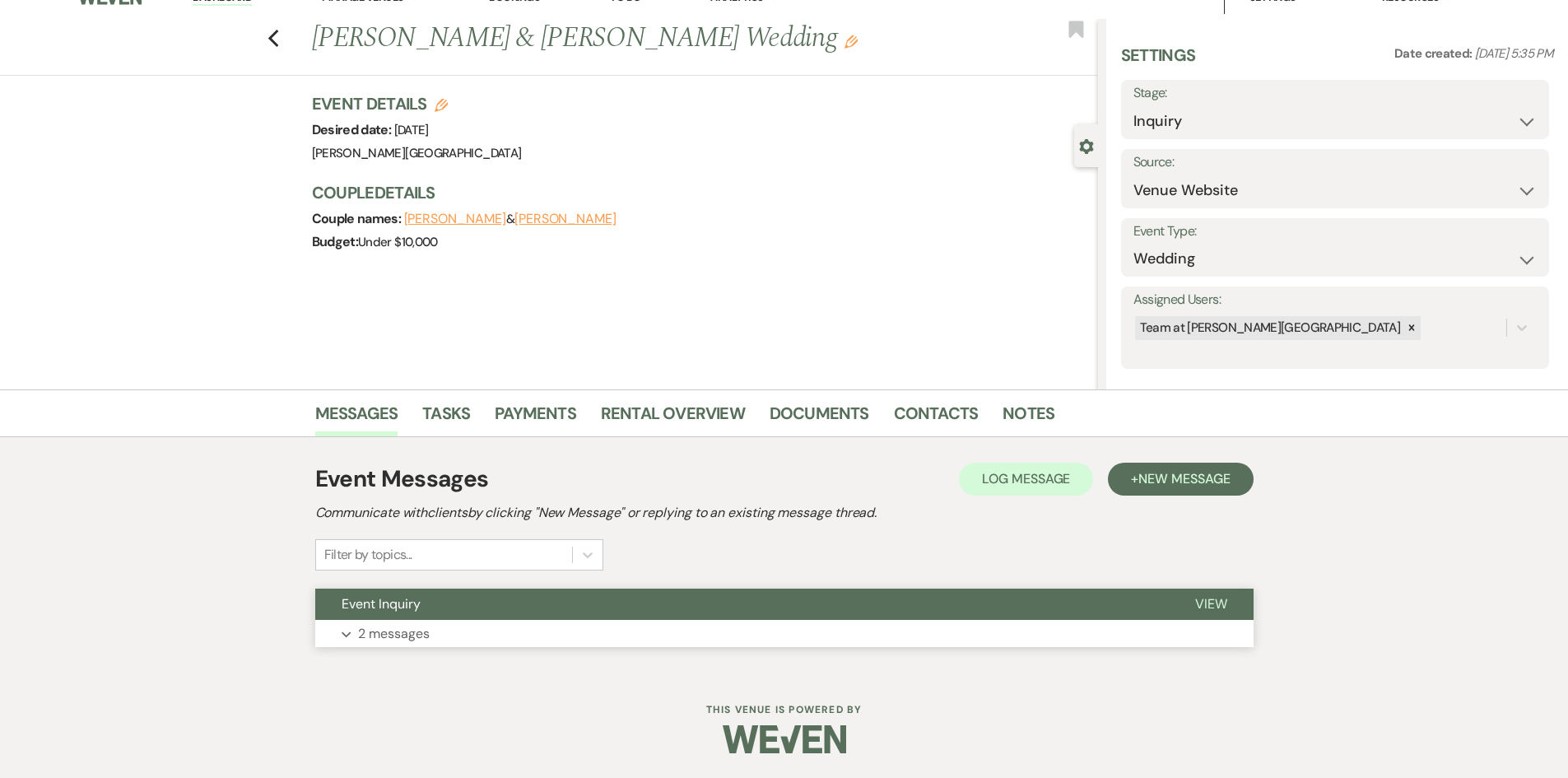
click at [412, 631] on p "2 messages" at bounding box center [393, 634] width 72 height 22
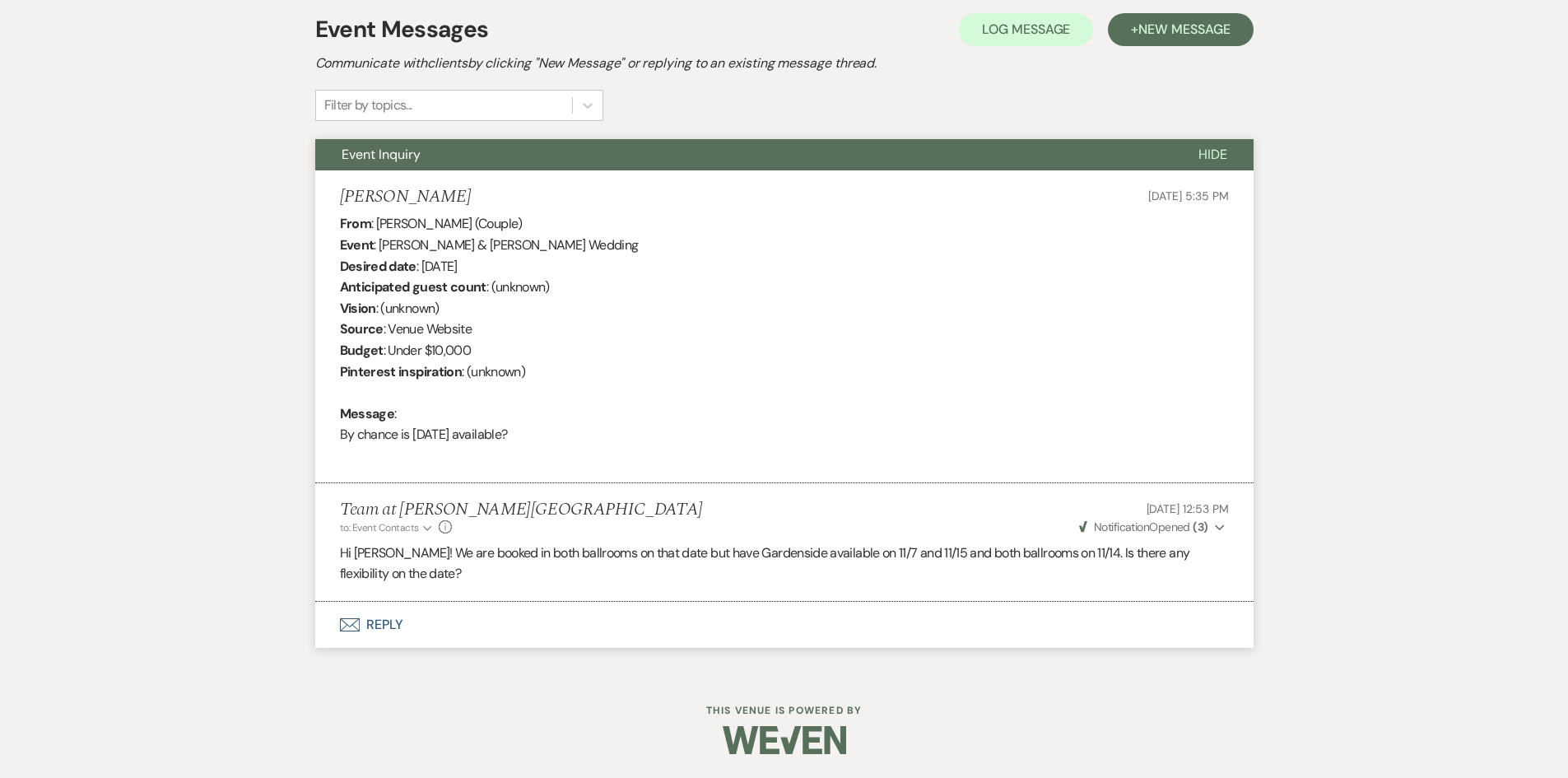
scroll to position [0, 0]
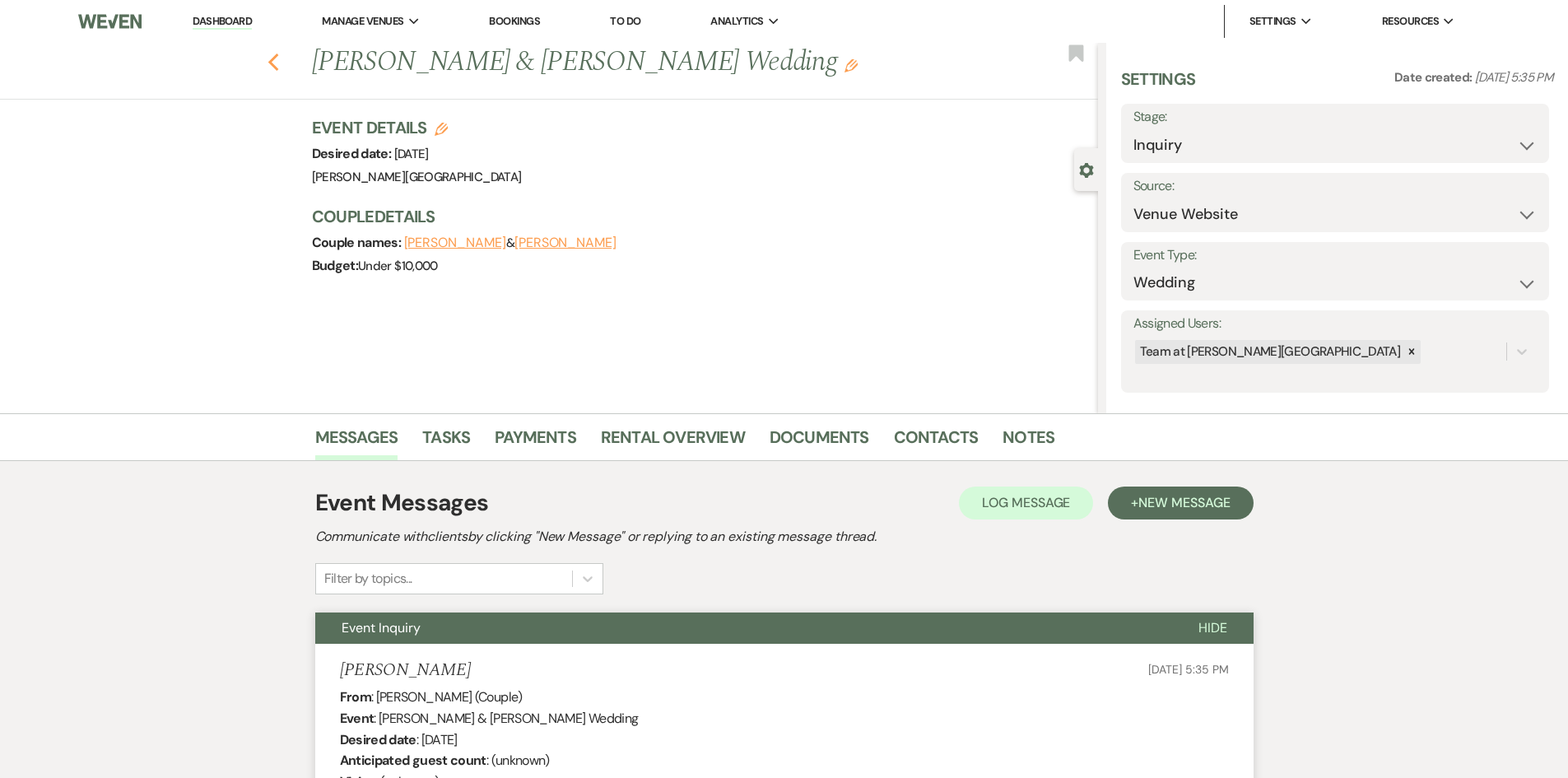
click at [277, 68] on icon "Previous" at bounding box center [273, 62] width 13 height 20
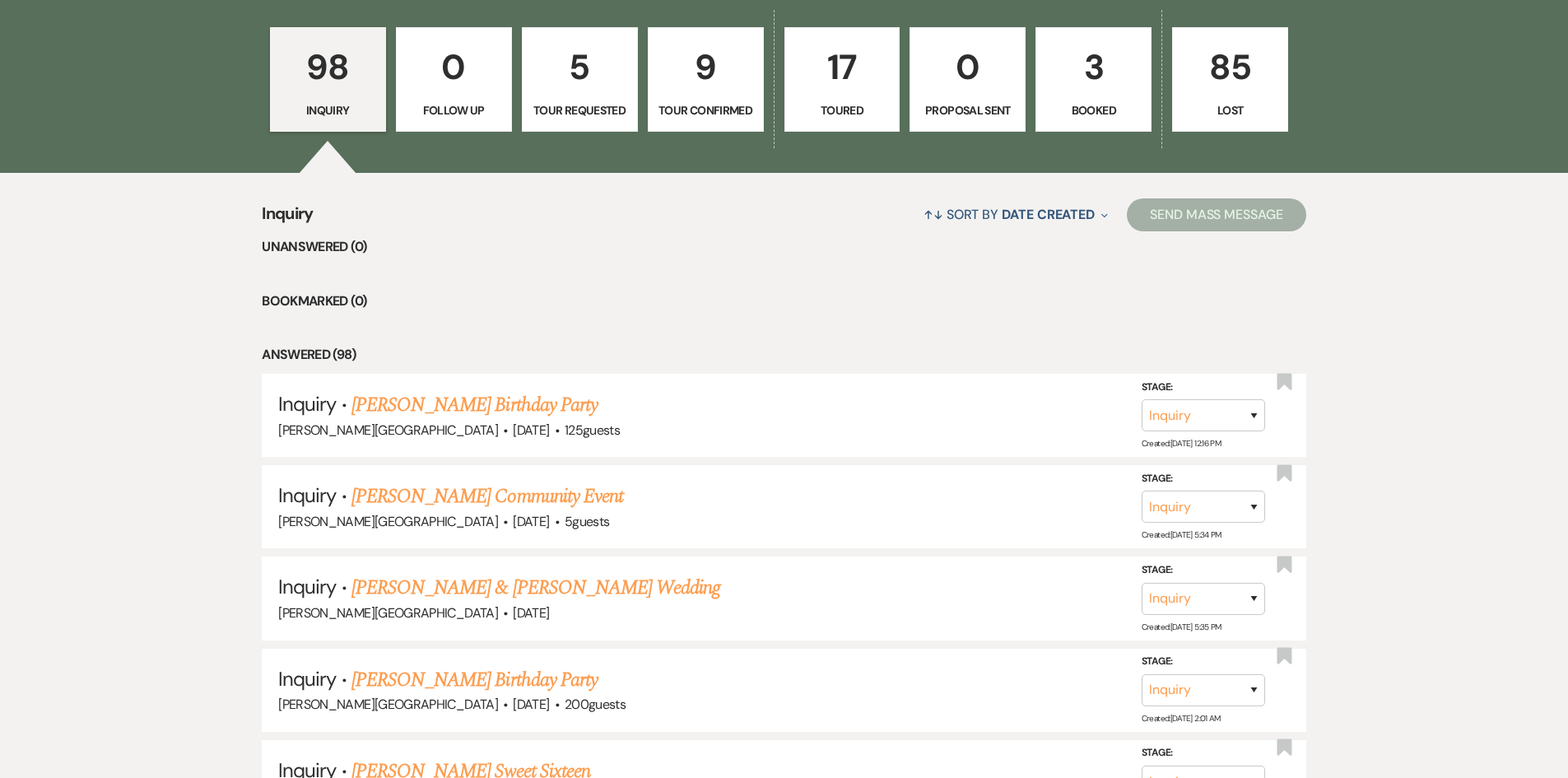
scroll to position [908, 0]
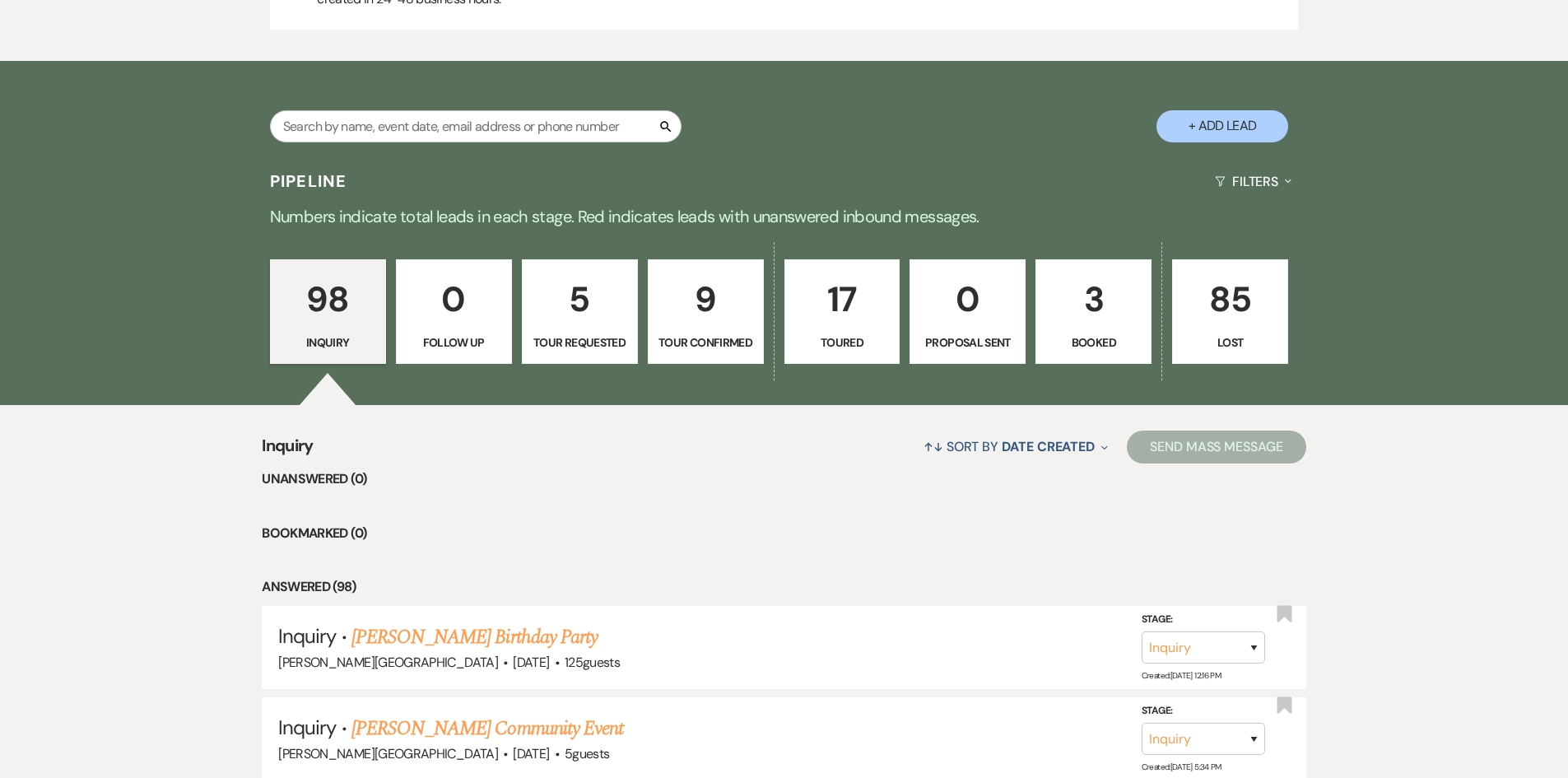
click at [599, 327] on link "5 Tour Requested" at bounding box center [579, 312] width 116 height 106
select select "2"
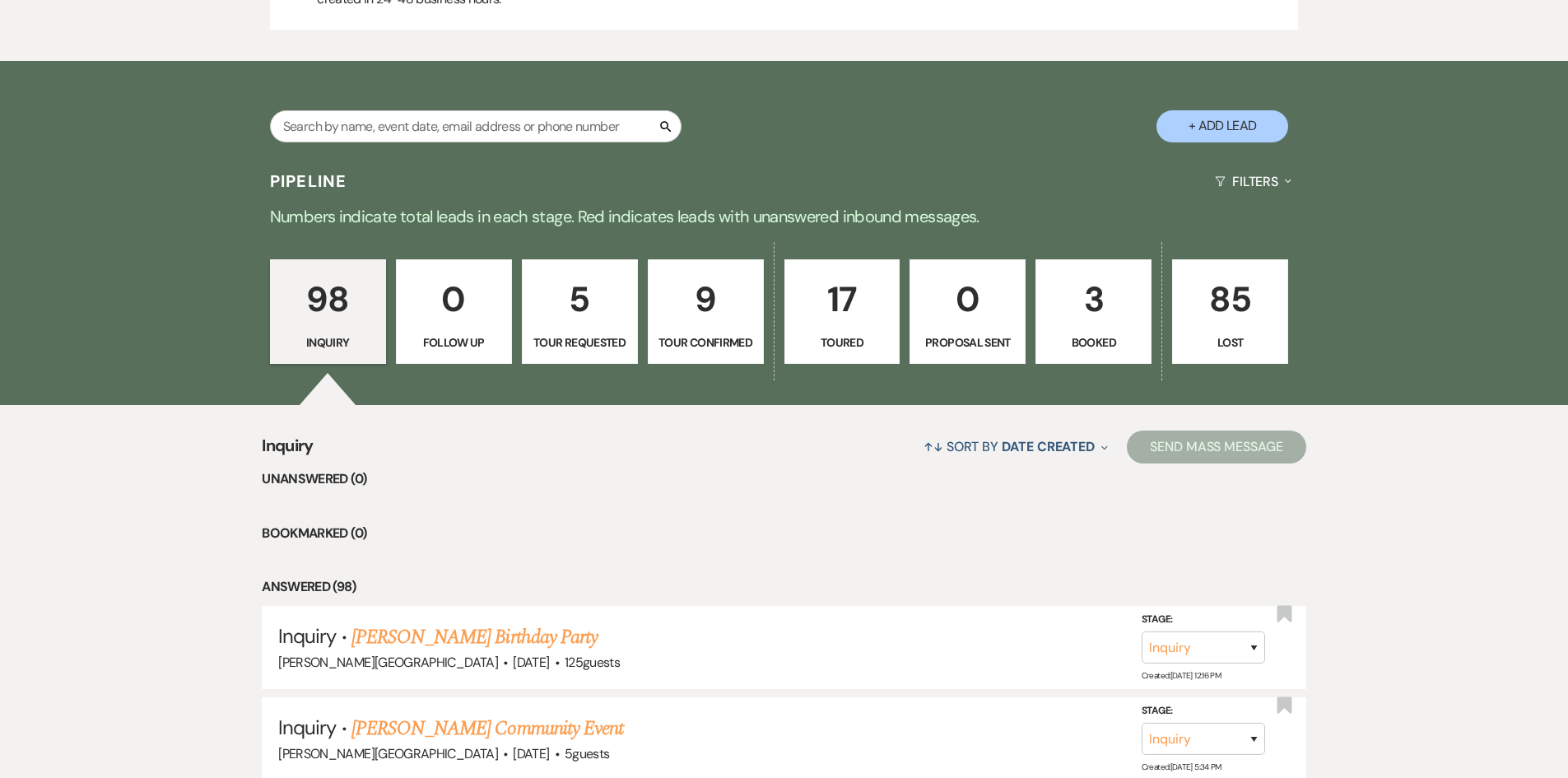
select select "2"
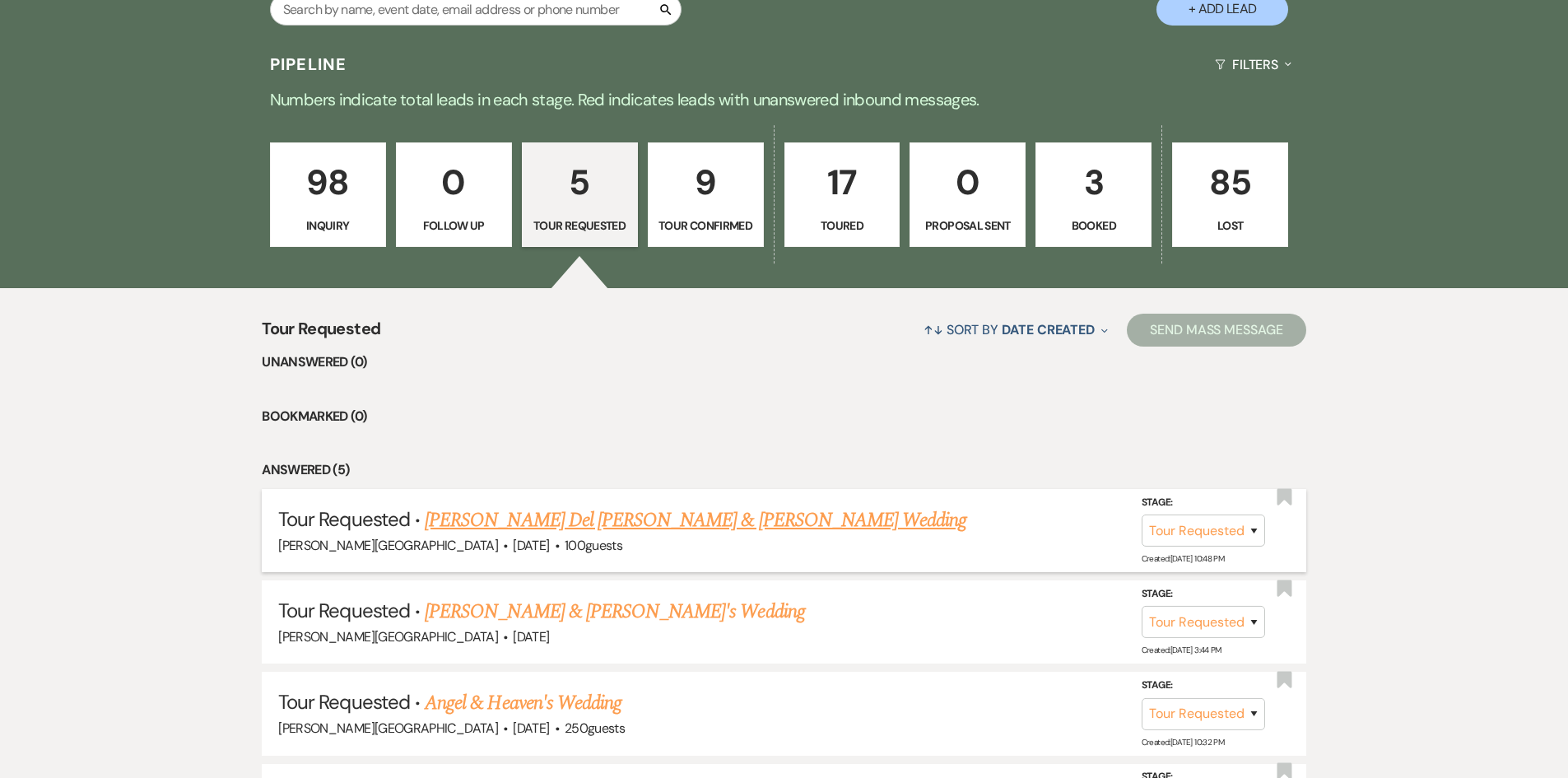
scroll to position [1238, 0]
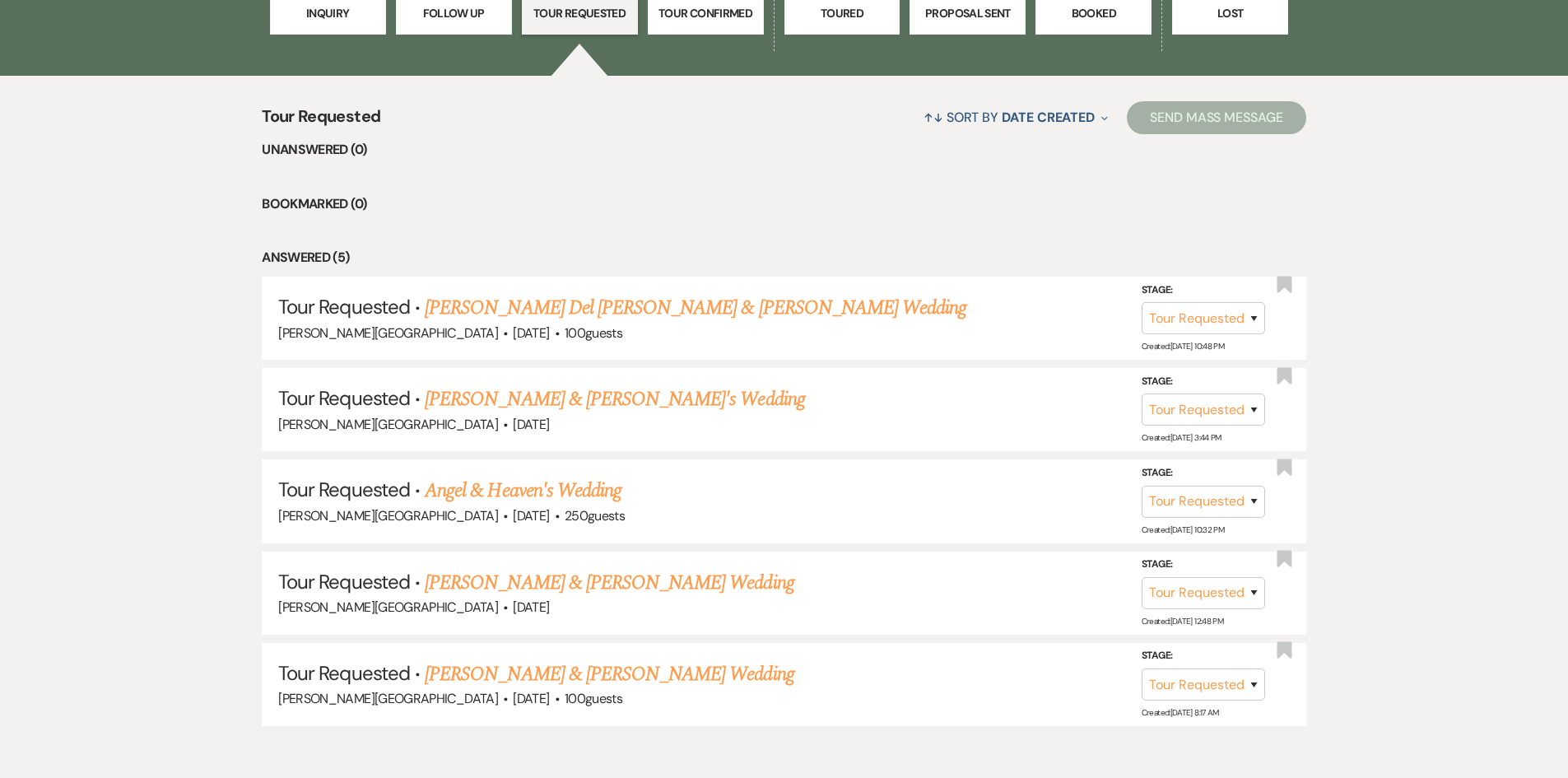
click at [308, 20] on p "Inquiry" at bounding box center [328, 13] width 95 height 18
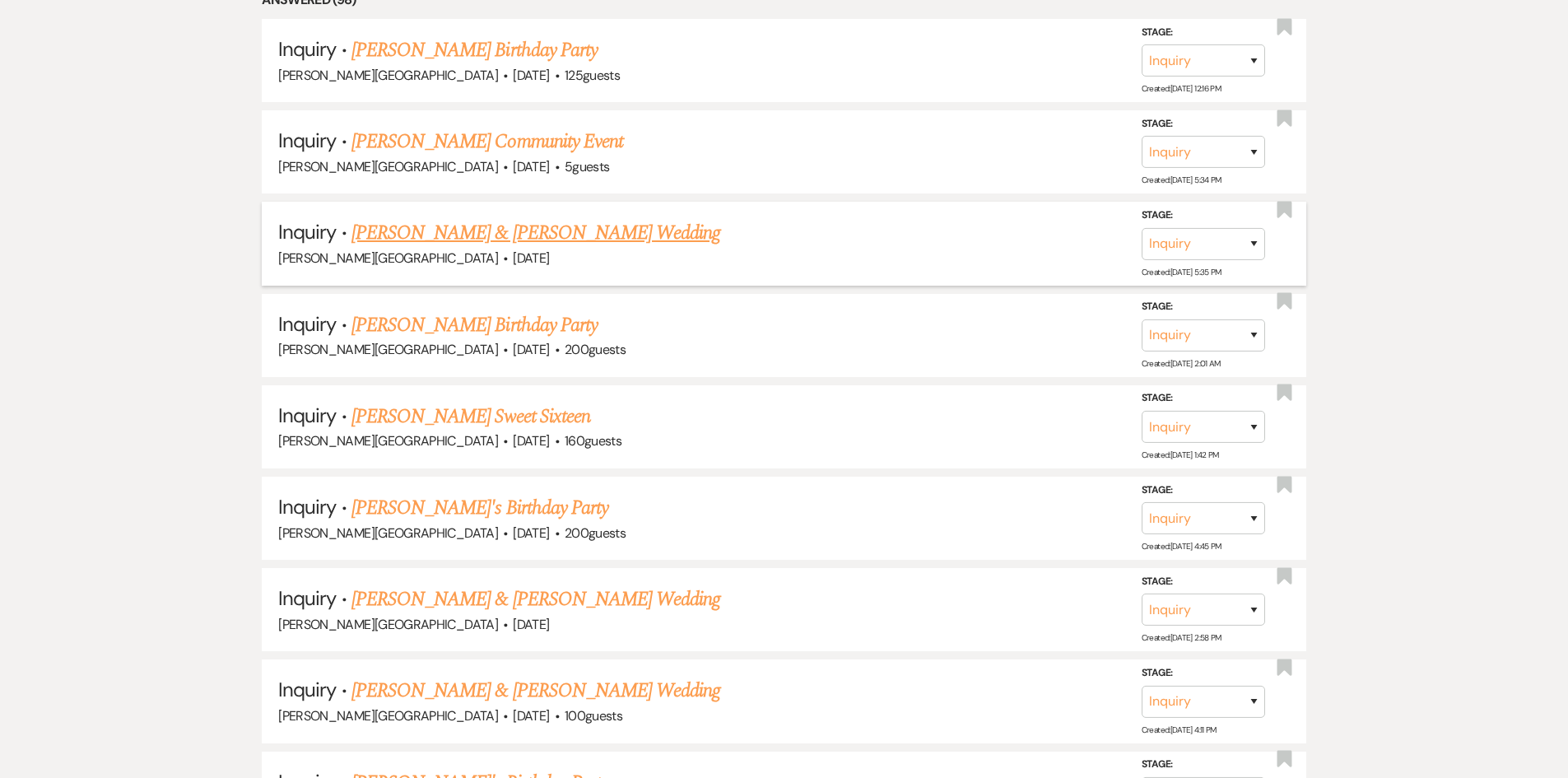
scroll to position [1518, 0]
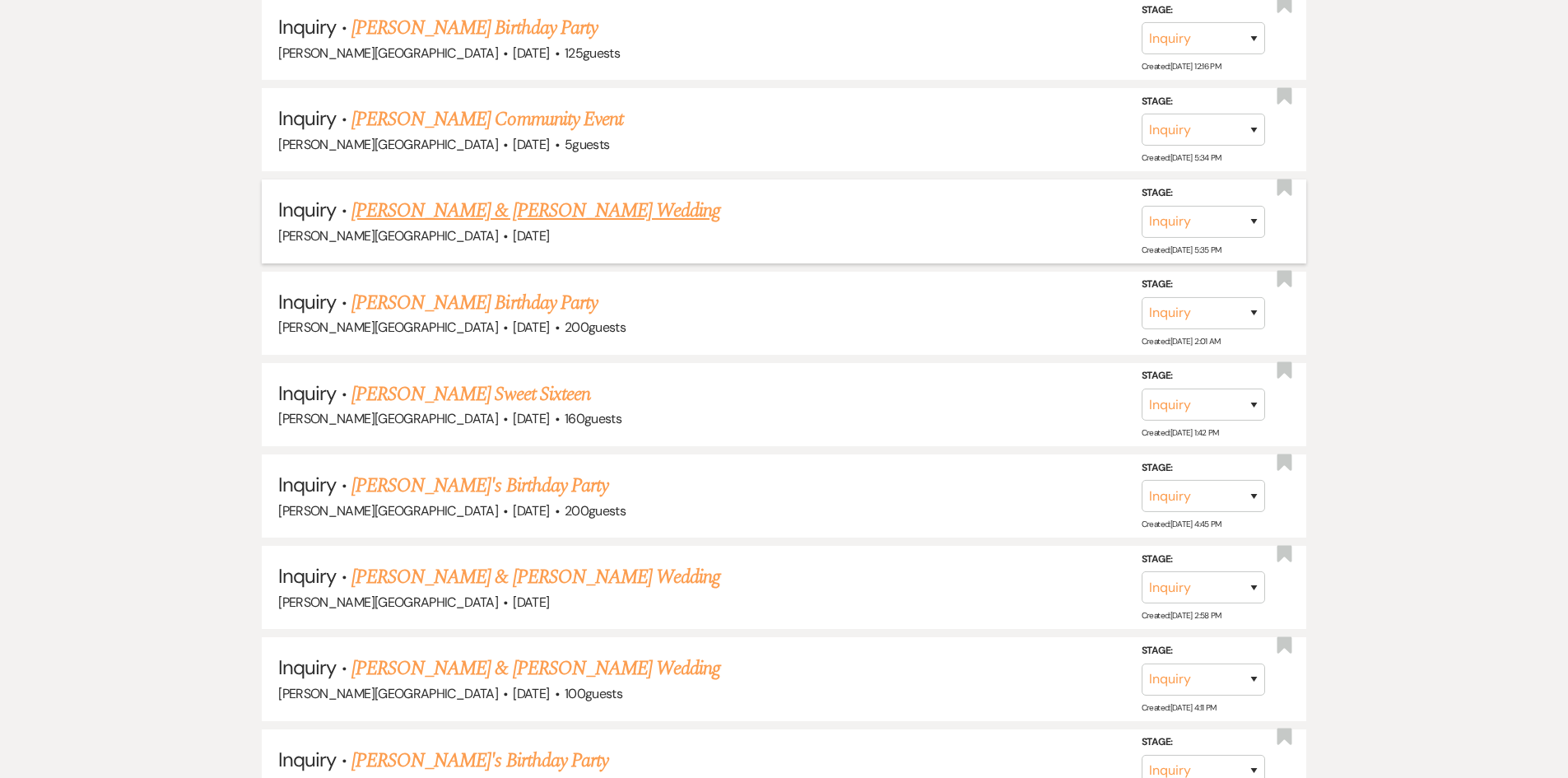
click at [459, 217] on link "[PERSON_NAME] & [PERSON_NAME] Wedding" at bounding box center [536, 211] width 369 height 30
select select "5"
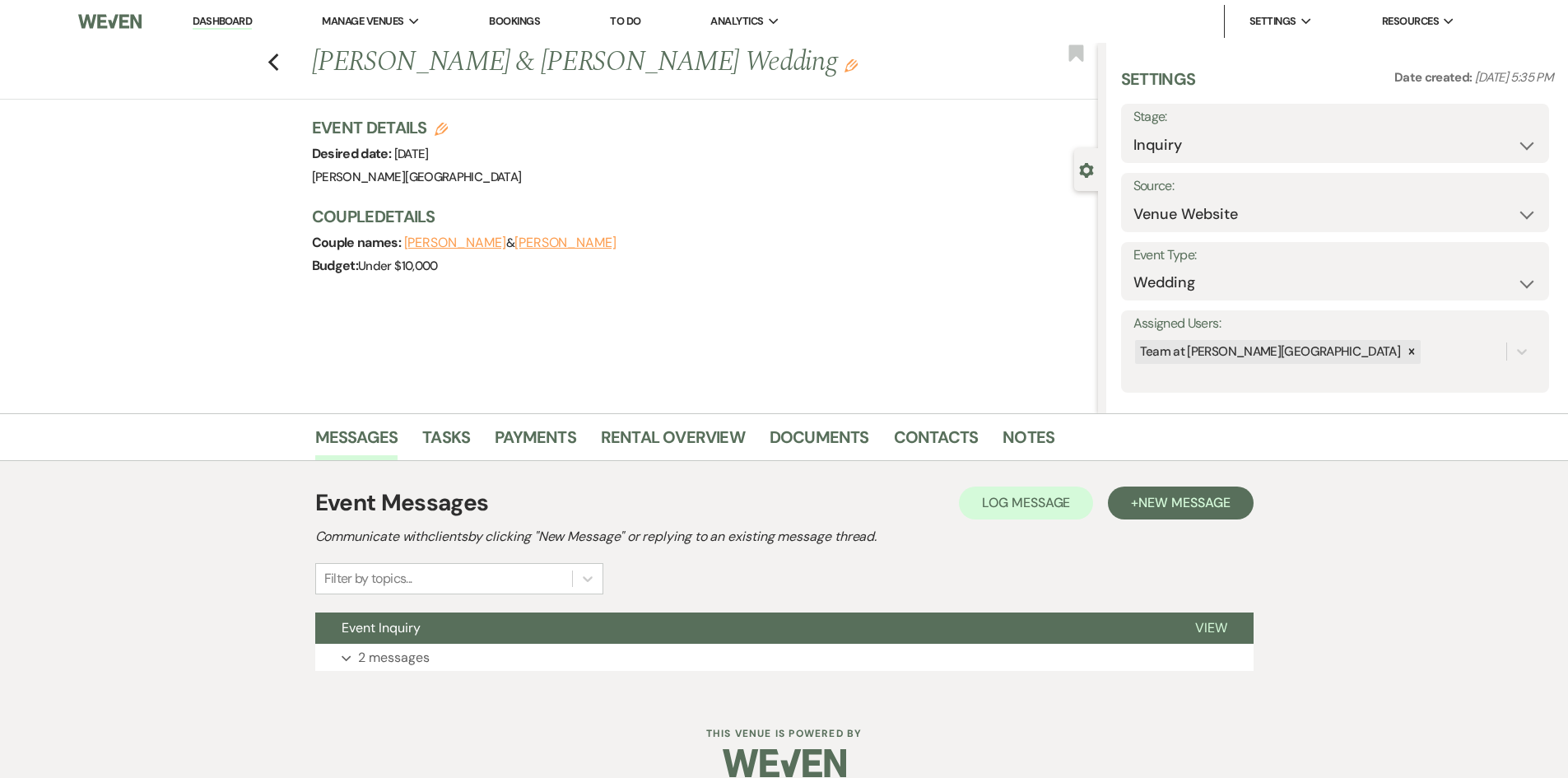
scroll to position [24, 0]
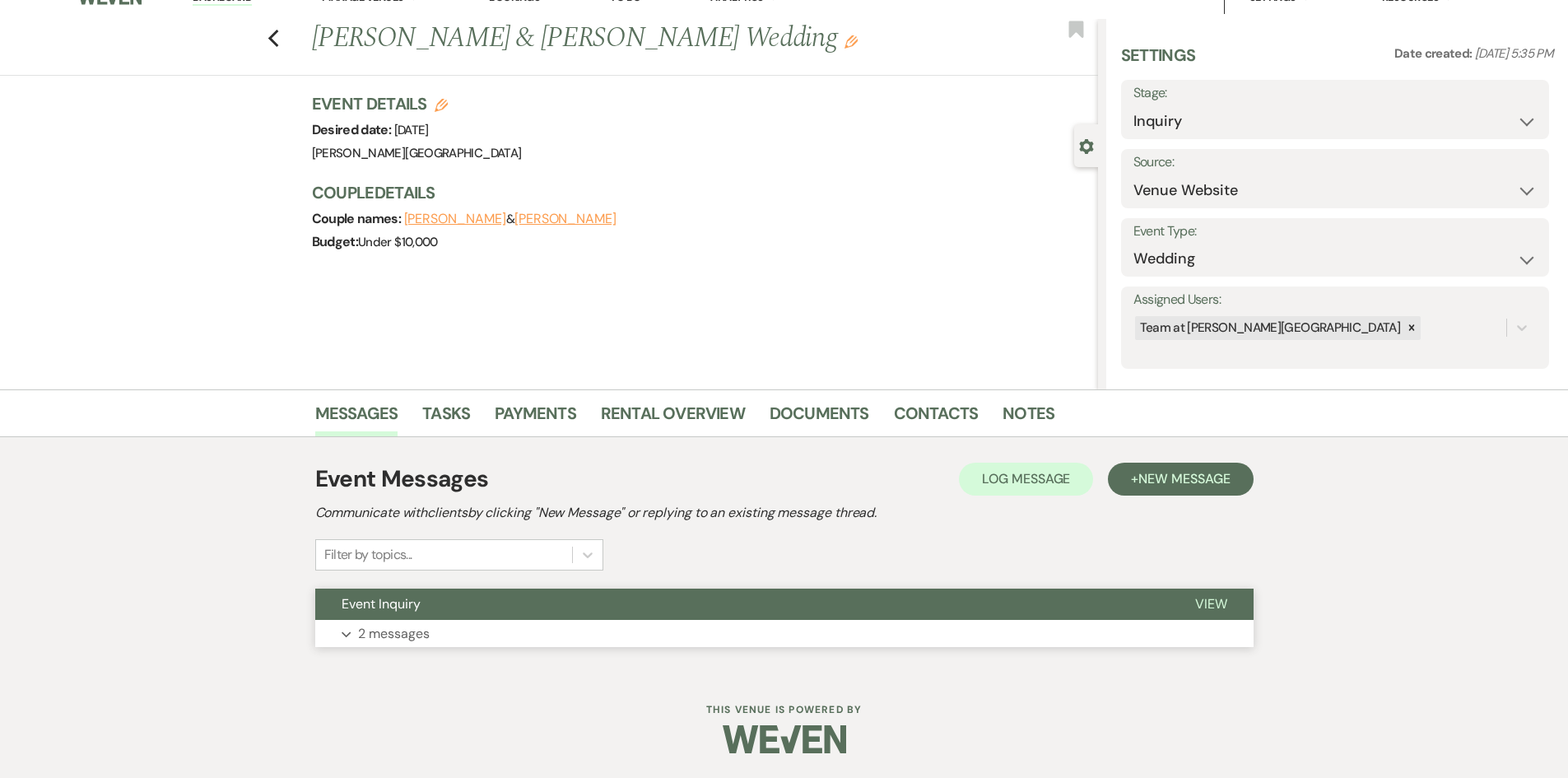
click at [406, 632] on p "2 messages" at bounding box center [393, 634] width 72 height 22
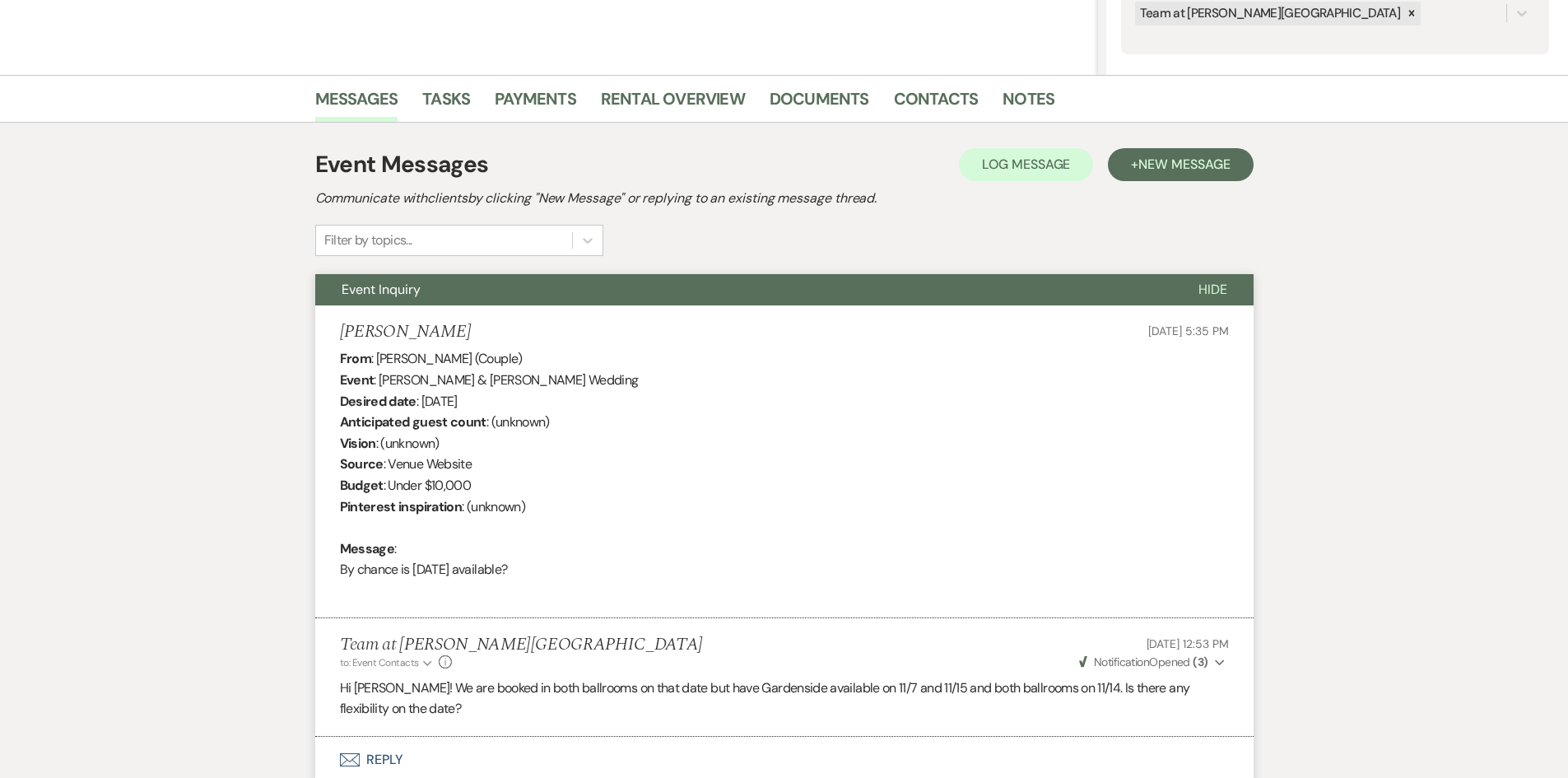
scroll to position [310, 0]
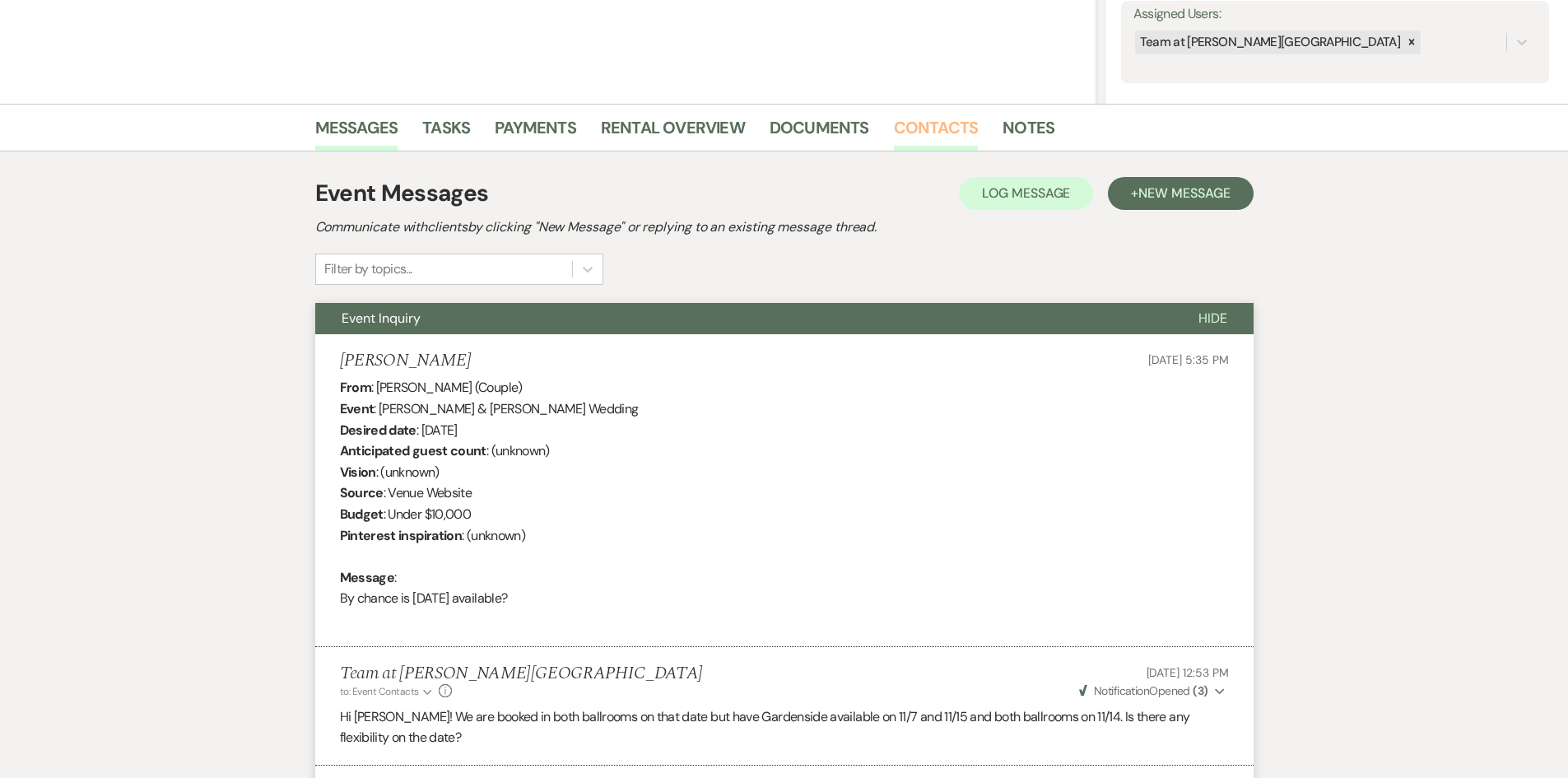
click at [912, 134] on link "Contacts" at bounding box center [936, 132] width 85 height 36
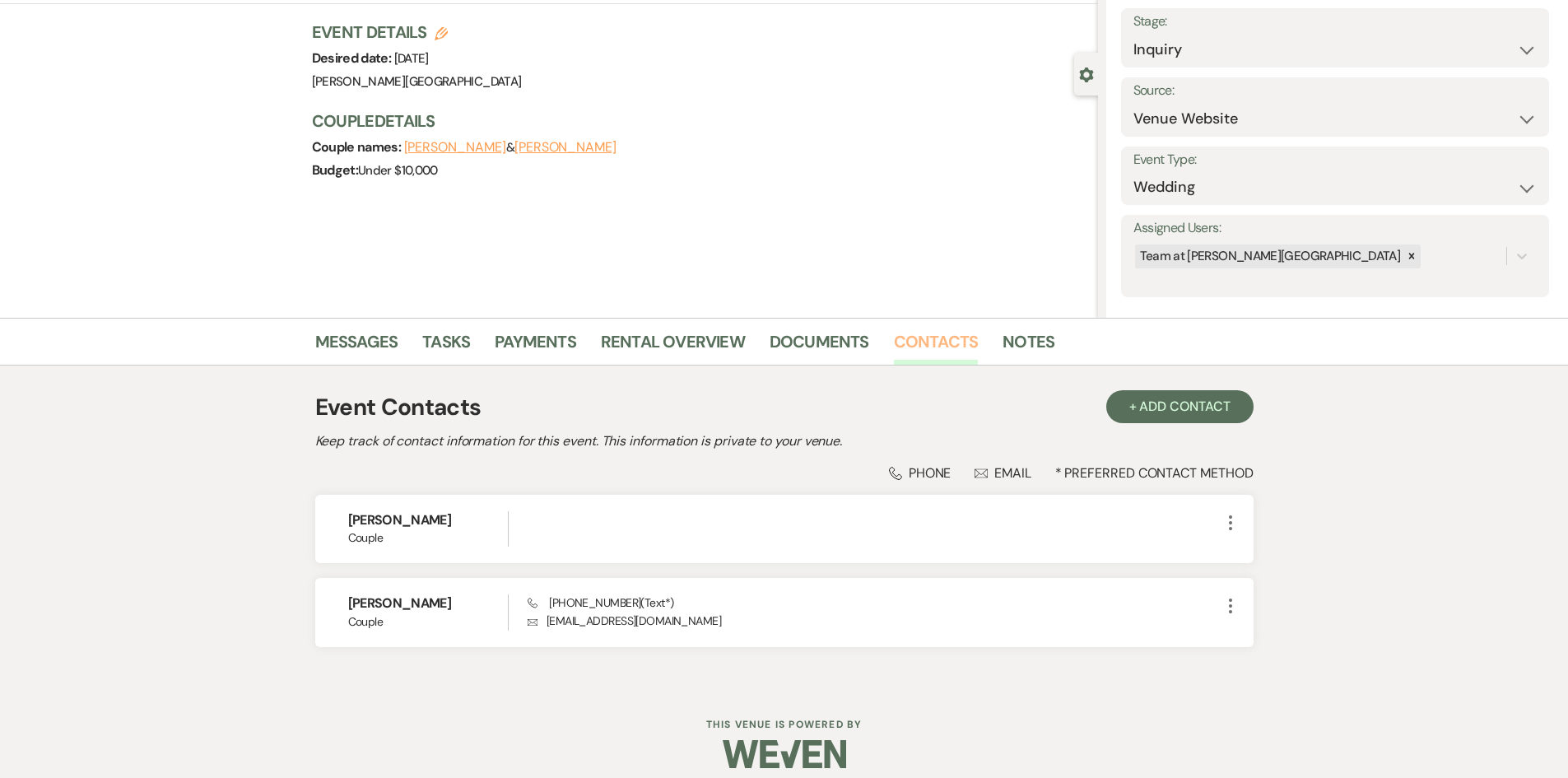
scroll to position [110, 0]
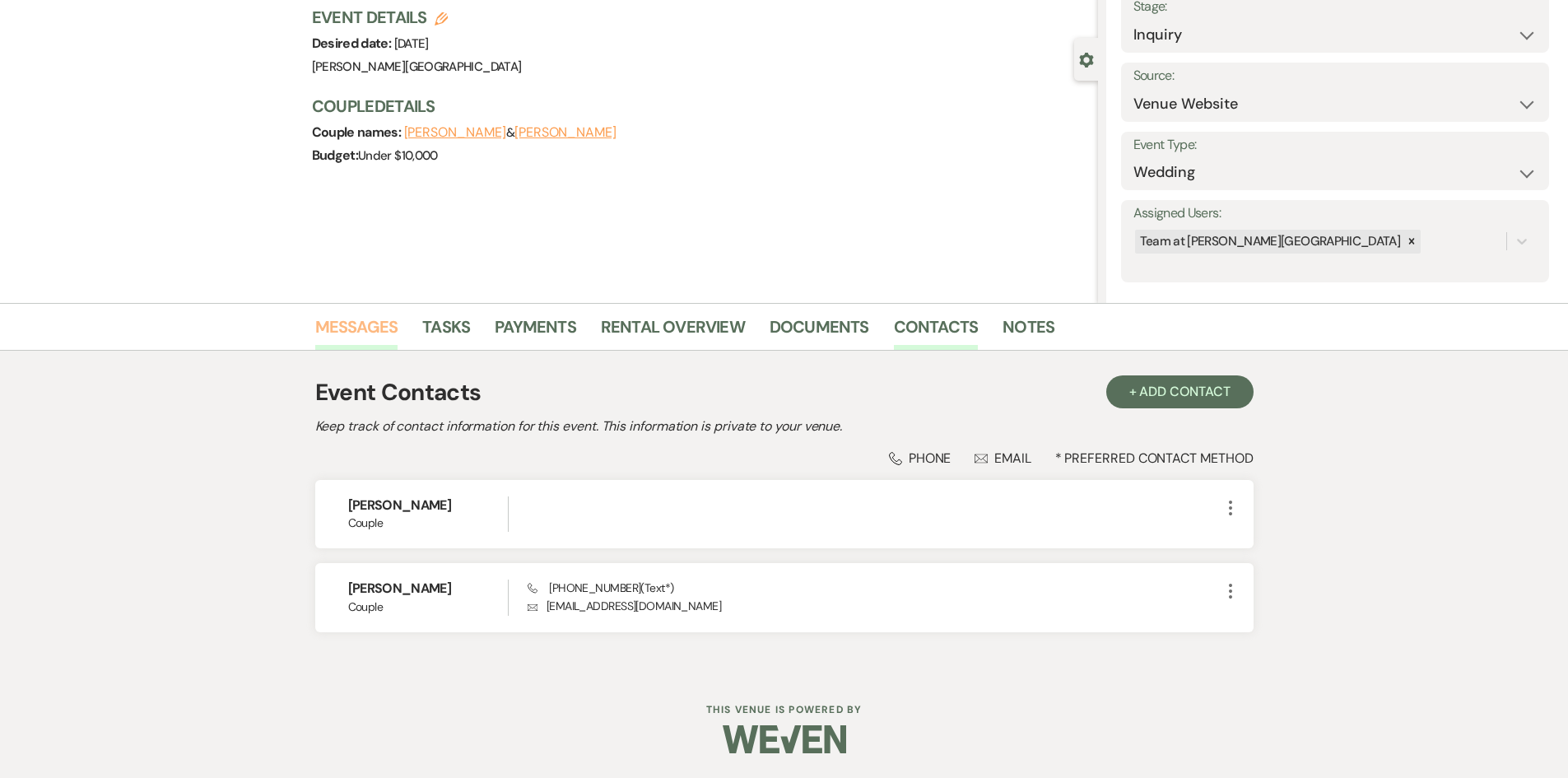
click at [355, 329] on link "Messages" at bounding box center [357, 331] width 83 height 36
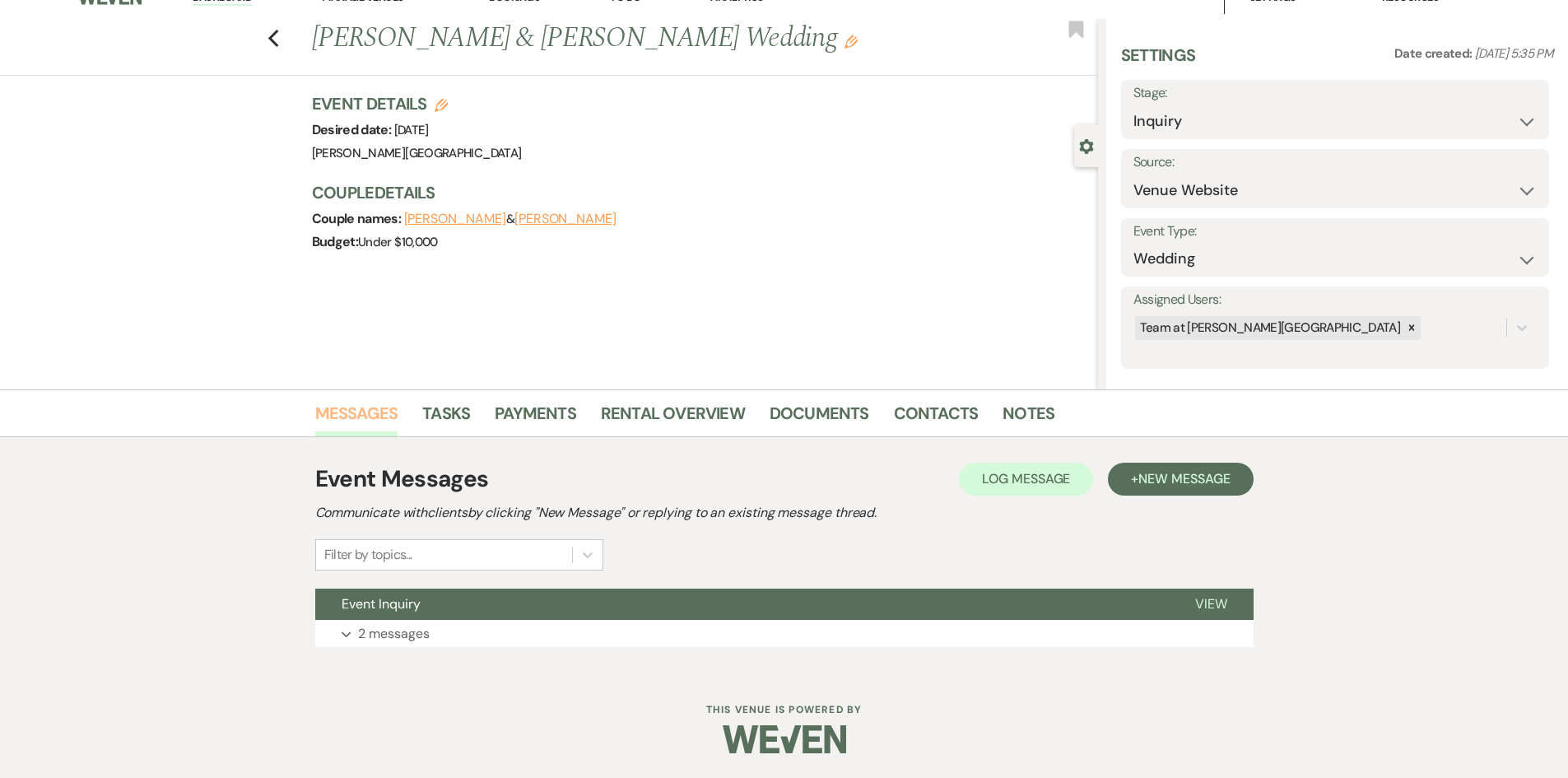
scroll to position [24, 0]
click at [378, 631] on p "2 messages" at bounding box center [393, 634] width 72 height 22
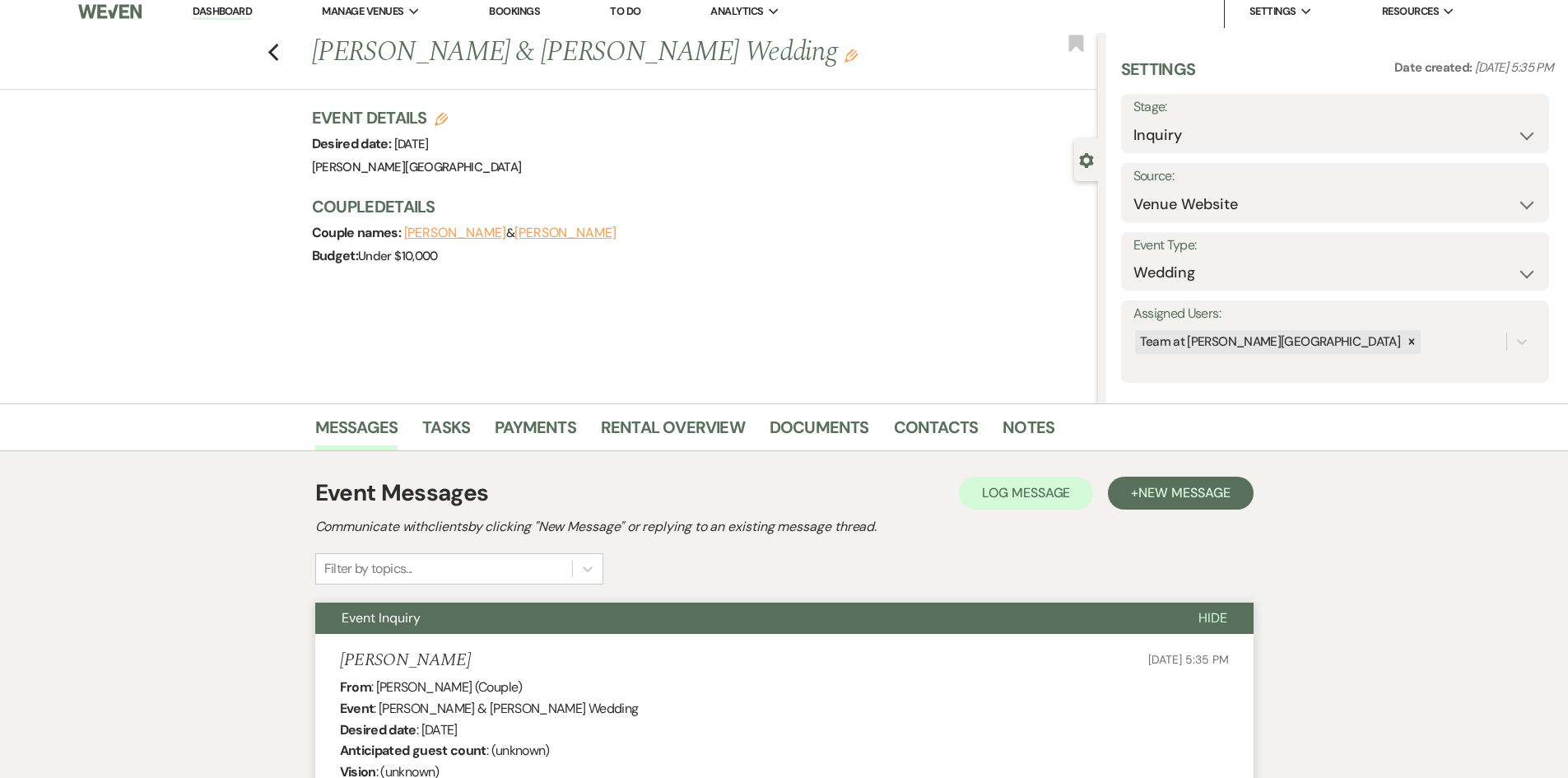
scroll to position [0, 0]
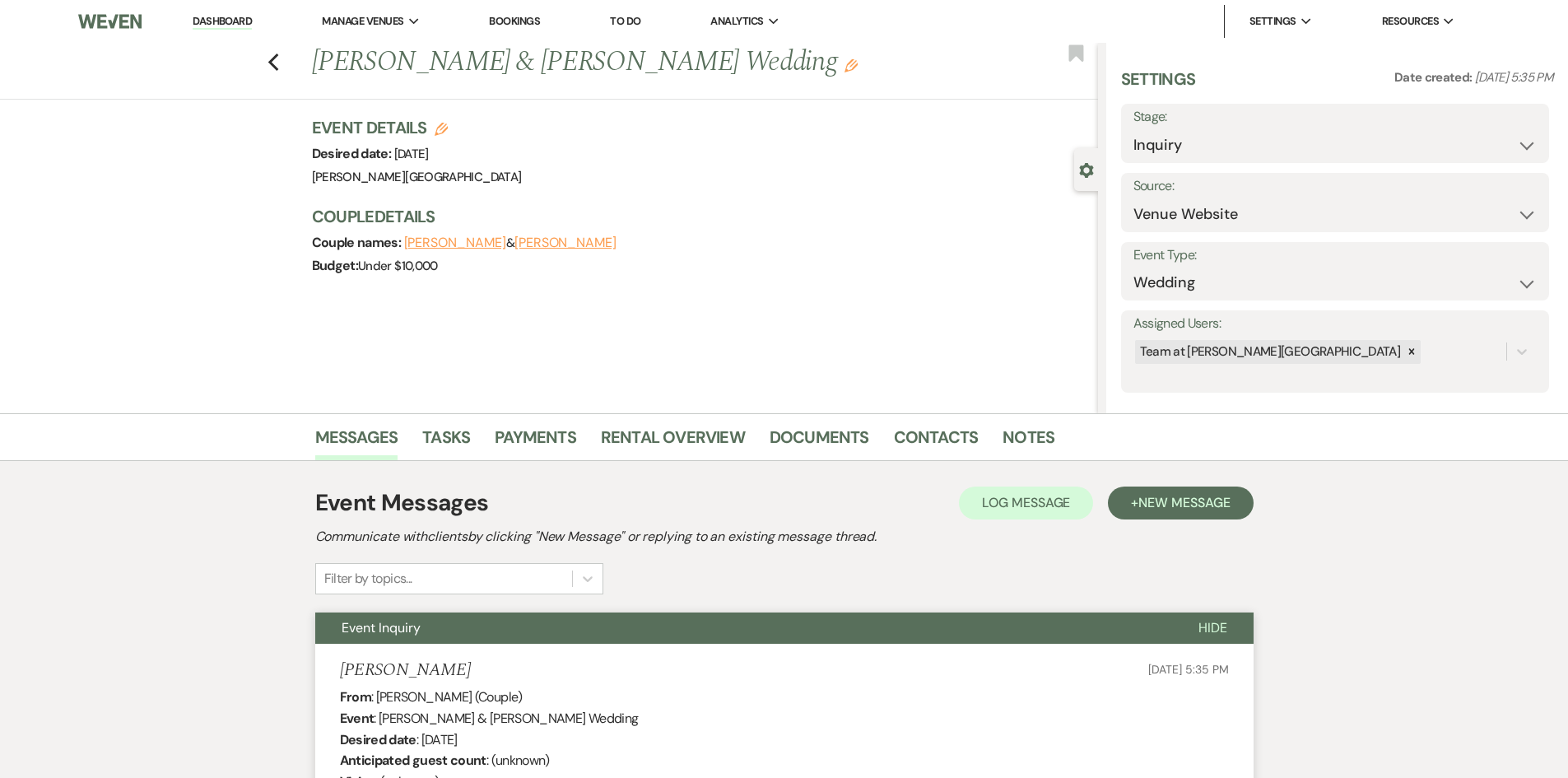
click at [287, 69] on div "Previous [PERSON_NAME] & [PERSON_NAME] Wedding Edit Bookmark" at bounding box center [545, 71] width 1106 height 57
click at [280, 69] on icon "Previous" at bounding box center [273, 62] width 13 height 20
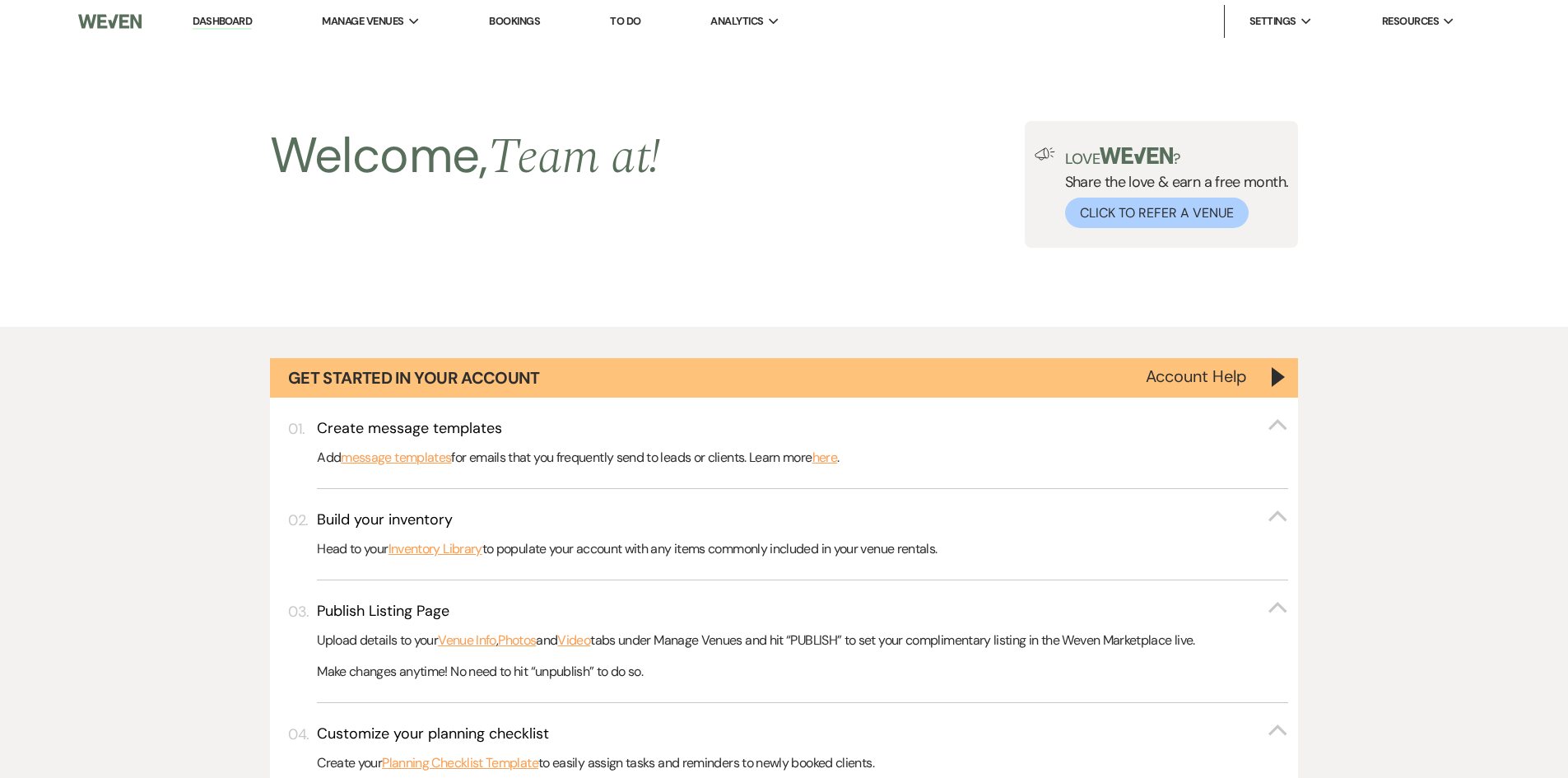
scroll to position [1518, 0]
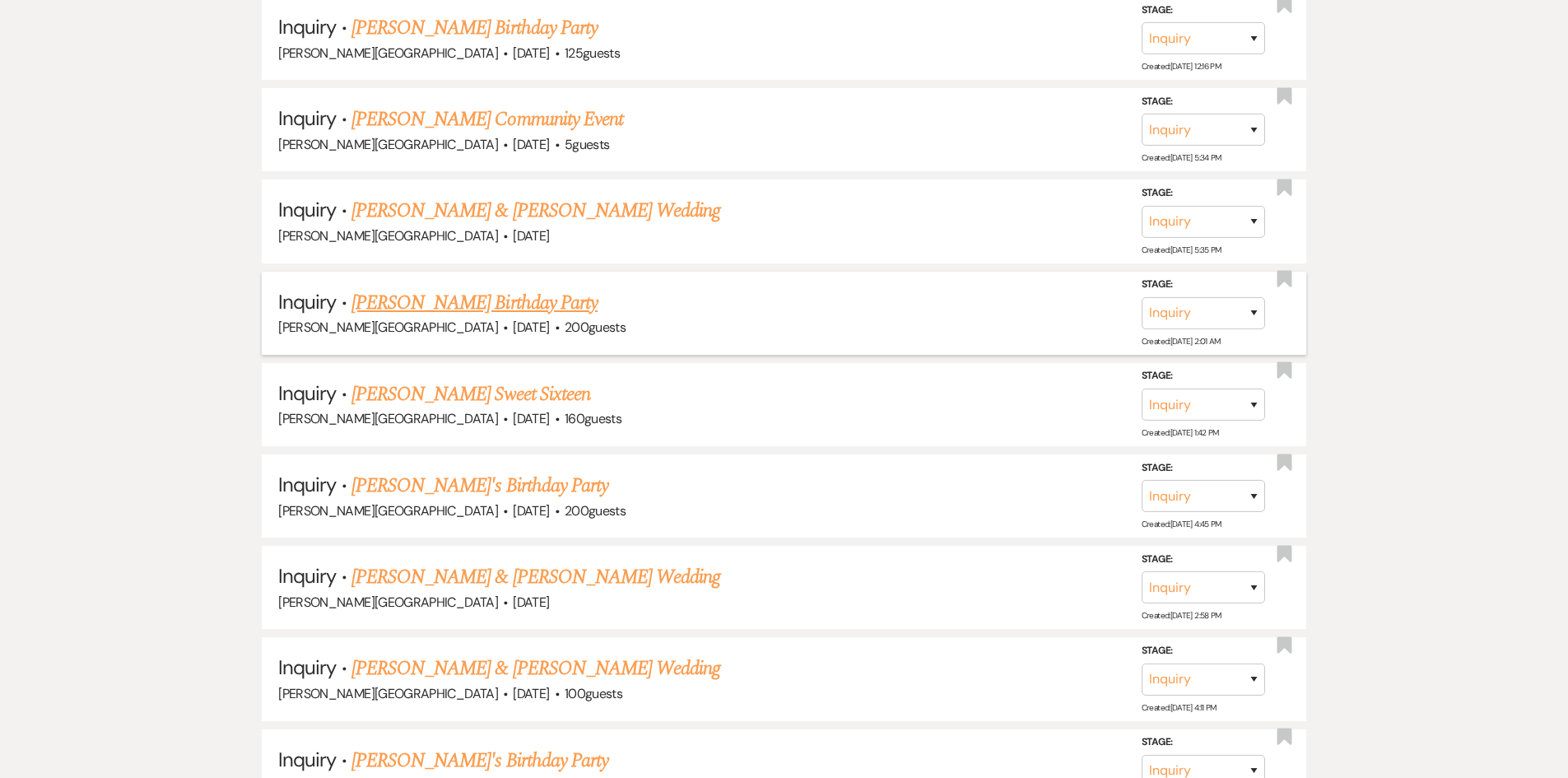
click at [473, 301] on link "[PERSON_NAME] Birthday Party" at bounding box center [475, 303] width 246 height 30
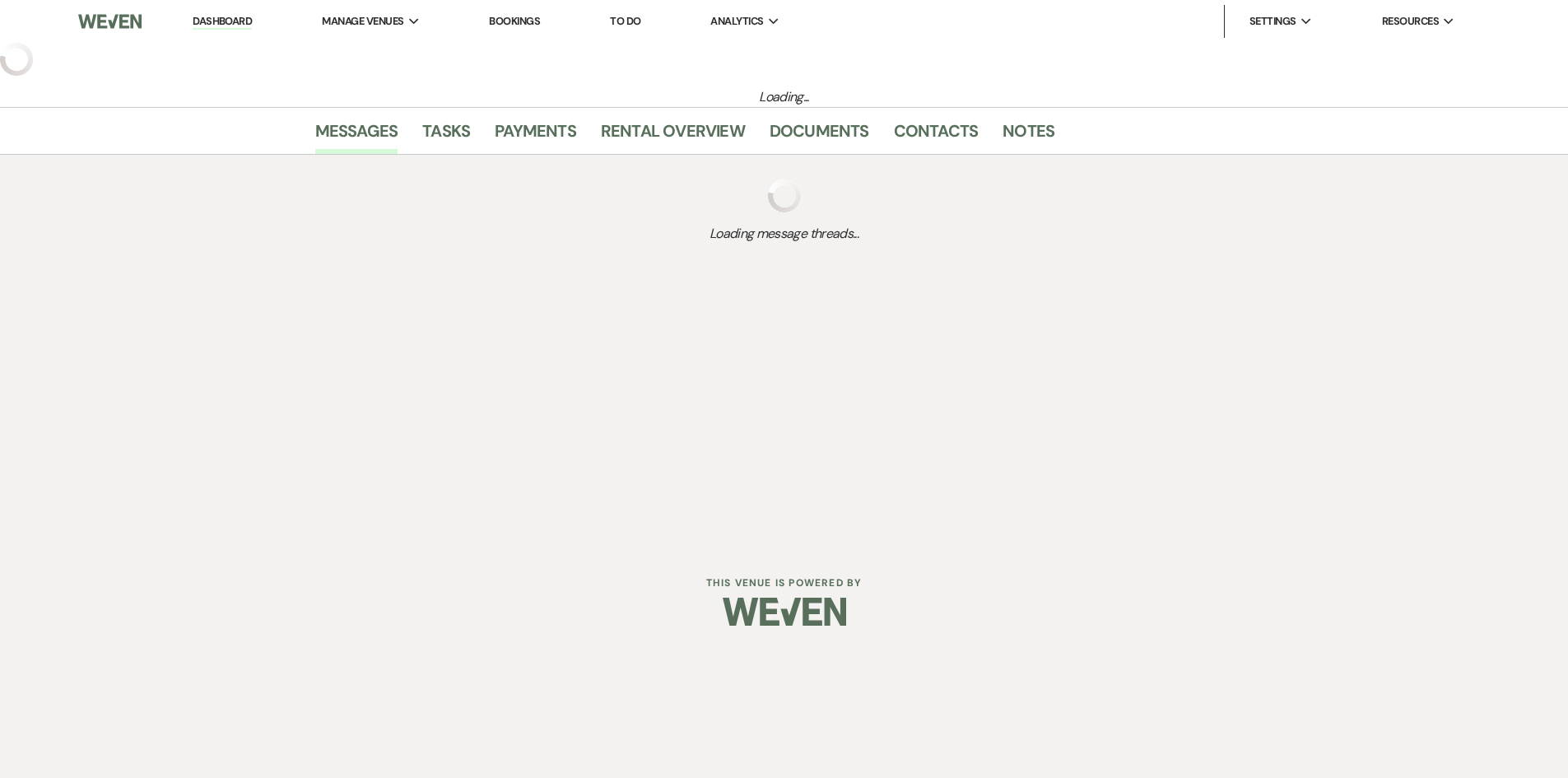
select select "5"
select select "4"
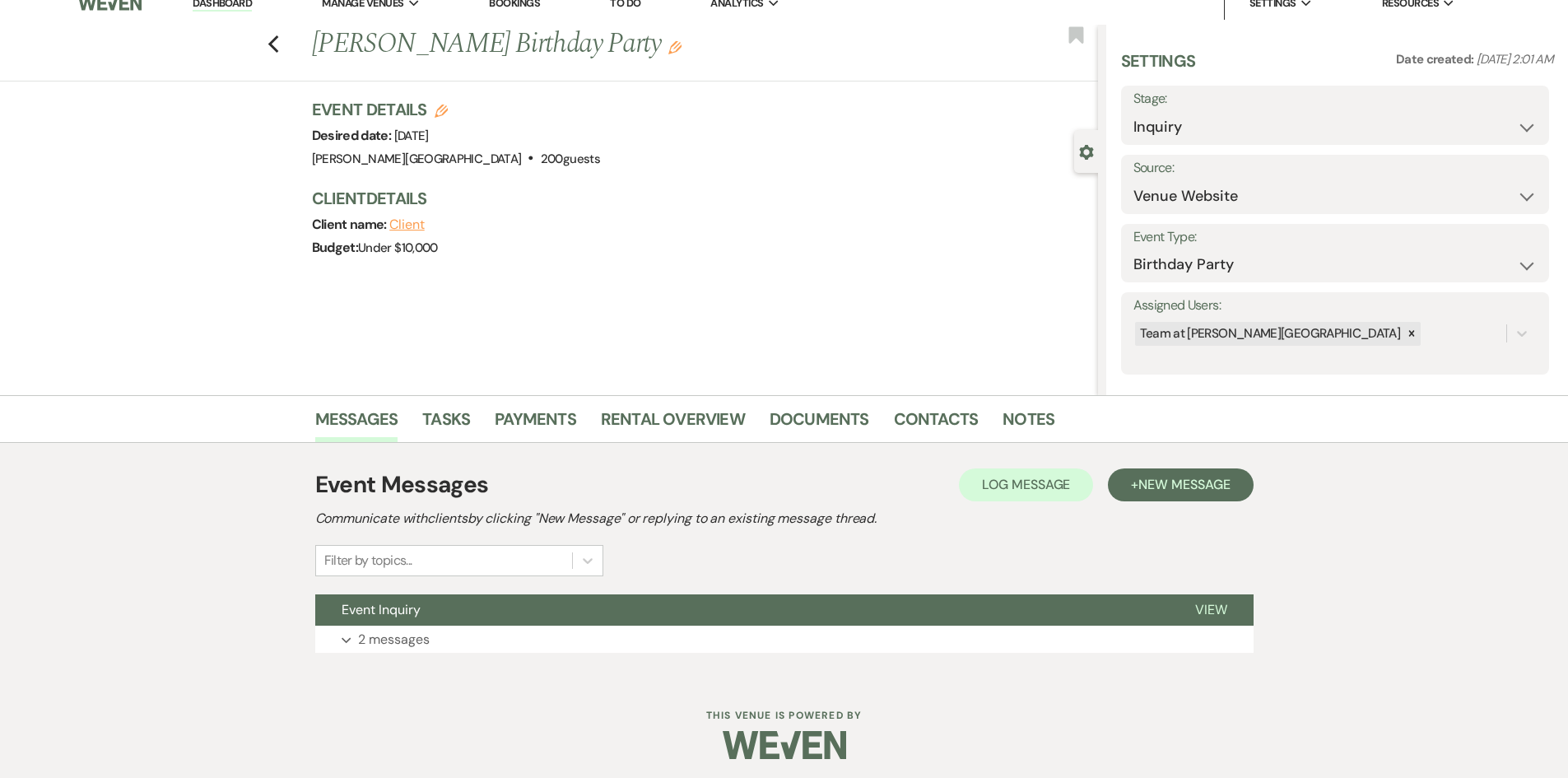
scroll to position [24, 0]
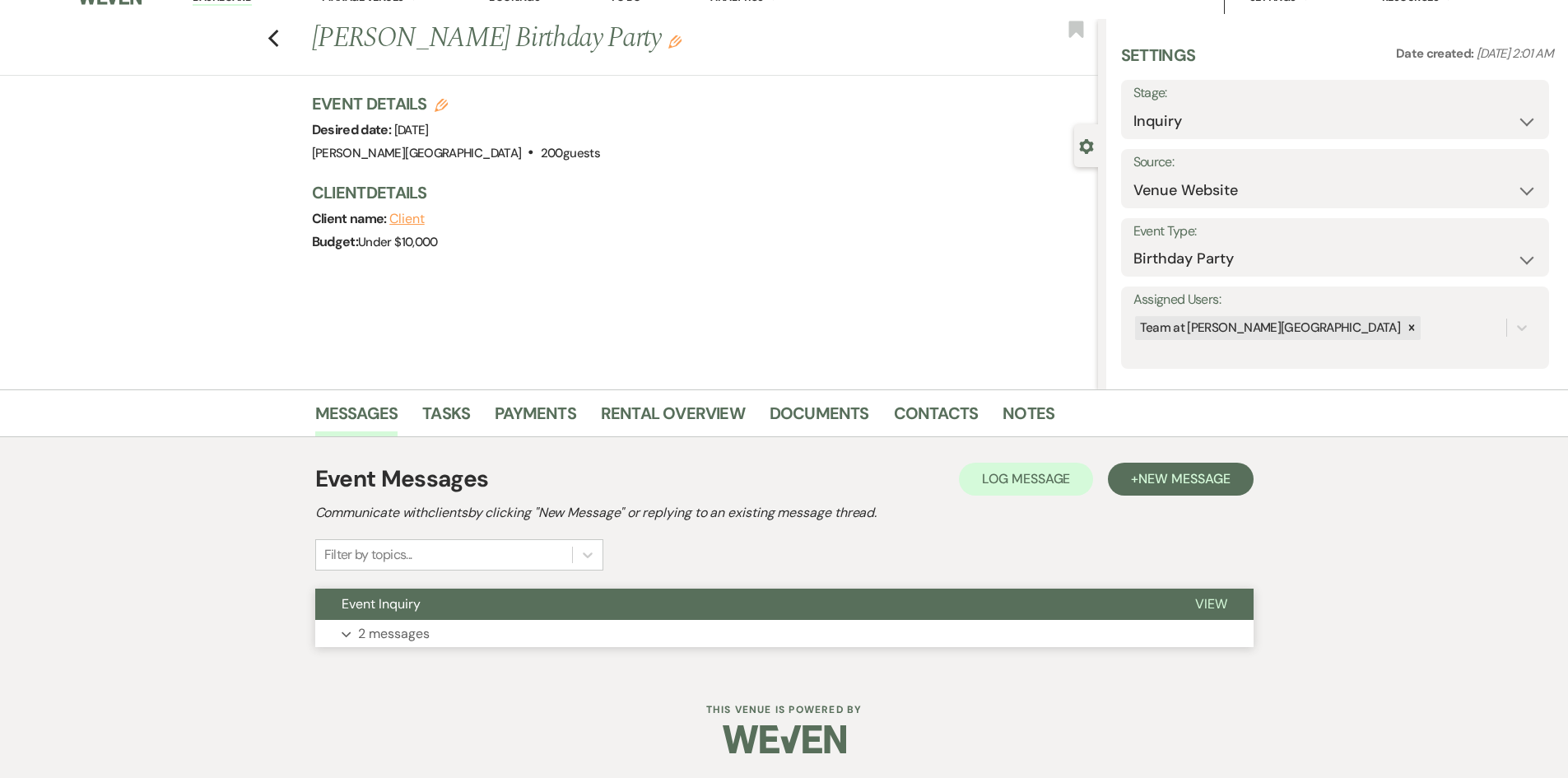
click at [384, 636] on p "2 messages" at bounding box center [393, 634] width 72 height 22
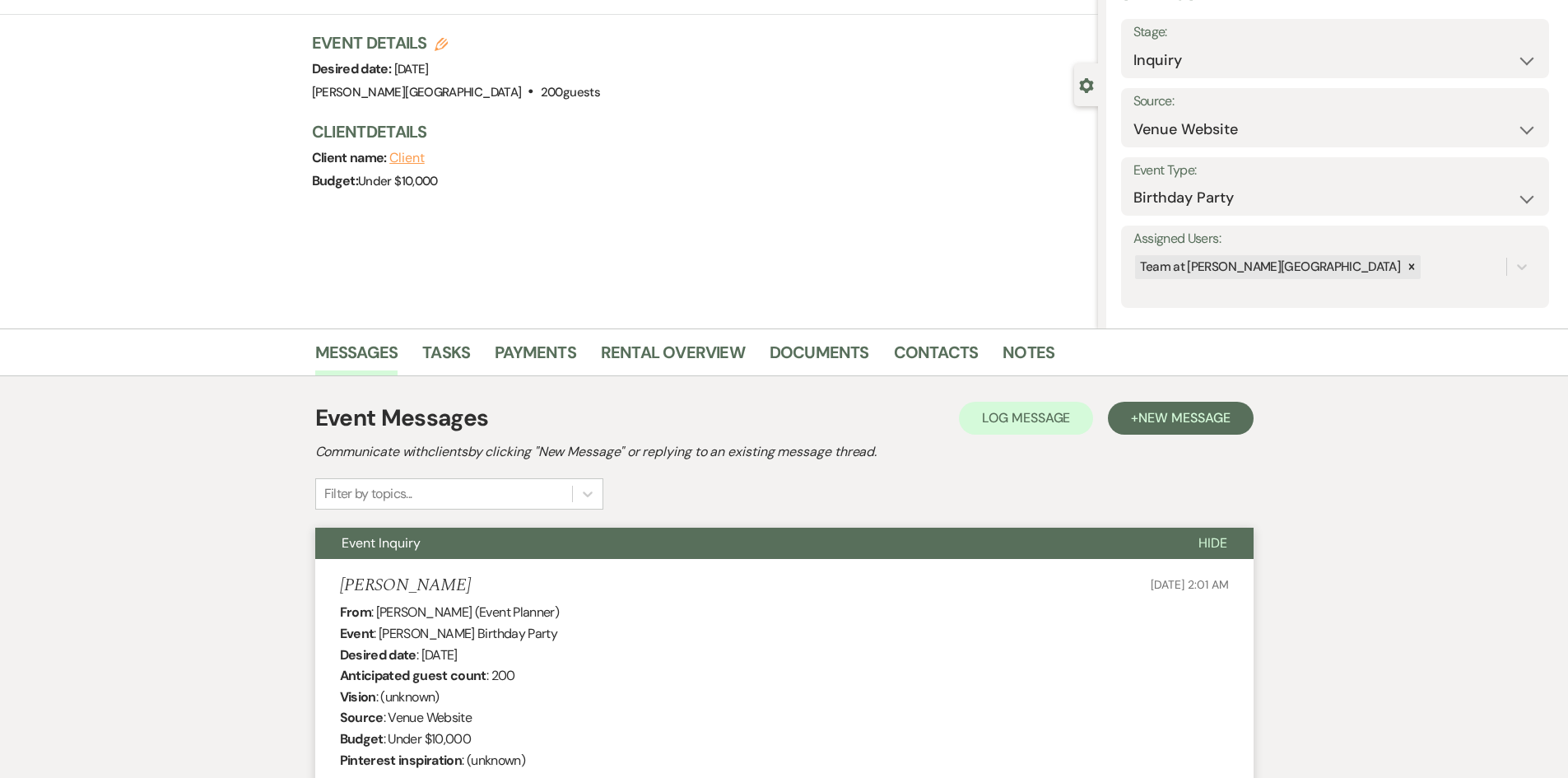
scroll to position [165, 0]
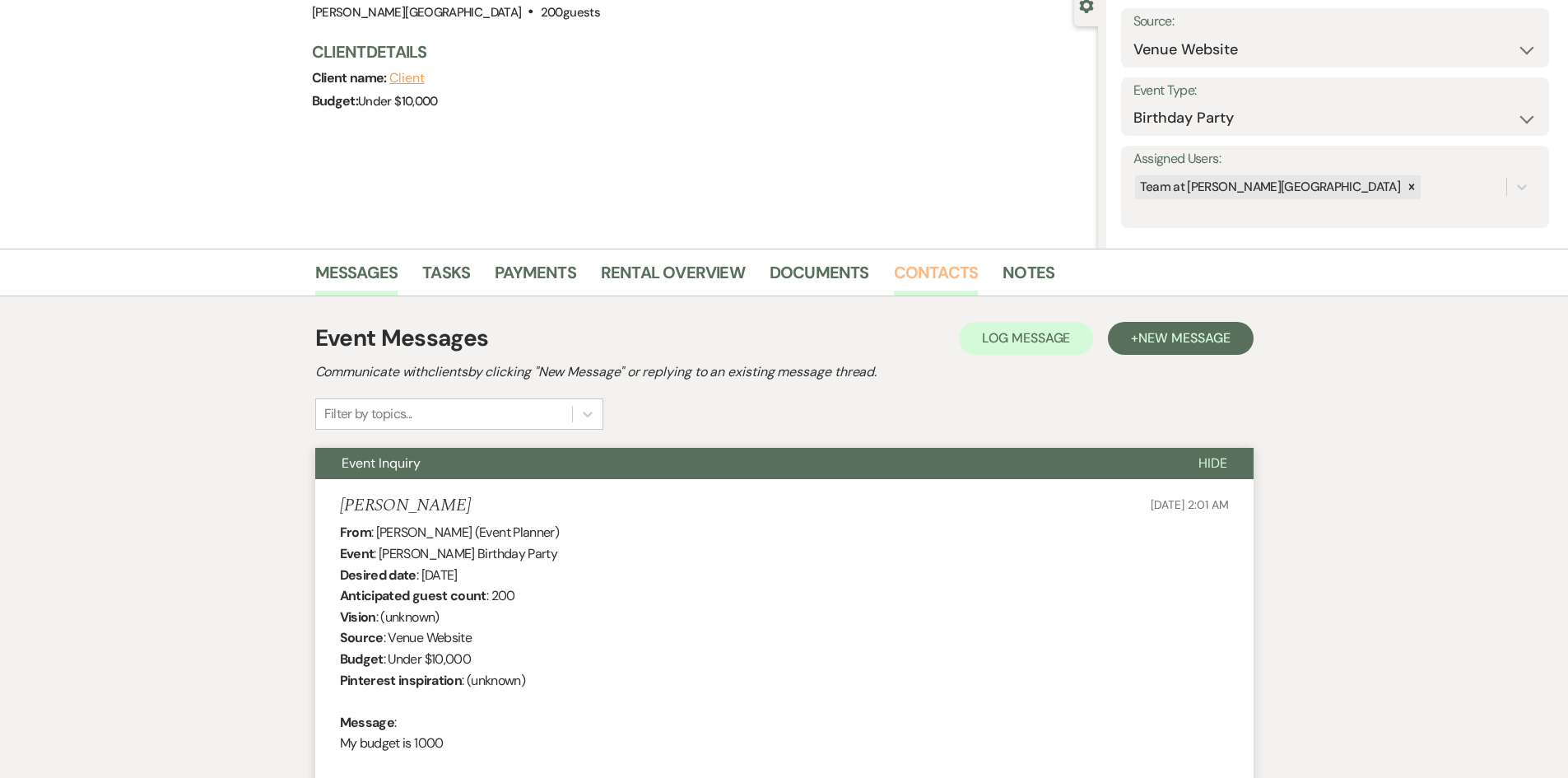
click at [919, 278] on link "Contacts" at bounding box center [936, 277] width 85 height 36
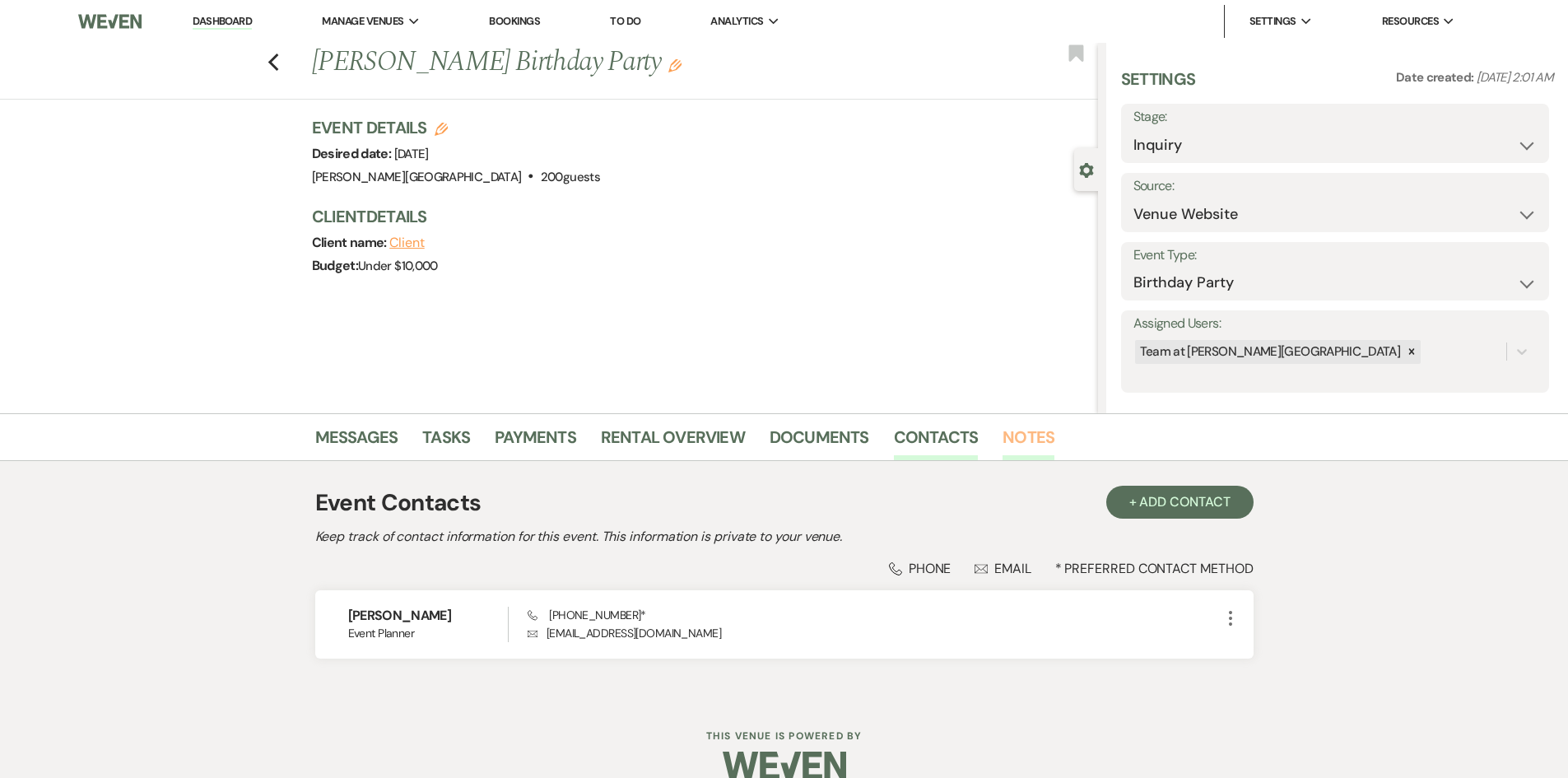
click at [1012, 437] on link "Notes" at bounding box center [1028, 442] width 52 height 36
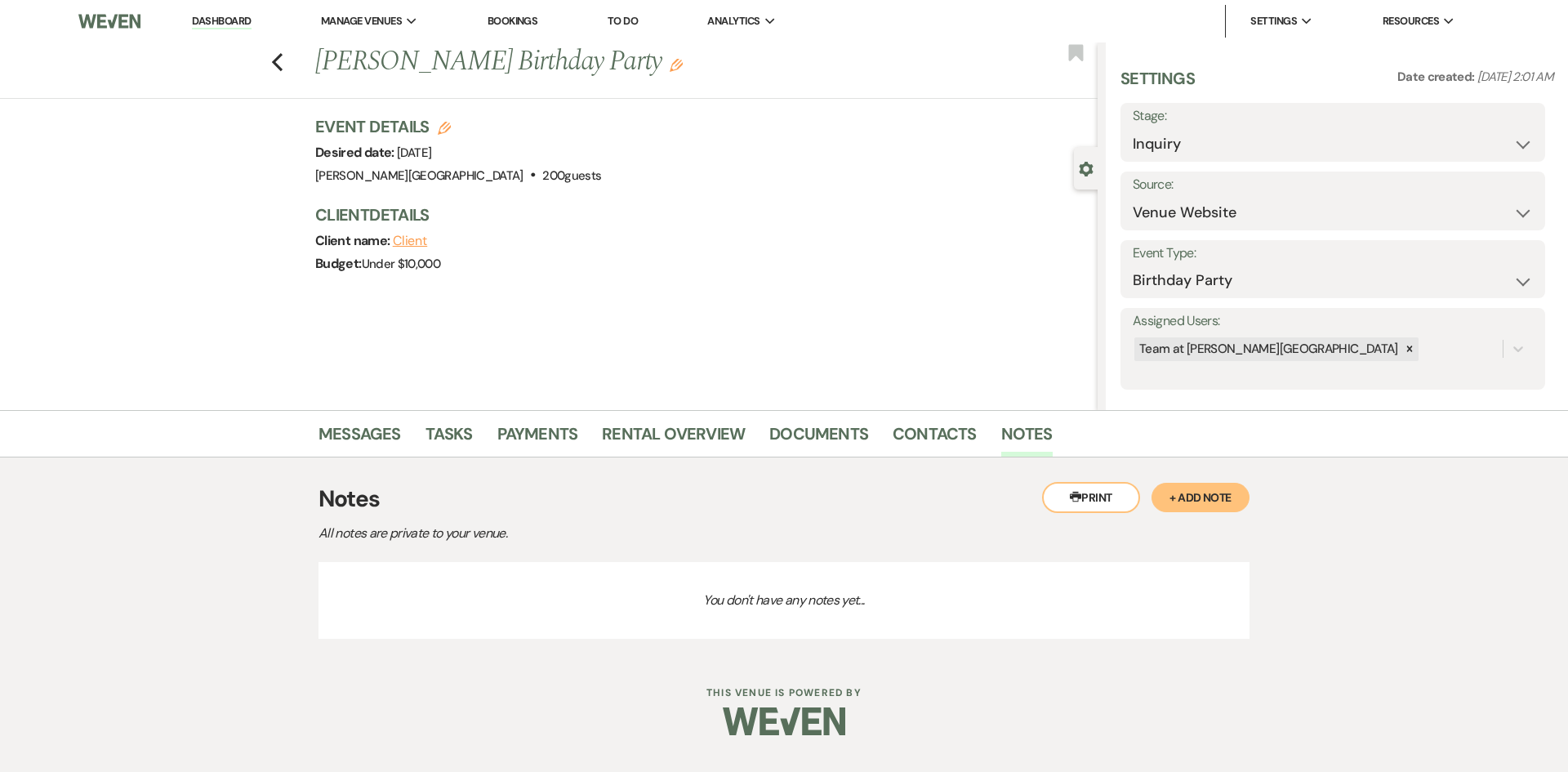
click at [1213, 507] on button "+ Add Note" at bounding box center [1200, 498] width 98 height 29
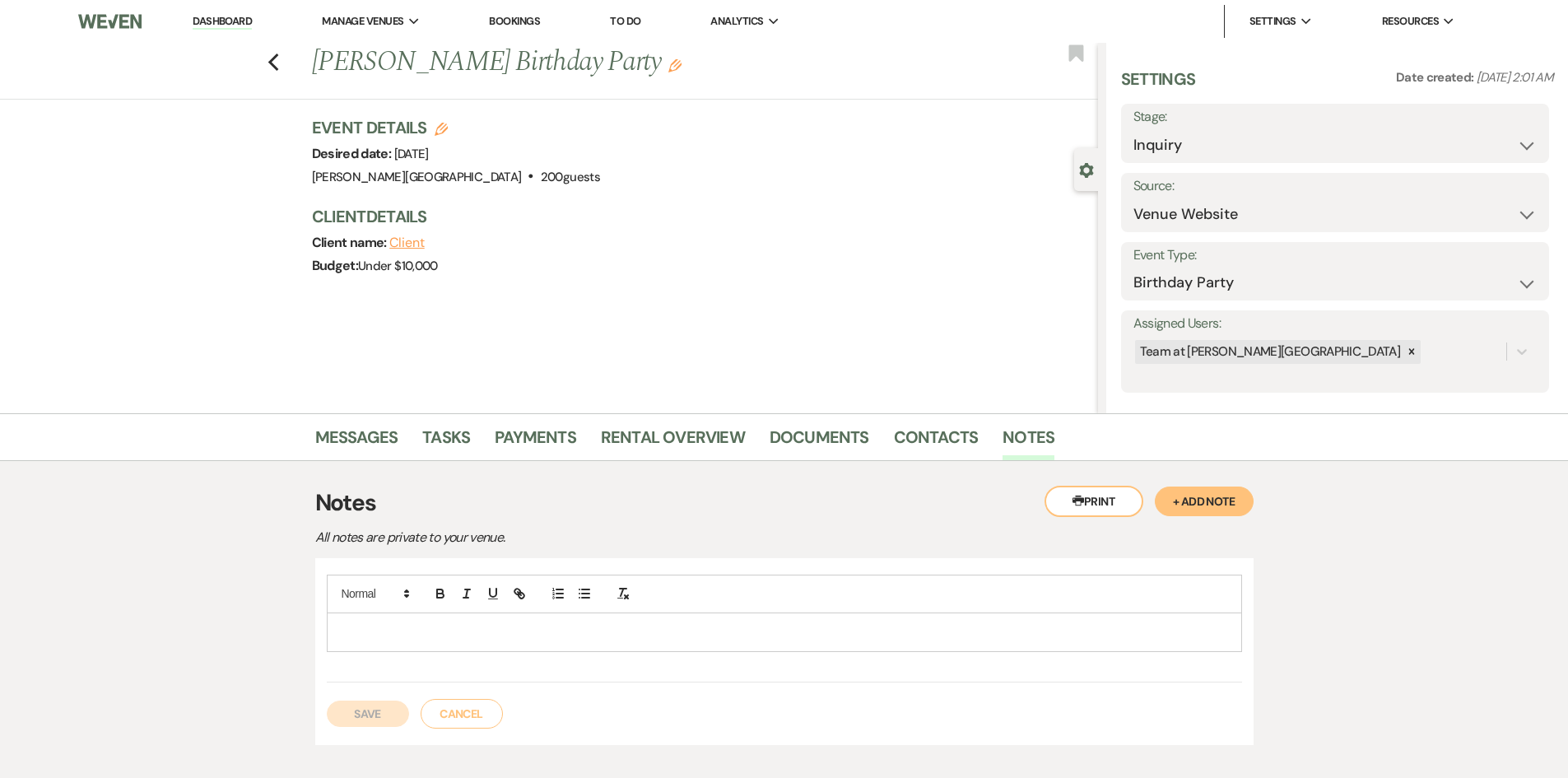
click at [672, 646] on div at bounding box center [784, 632] width 914 height 37
click at [377, 712] on button "Save" at bounding box center [369, 714] width 83 height 27
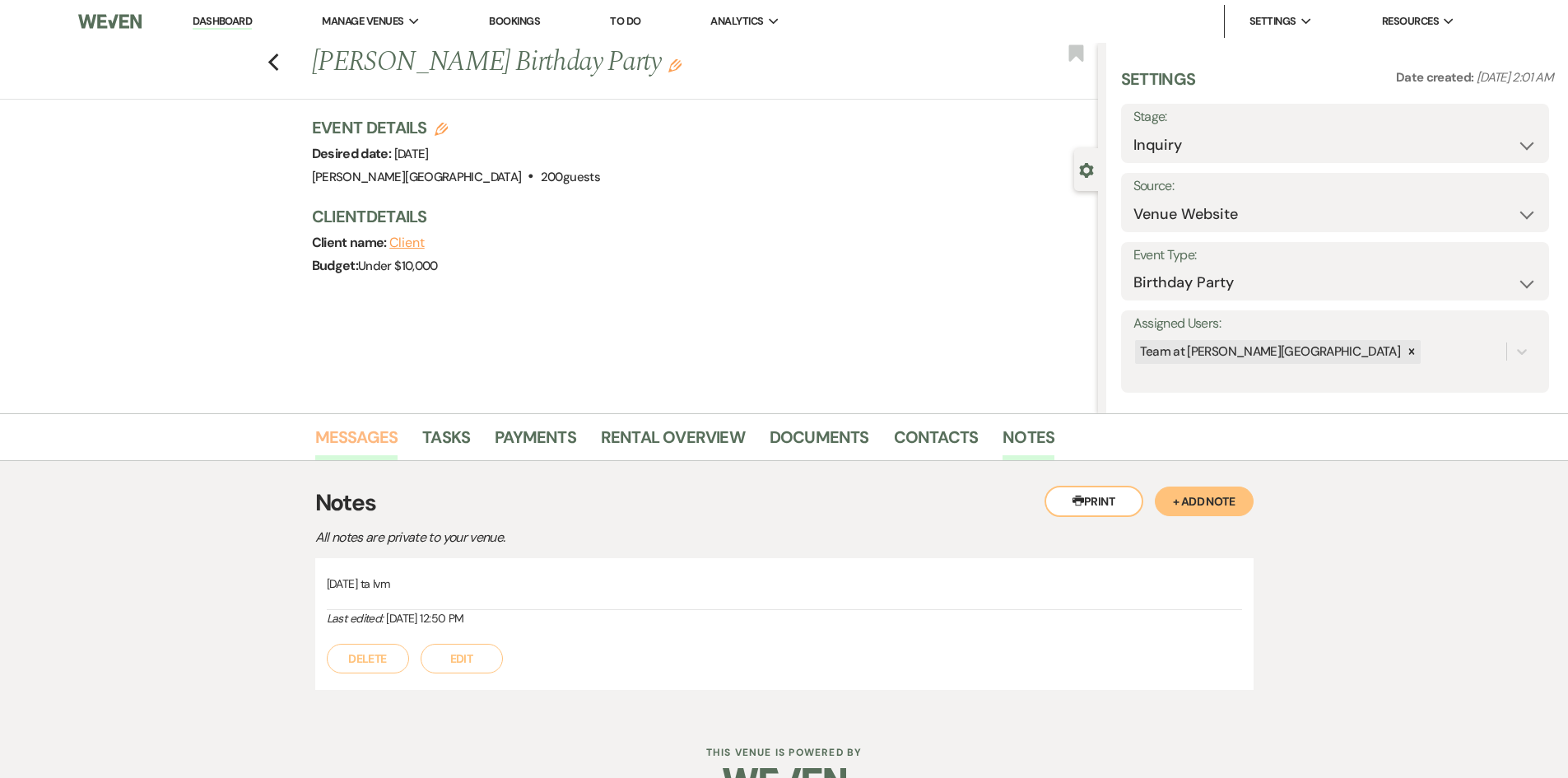
click at [376, 434] on link "Messages" at bounding box center [357, 442] width 83 height 36
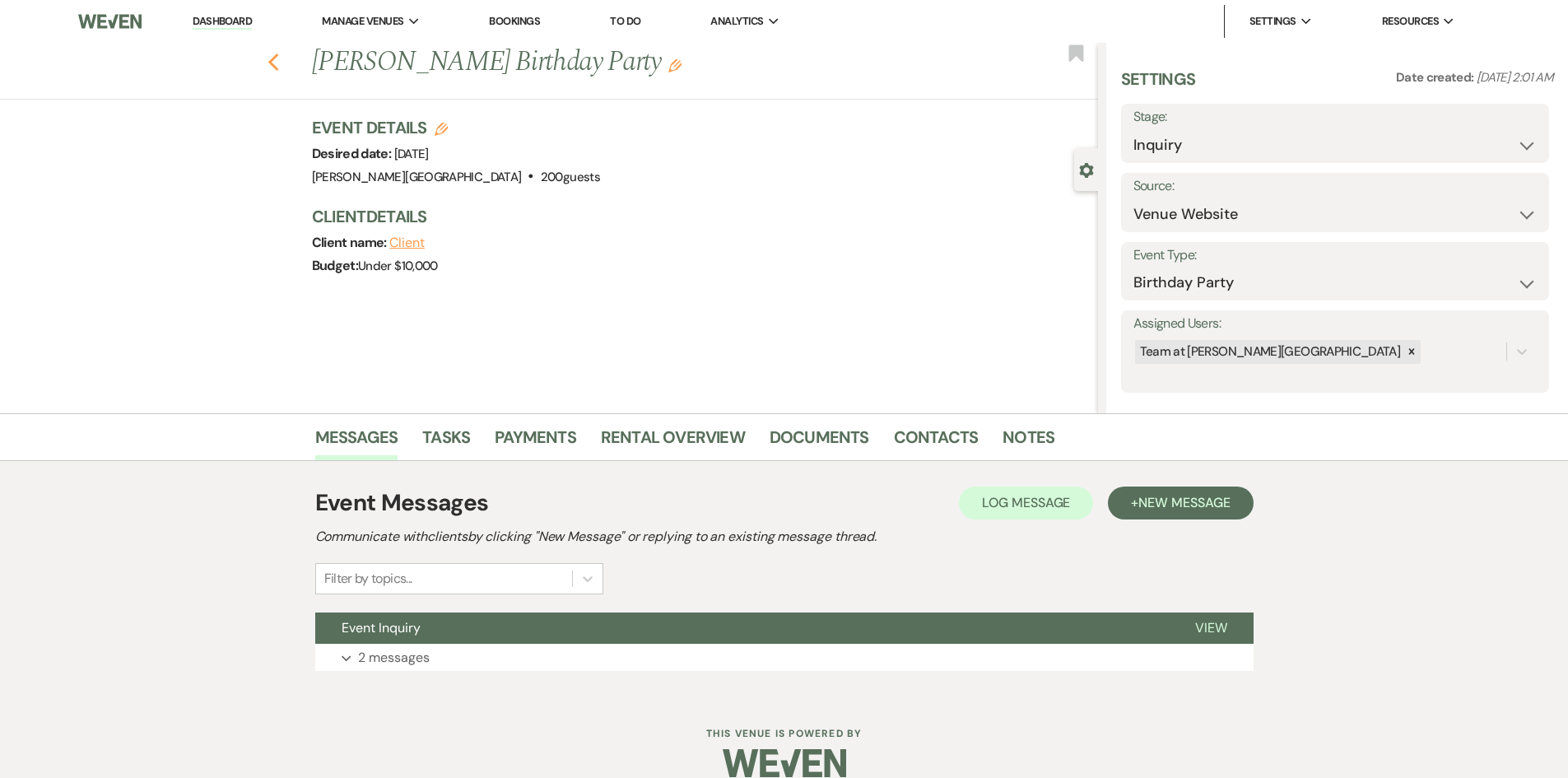
click at [276, 67] on icon "Previous" at bounding box center [273, 62] width 13 height 20
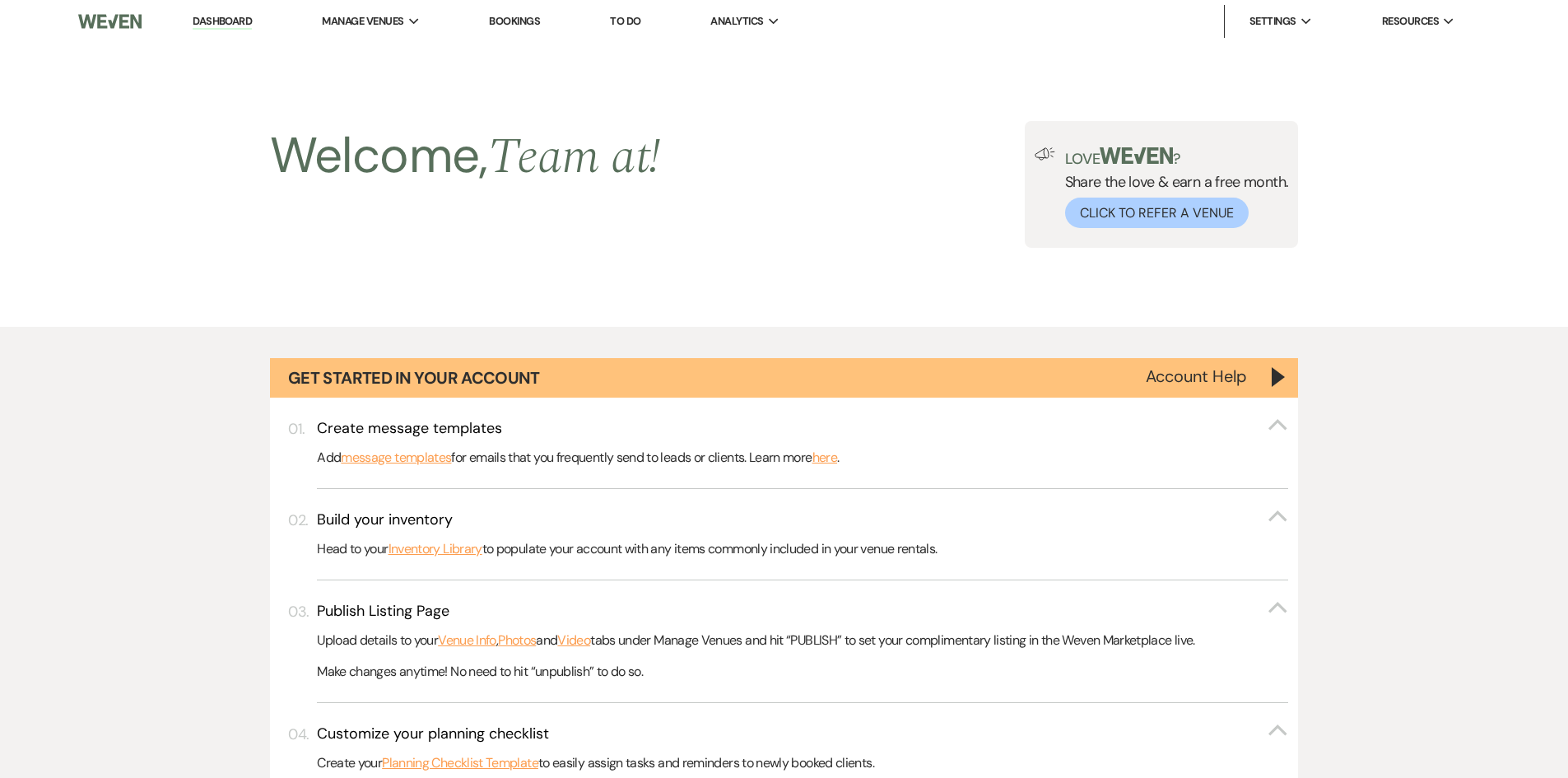
scroll to position [1518, 0]
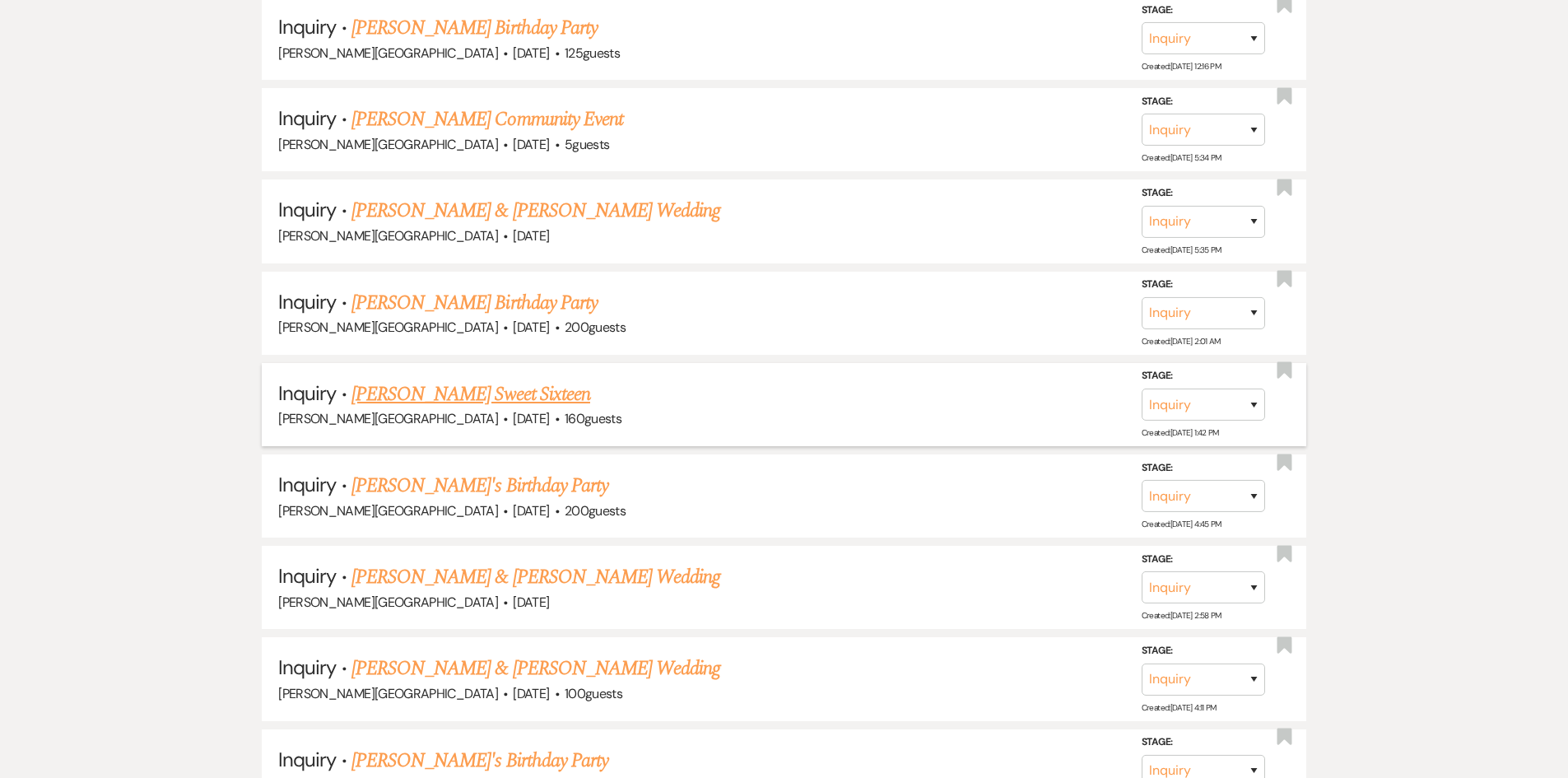
click at [438, 397] on link "[PERSON_NAME] Sweet Sixteen" at bounding box center [471, 394] width 239 height 30
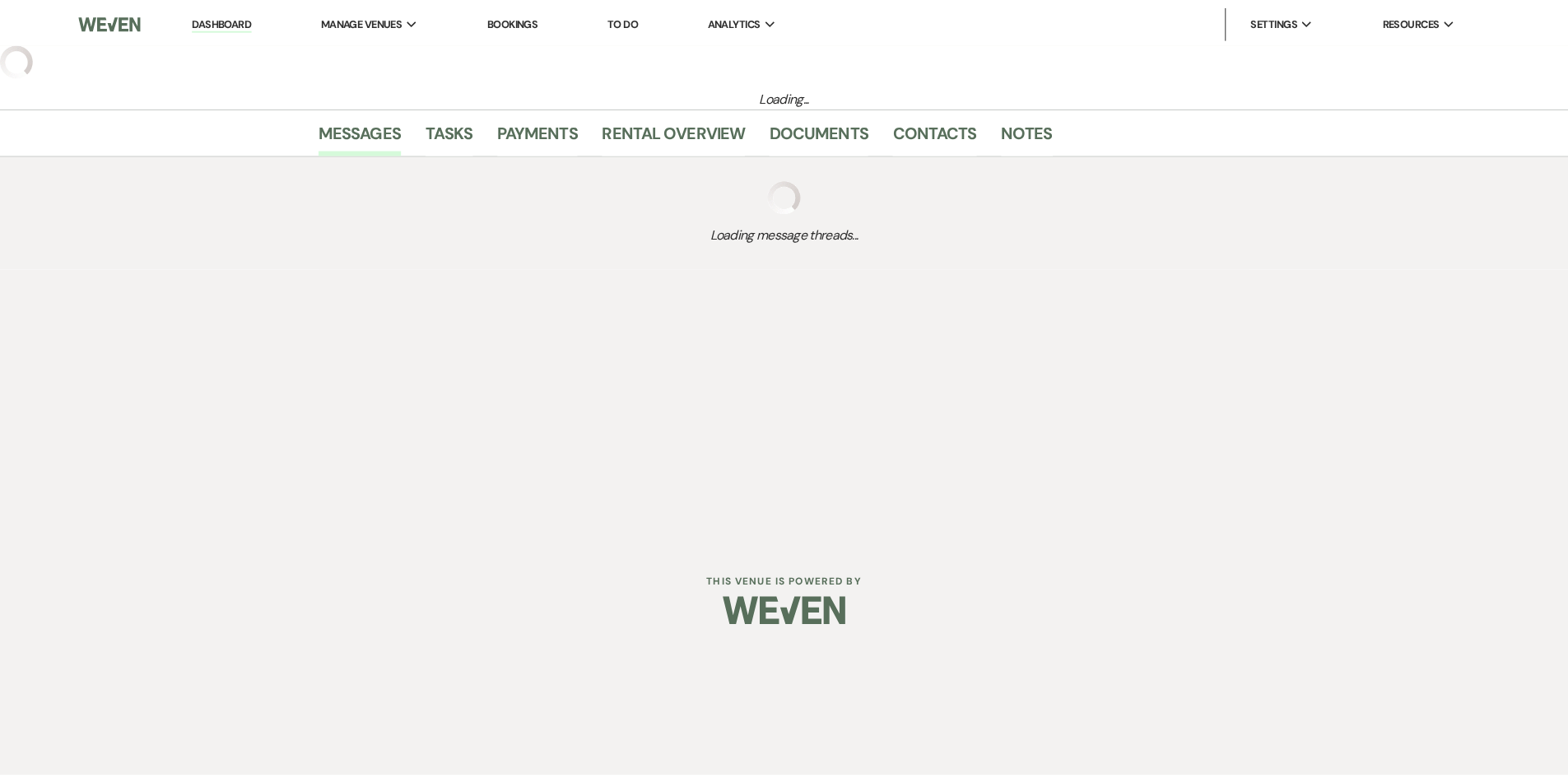
select select "5"
select select "13"
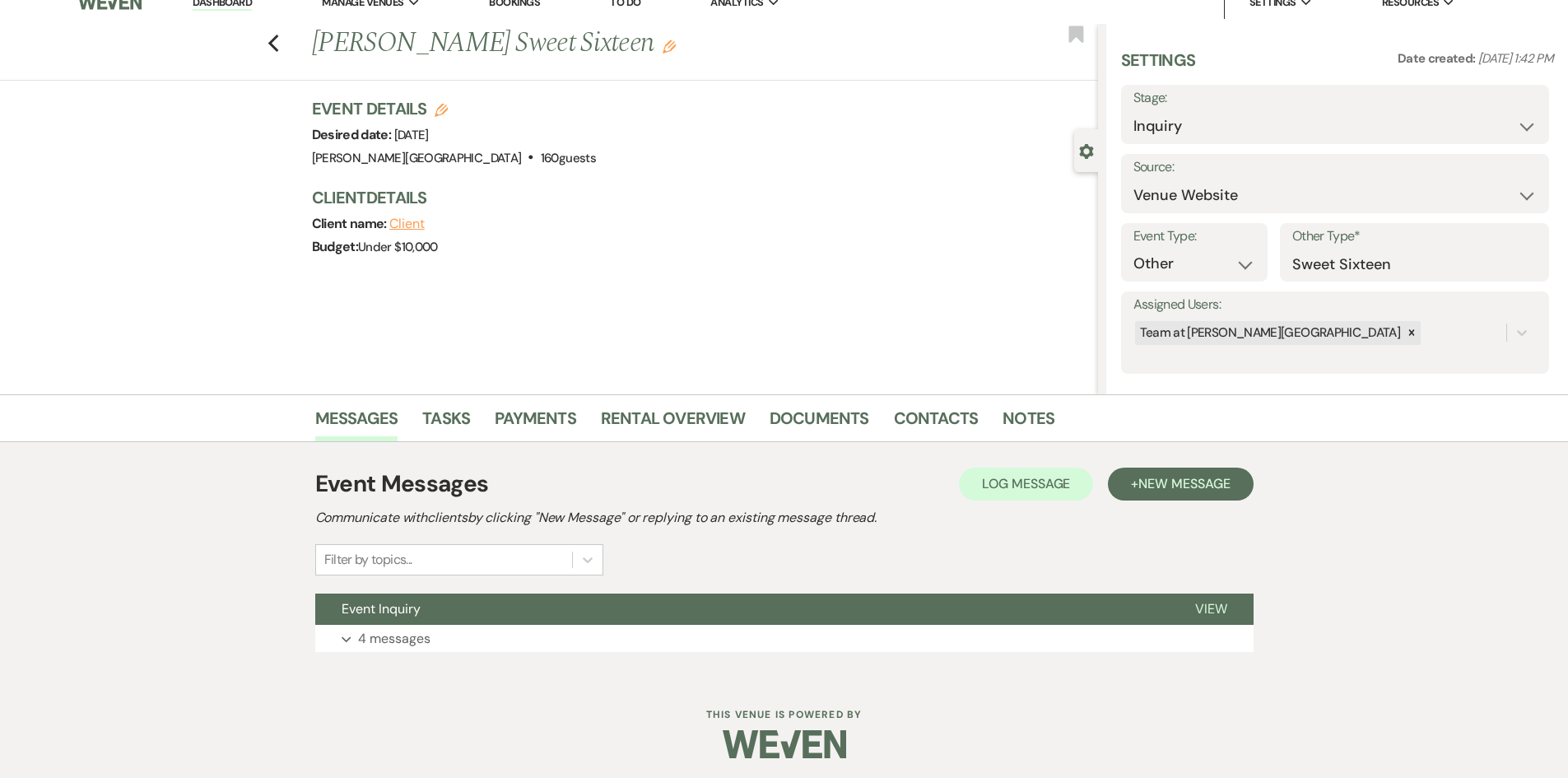
scroll to position [24, 0]
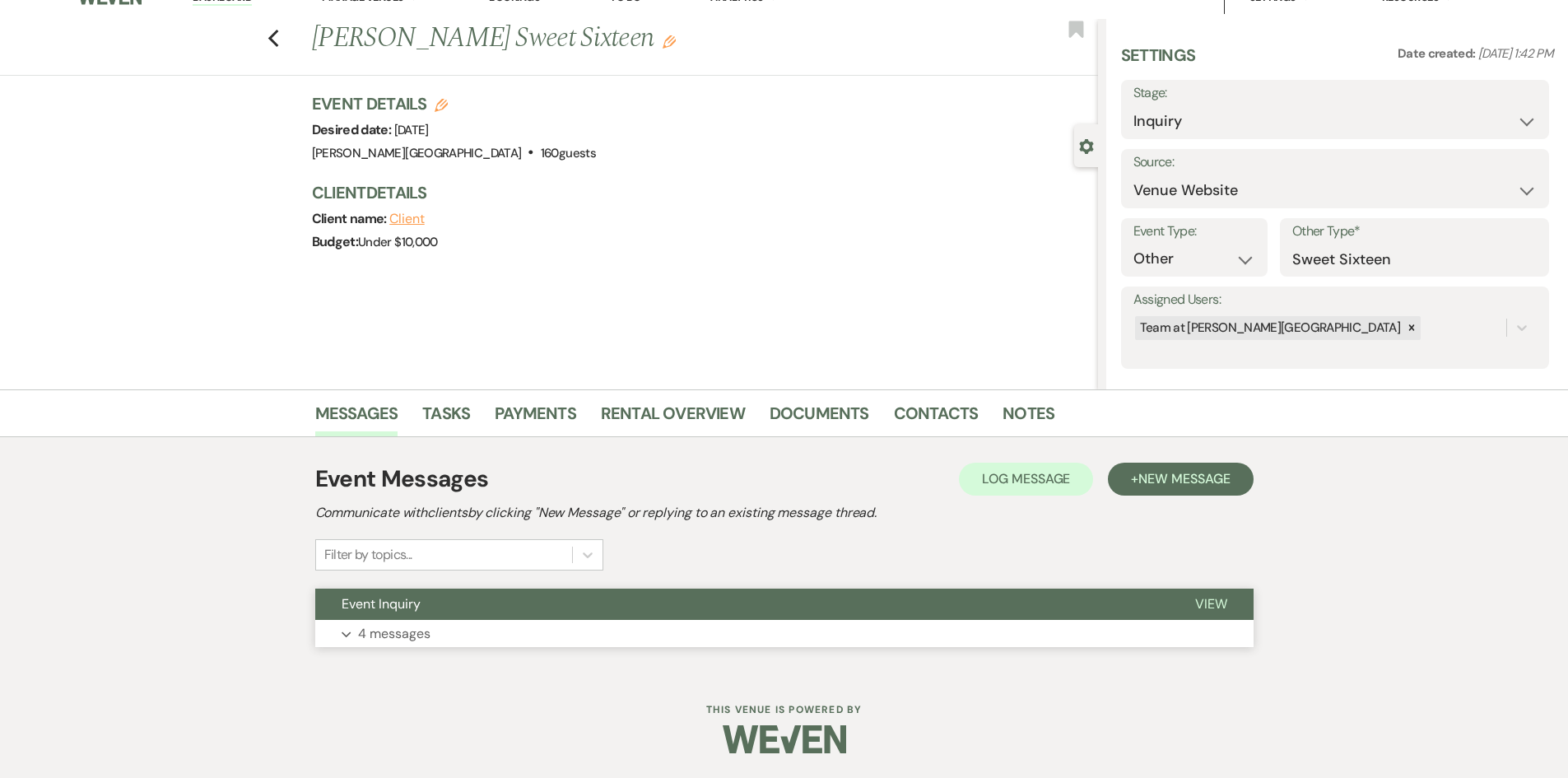
click at [399, 629] on p "4 messages" at bounding box center [393, 634] width 72 height 22
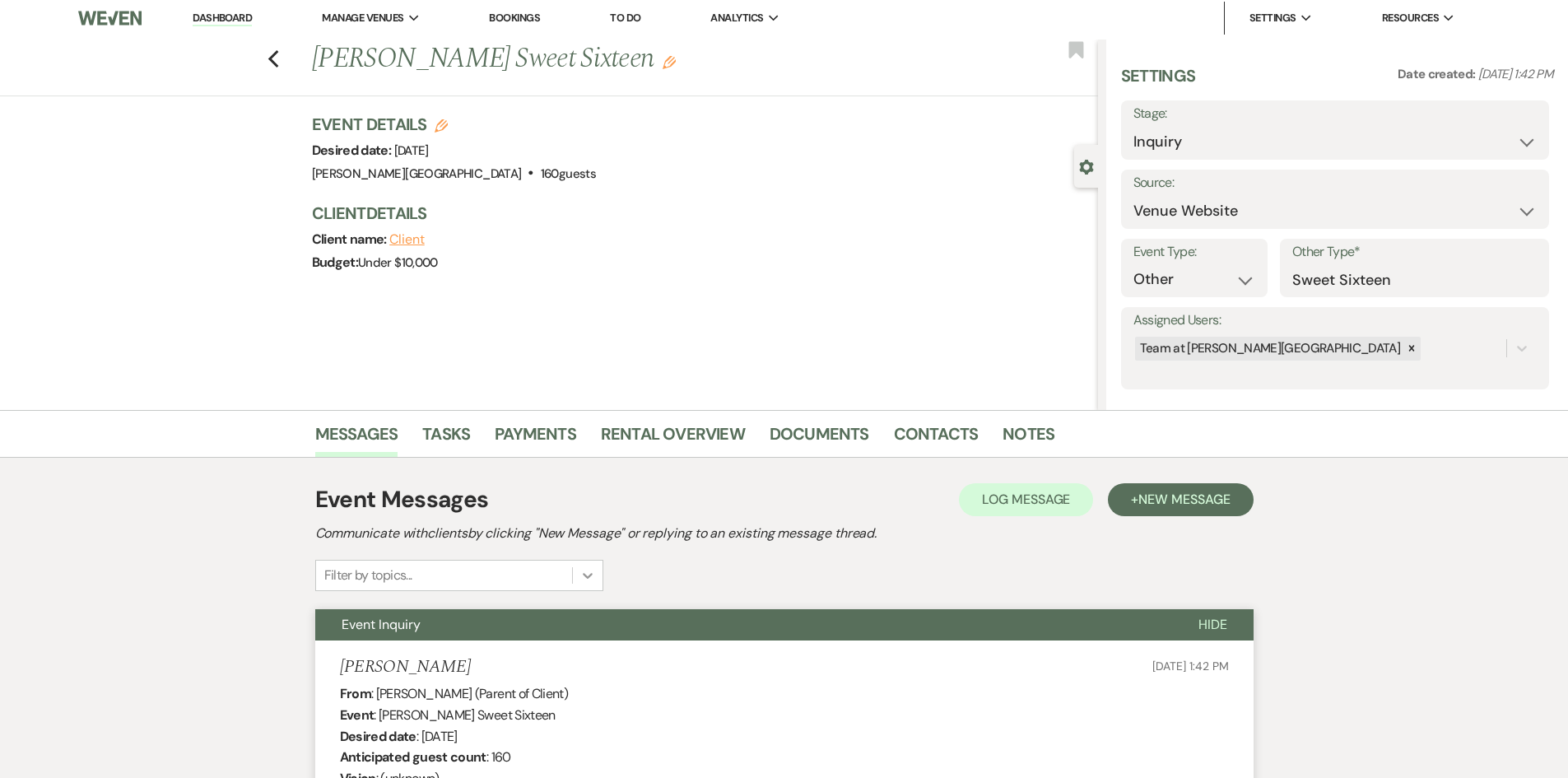
scroll to position [0, 0]
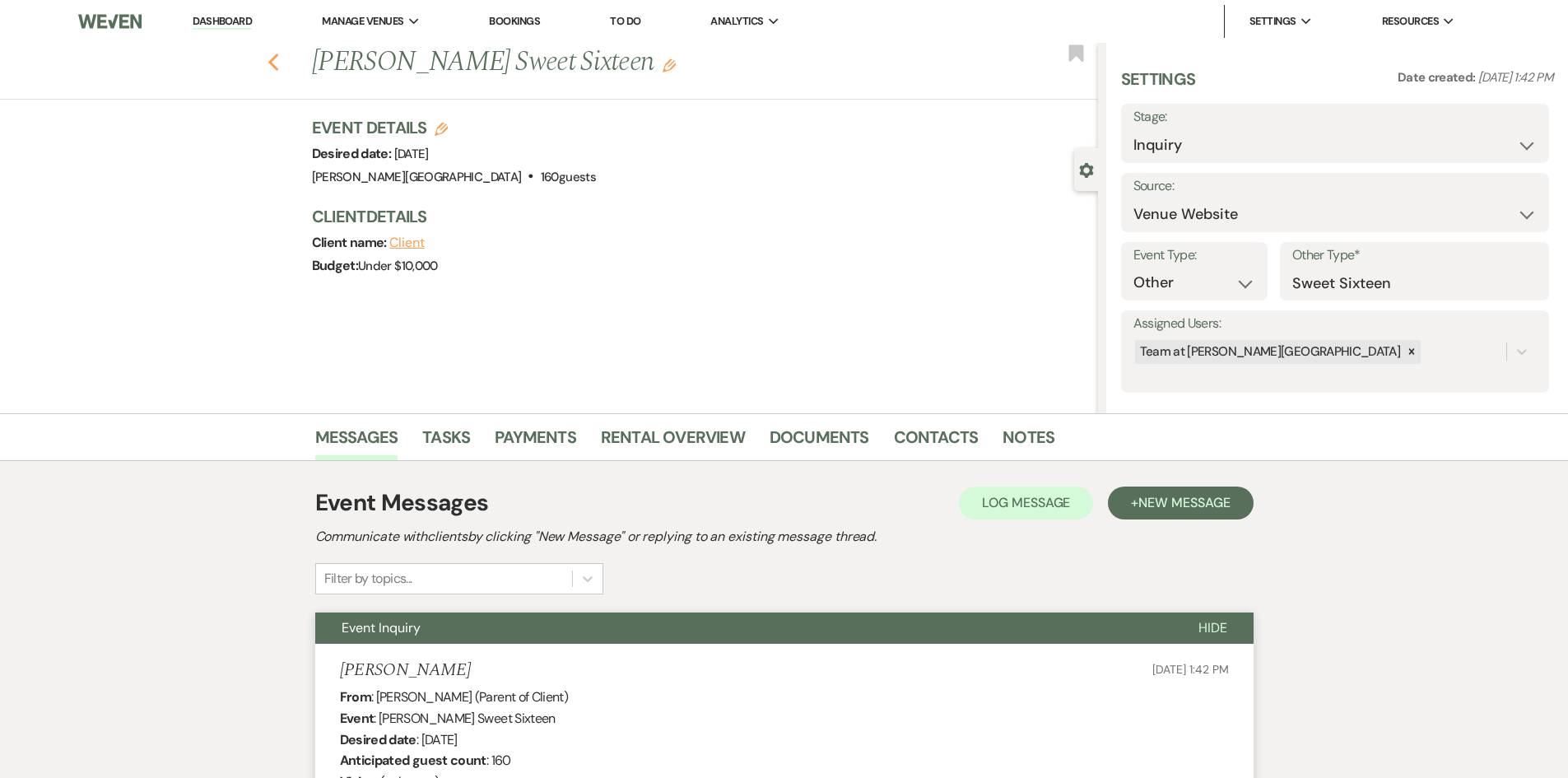
click at [280, 62] on icon "Previous" at bounding box center [273, 62] width 13 height 20
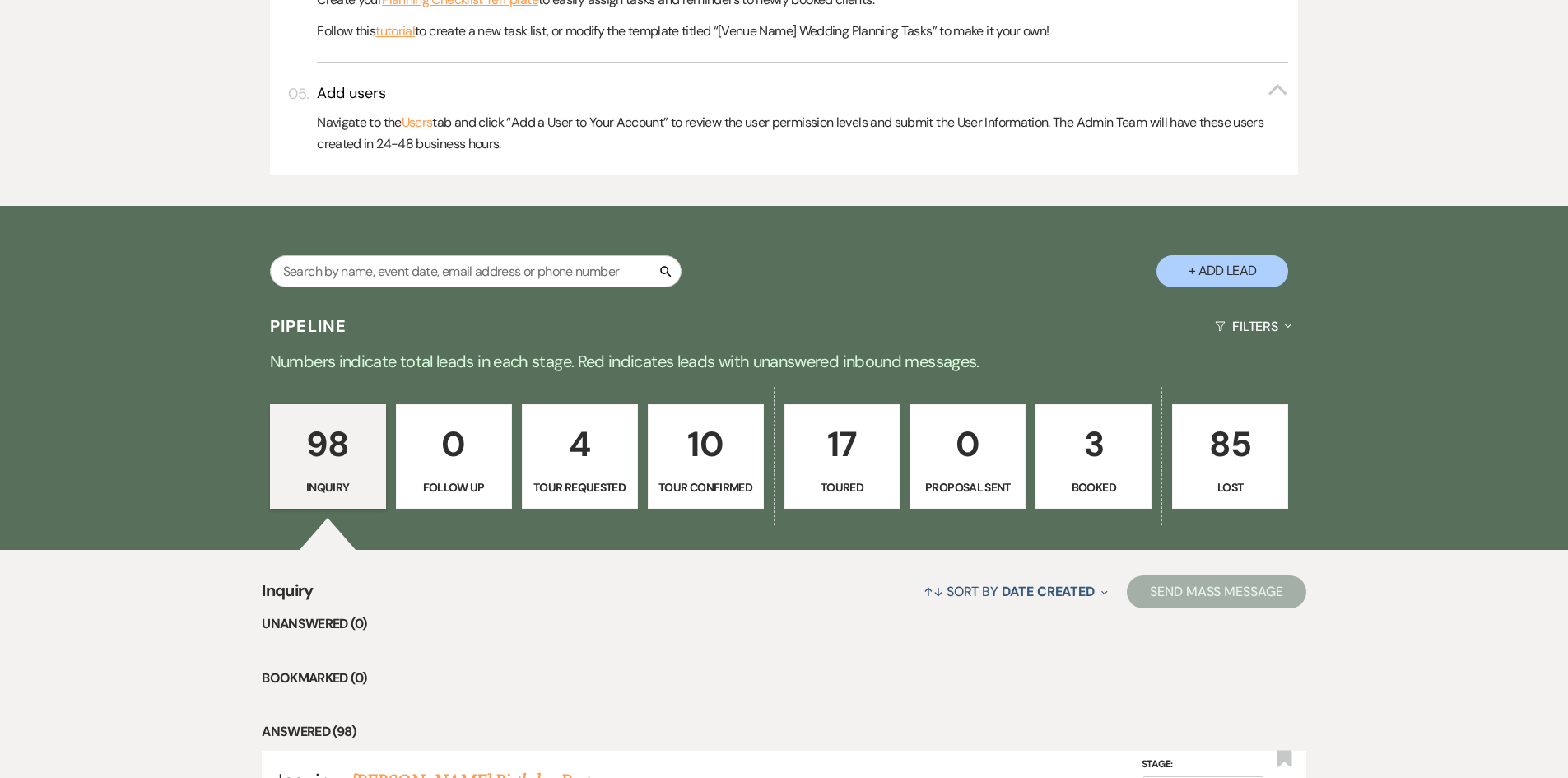
scroll to position [859, 0]
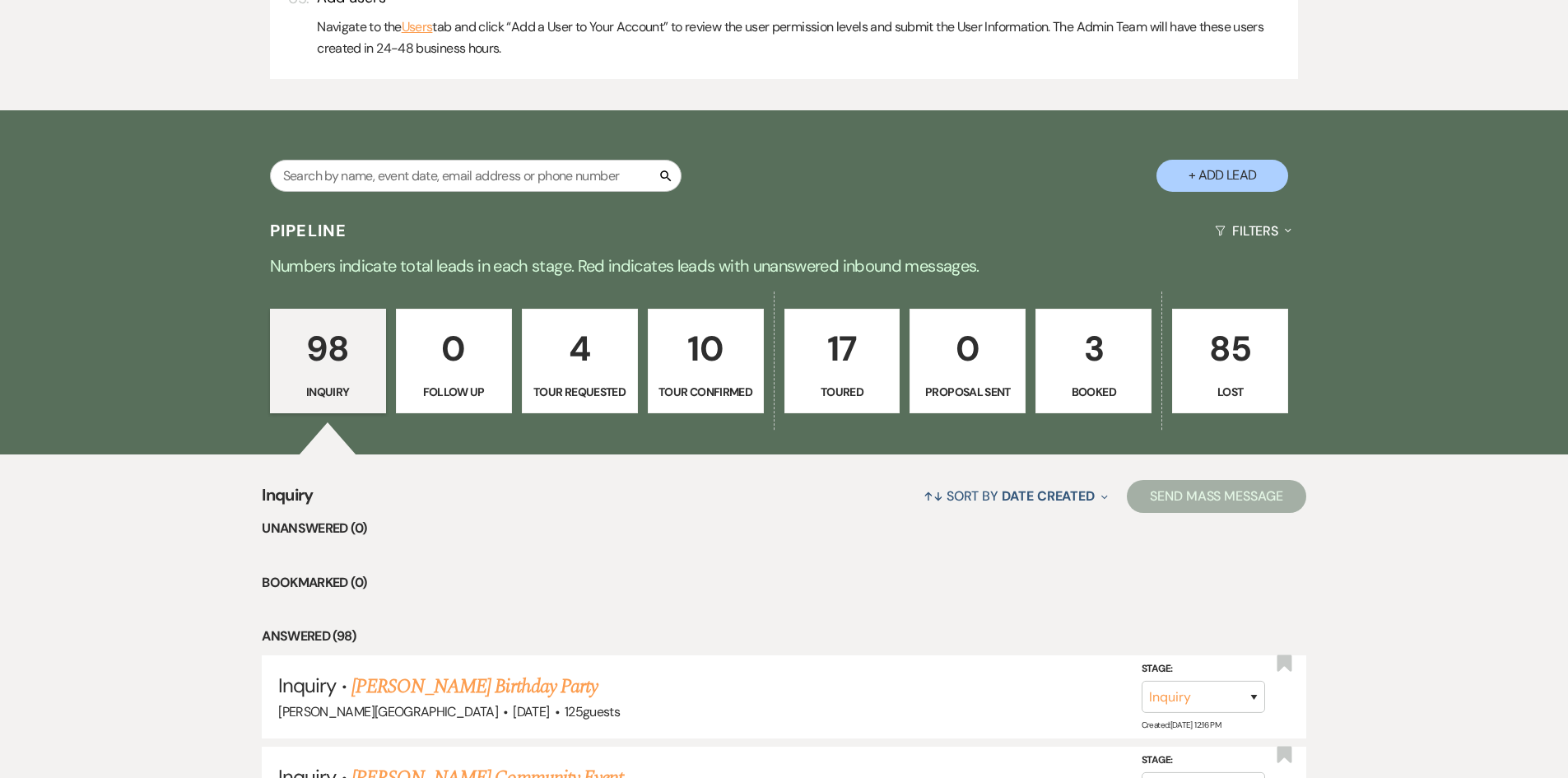
click at [345, 363] on p "98" at bounding box center [328, 349] width 95 height 55
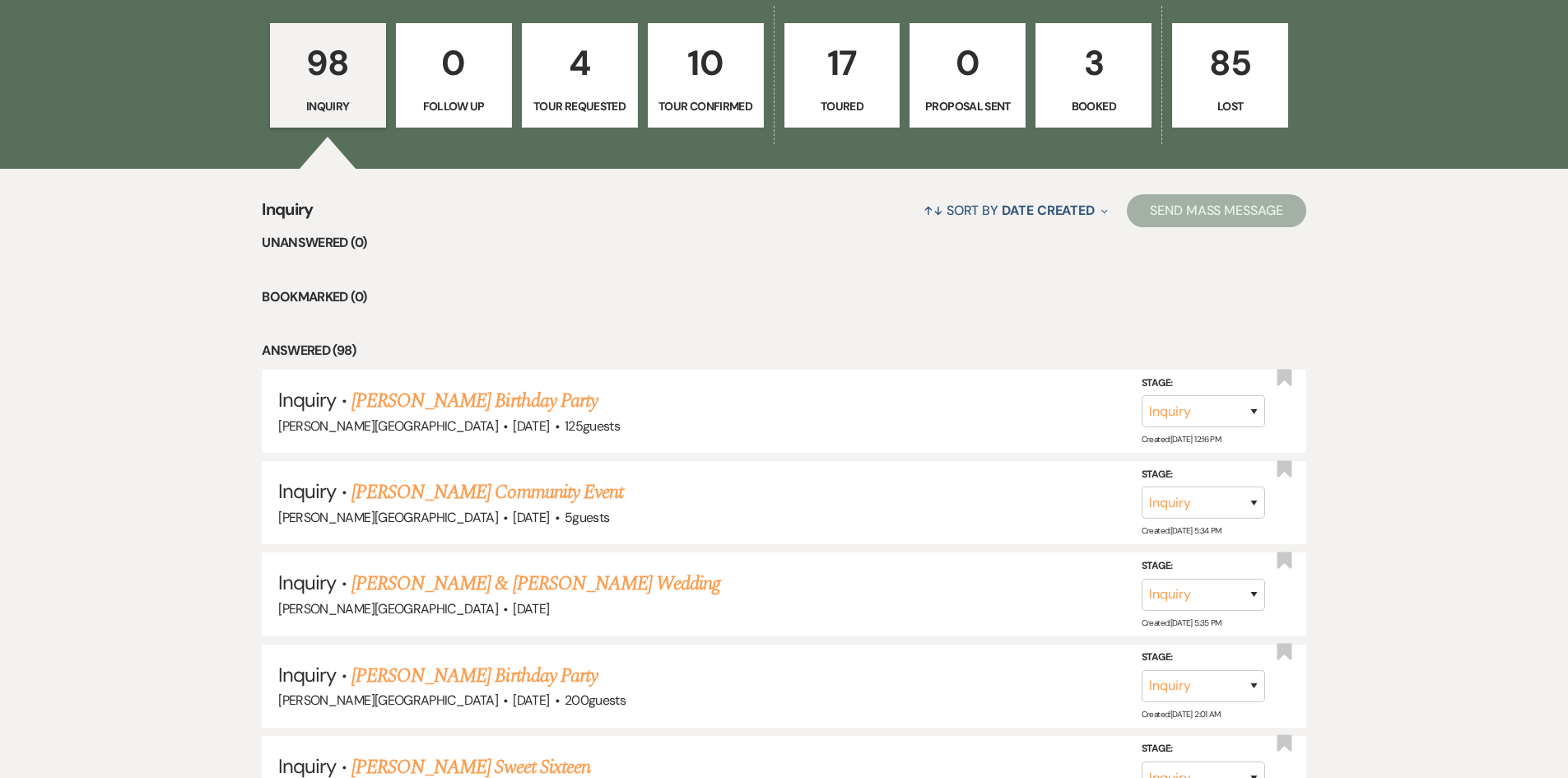
scroll to position [1271, 0]
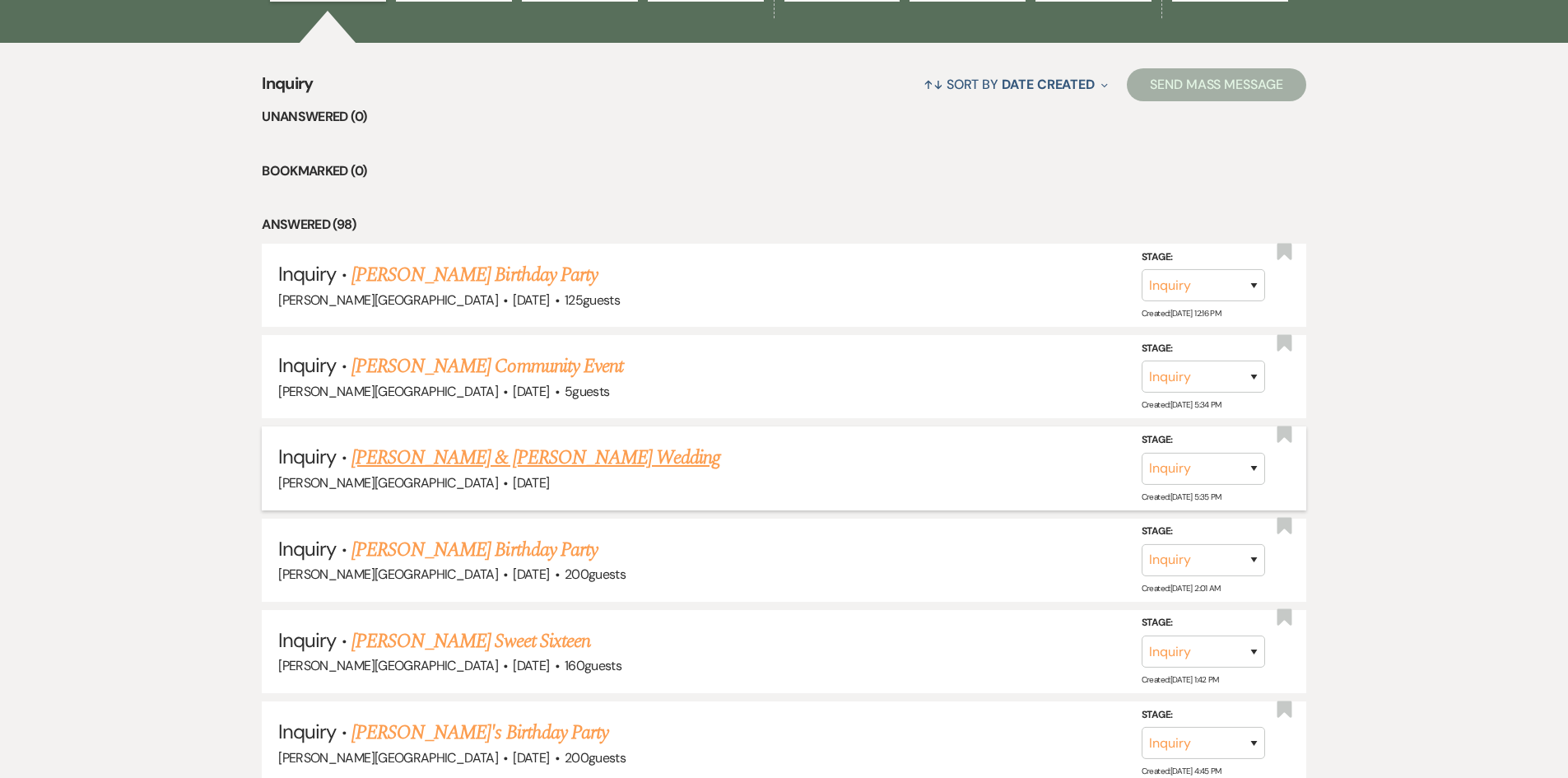
click at [452, 457] on link "[PERSON_NAME] & [PERSON_NAME] Wedding" at bounding box center [536, 458] width 369 height 30
select select "5"
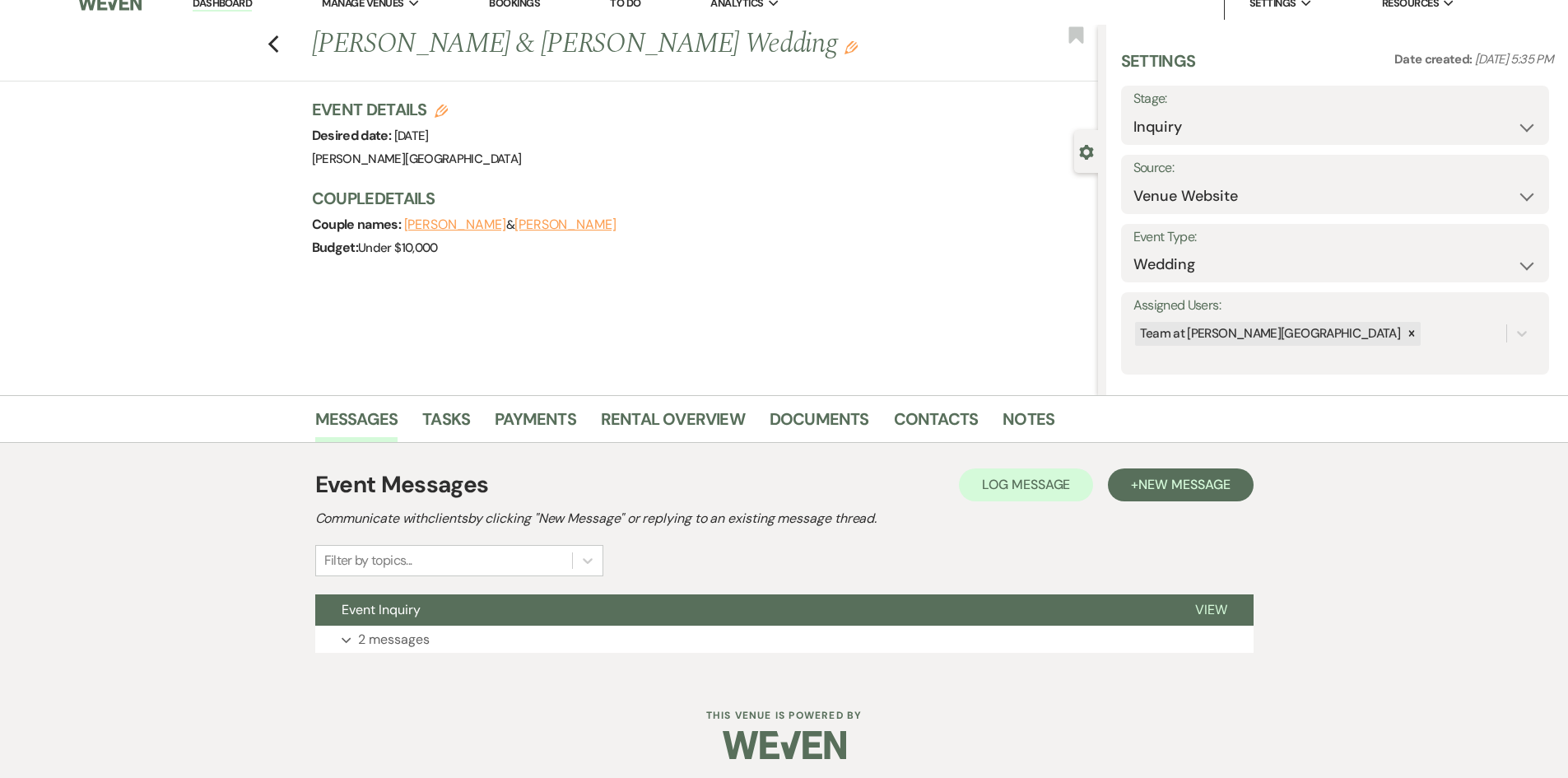
scroll to position [24, 0]
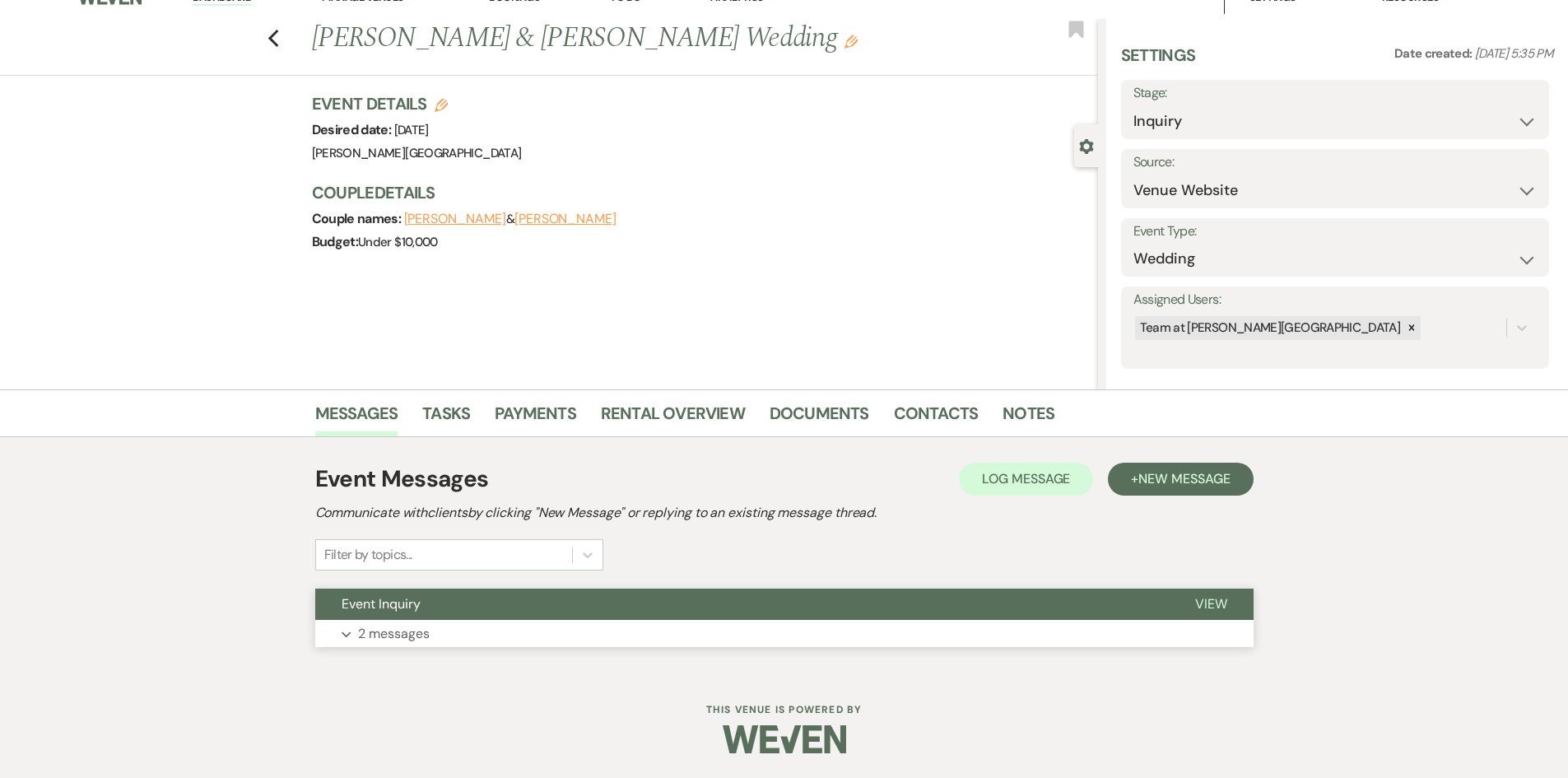
click at [399, 633] on p "2 messages" at bounding box center [393, 634] width 72 height 22
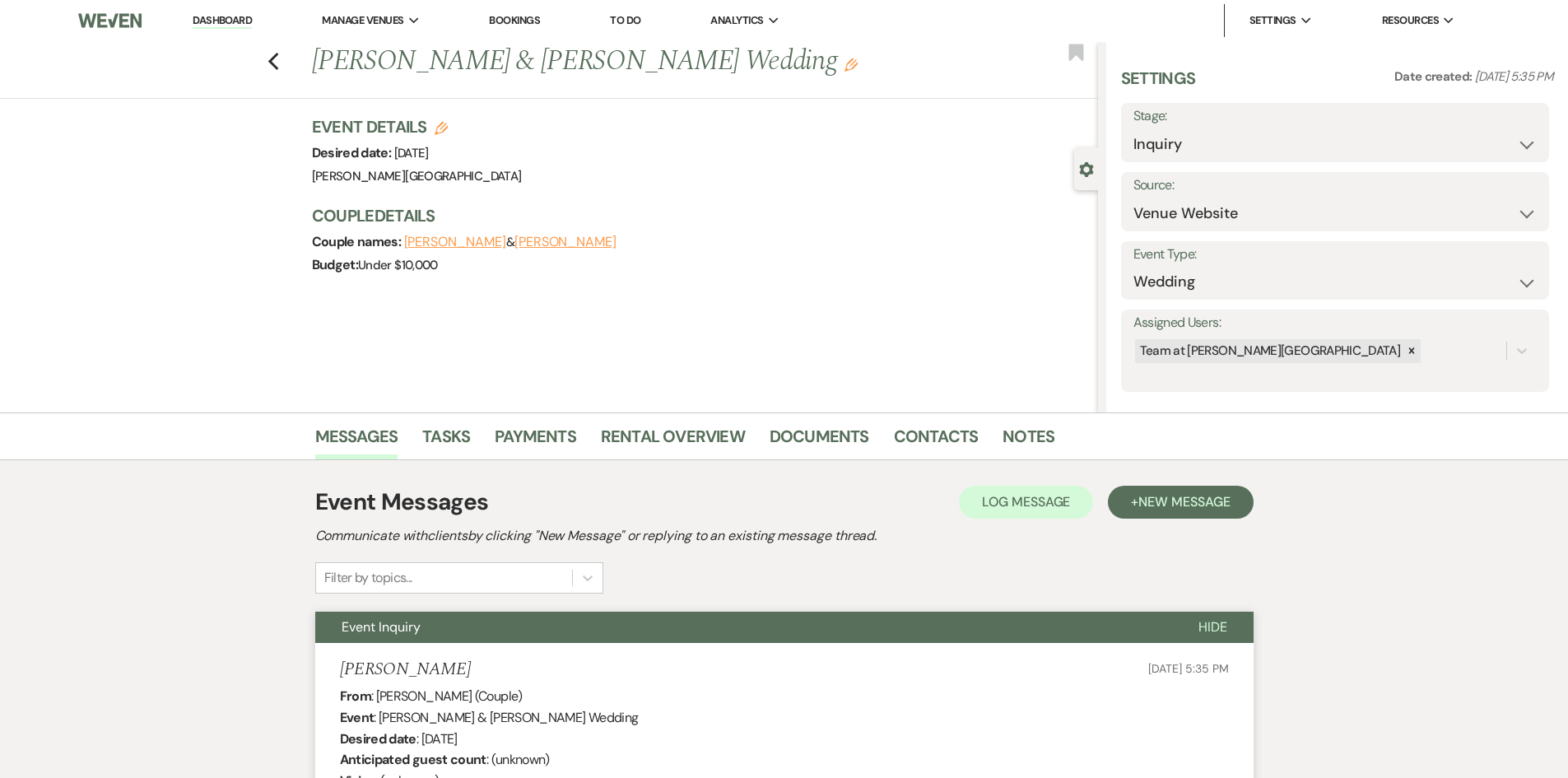
scroll to position [0, 0]
click at [280, 67] on icon "Previous" at bounding box center [273, 62] width 13 height 20
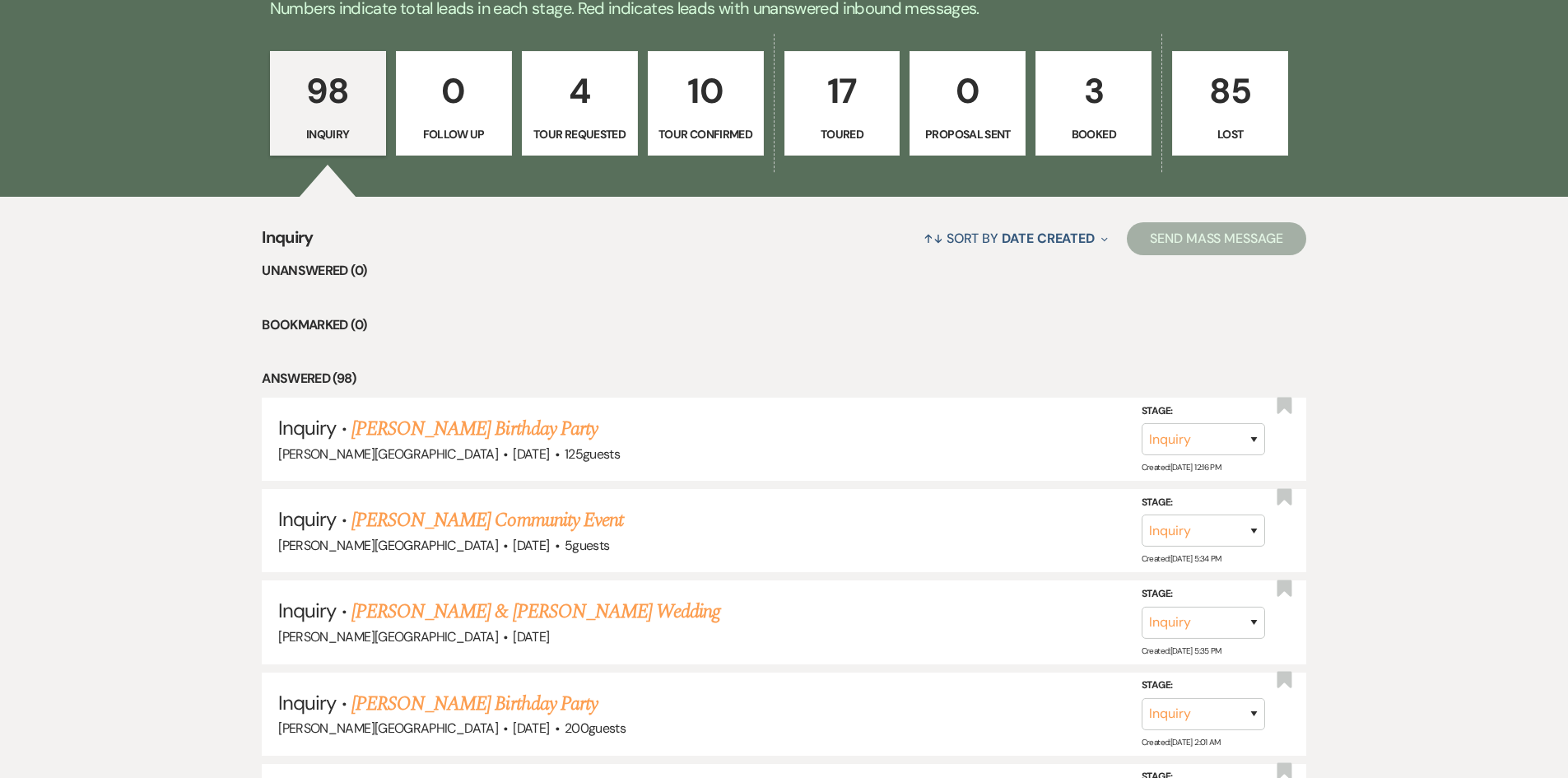
scroll to position [1188, 0]
